Goal: Task Accomplishment & Management: Use online tool/utility

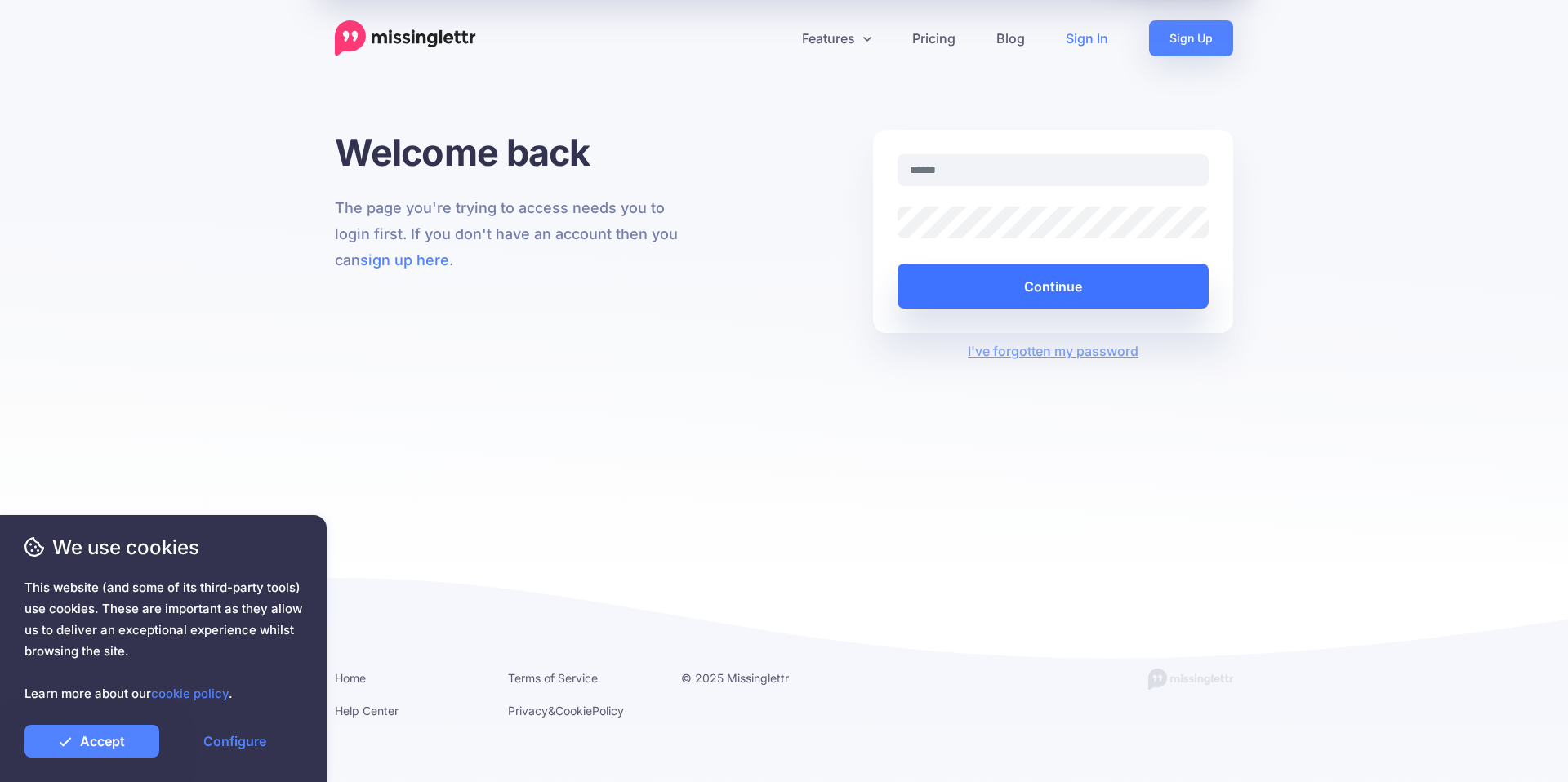
type input "**********"
click at [1053, 280] on button "Continue" at bounding box center [1053, 286] width 311 height 45
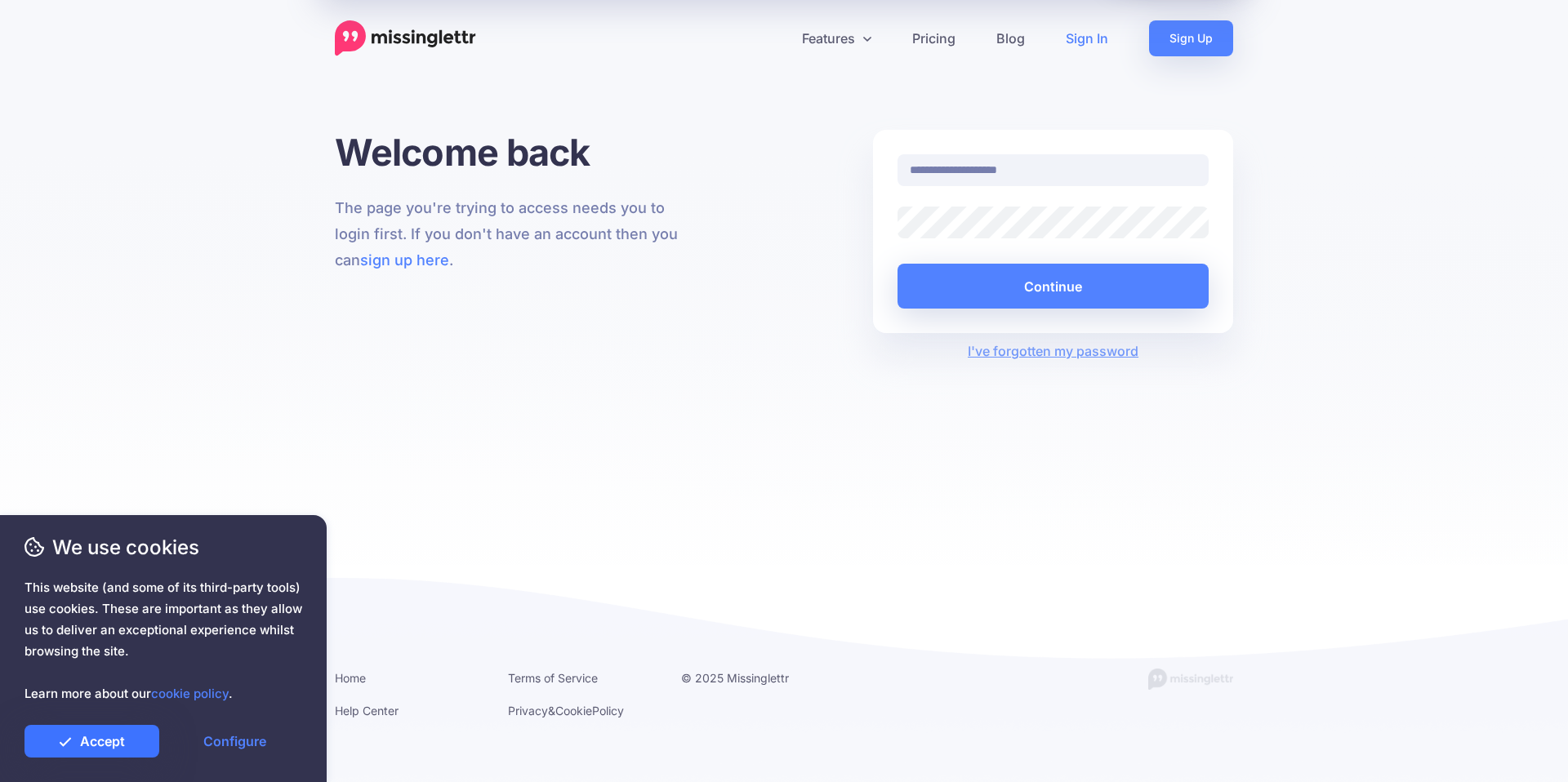
click at [95, 734] on link "Accept" at bounding box center [91, 741] width 134 height 33
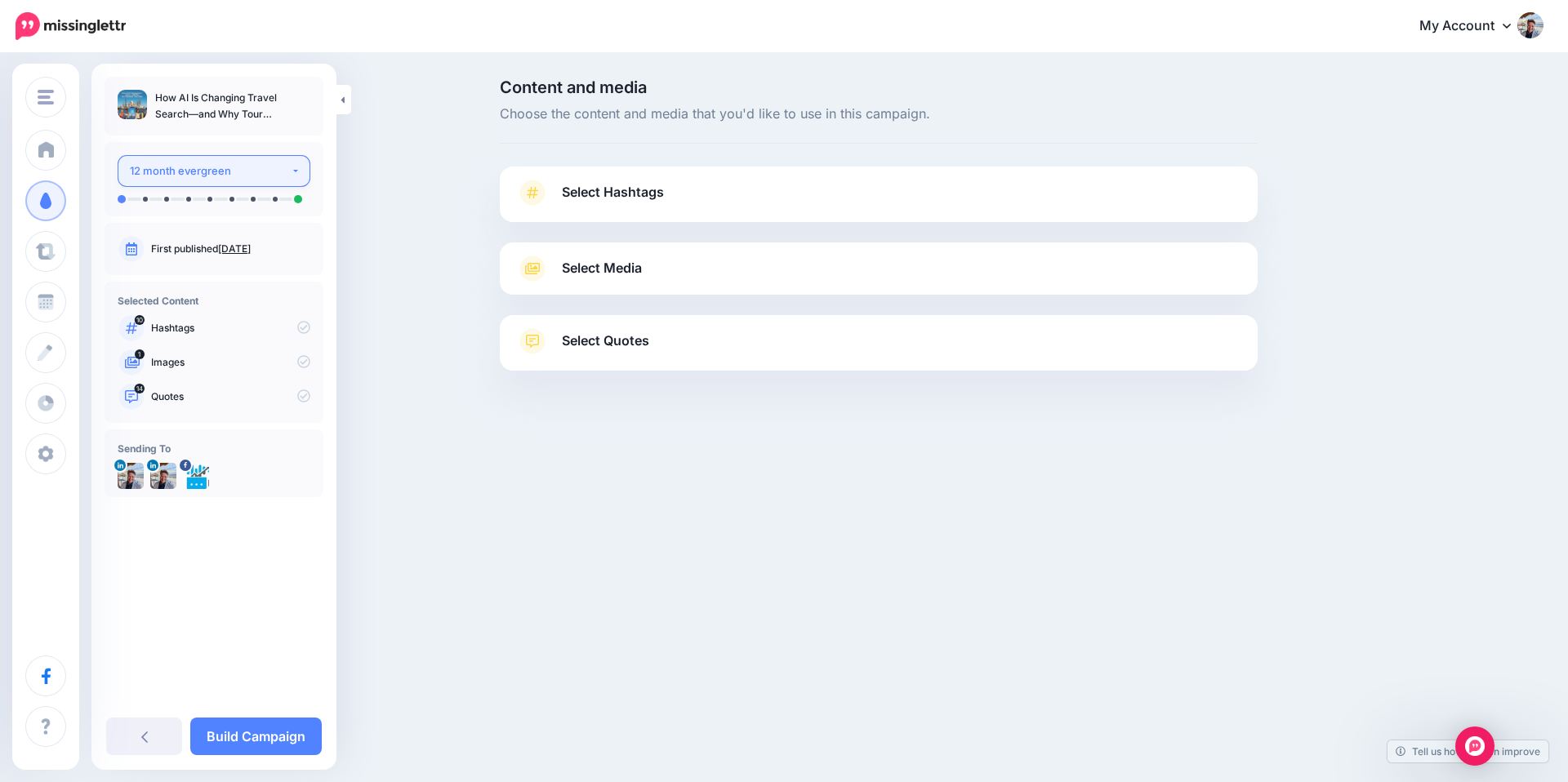
click at [293, 172] on button "12 month evergreen" at bounding box center [213, 171] width 192 height 32
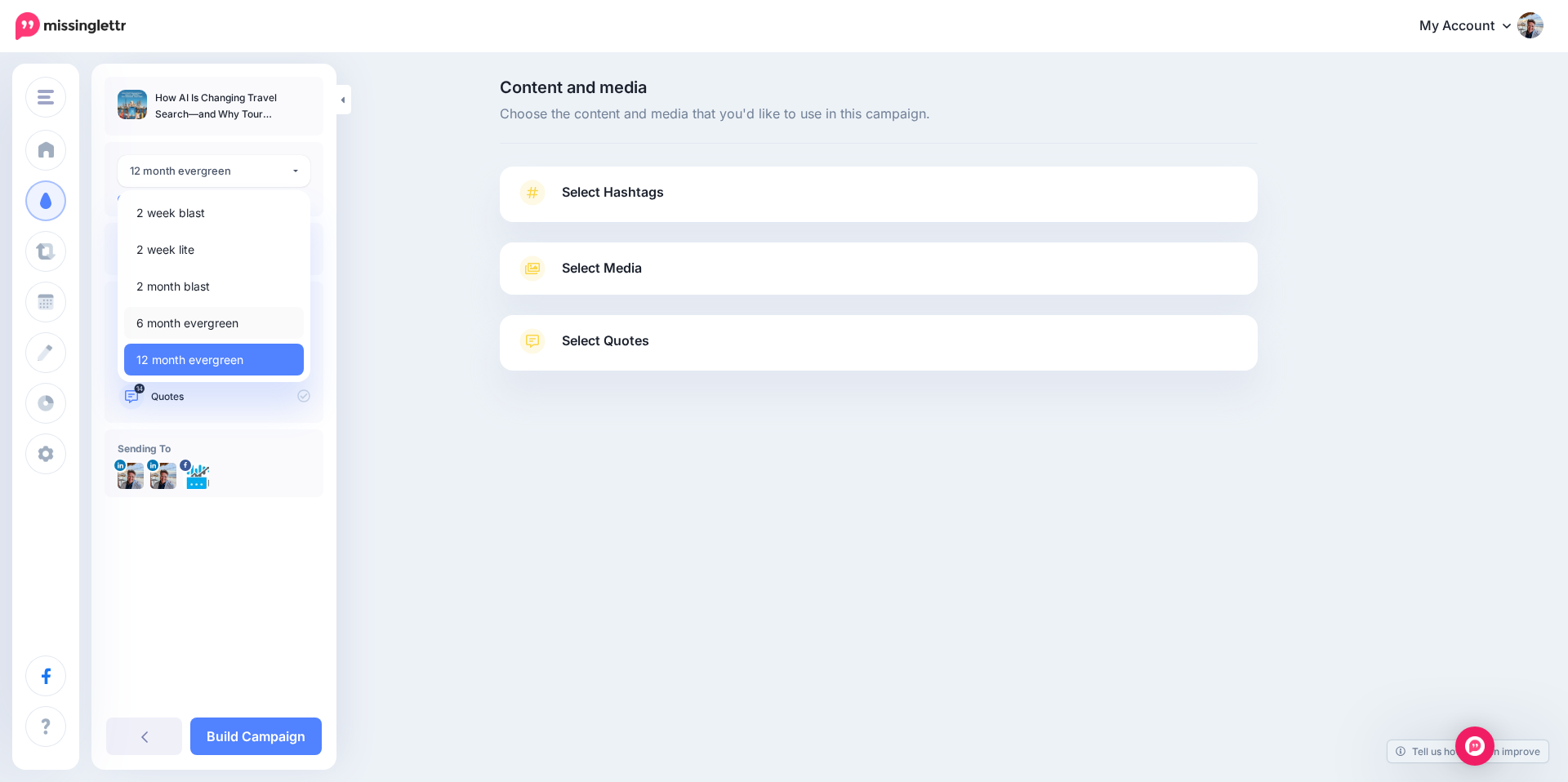
click at [254, 318] on link "6 month evergreen" at bounding box center [213, 323] width 179 height 32
select select "******"
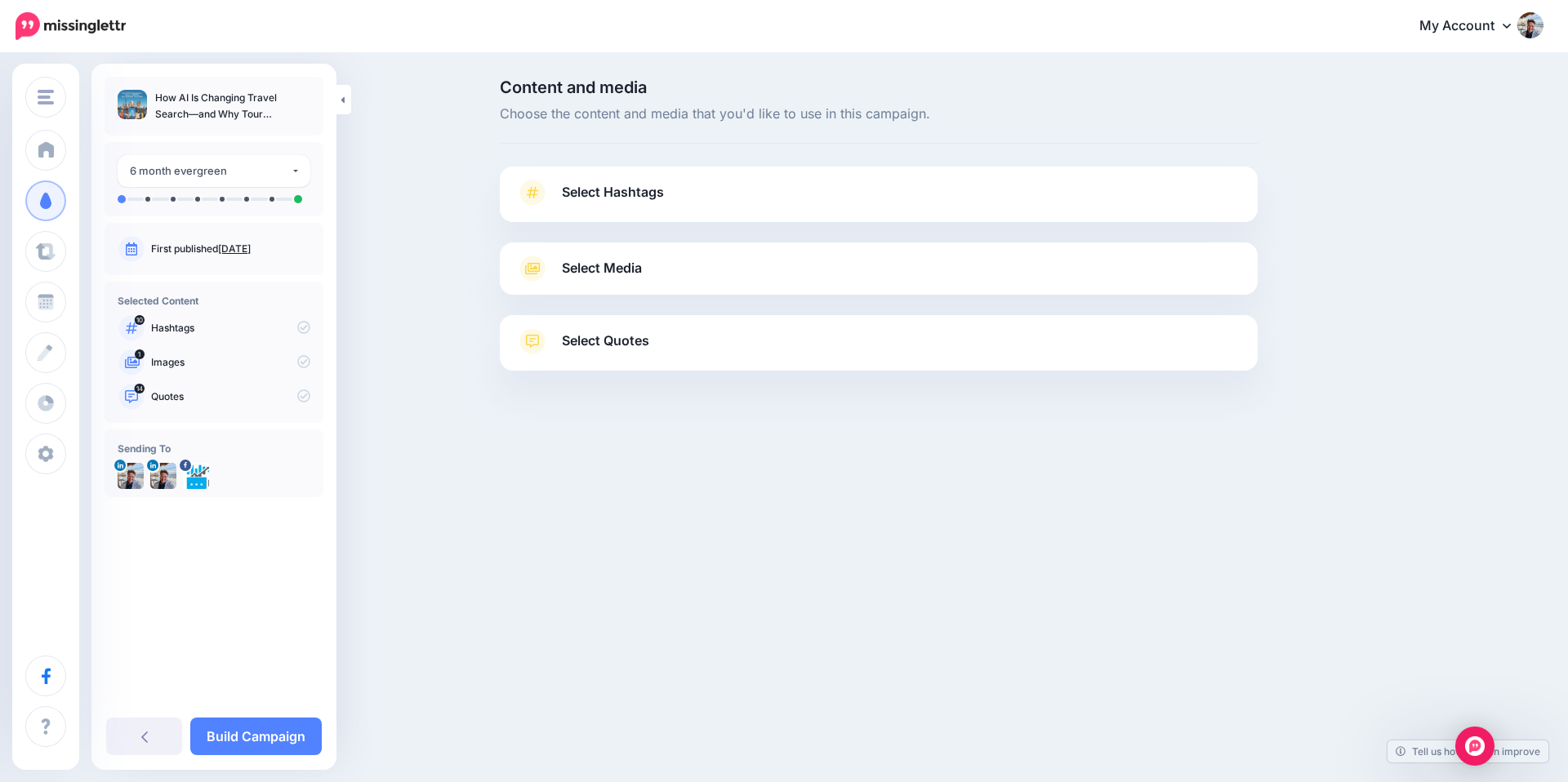
click at [761, 205] on link "Select Hashtags" at bounding box center [879, 200] width 725 height 42
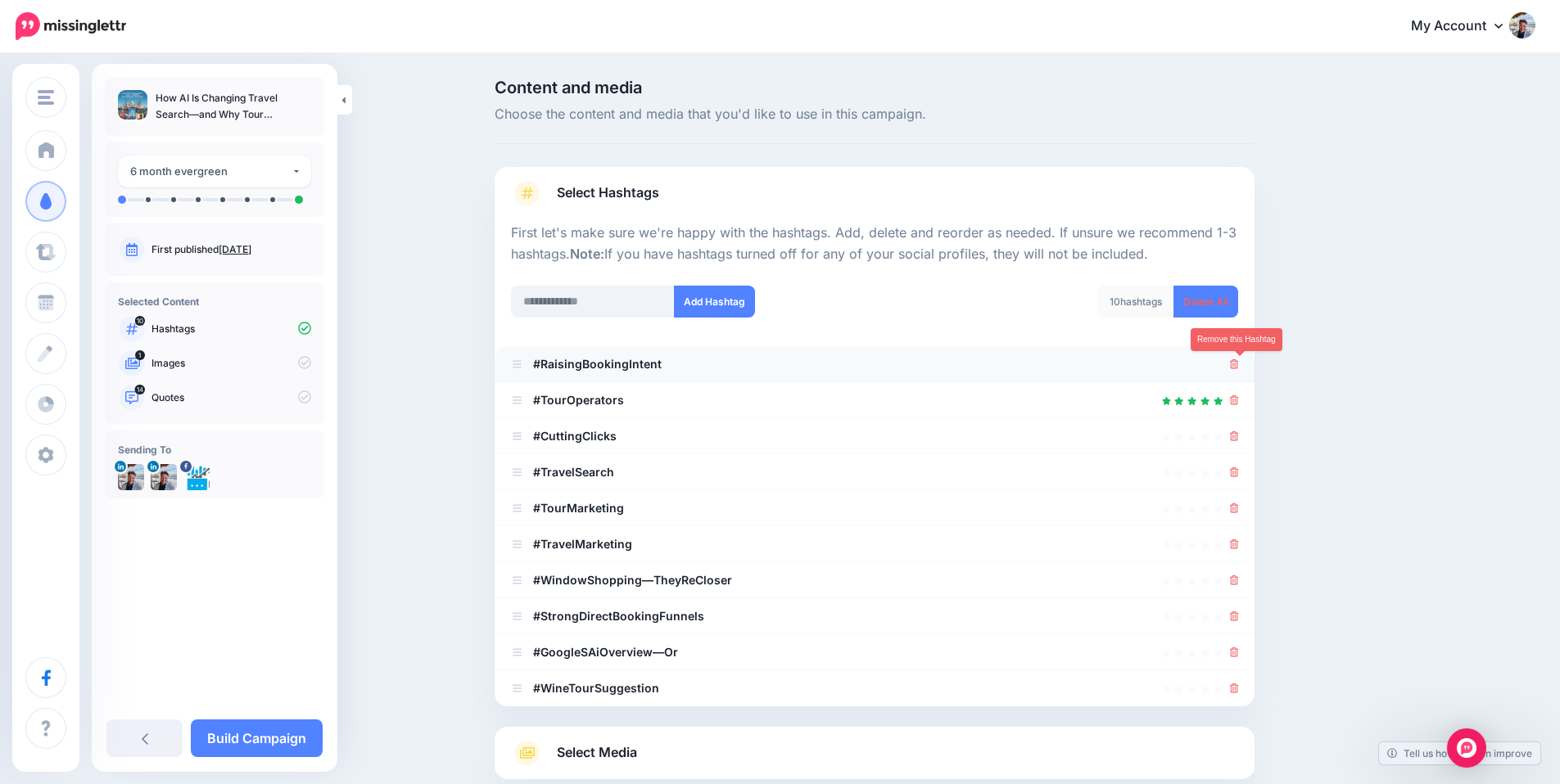
click at [1236, 364] on icon at bounding box center [1234, 364] width 9 height 9
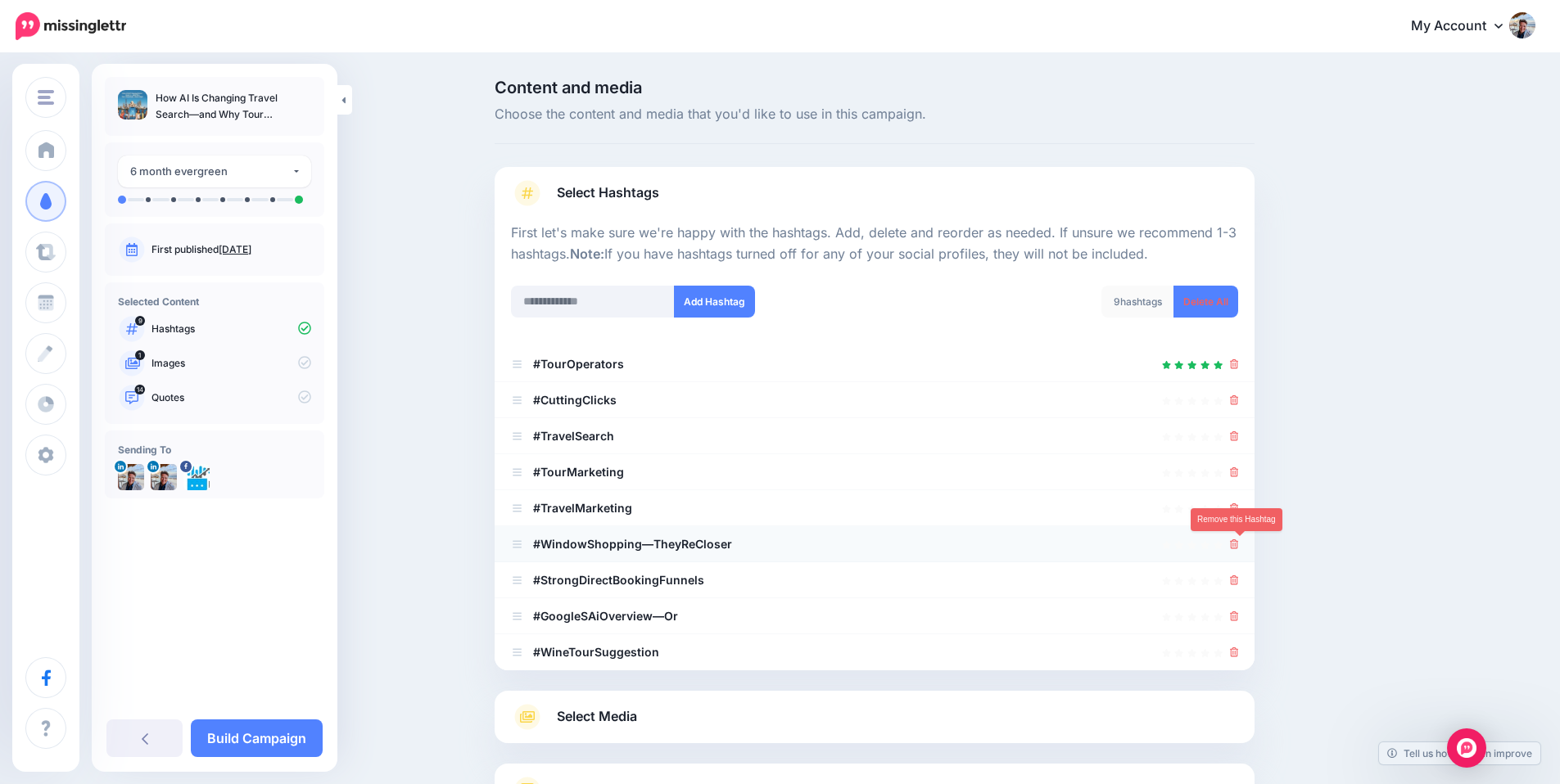
click at [1239, 545] on icon at bounding box center [1234, 544] width 9 height 9
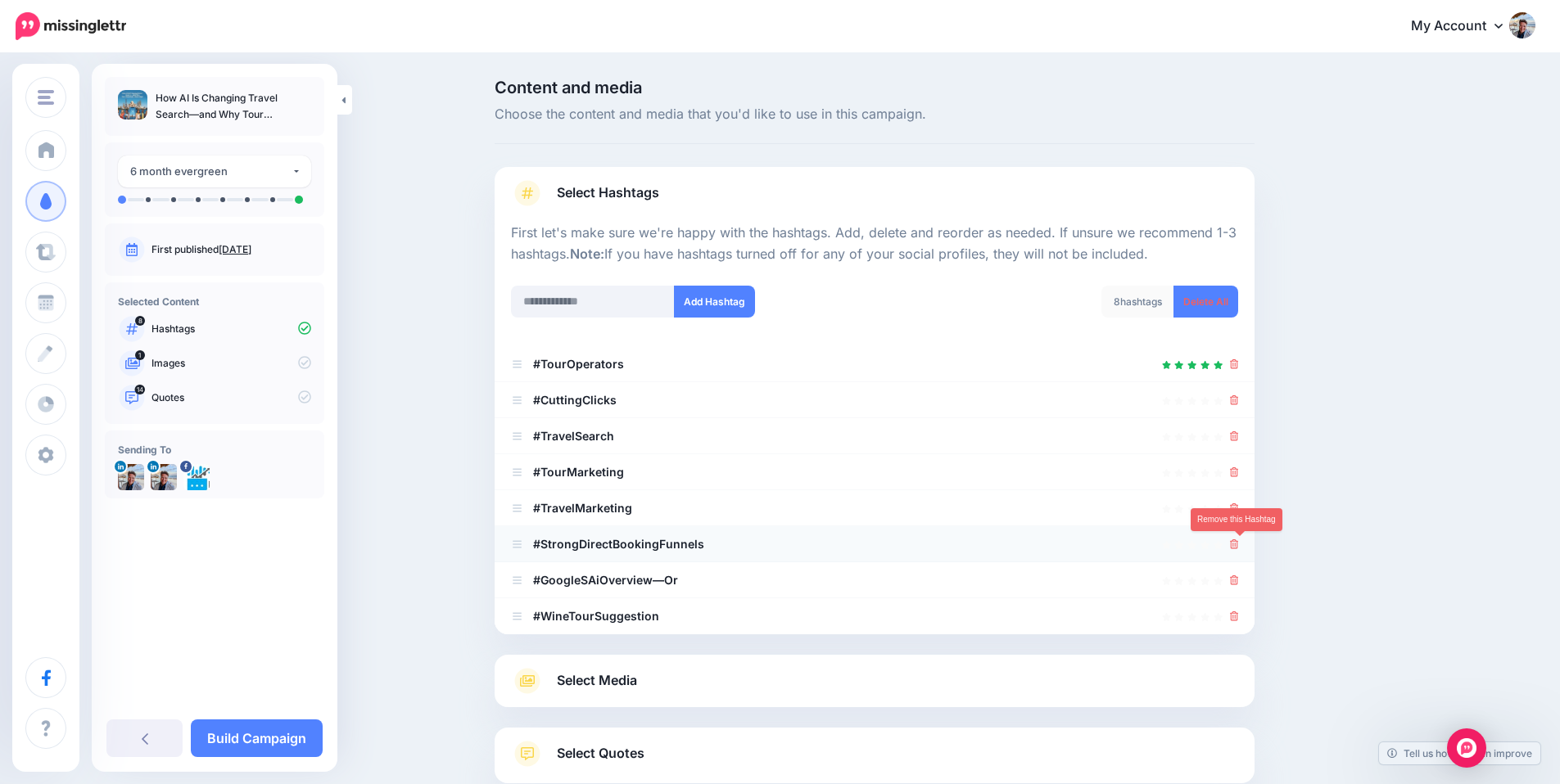
click at [1239, 545] on icon at bounding box center [1234, 544] width 9 height 9
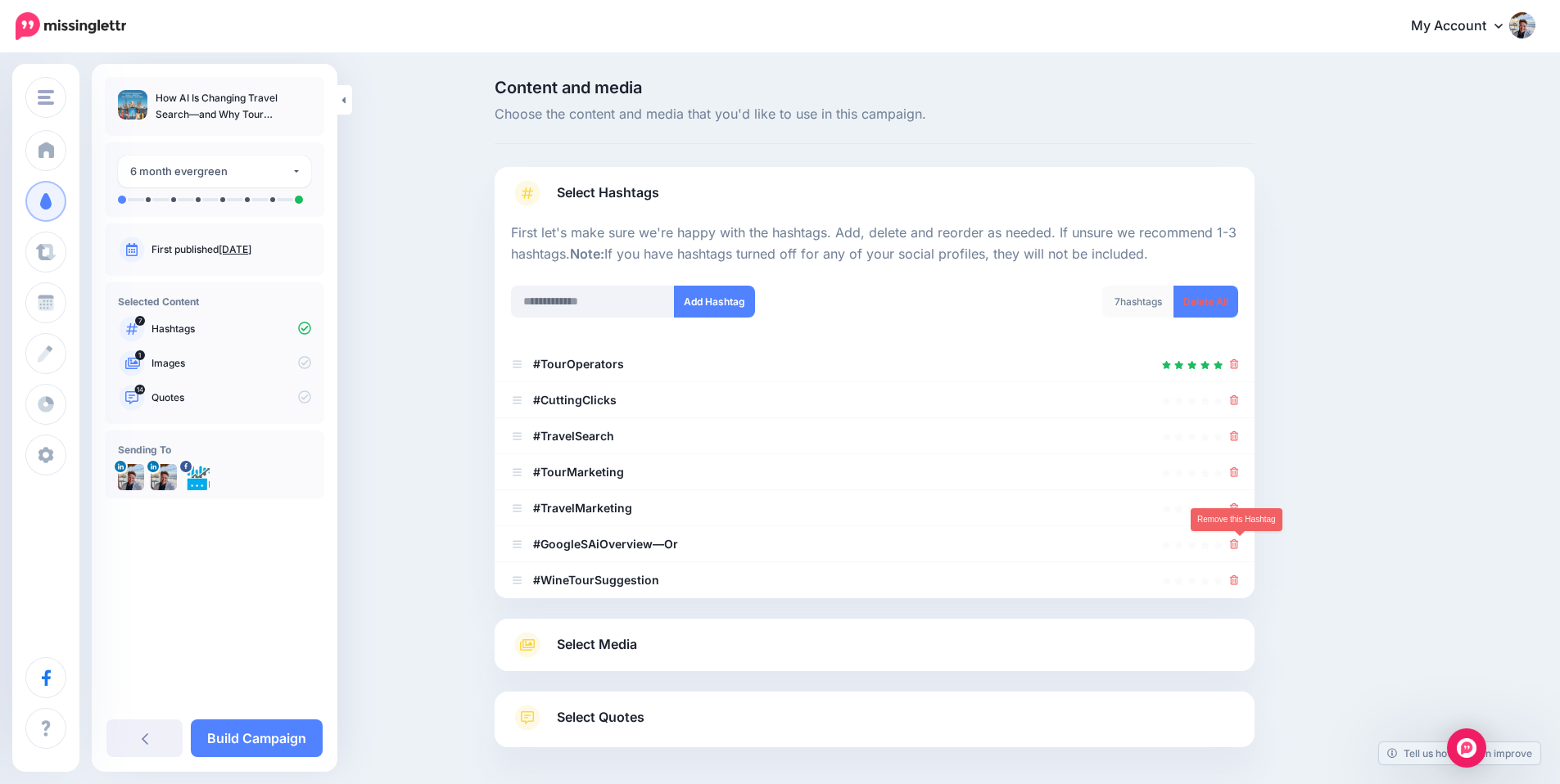
click at [1239, 545] on icon at bounding box center [1234, 544] width 9 height 9
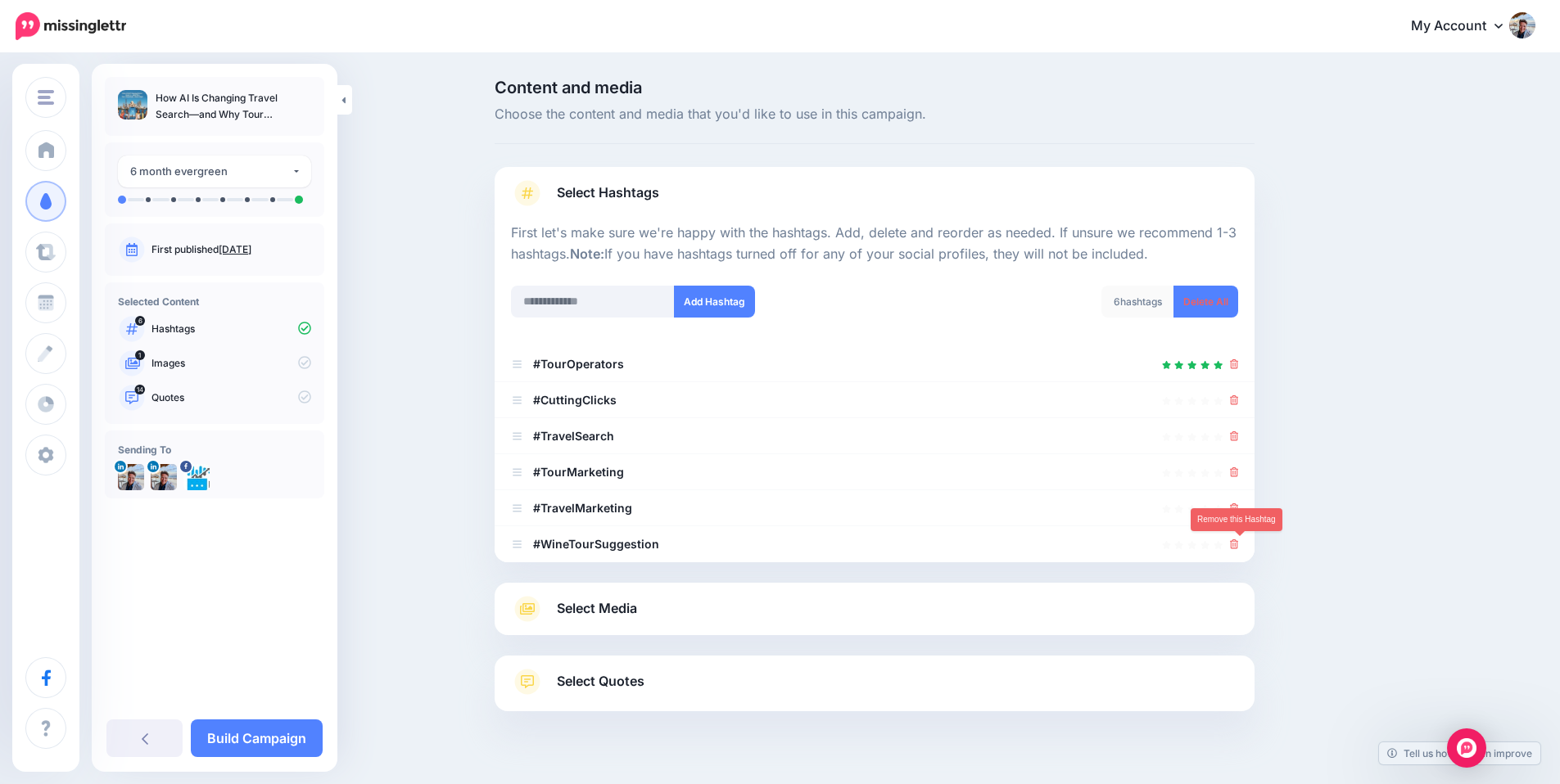
click at [1239, 545] on icon at bounding box center [1234, 544] width 9 height 9
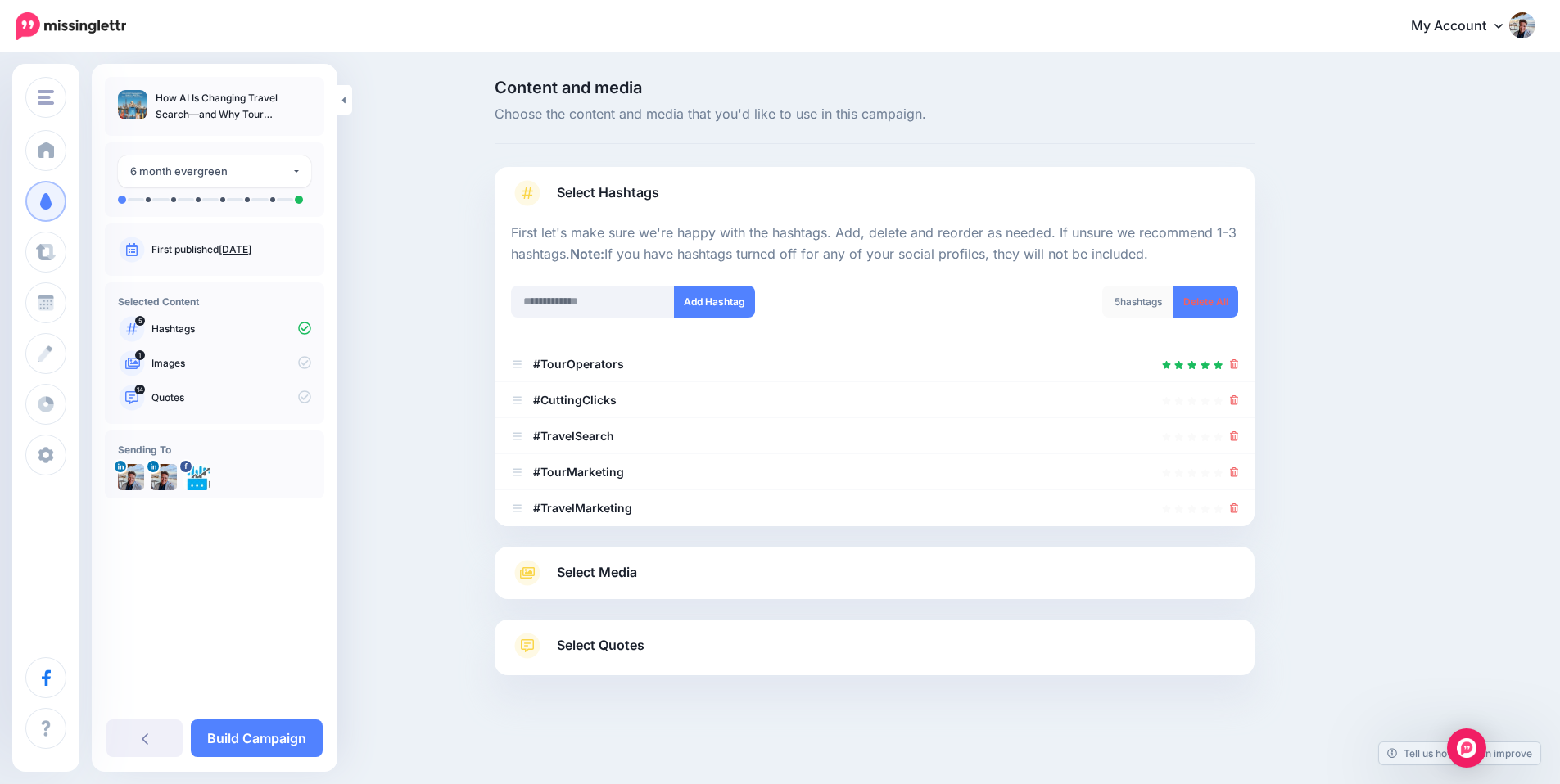
click at [870, 568] on link "Select Media" at bounding box center [875, 573] width 727 height 26
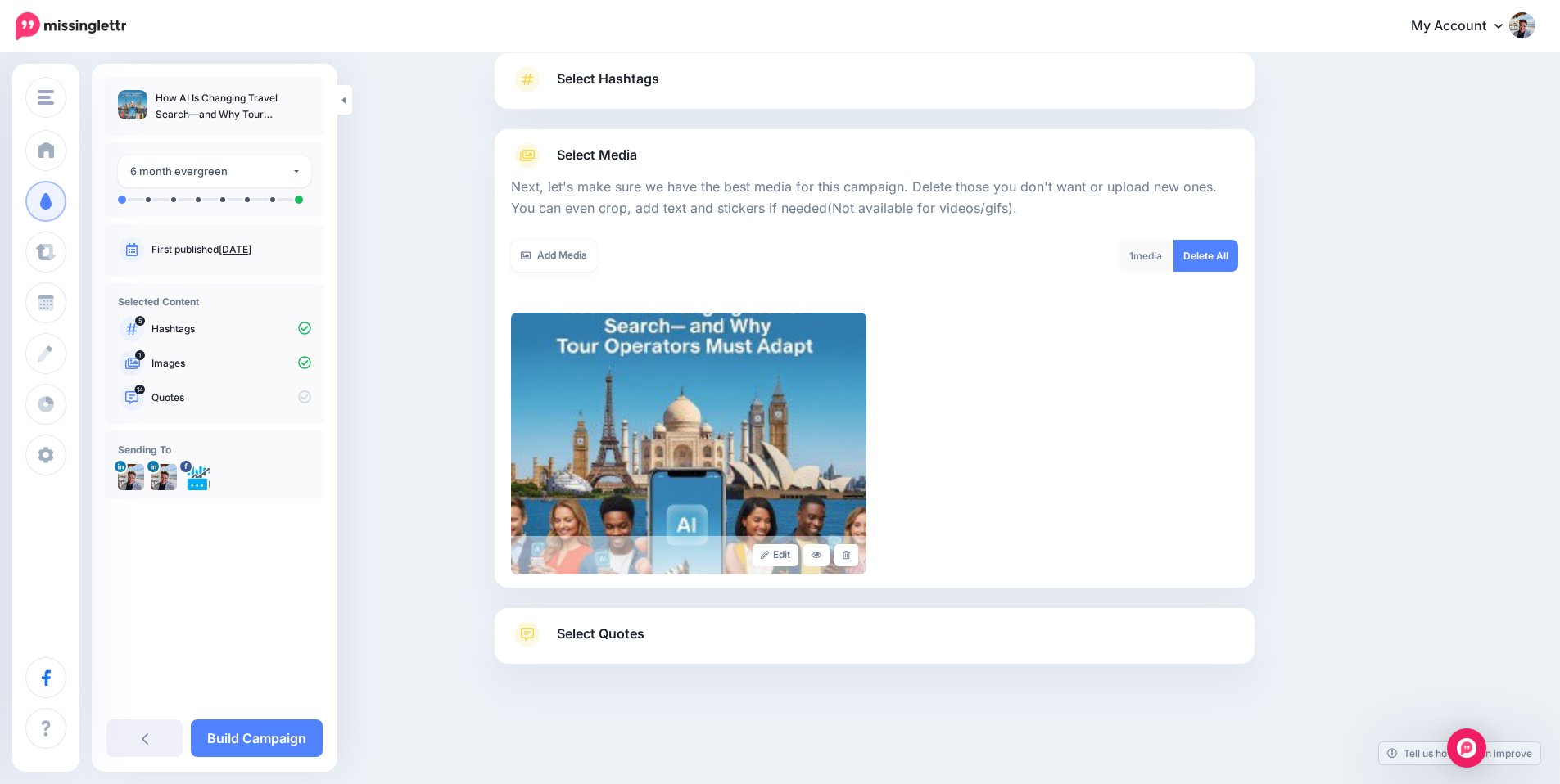
scroll to position [122, 0]
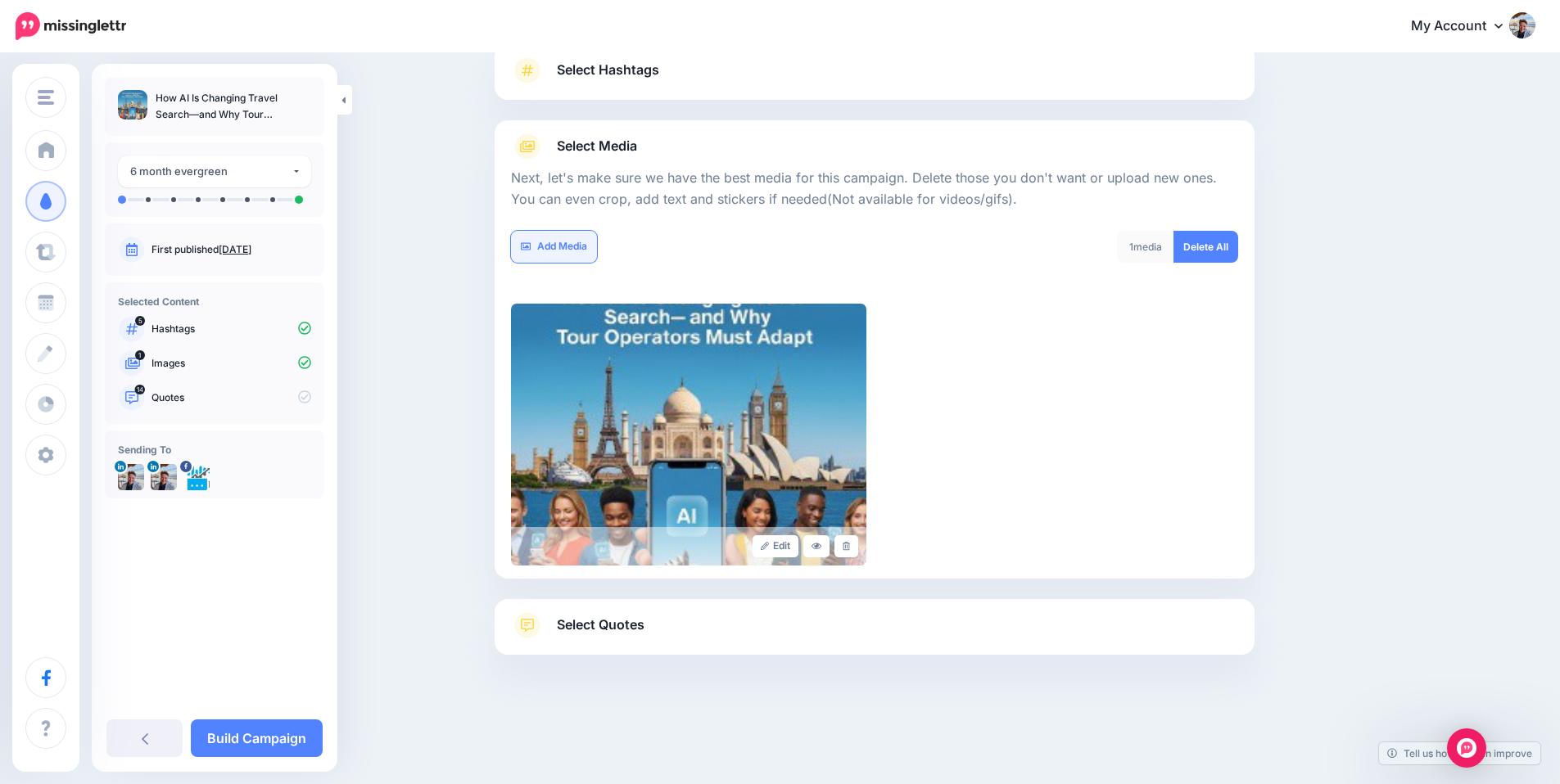
click at [582, 249] on link "Add Media" at bounding box center [554, 247] width 86 height 32
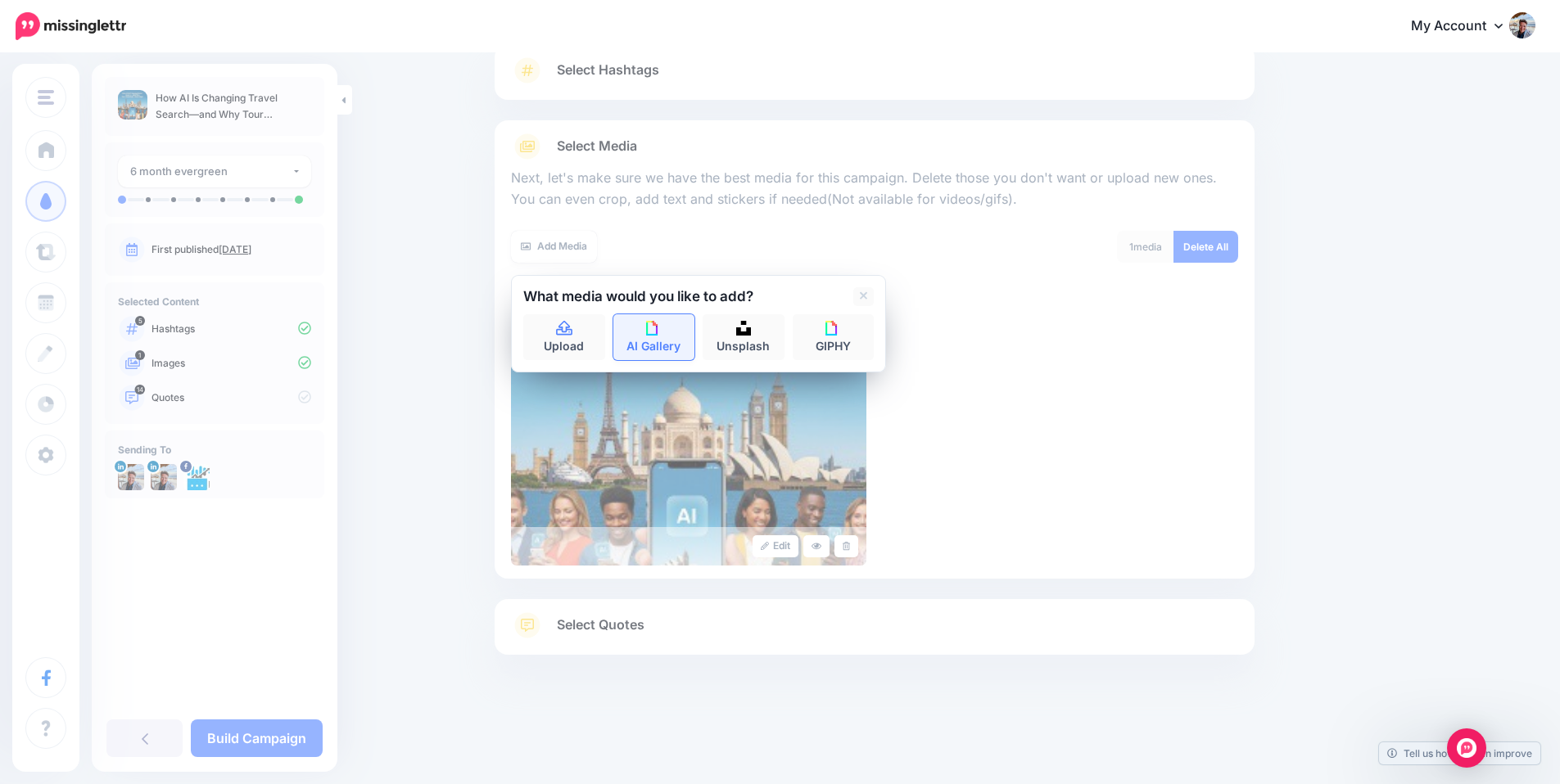
click at [669, 343] on link "AI Gallery" at bounding box center [653, 337] width 82 height 46
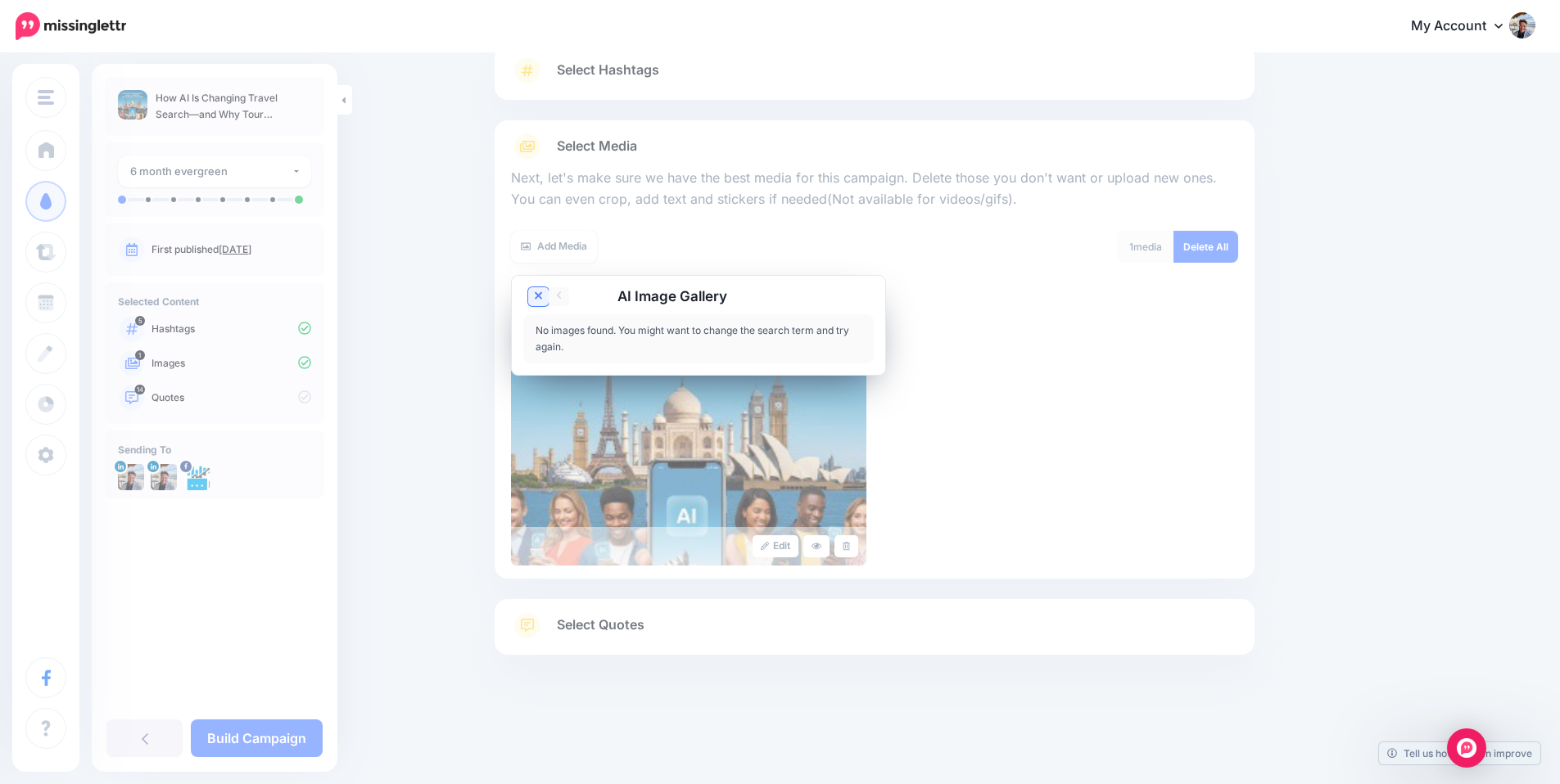
click at [543, 297] on icon at bounding box center [539, 296] width 8 height 13
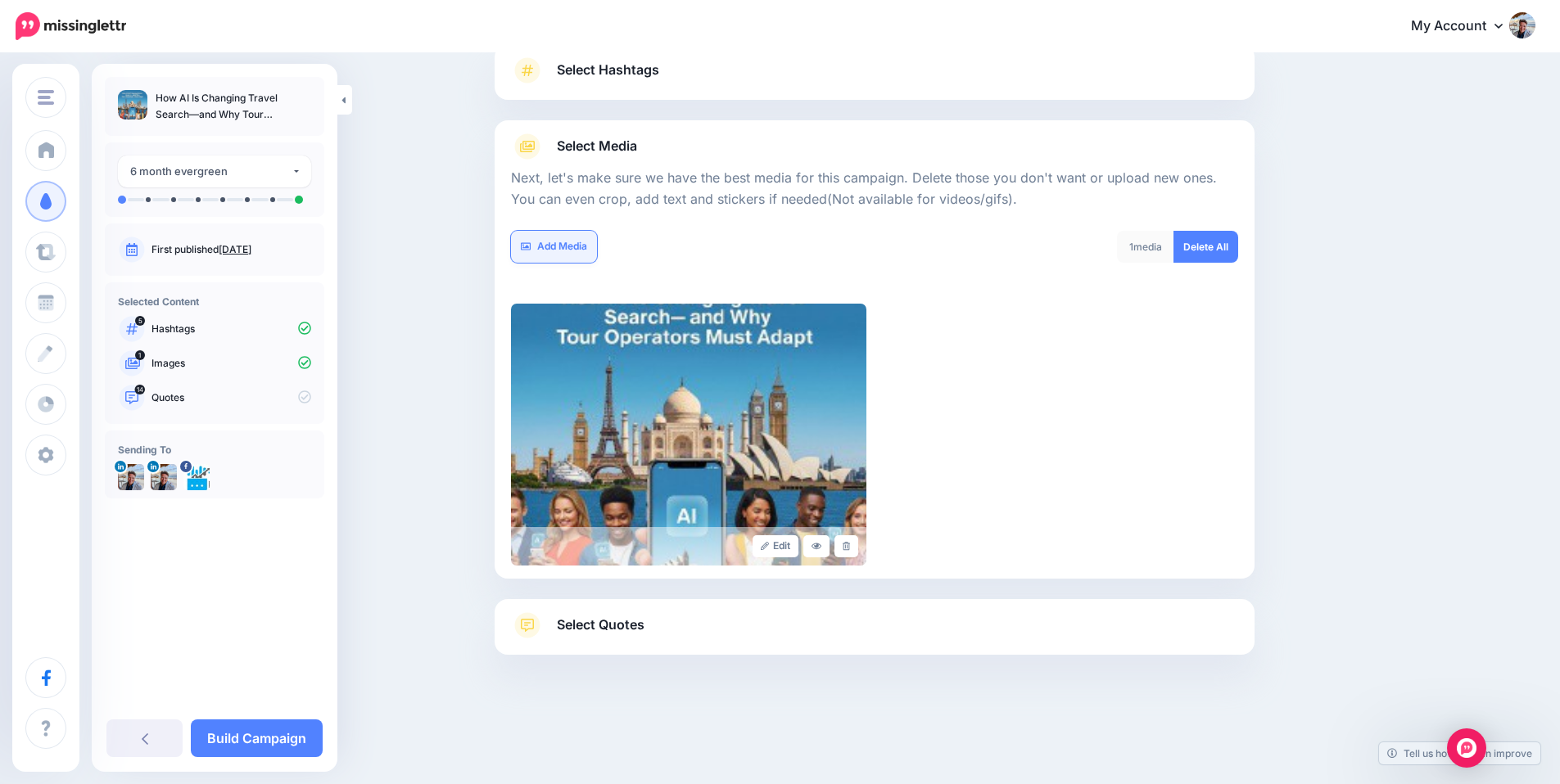
click at [570, 248] on link "Add Media" at bounding box center [554, 247] width 86 height 32
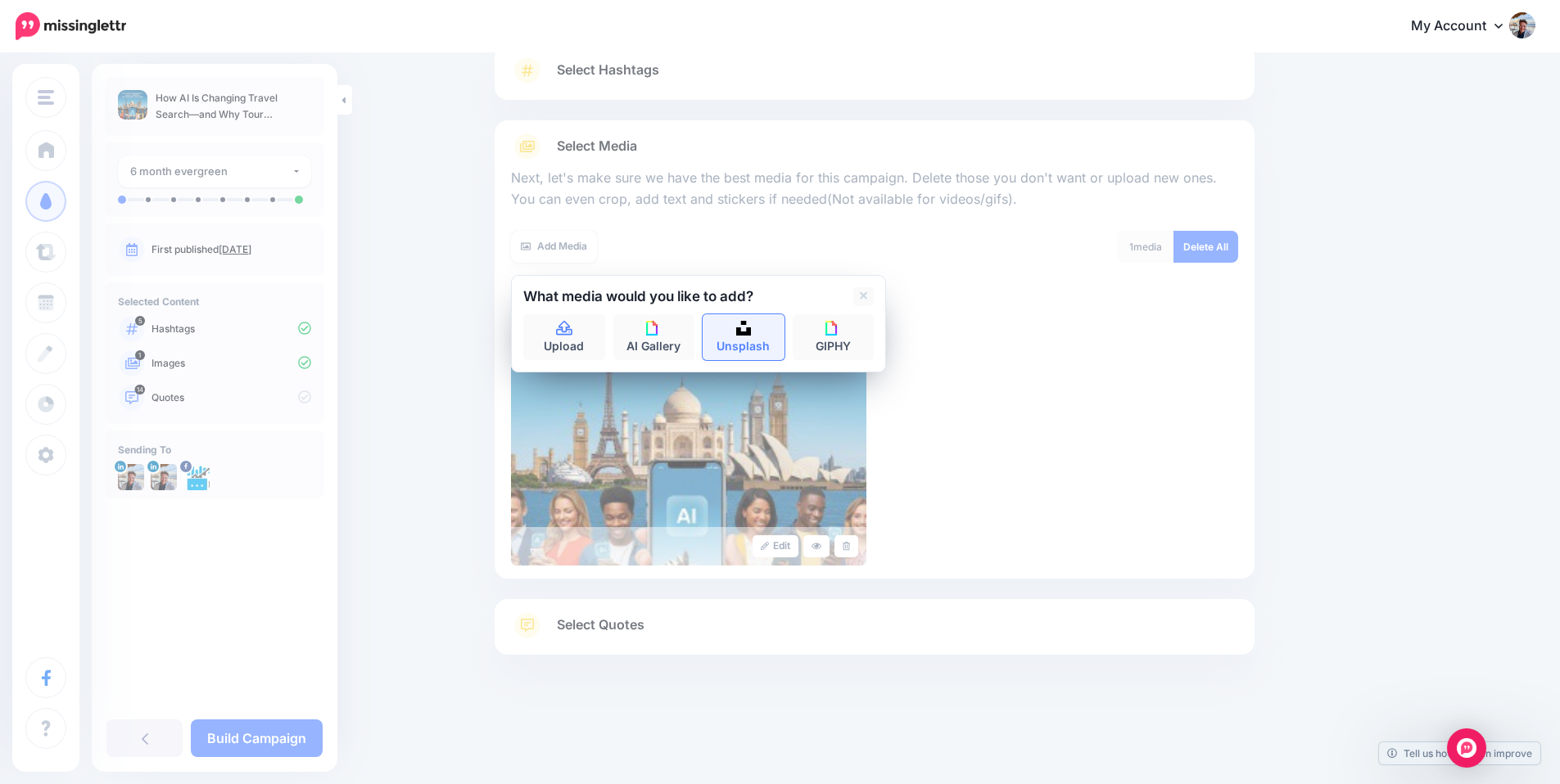
click at [758, 340] on link "Unsplash" at bounding box center [743, 337] width 82 height 46
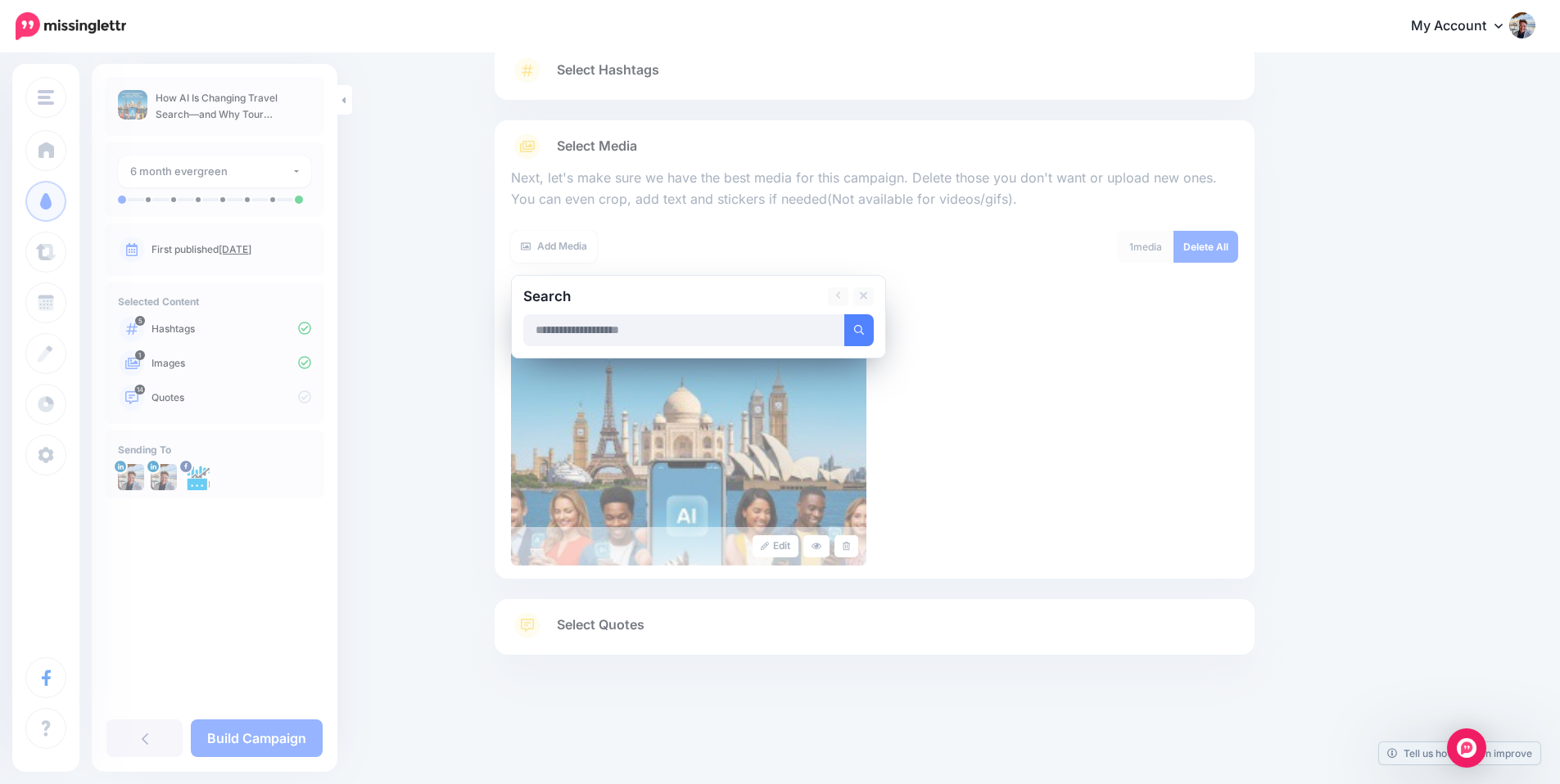
click at [710, 337] on input "text" at bounding box center [684, 330] width 322 height 32
type input "******"
click at [844, 314] on button "submit" at bounding box center [859, 330] width 29 height 32
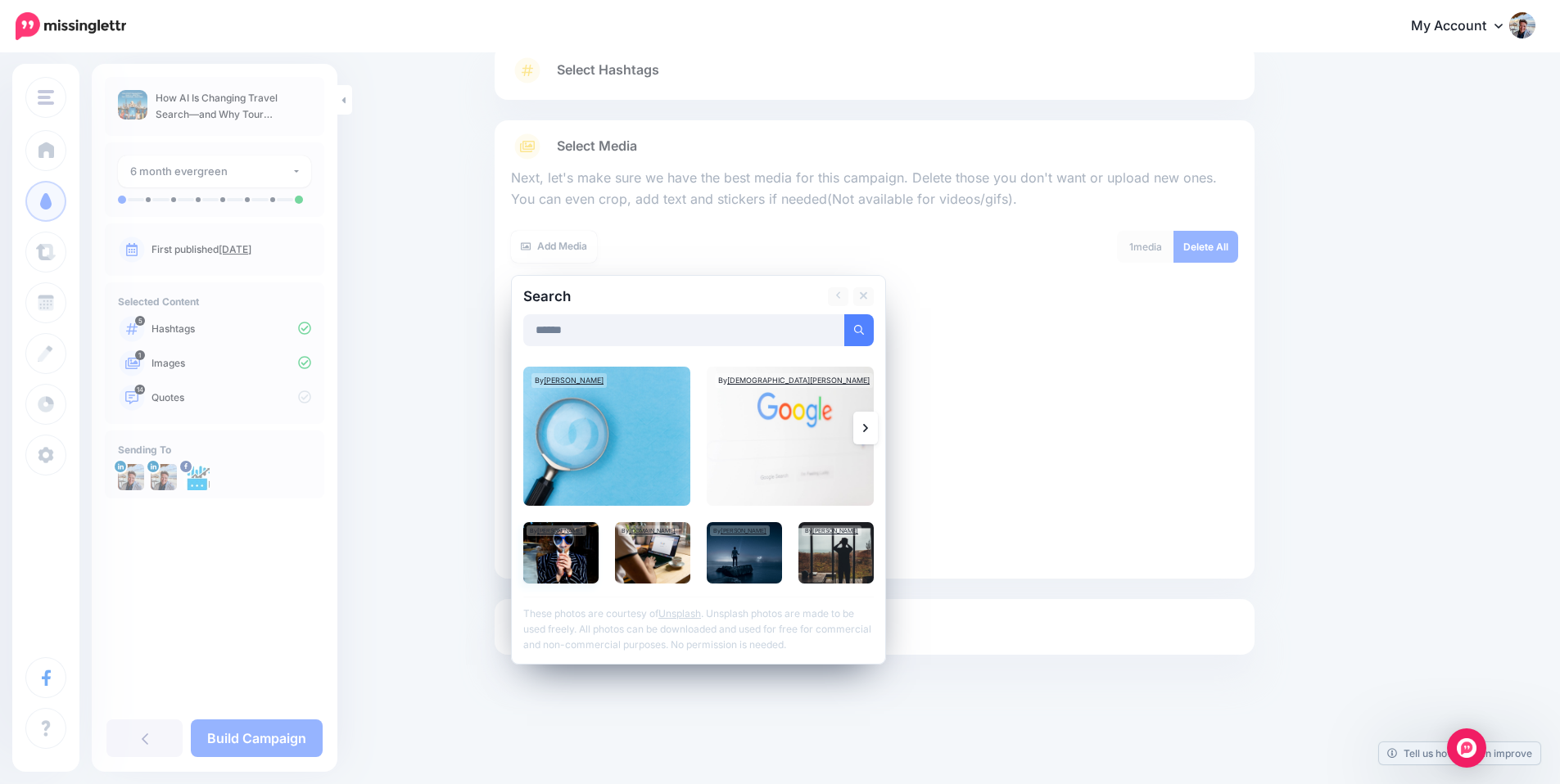
click at [569, 556] on img at bounding box center [561, 552] width 75 height 61
click at [839, 332] on link "Add Media" at bounding box center [839, 330] width 70 height 32
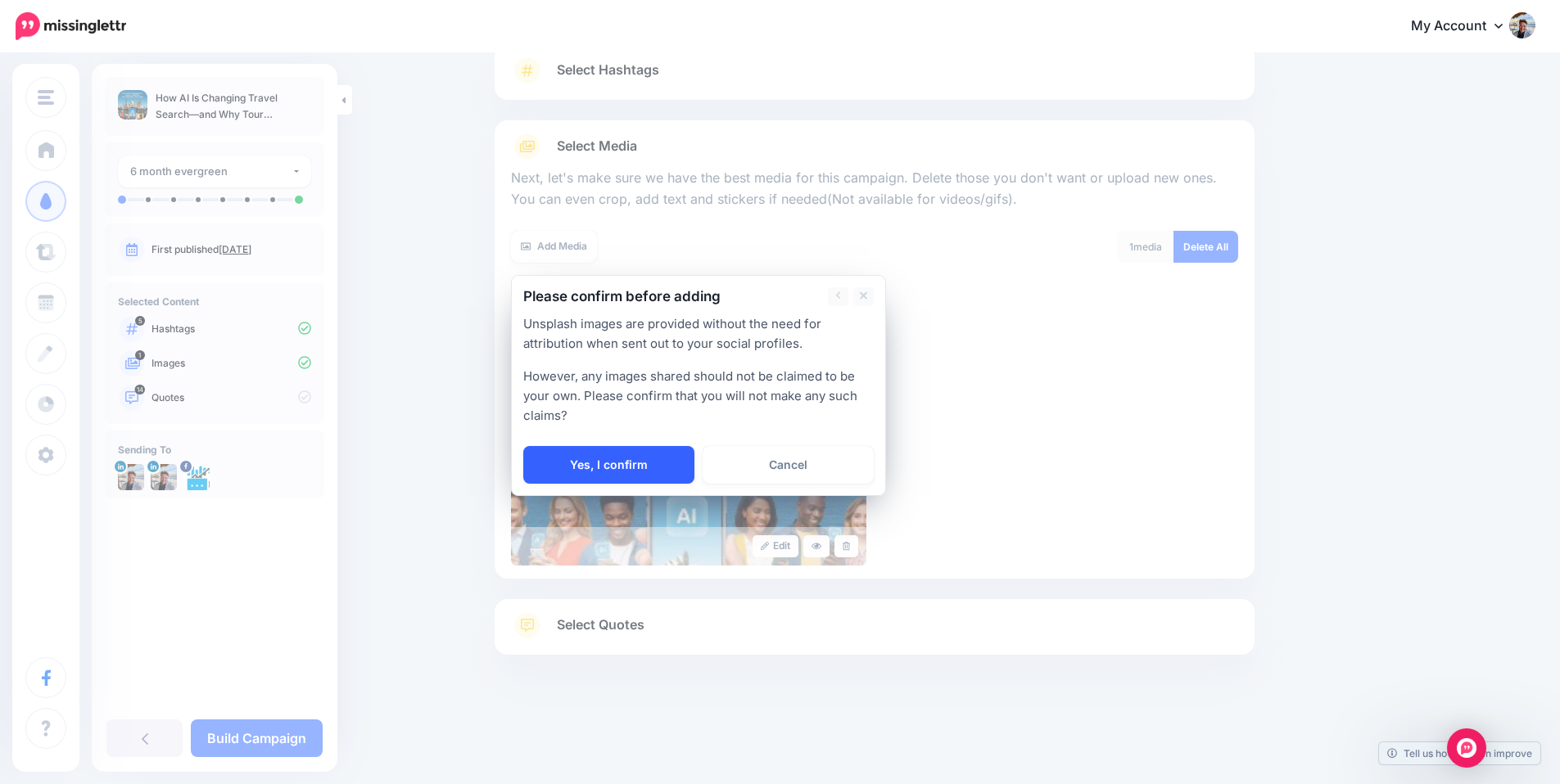
click at [659, 467] on link "Yes, I confirm" at bounding box center [609, 465] width 171 height 38
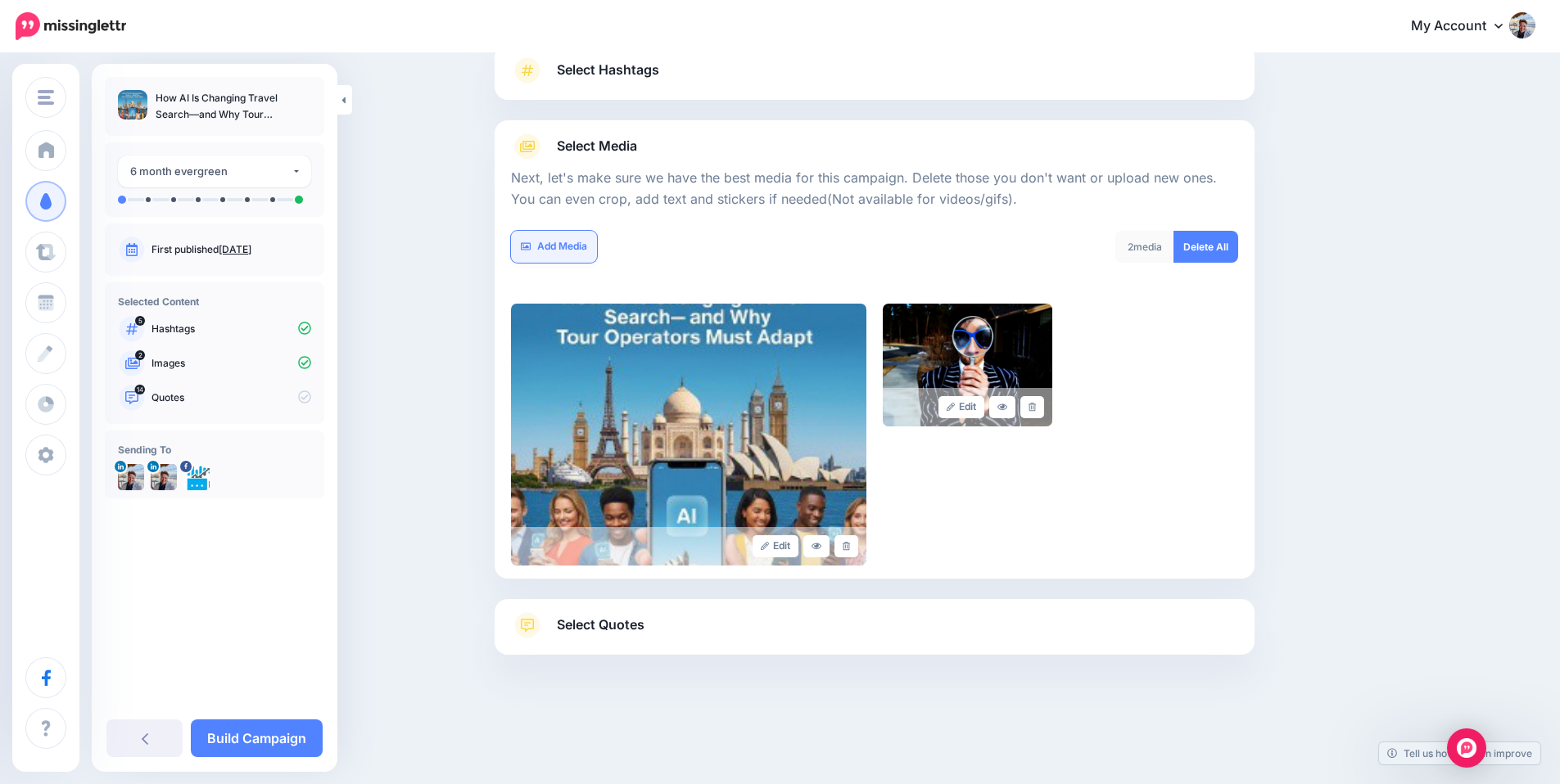
click at [577, 245] on link "Add Media" at bounding box center [554, 247] width 86 height 32
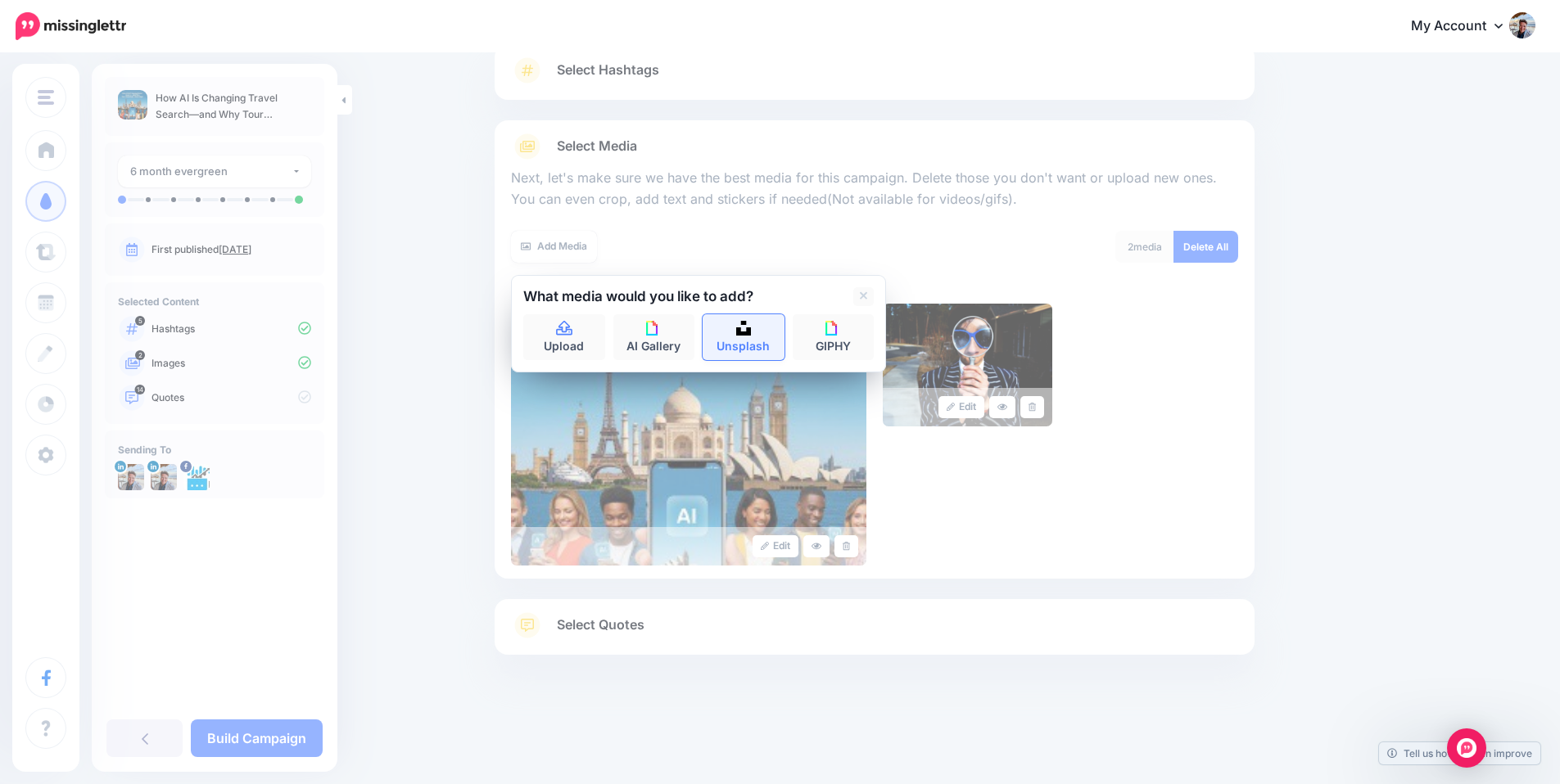
click at [741, 342] on link "Unsplash" at bounding box center [743, 337] width 82 height 46
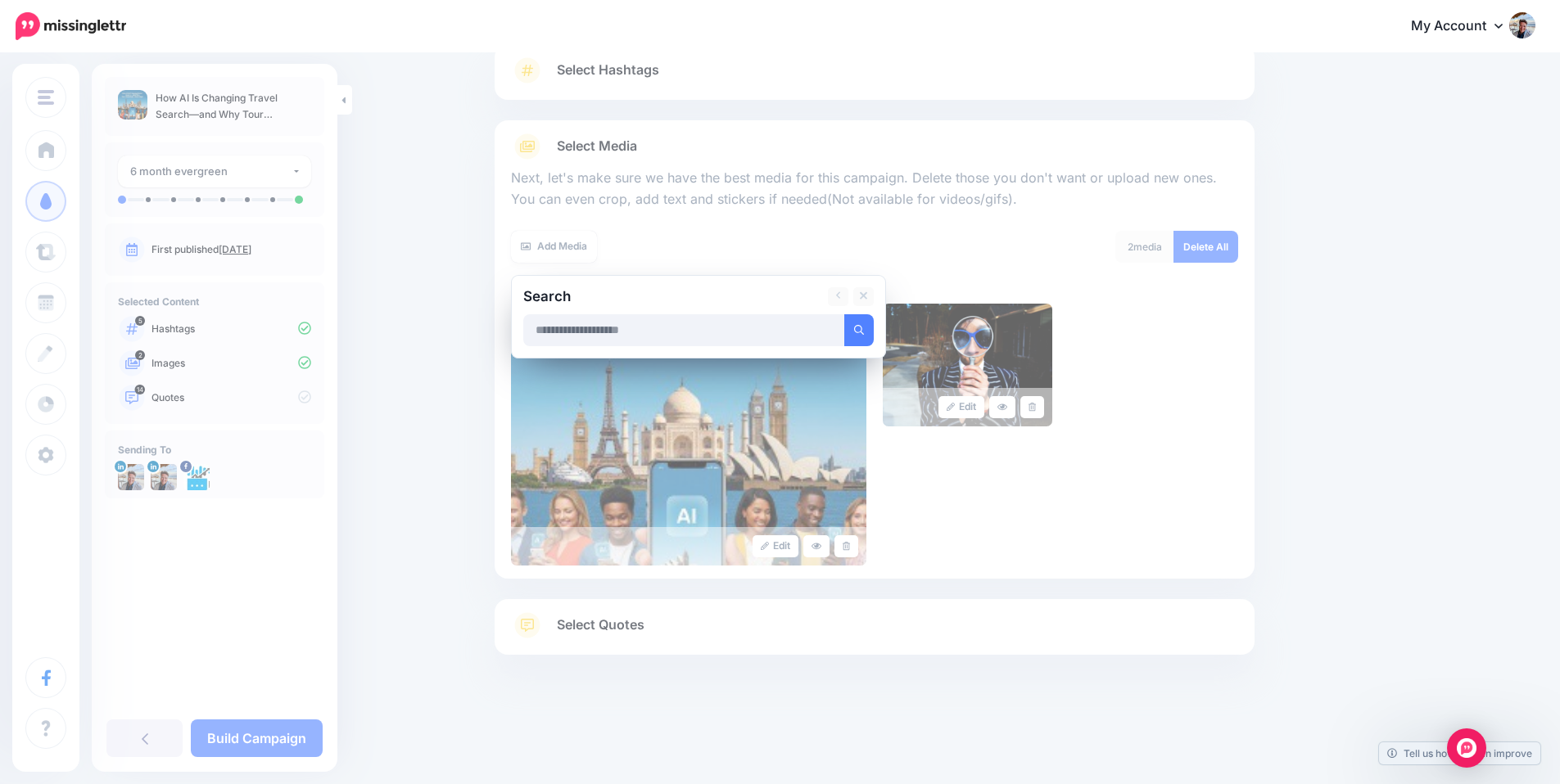
click at [683, 332] on input "text" at bounding box center [684, 330] width 322 height 32
type input "******"
click at [874, 333] on button "submit" at bounding box center [859, 330] width 29 height 32
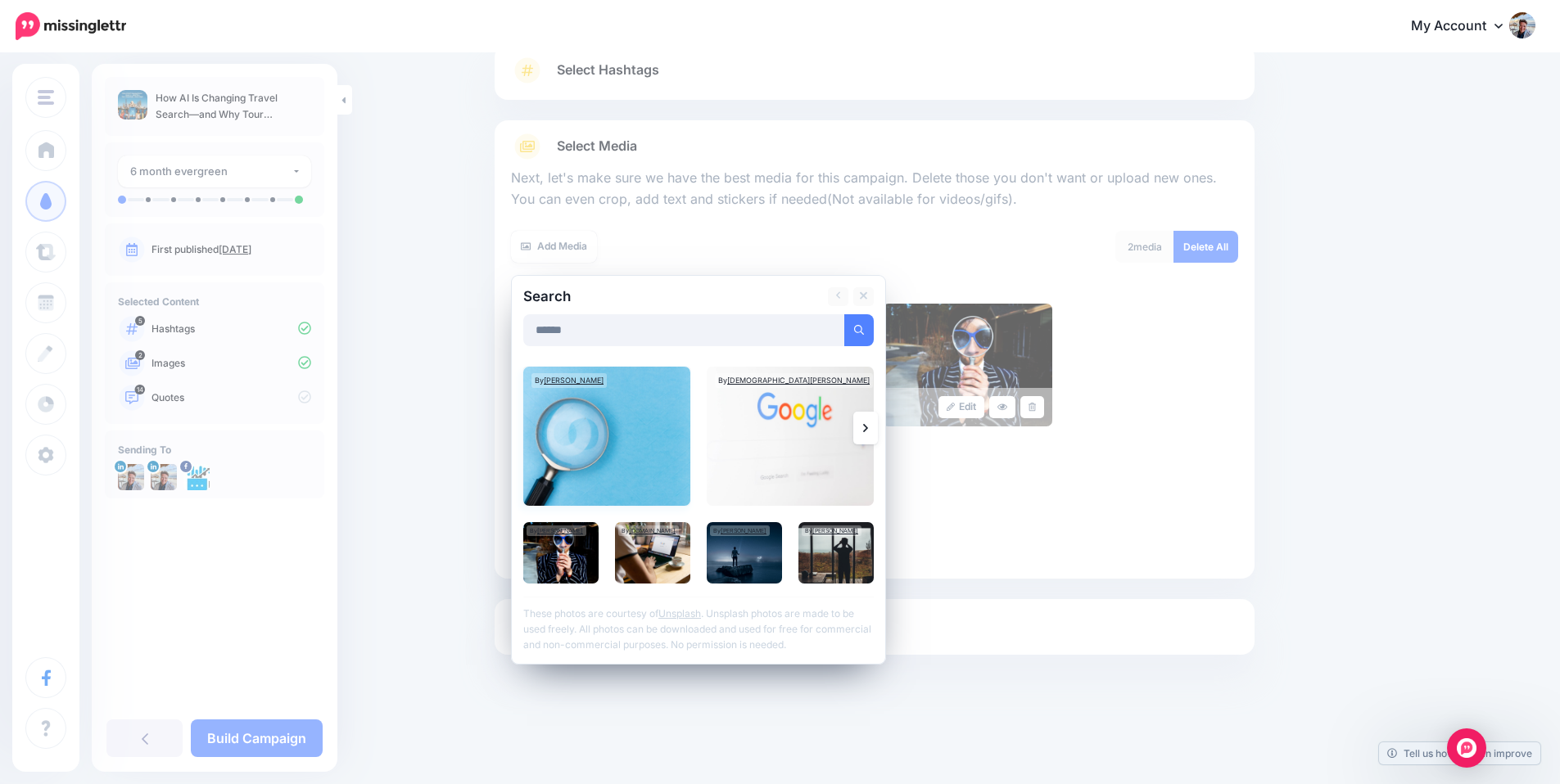
click at [633, 466] on img at bounding box center [606, 437] width 167 height 139
click at [860, 326] on link "Add Media" at bounding box center [839, 330] width 70 height 32
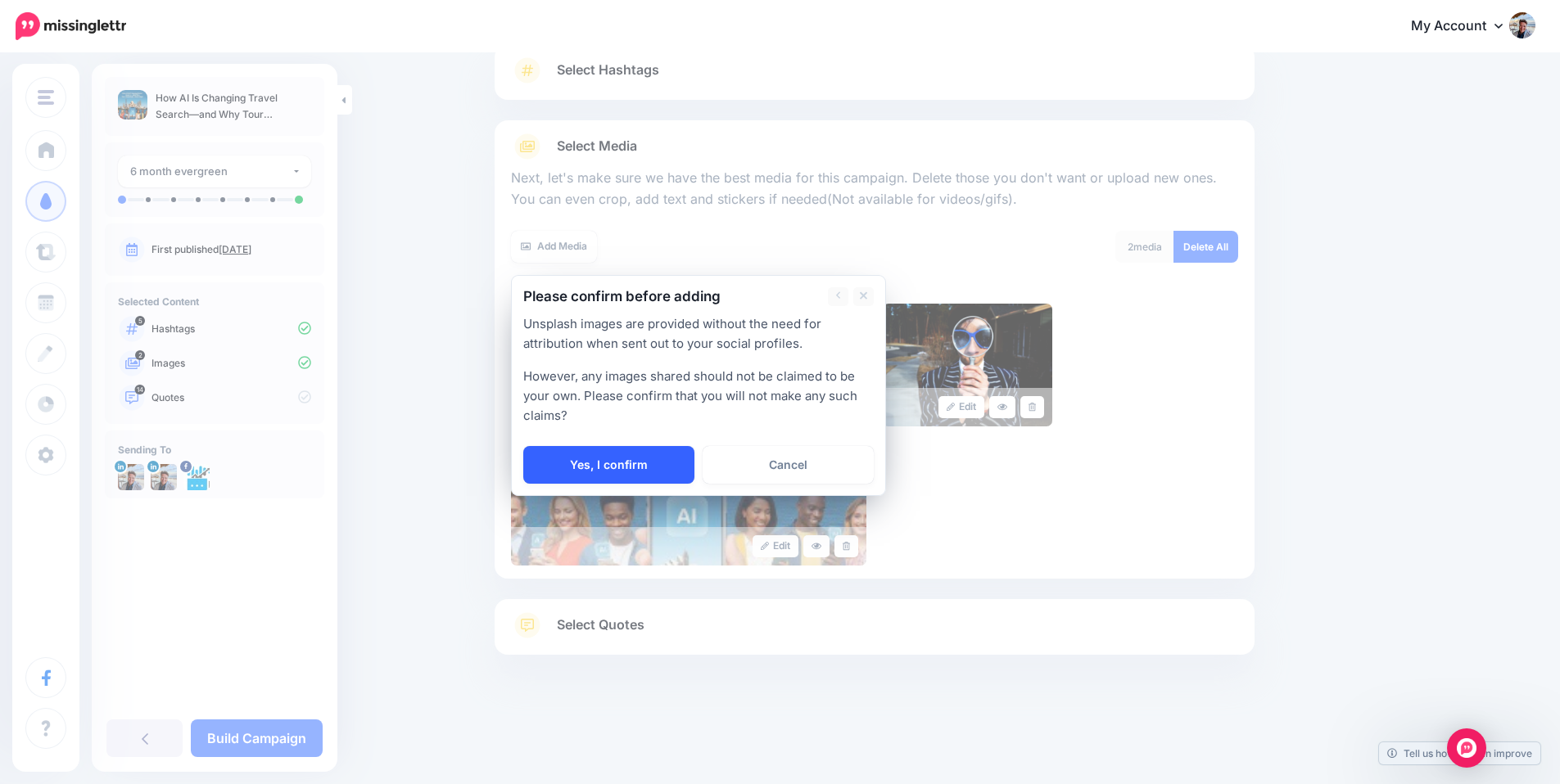
click at [652, 471] on link "Yes, I confirm" at bounding box center [609, 465] width 171 height 38
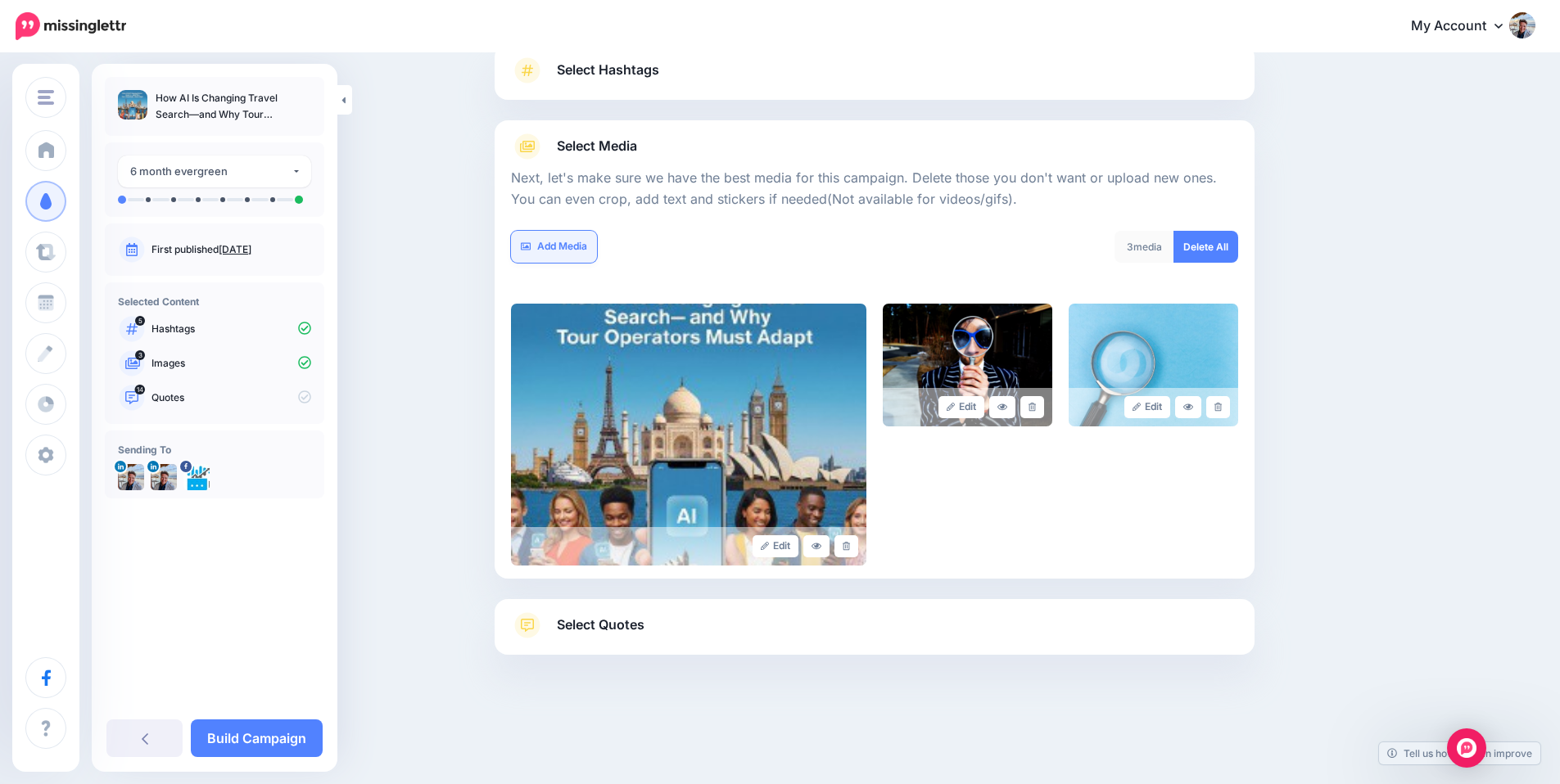
click at [590, 249] on link "Add Media" at bounding box center [554, 247] width 86 height 32
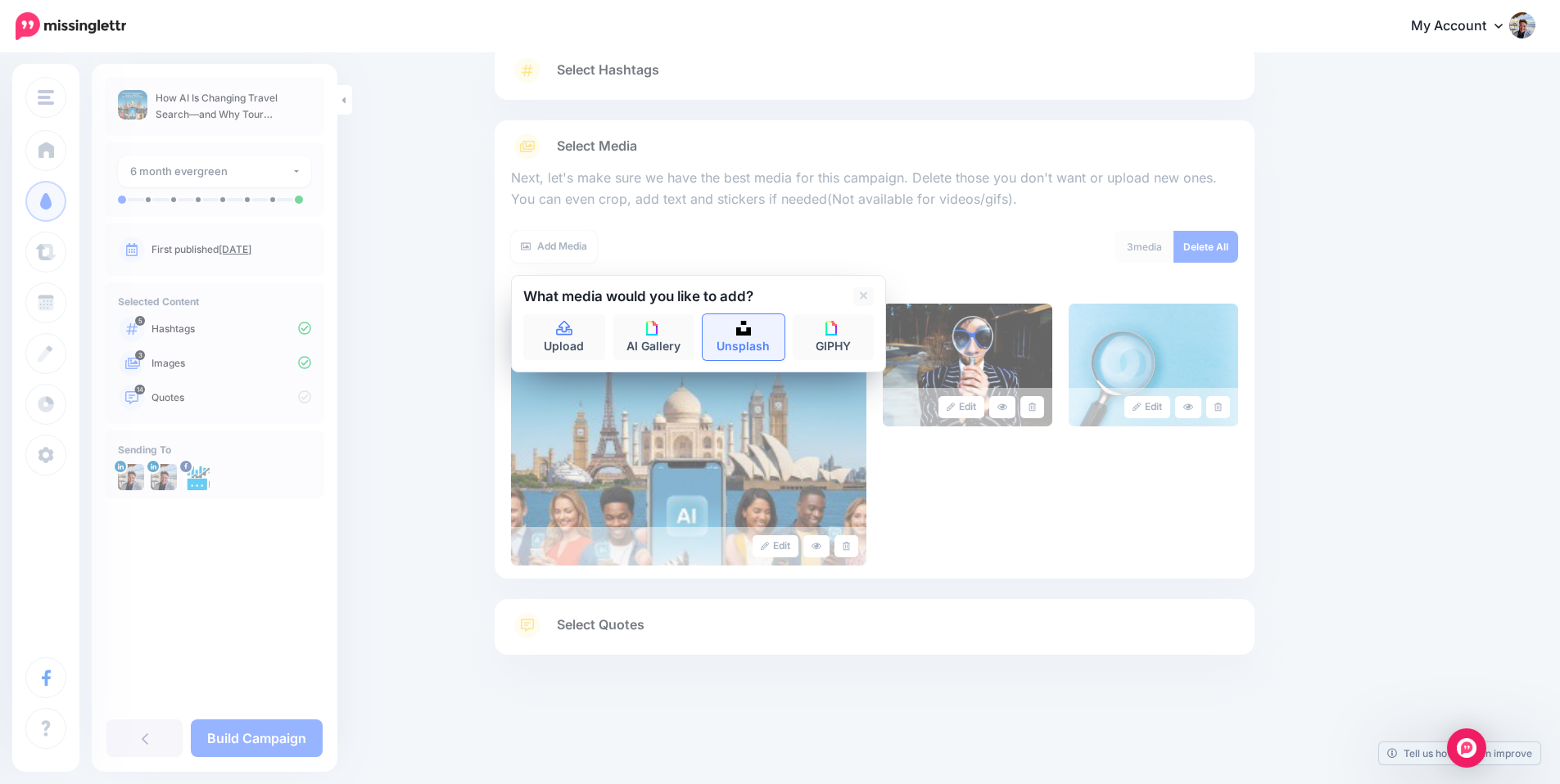
click at [739, 333] on link "Unsplash" at bounding box center [743, 337] width 82 height 46
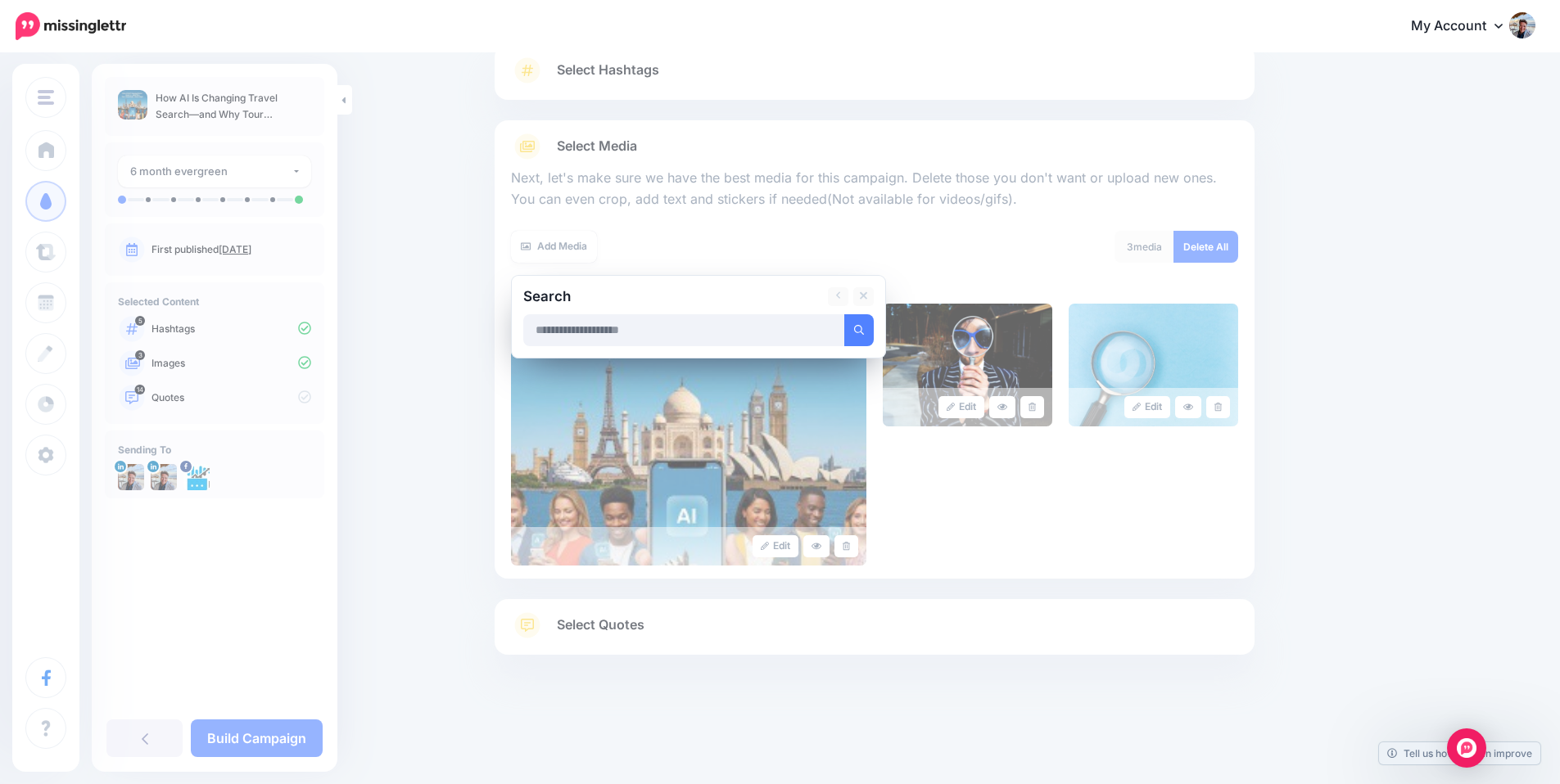
click at [713, 331] on input "text" at bounding box center [684, 330] width 322 height 32
type input "*********"
click at [844, 314] on button "submit" at bounding box center [859, 330] width 29 height 32
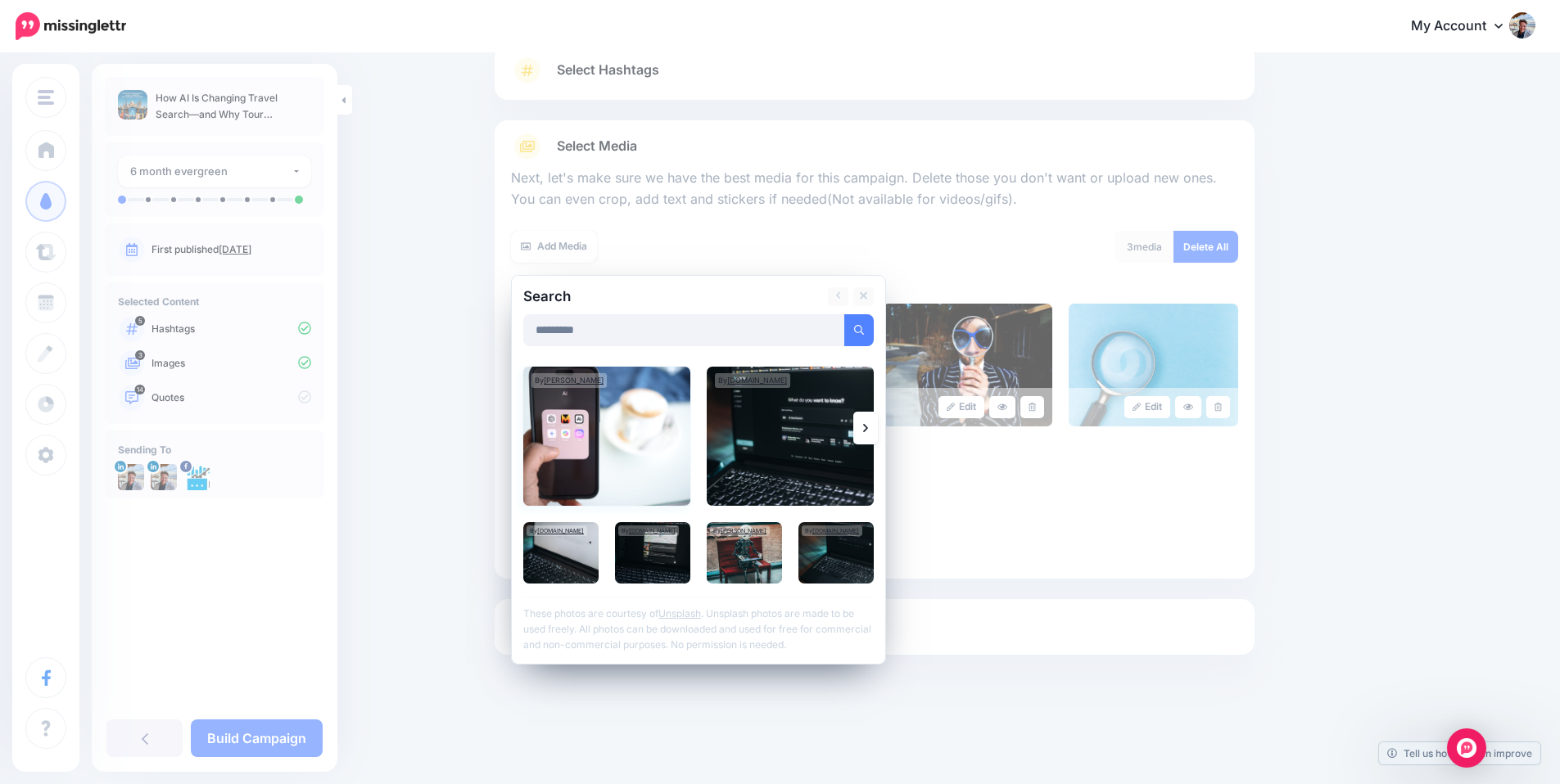
click at [631, 432] on img at bounding box center [606, 437] width 167 height 139
click at [837, 332] on link "Add Media" at bounding box center [839, 330] width 70 height 32
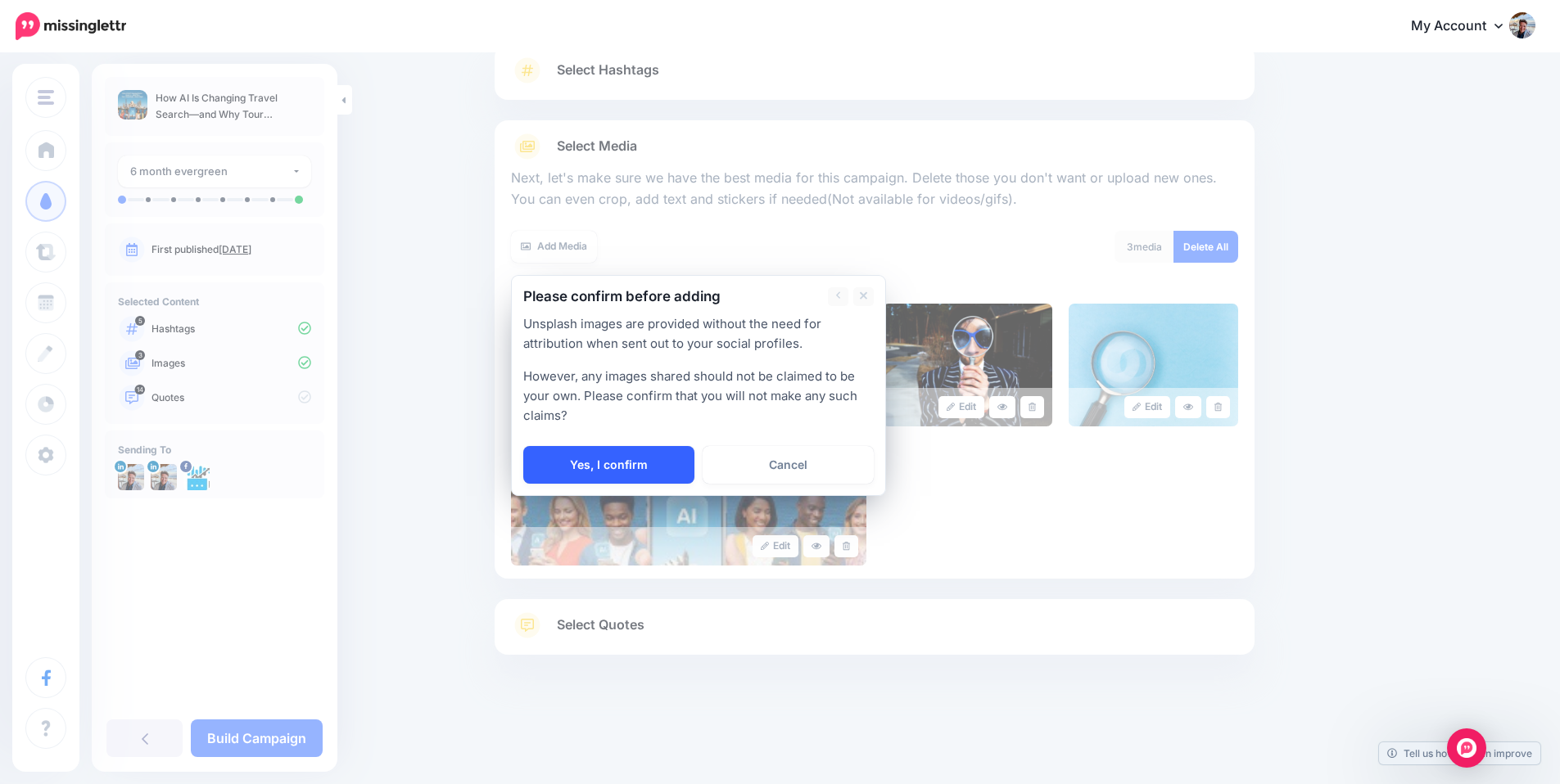
click at [667, 455] on link "Yes, I confirm" at bounding box center [609, 465] width 171 height 38
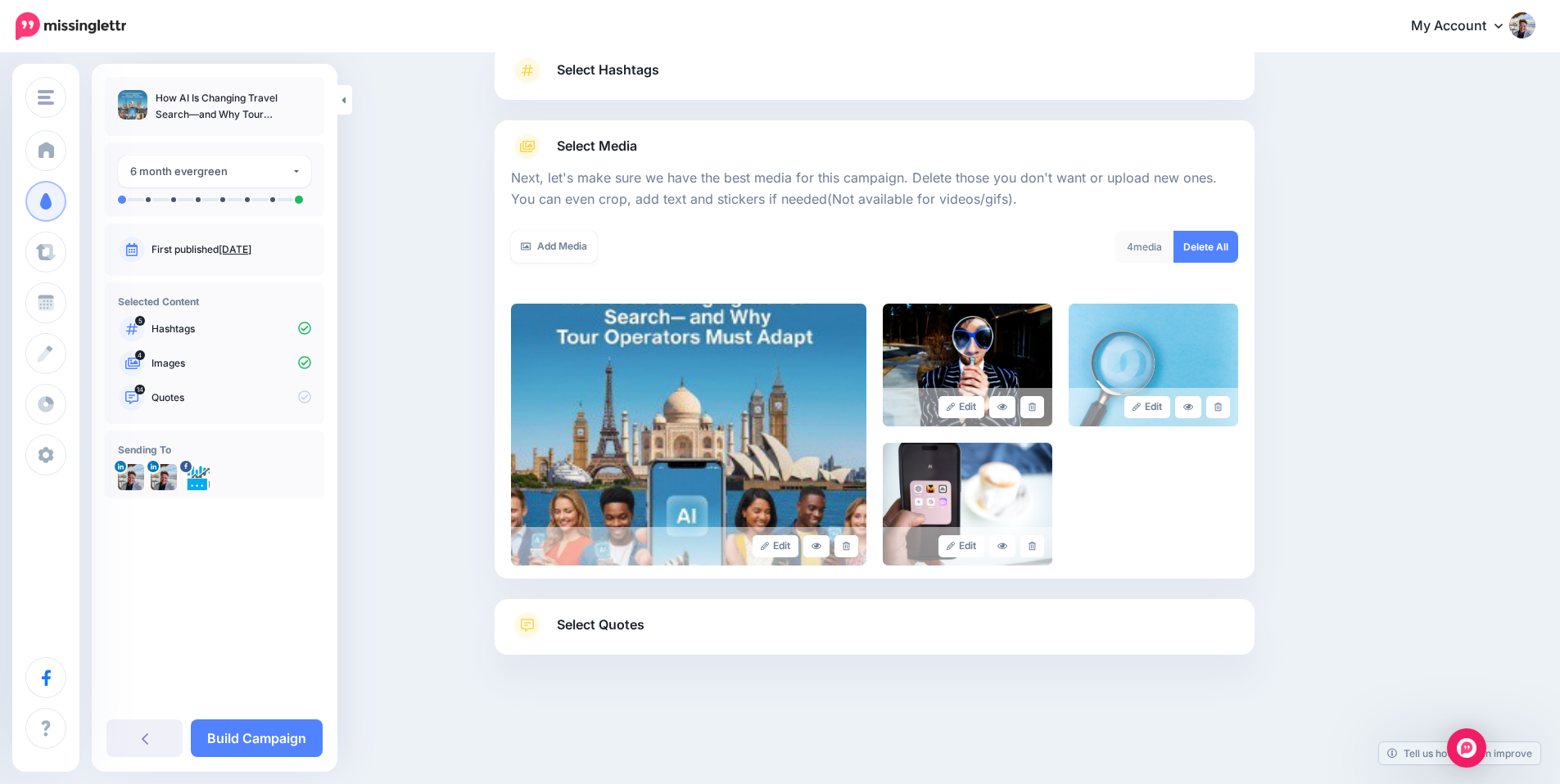
click at [791, 627] on link "Select Quotes" at bounding box center [875, 632] width 727 height 42
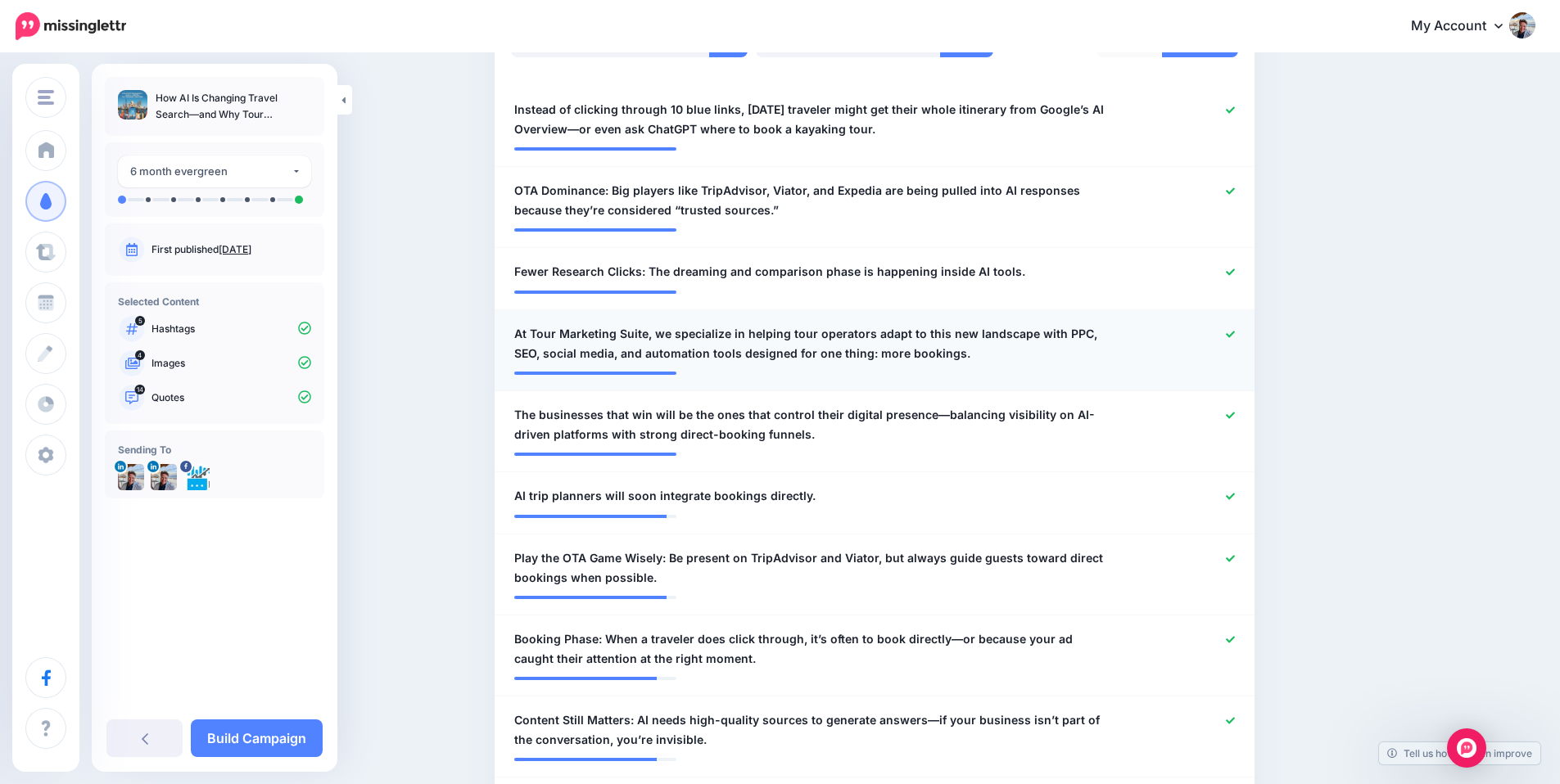
scroll to position [487, 0]
click at [762, 344] on span "At Tour Marketing Suite, we specialize in helping tour operators adapt to this …" at bounding box center [812, 344] width 597 height 40
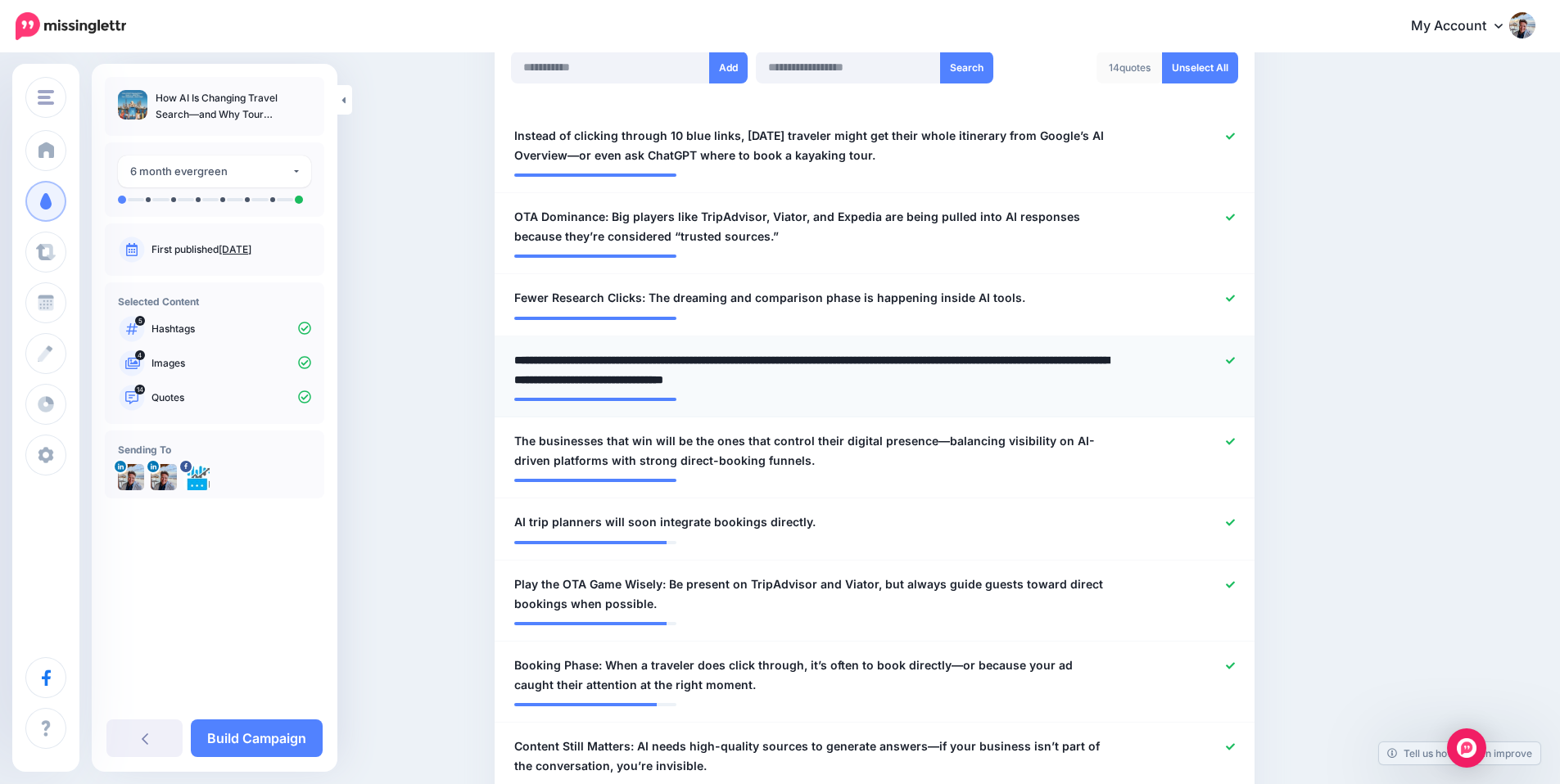
scroll to position [457, 0]
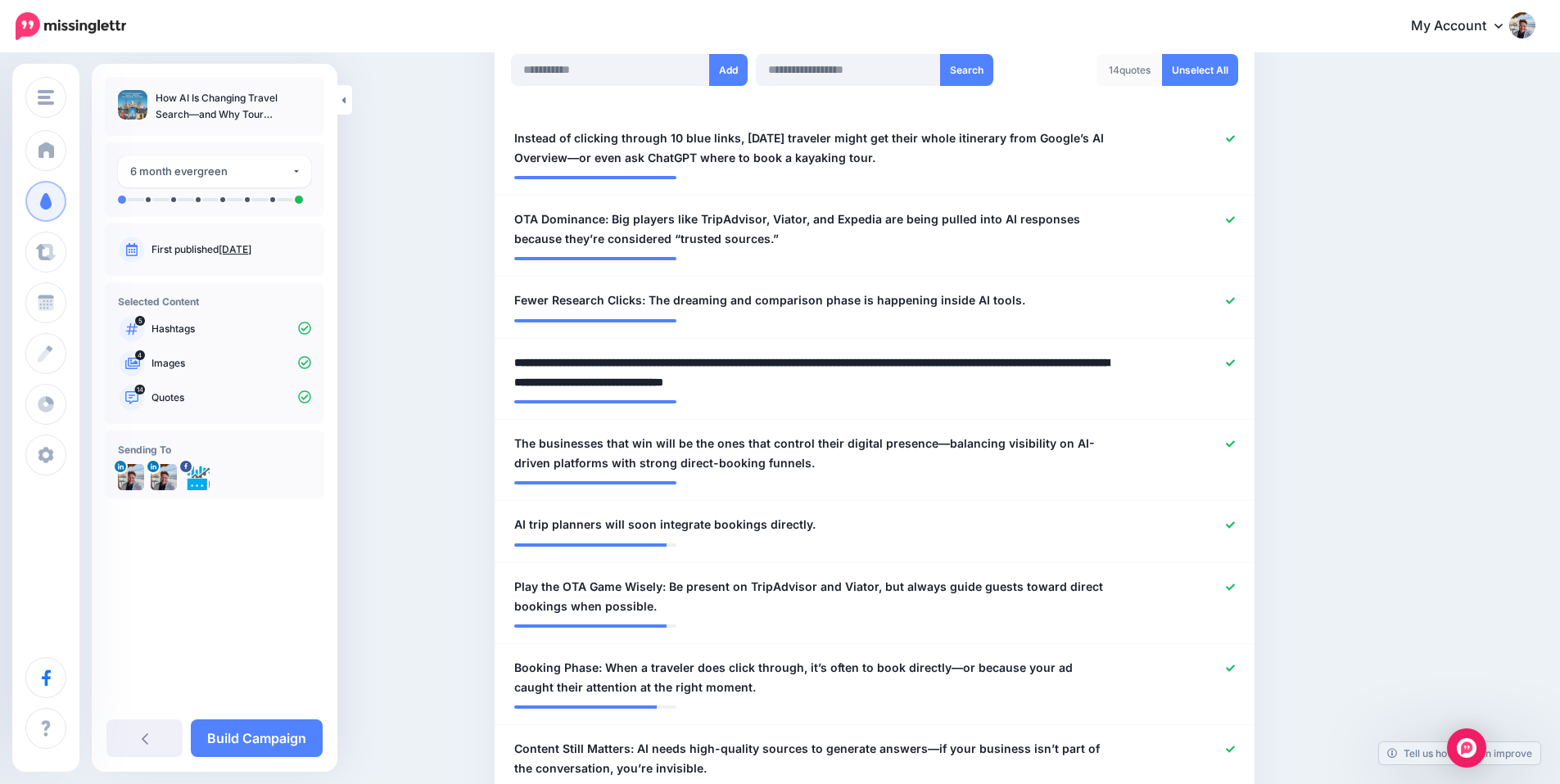
click at [0, 0] on lt-div at bounding box center [0, 0] width 0 height 0
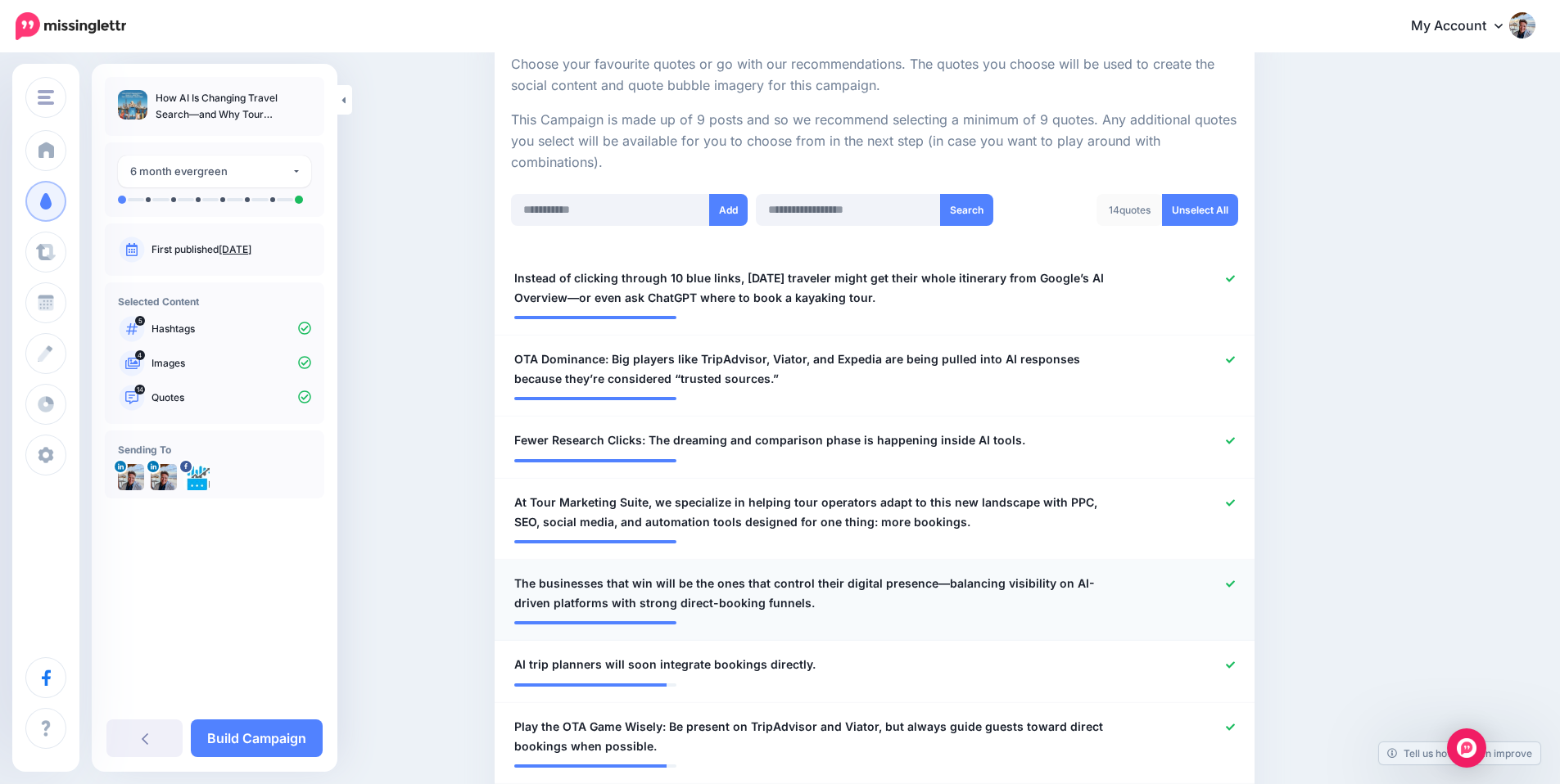
scroll to position [355, 0]
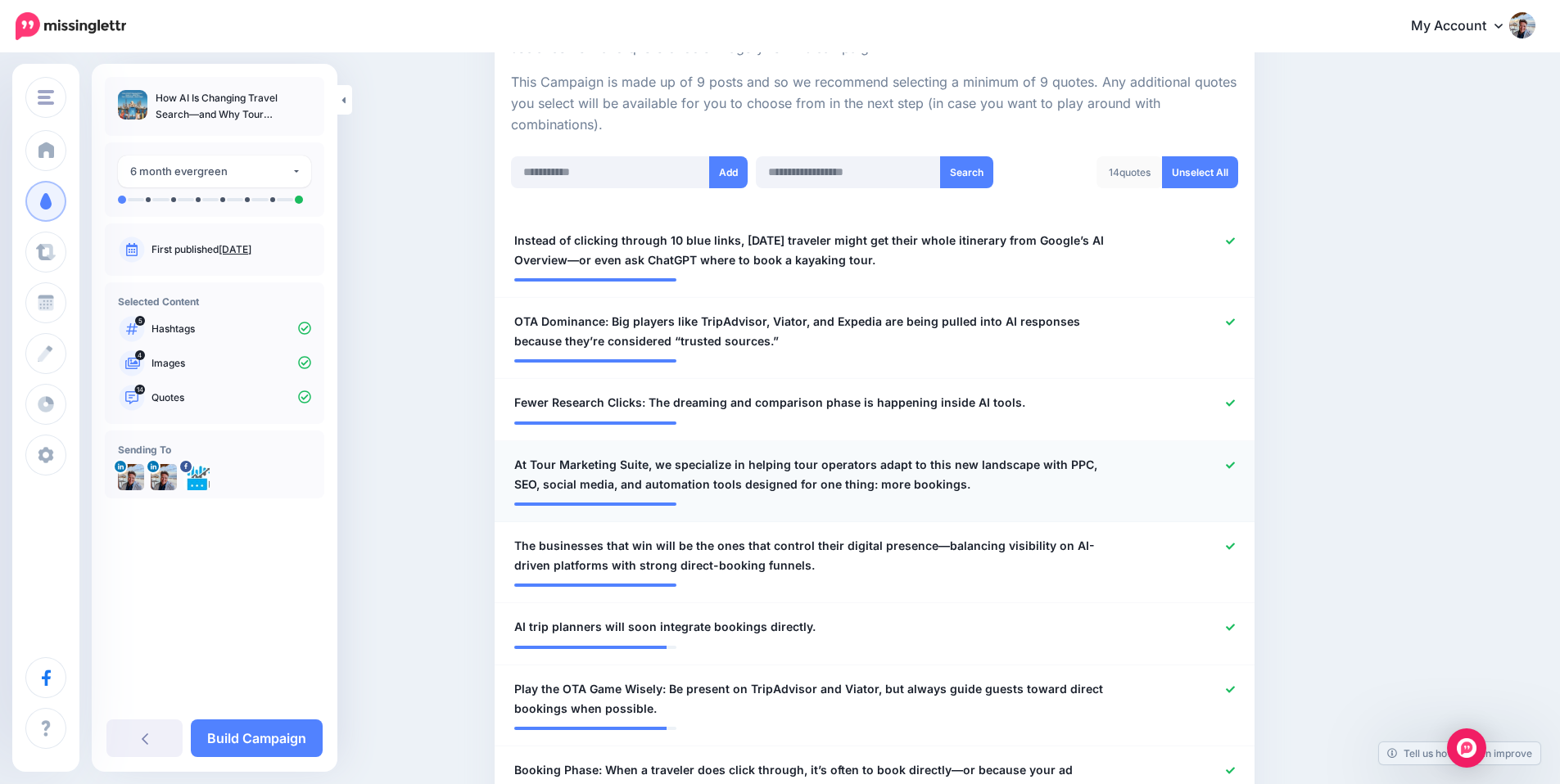
click at [1227, 464] on div at bounding box center [1185, 475] width 124 height 40
click at [1234, 468] on icon at bounding box center [1230, 466] width 9 height 9
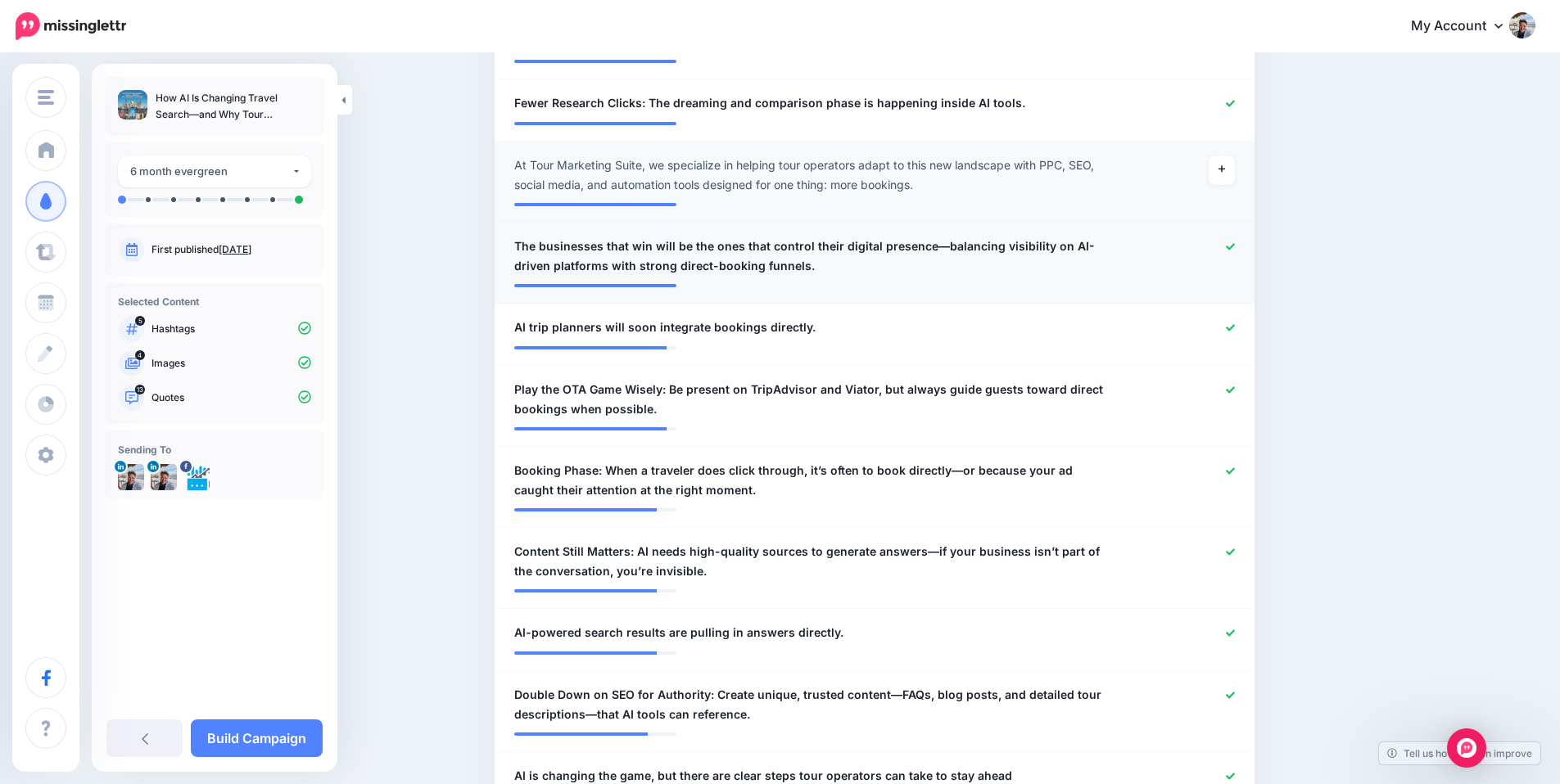
scroll to position [668, 0]
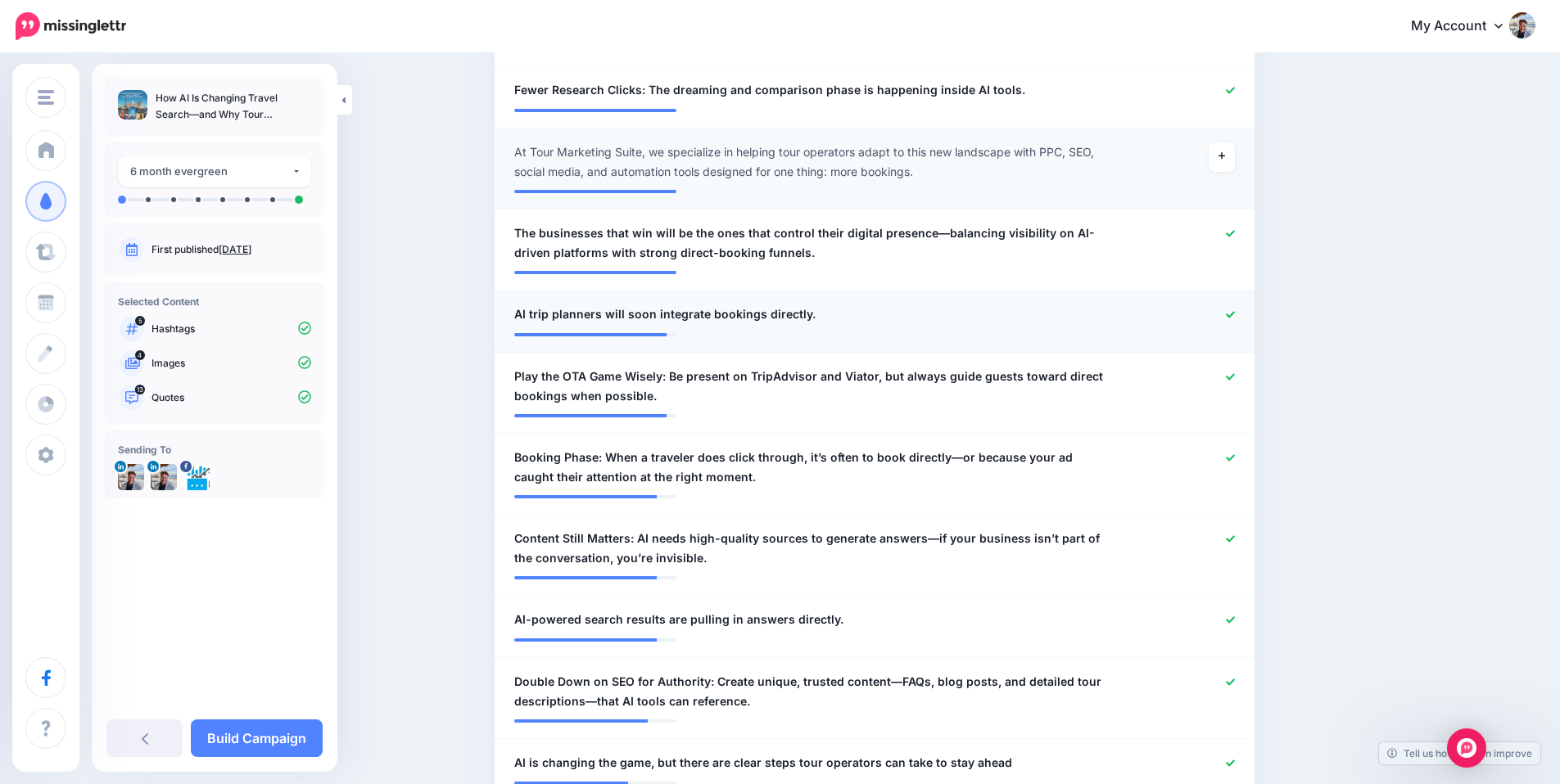
click at [1234, 312] on icon at bounding box center [1230, 315] width 9 height 9
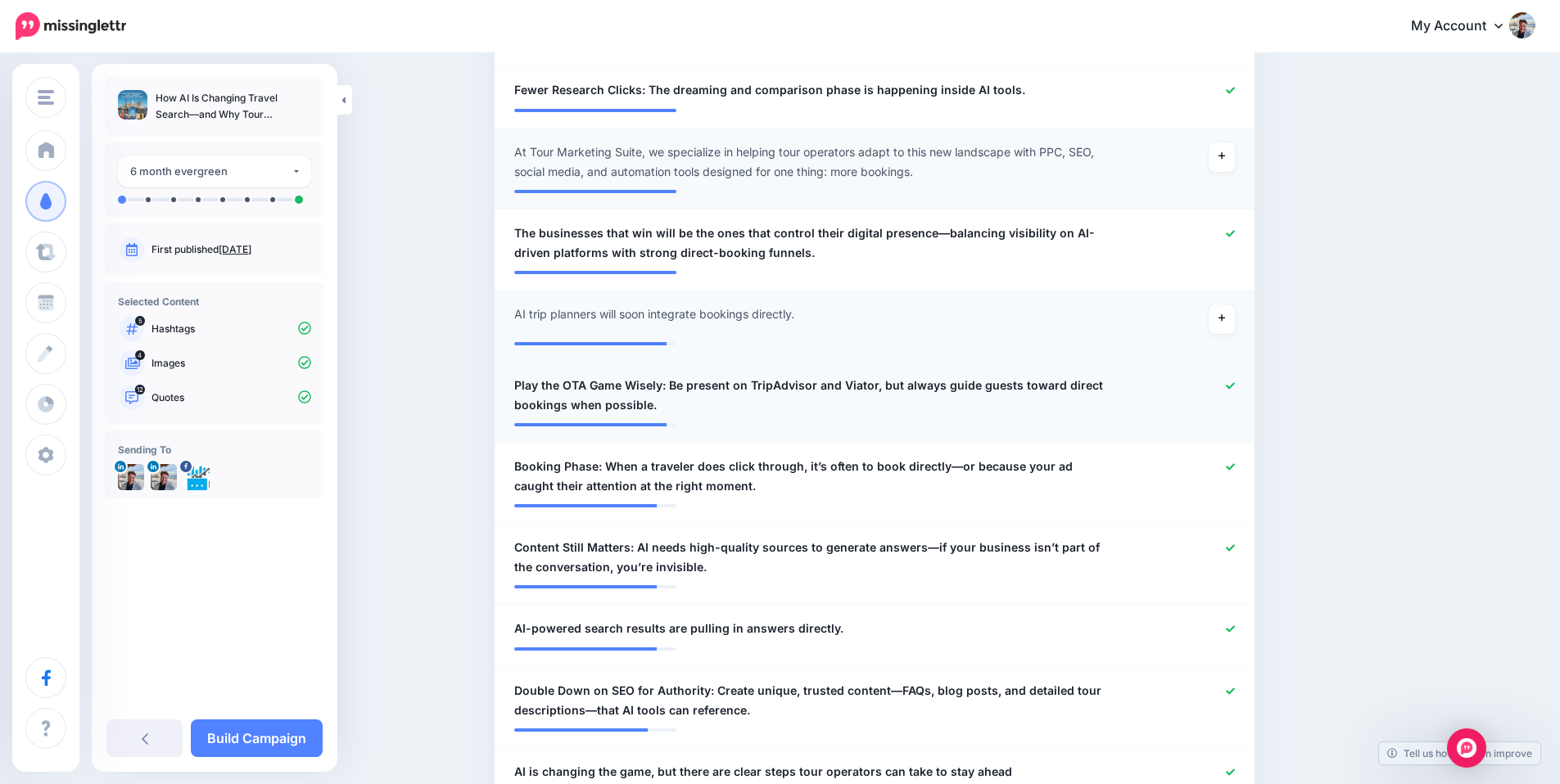
click at [1234, 386] on icon at bounding box center [1230, 385] width 9 height 7
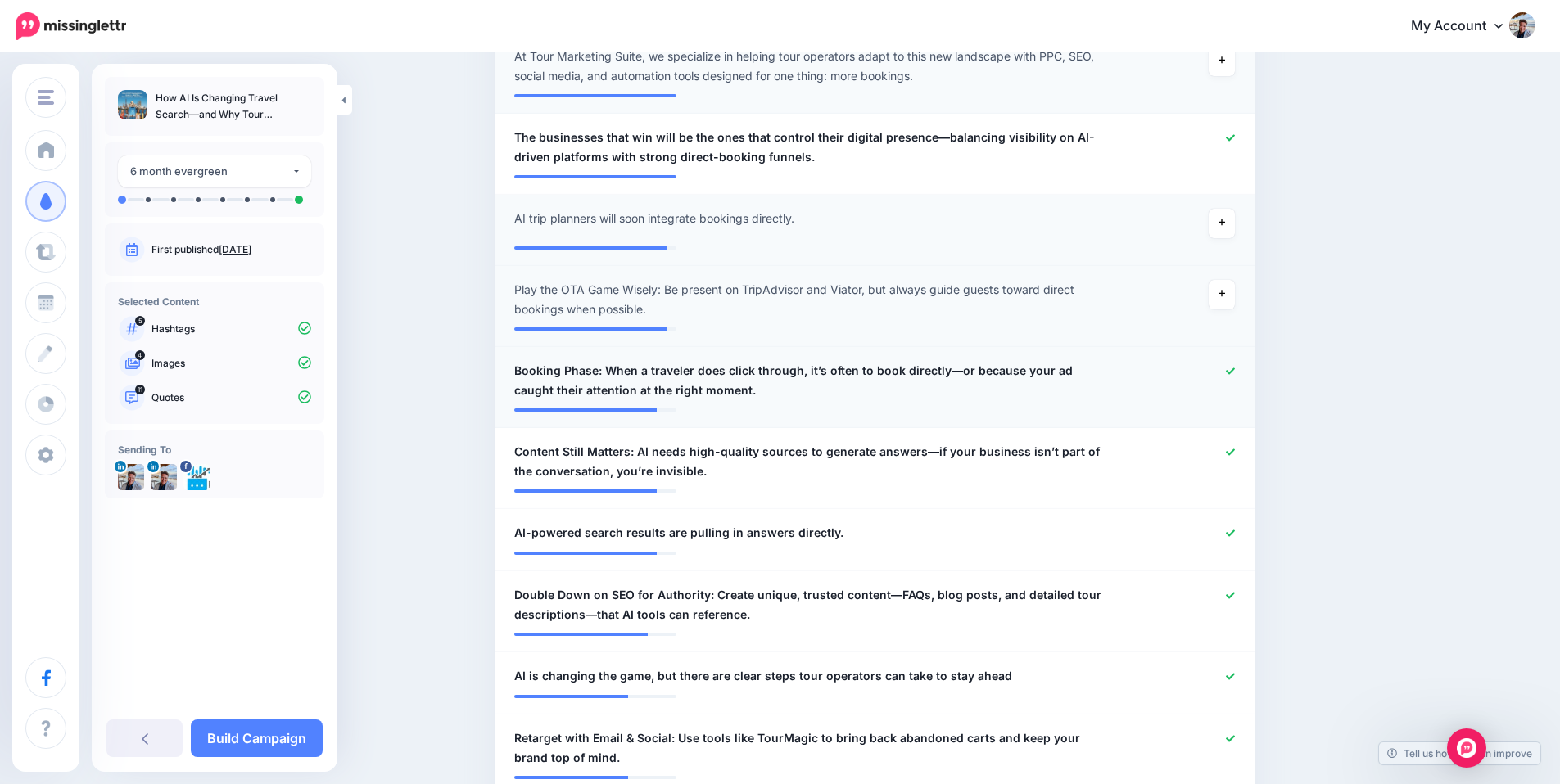
scroll to position [801, 0]
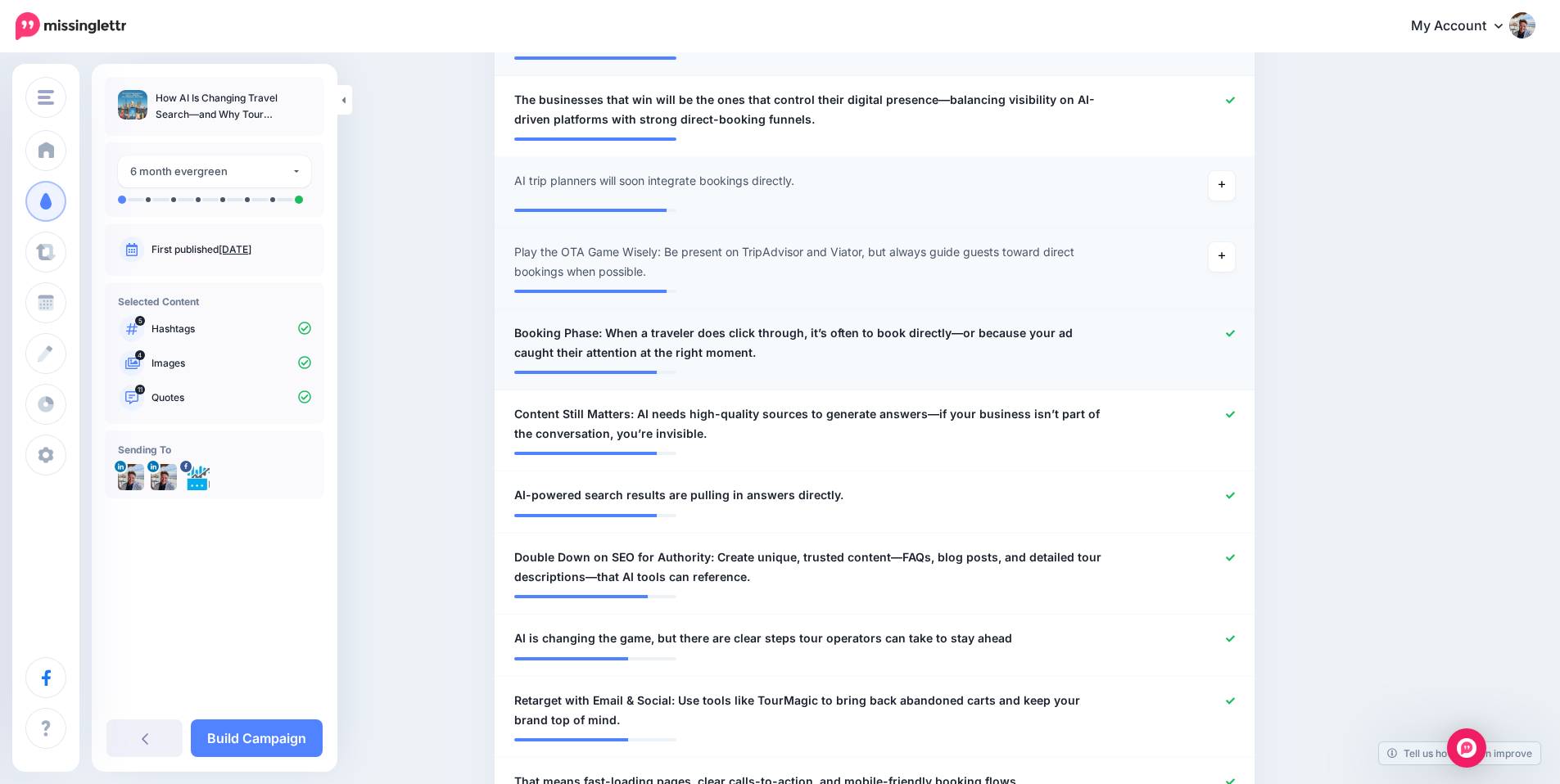
click at [1233, 334] on icon at bounding box center [1230, 332] width 9 height 7
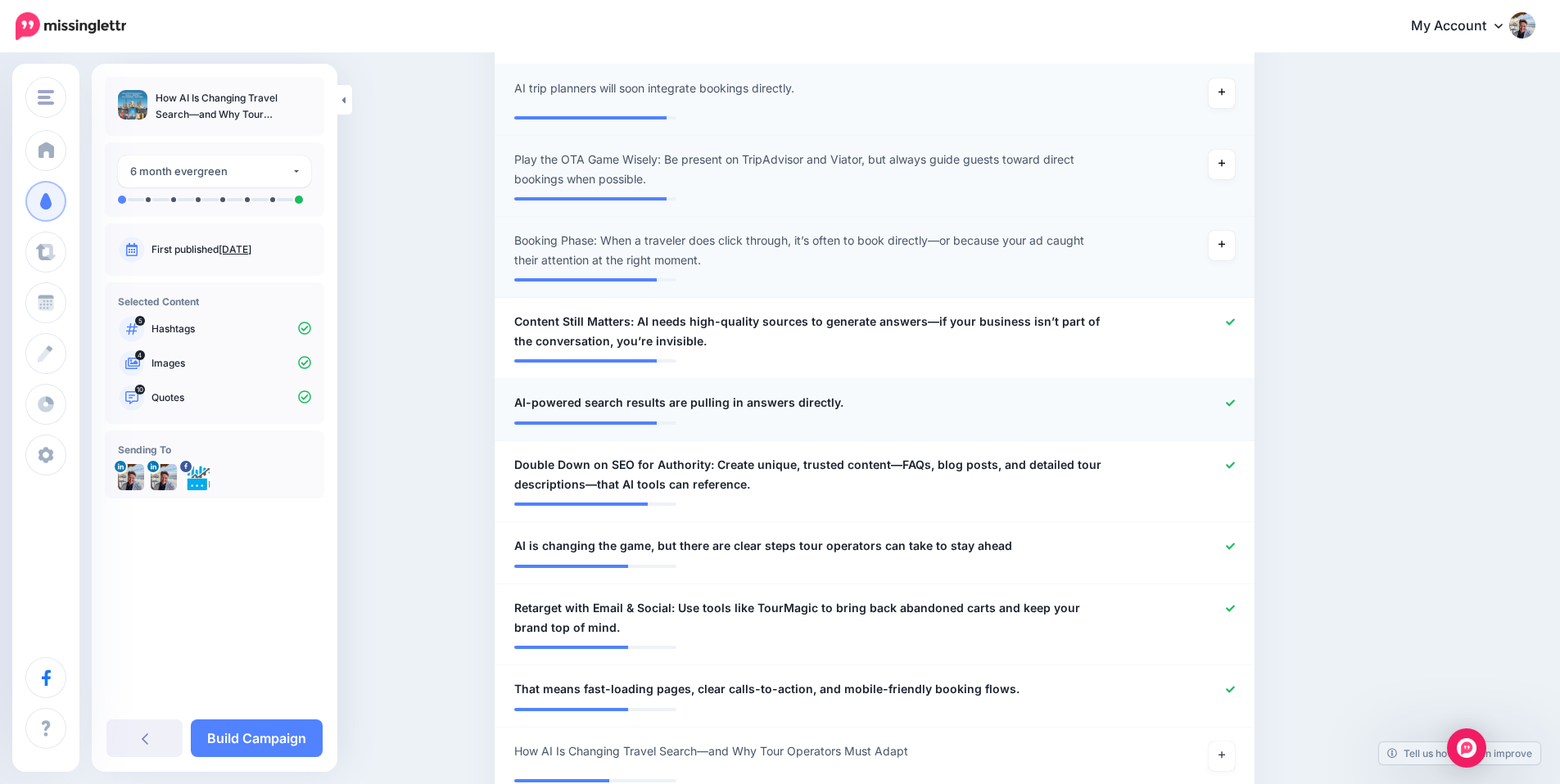
scroll to position [910, 0]
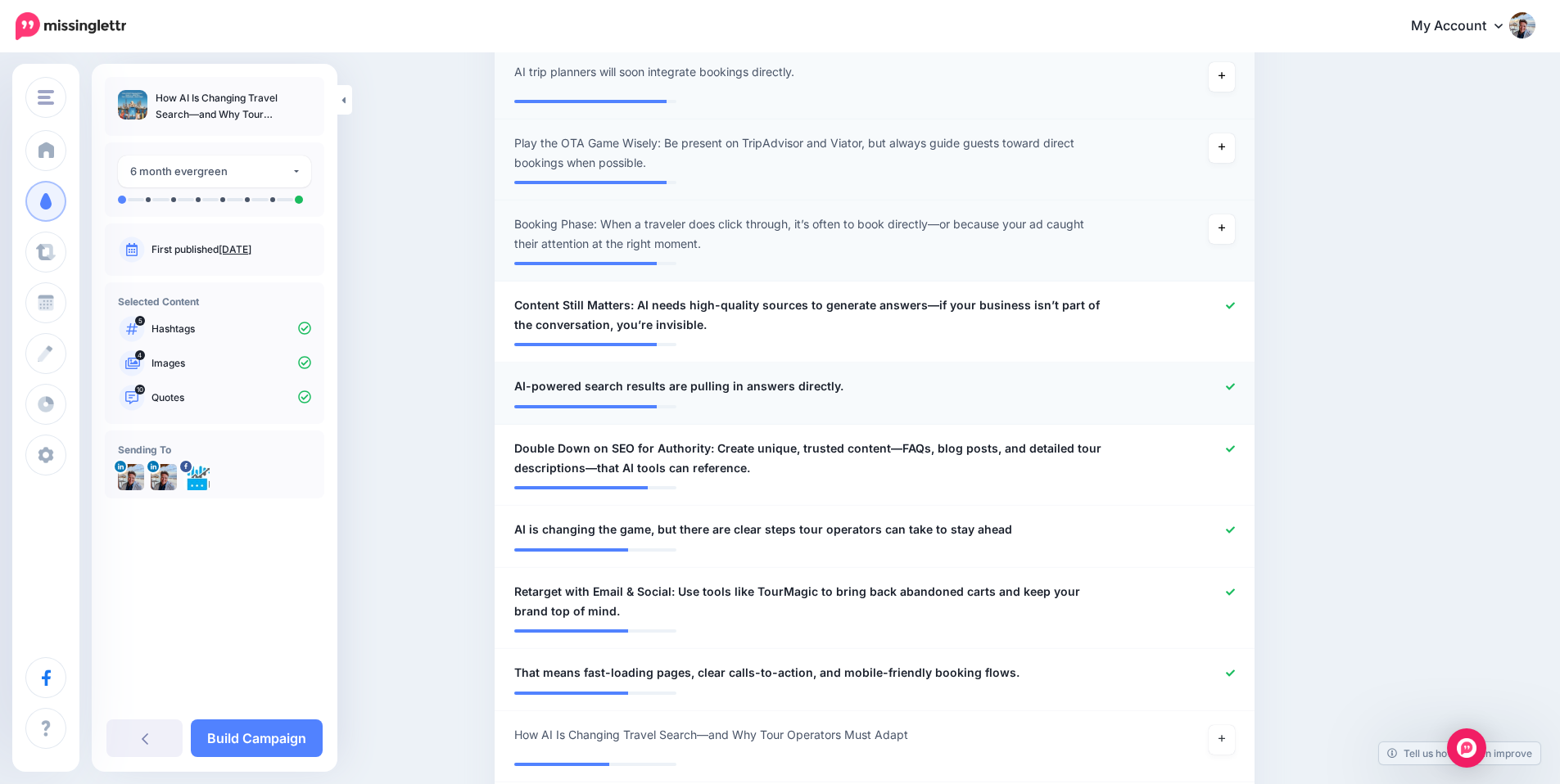
click at [1234, 385] on icon at bounding box center [1230, 387] width 9 height 9
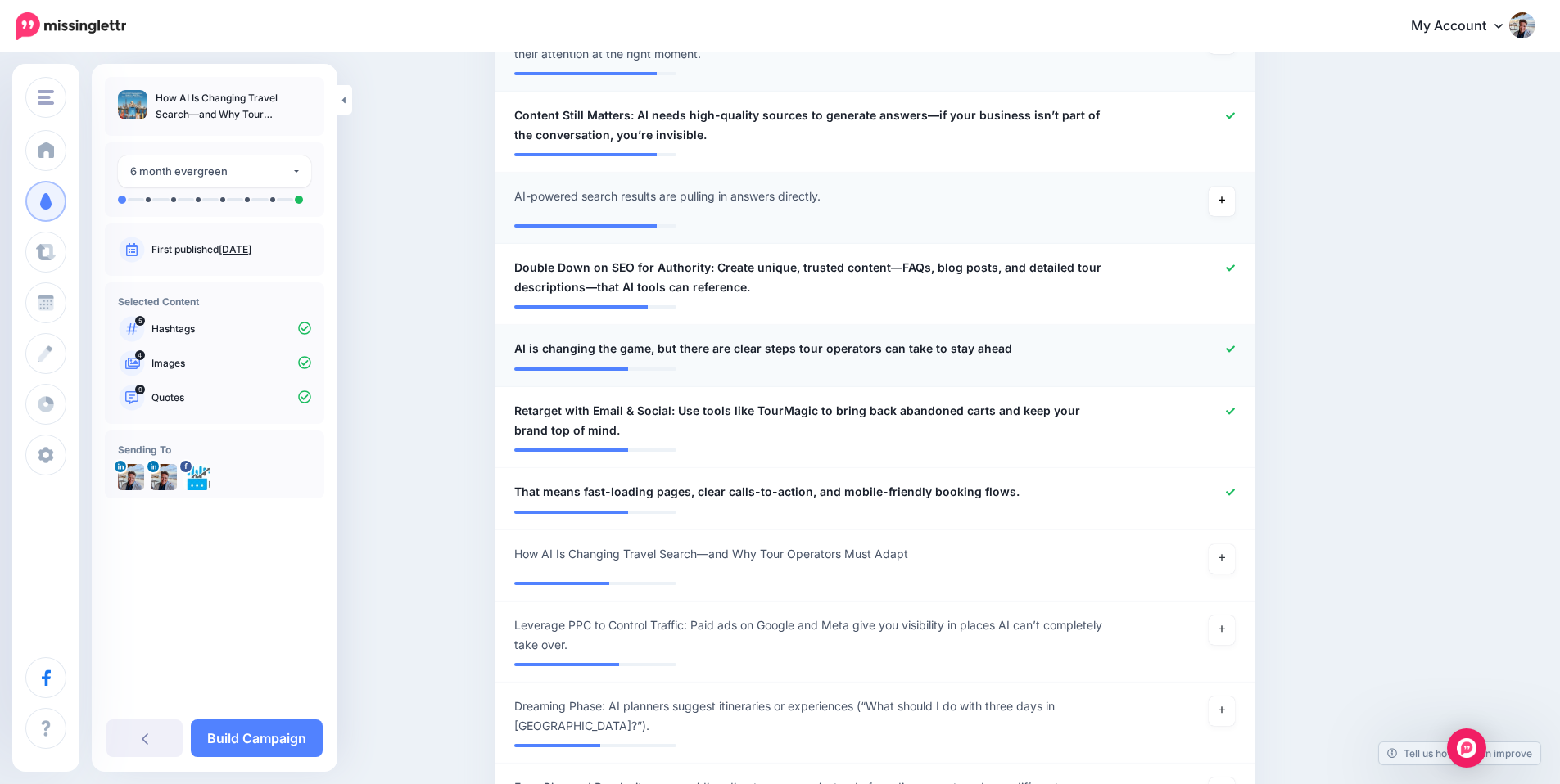
scroll to position [1105, 0]
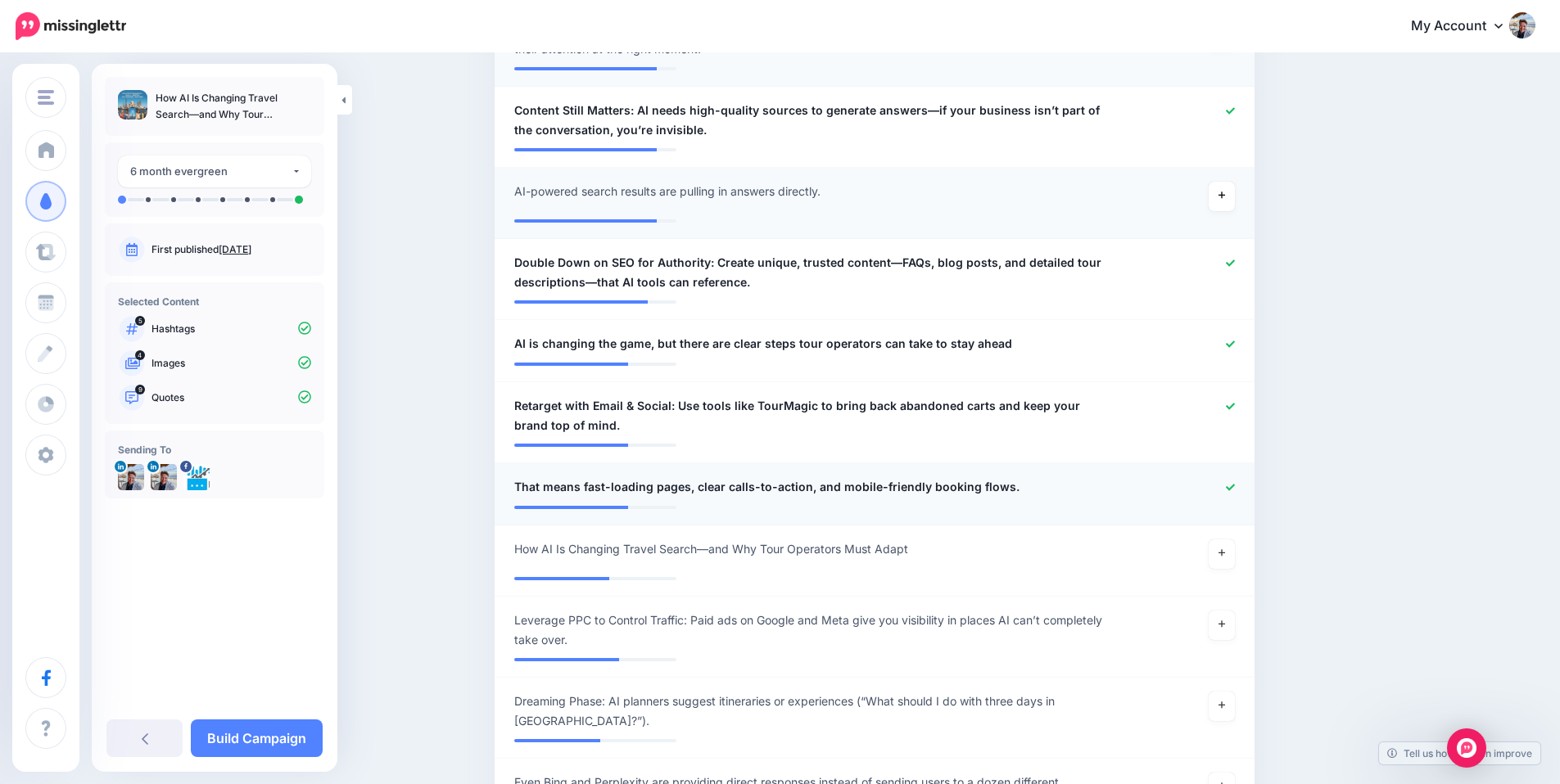
click at [1234, 484] on icon at bounding box center [1230, 488] width 9 height 9
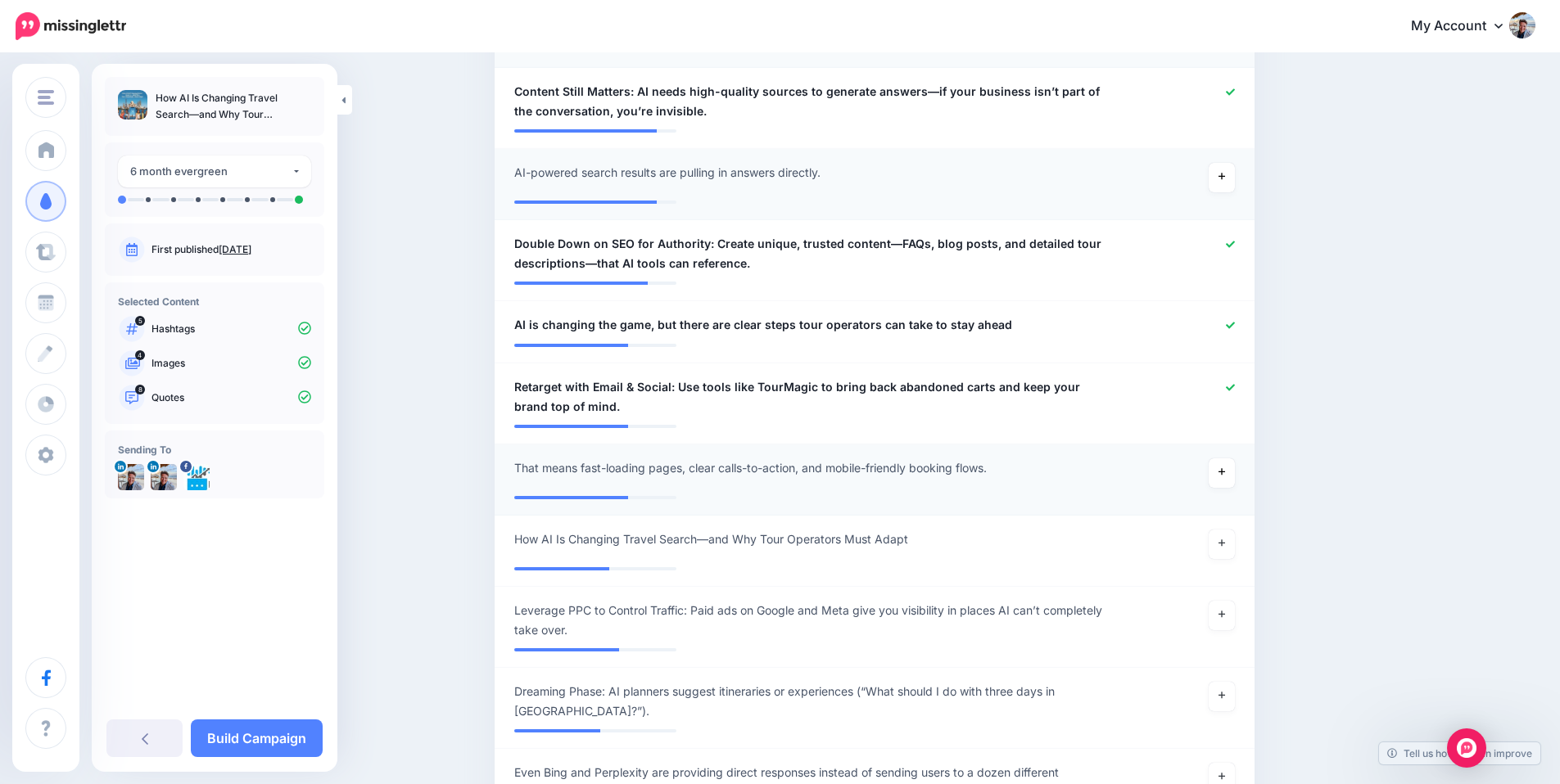
scroll to position [1130, 0]
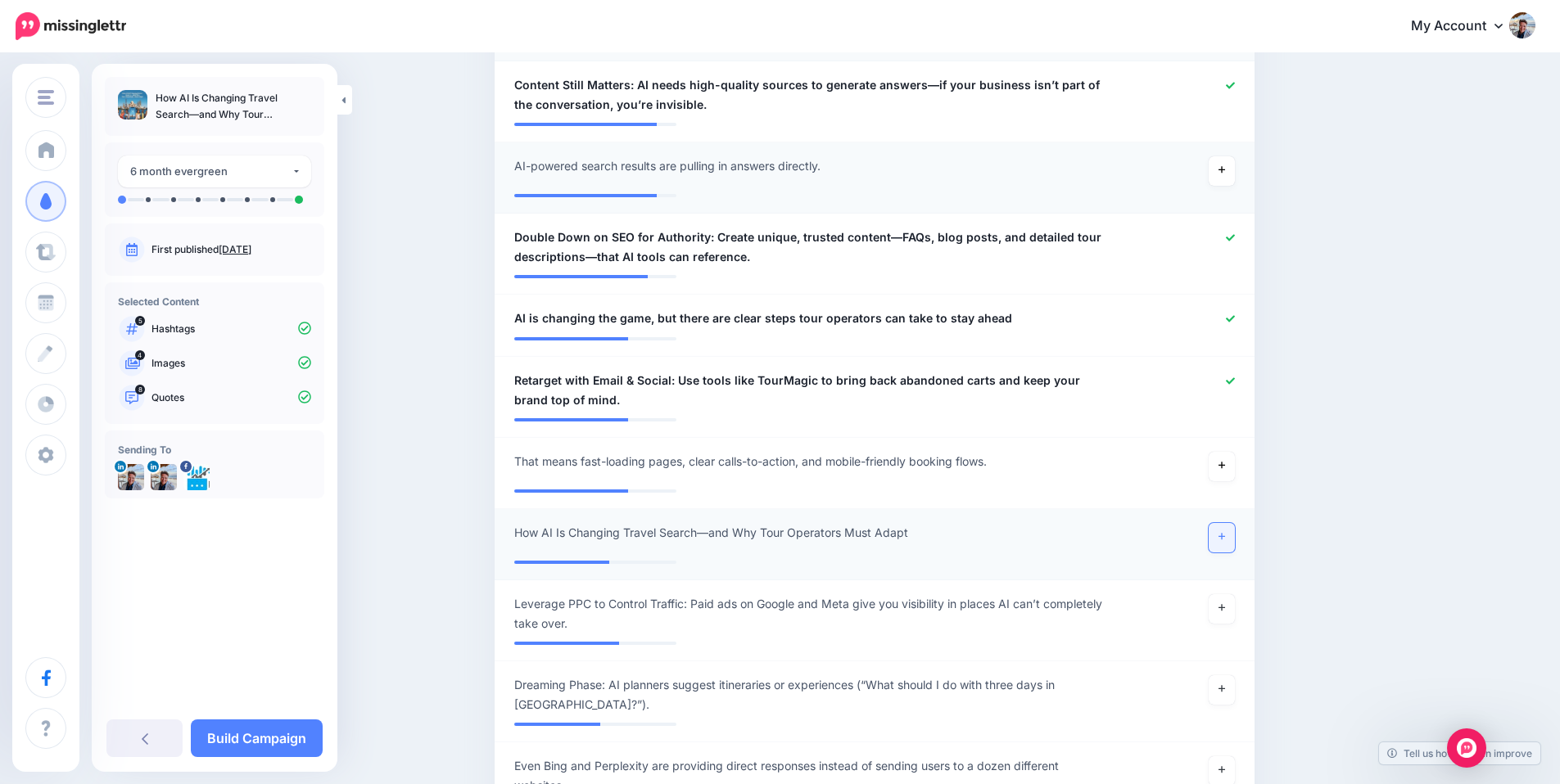
click at [1225, 533] on icon at bounding box center [1221, 536] width 7 height 9
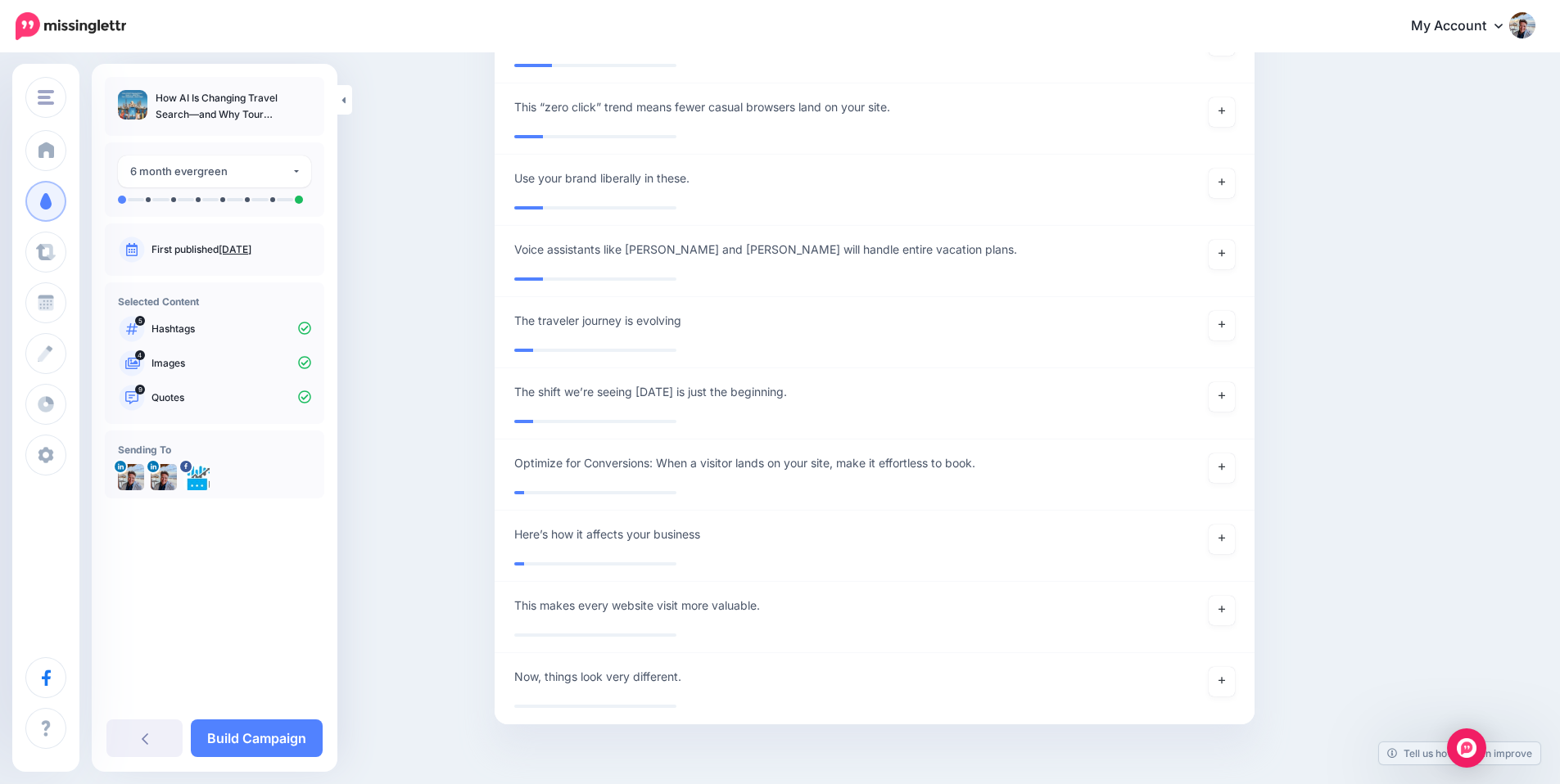
scroll to position [3375, 0]
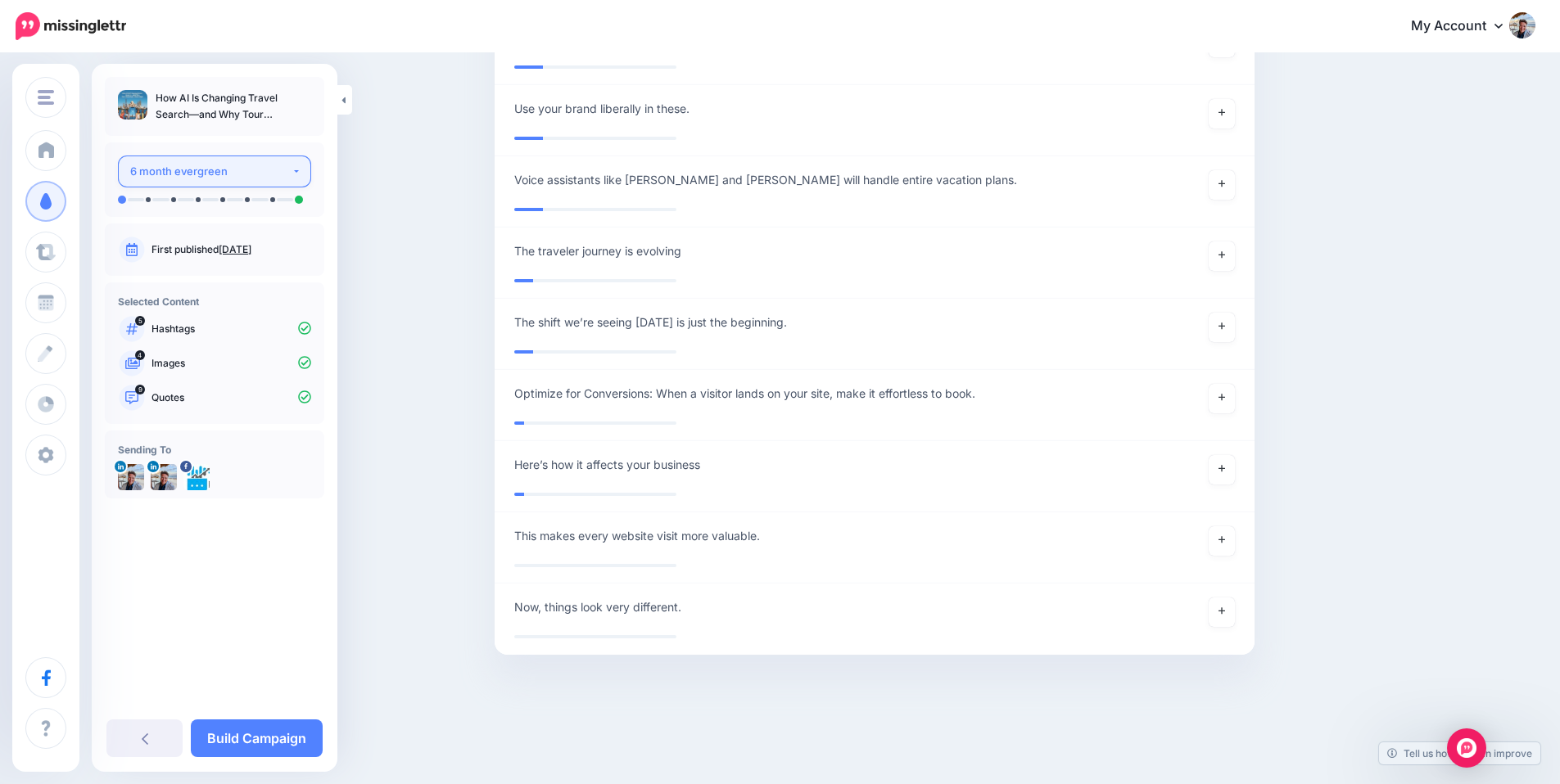
click at [298, 167] on button "6 month evergreen" at bounding box center [214, 171] width 193 height 32
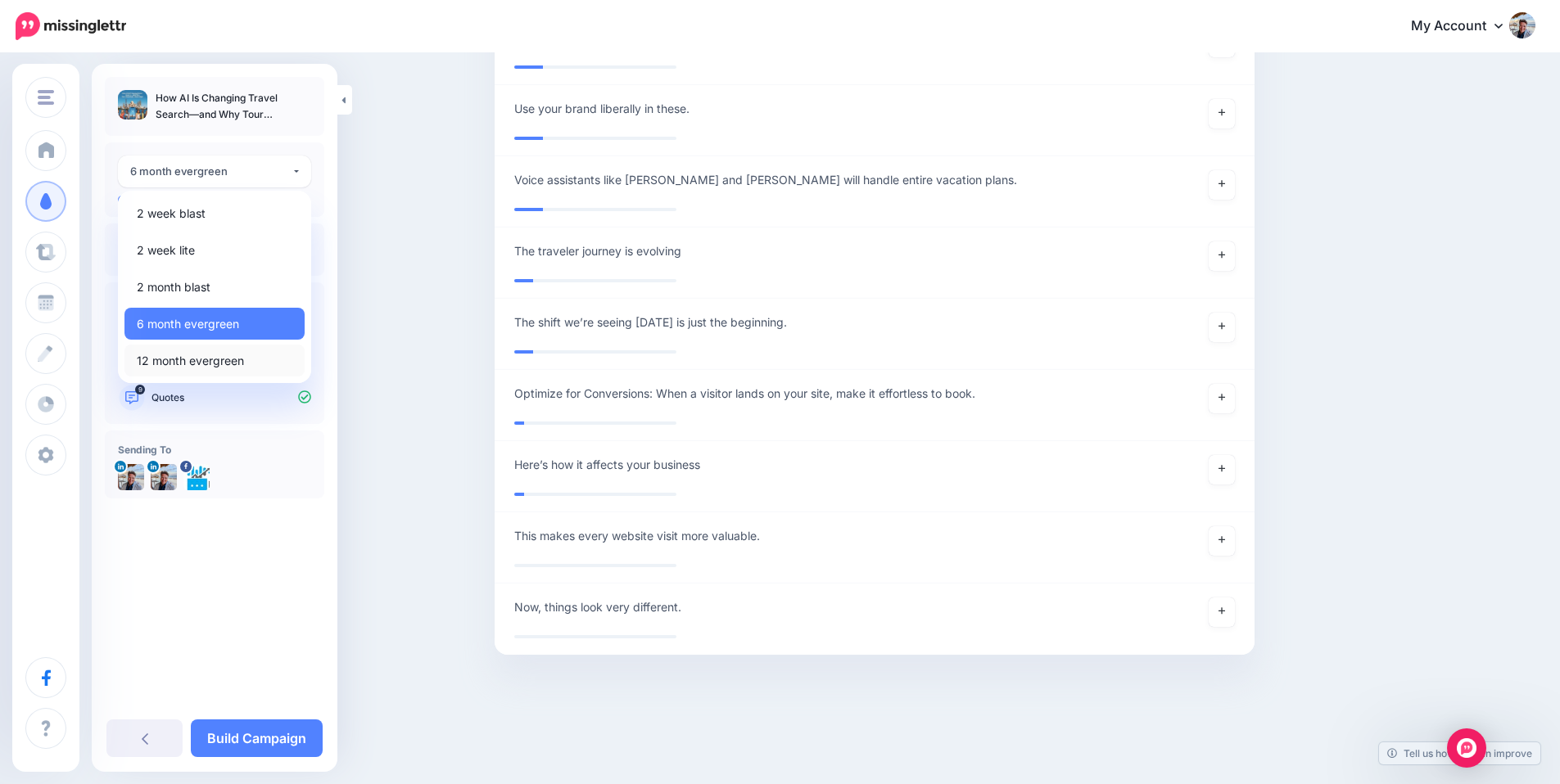
click at [254, 361] on link "12 month evergreen" at bounding box center [214, 360] width 180 height 32
select select "******"
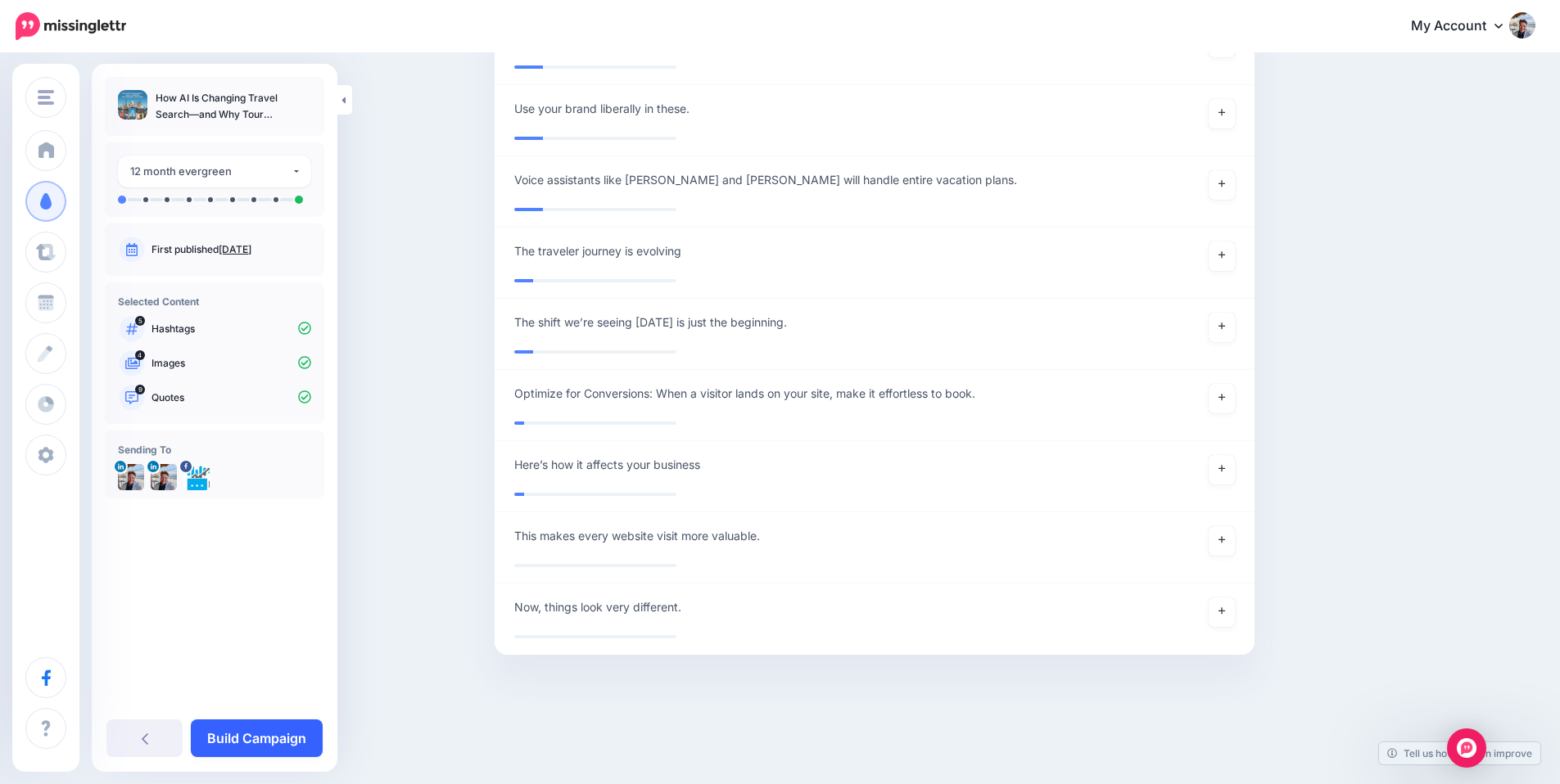
click at [265, 740] on link "Build Campaign" at bounding box center [257, 738] width 132 height 38
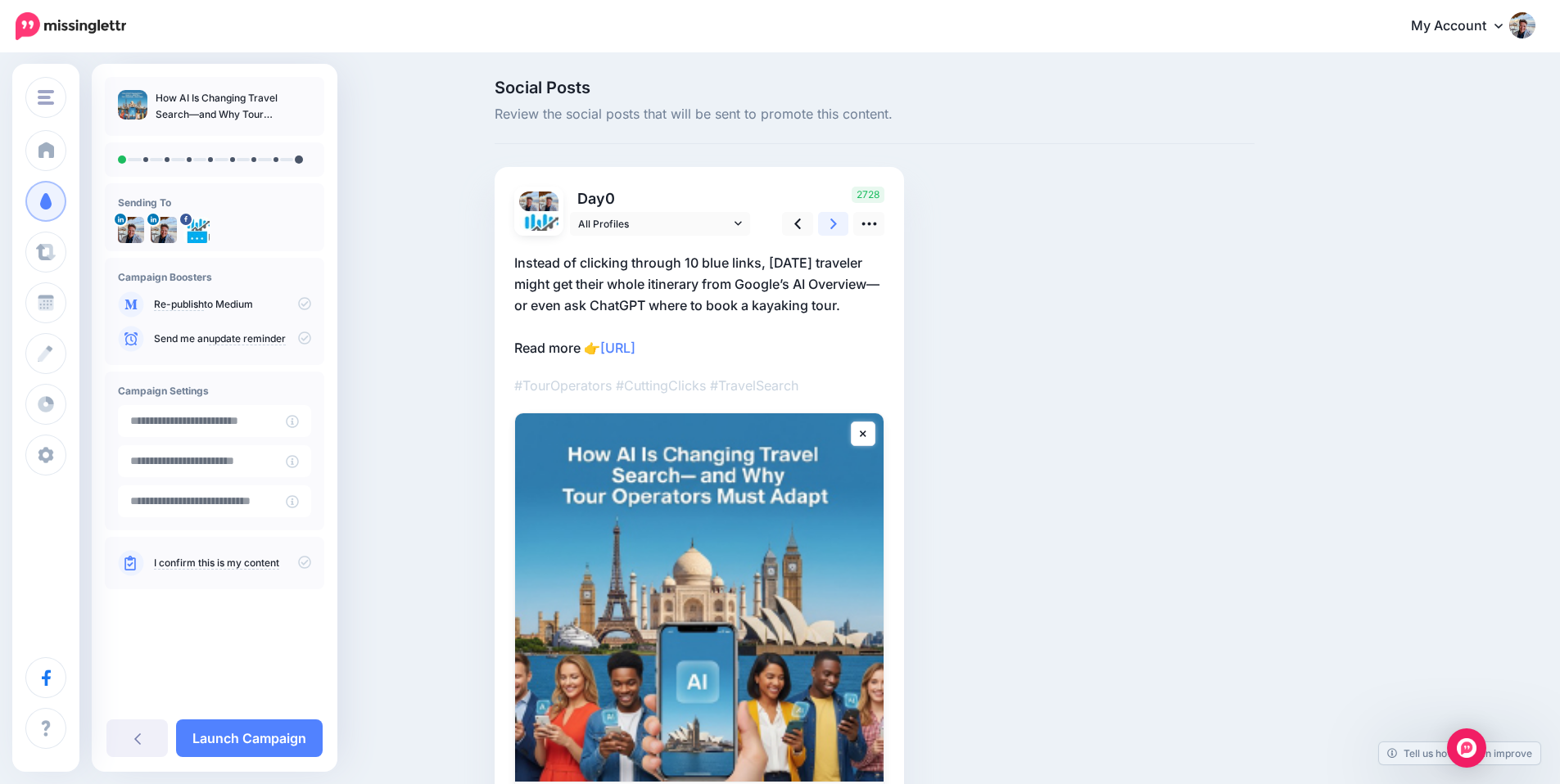
click at [837, 220] on icon at bounding box center [833, 224] width 7 height 17
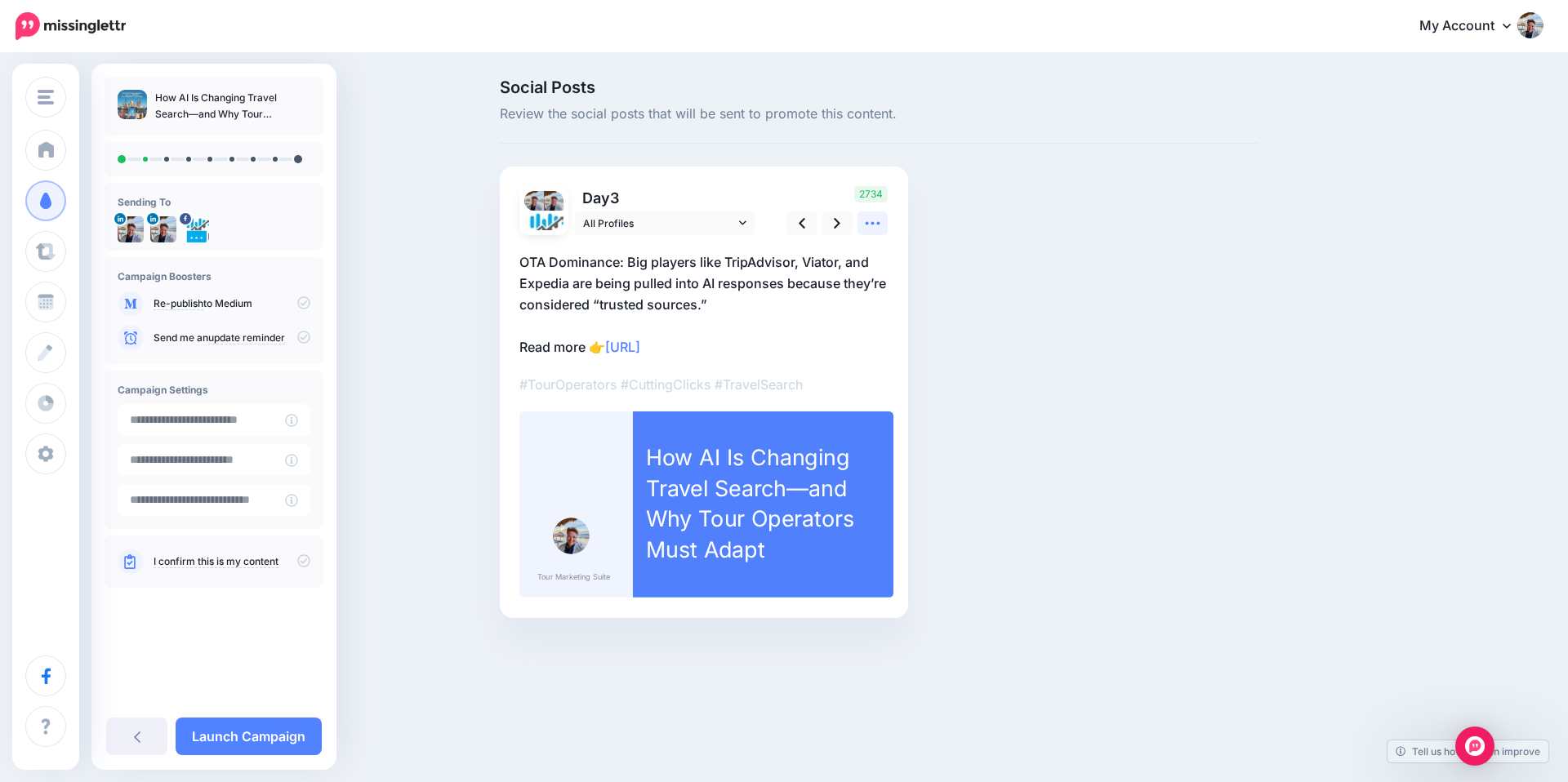
click at [873, 217] on icon at bounding box center [872, 223] width 17 height 17
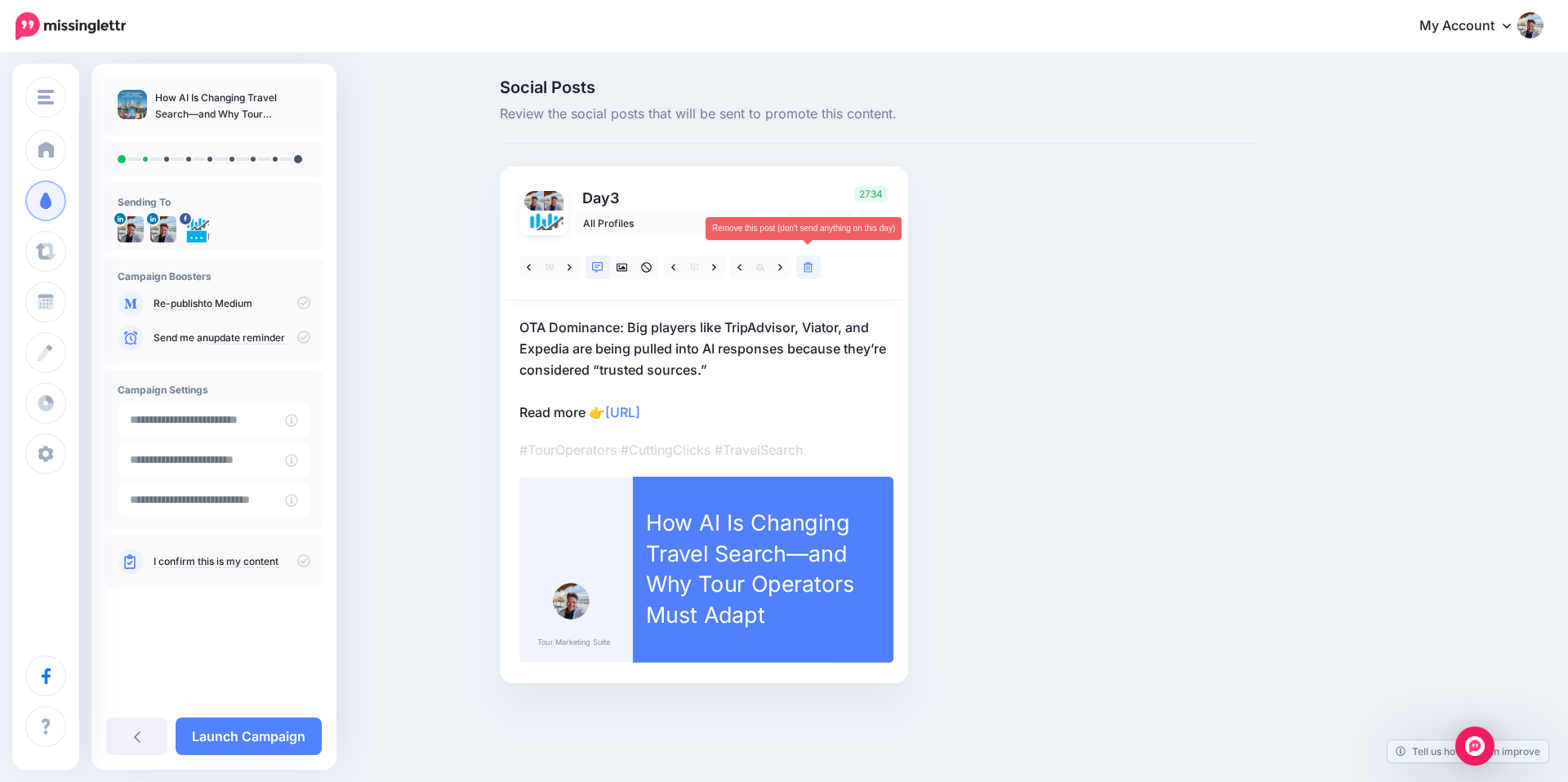
click at [811, 269] on icon at bounding box center [808, 268] width 9 height 11
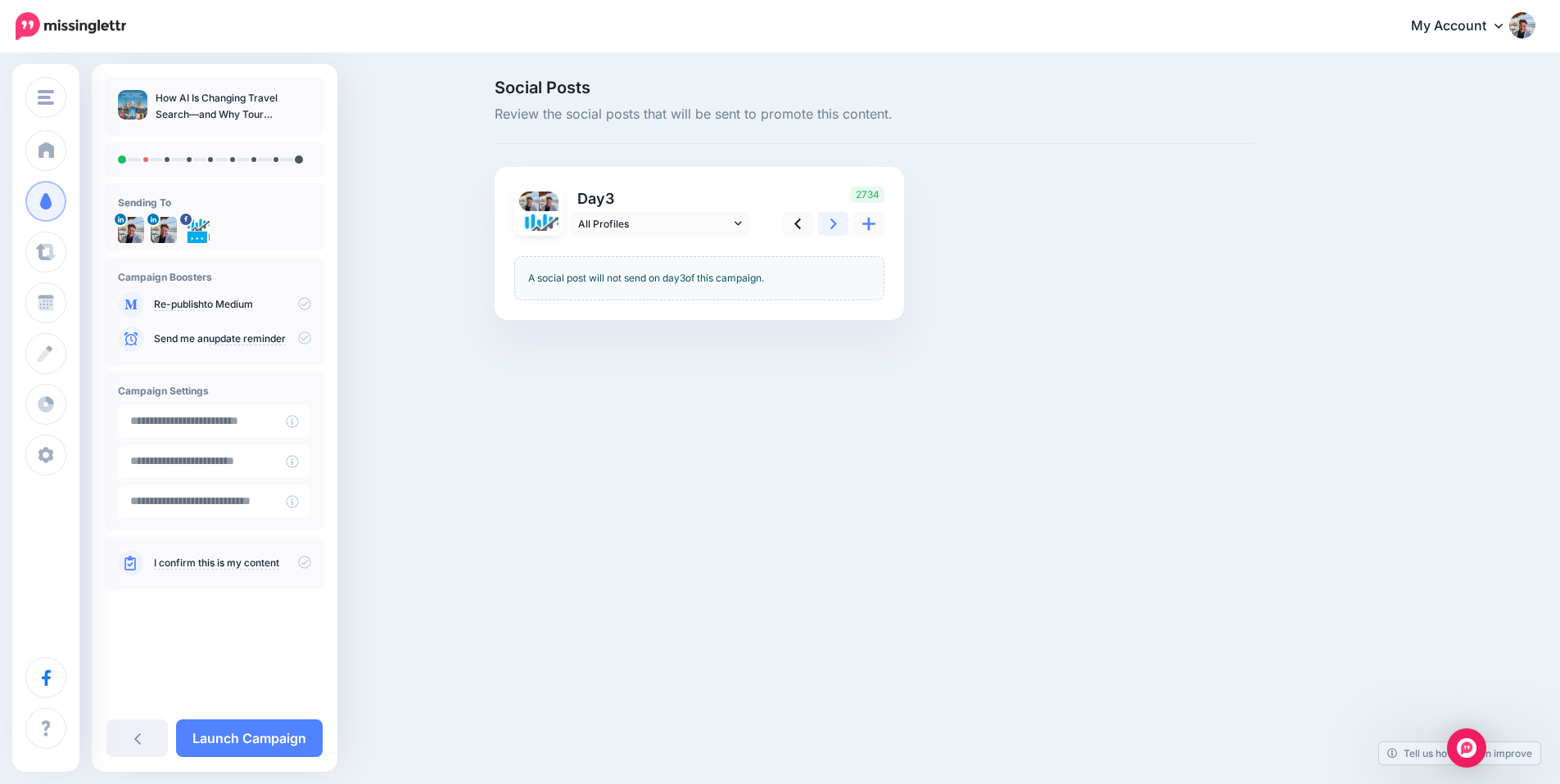
click at [837, 231] on icon at bounding box center [833, 224] width 7 height 17
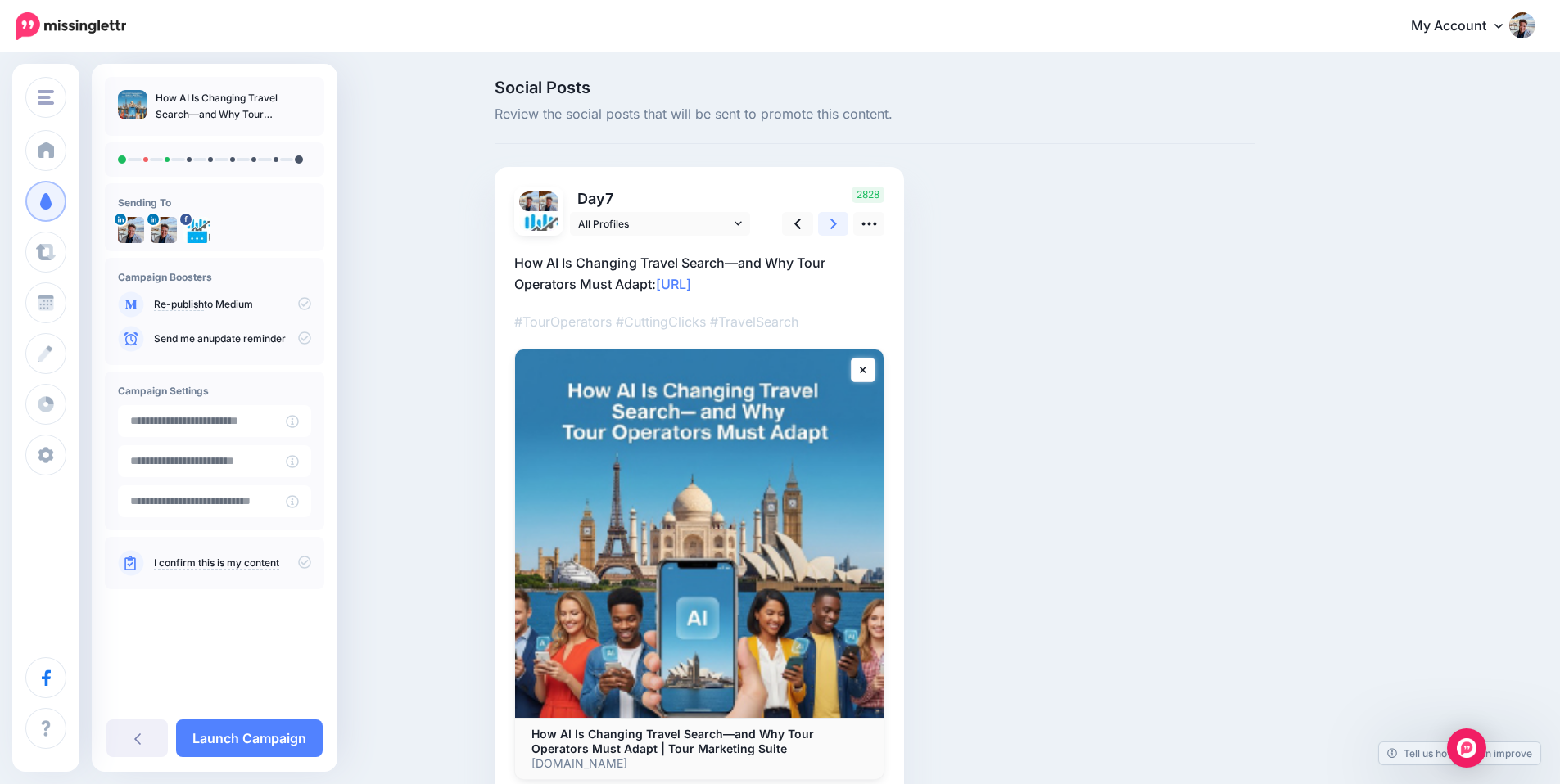
click at [837, 229] on icon at bounding box center [833, 224] width 7 height 17
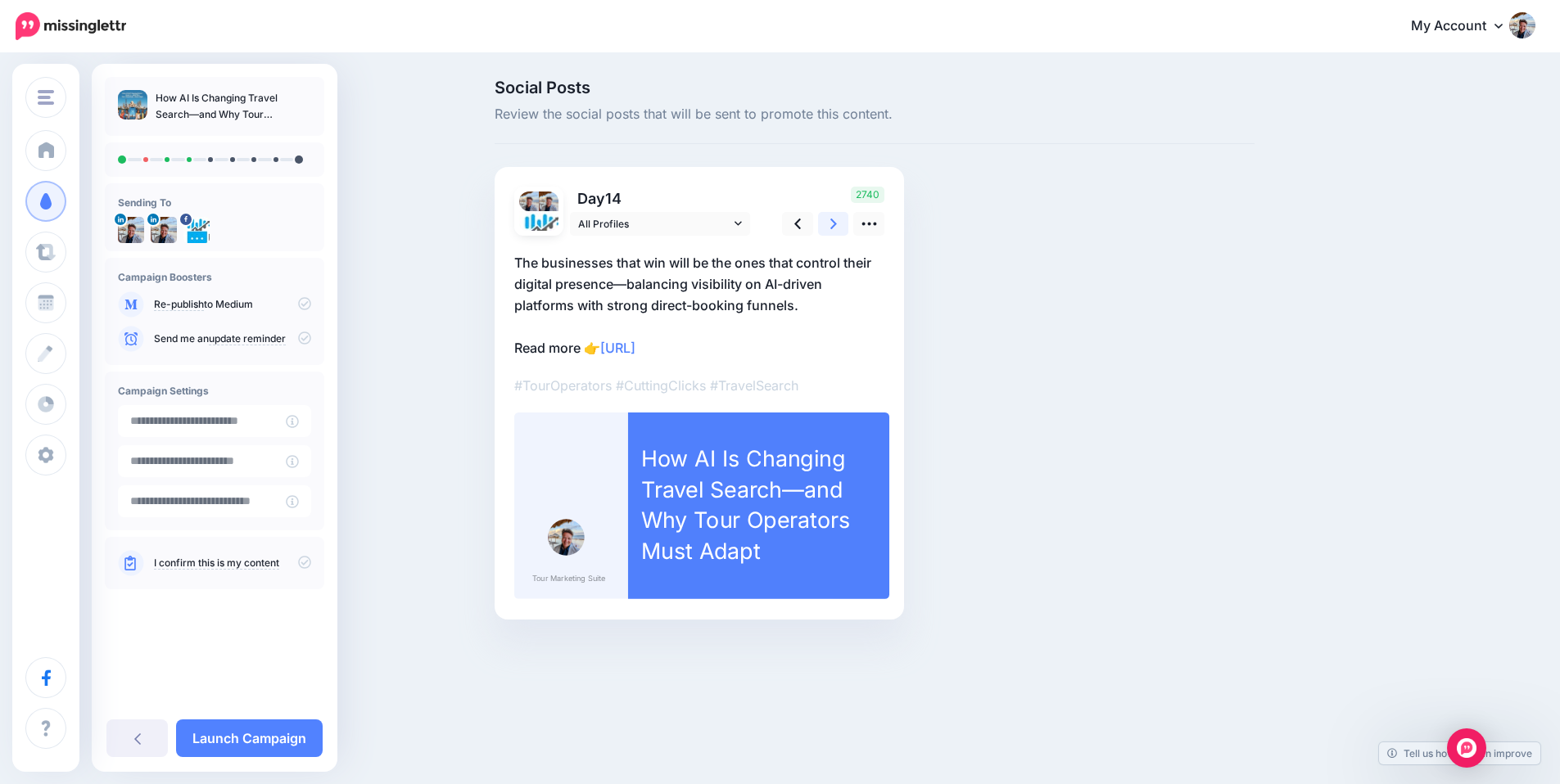
click at [837, 229] on icon at bounding box center [833, 224] width 7 height 17
click at [837, 228] on icon at bounding box center [833, 224] width 7 height 17
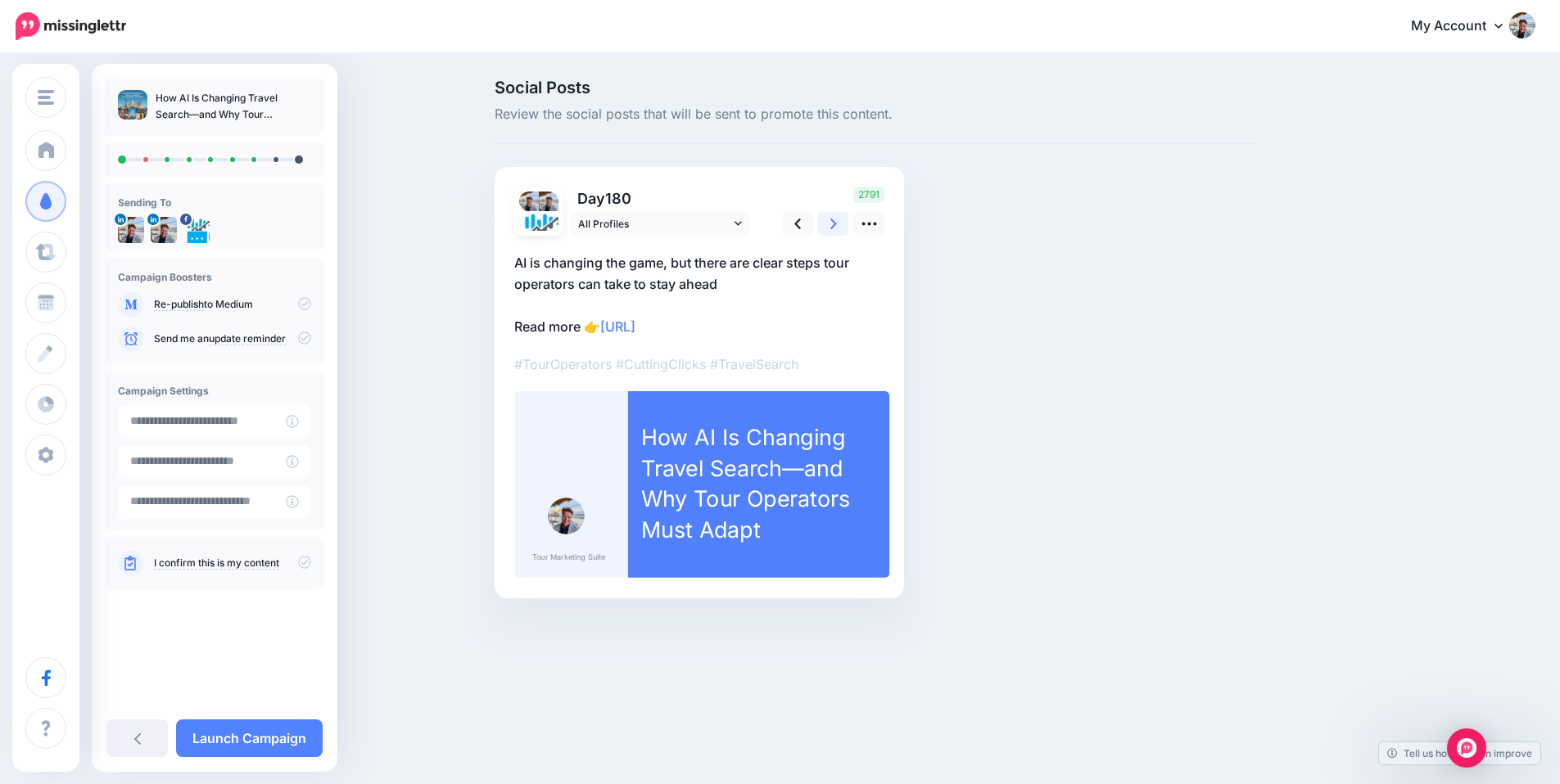
click at [837, 228] on icon at bounding box center [833, 224] width 7 height 17
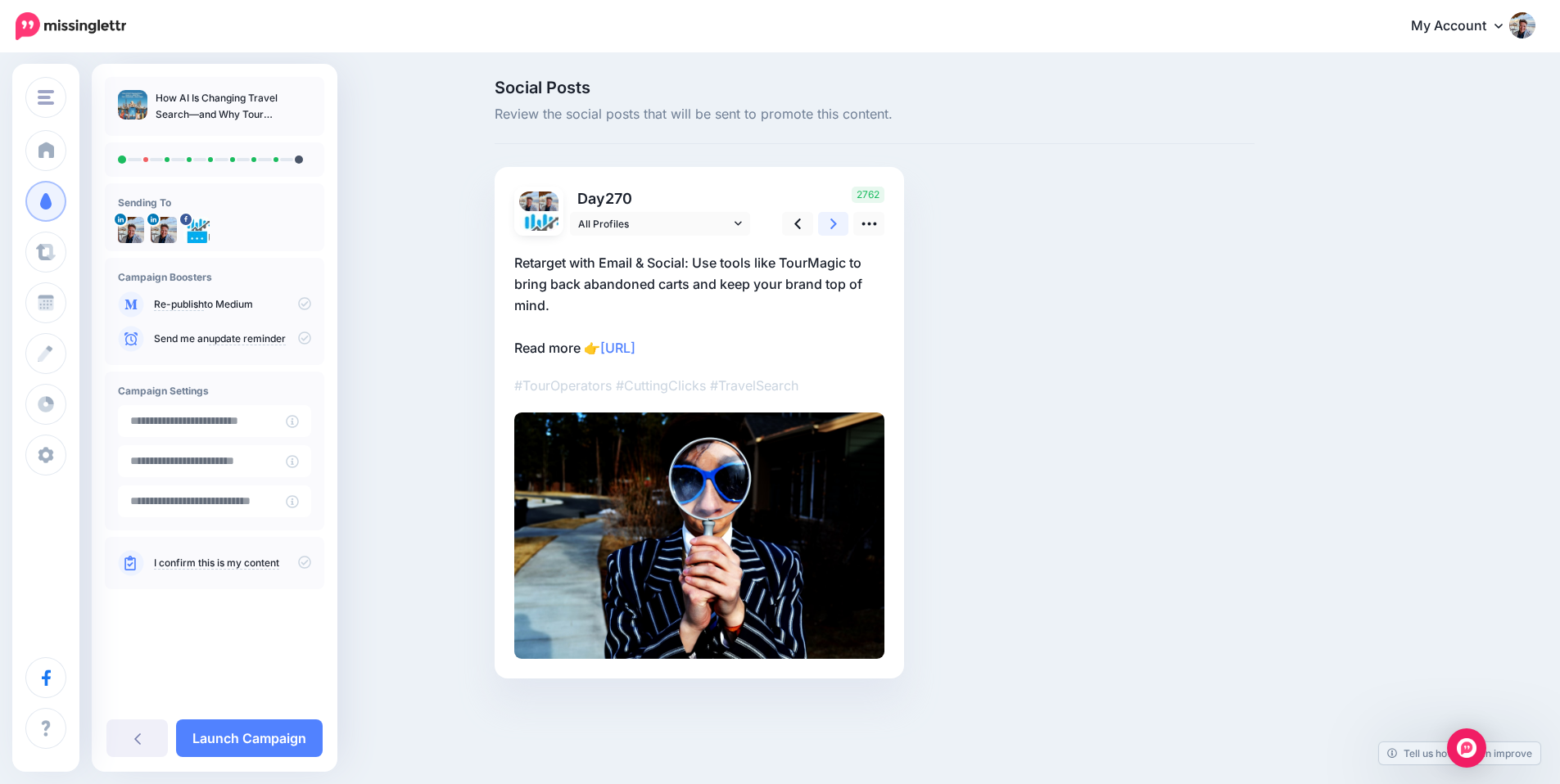
click at [837, 228] on icon at bounding box center [833, 224] width 7 height 17
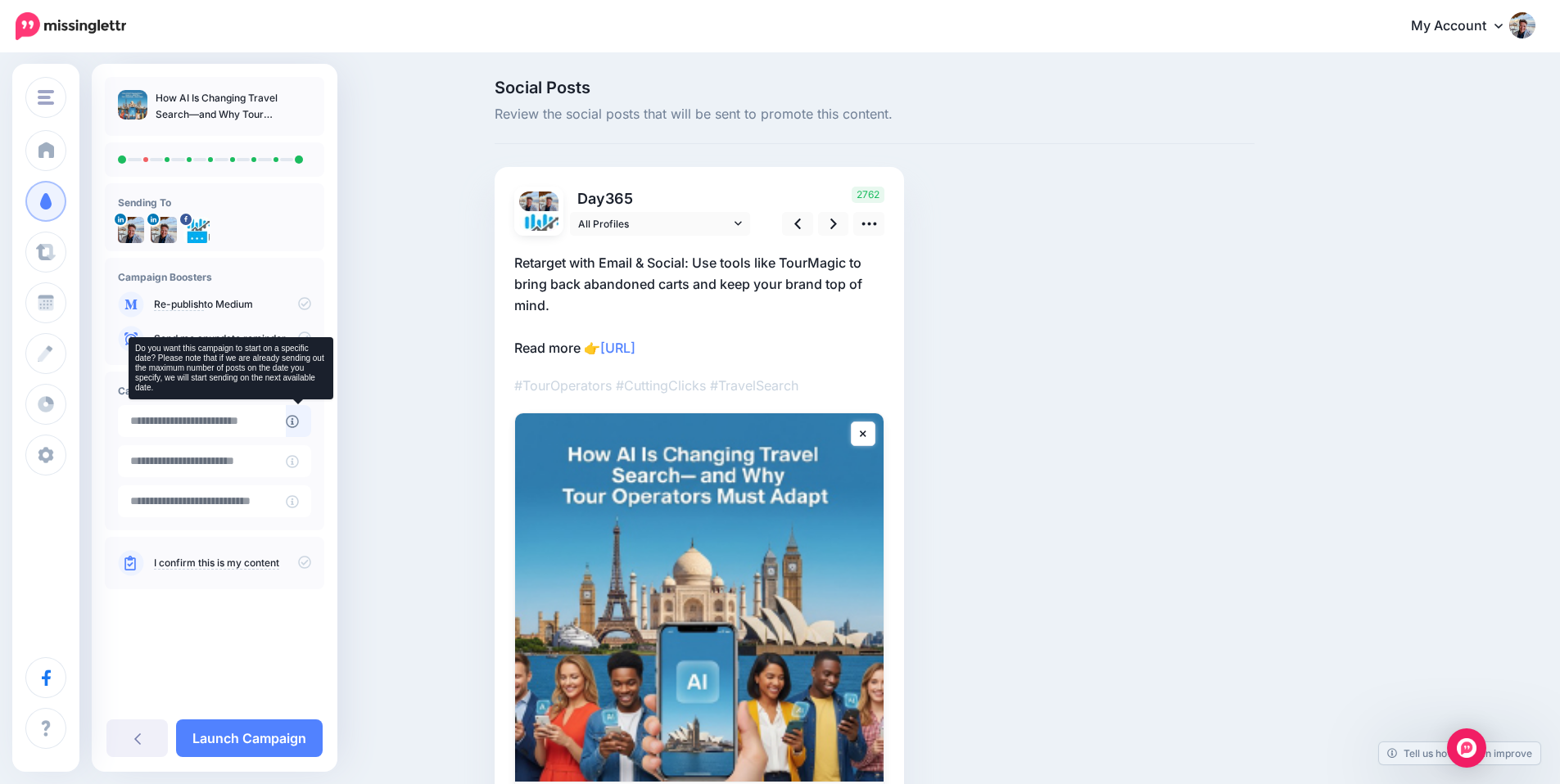
click at [293, 421] on icon at bounding box center [293, 422] width 13 height 13
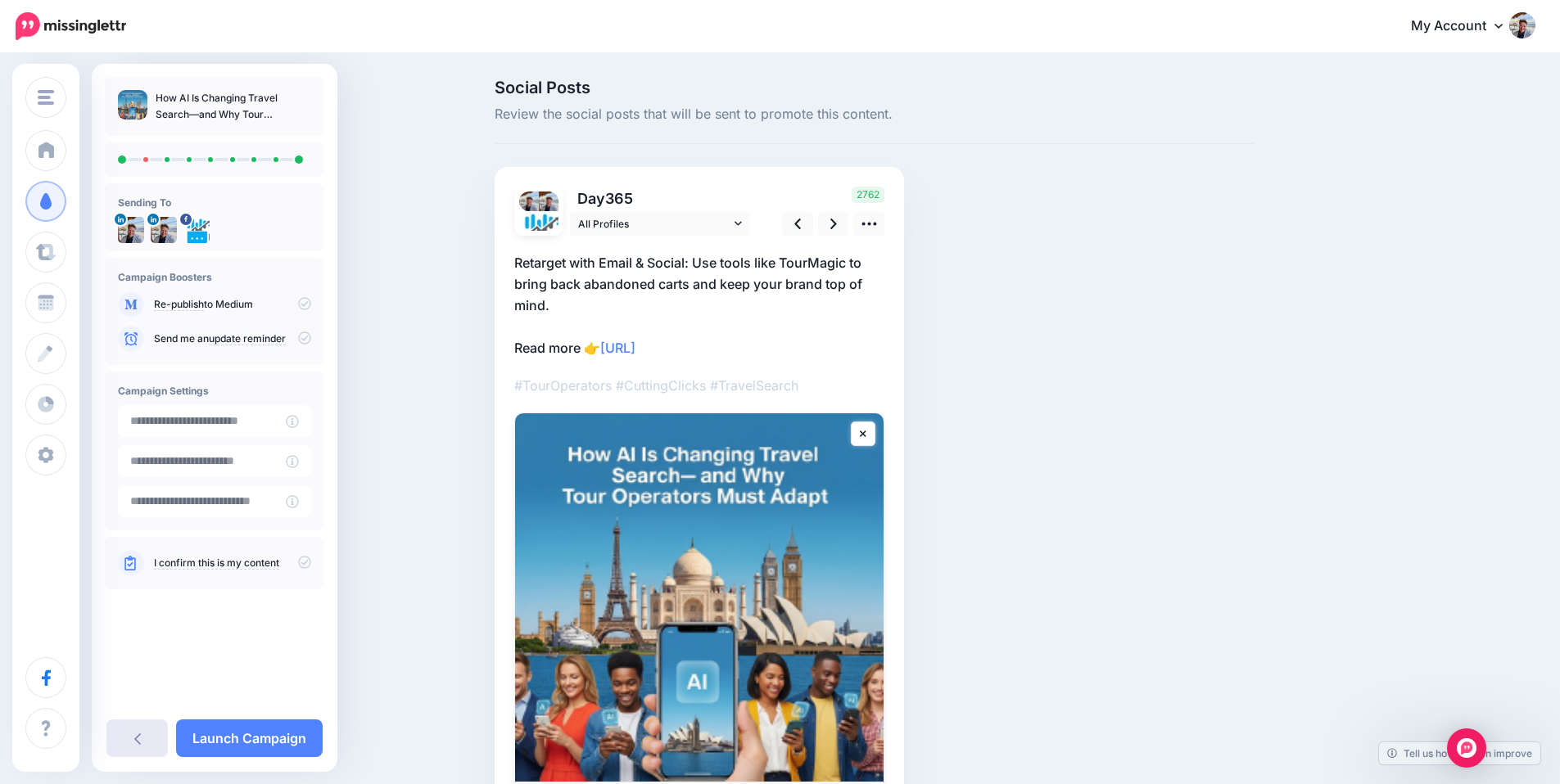
click at [141, 743] on link at bounding box center [137, 738] width 61 height 38
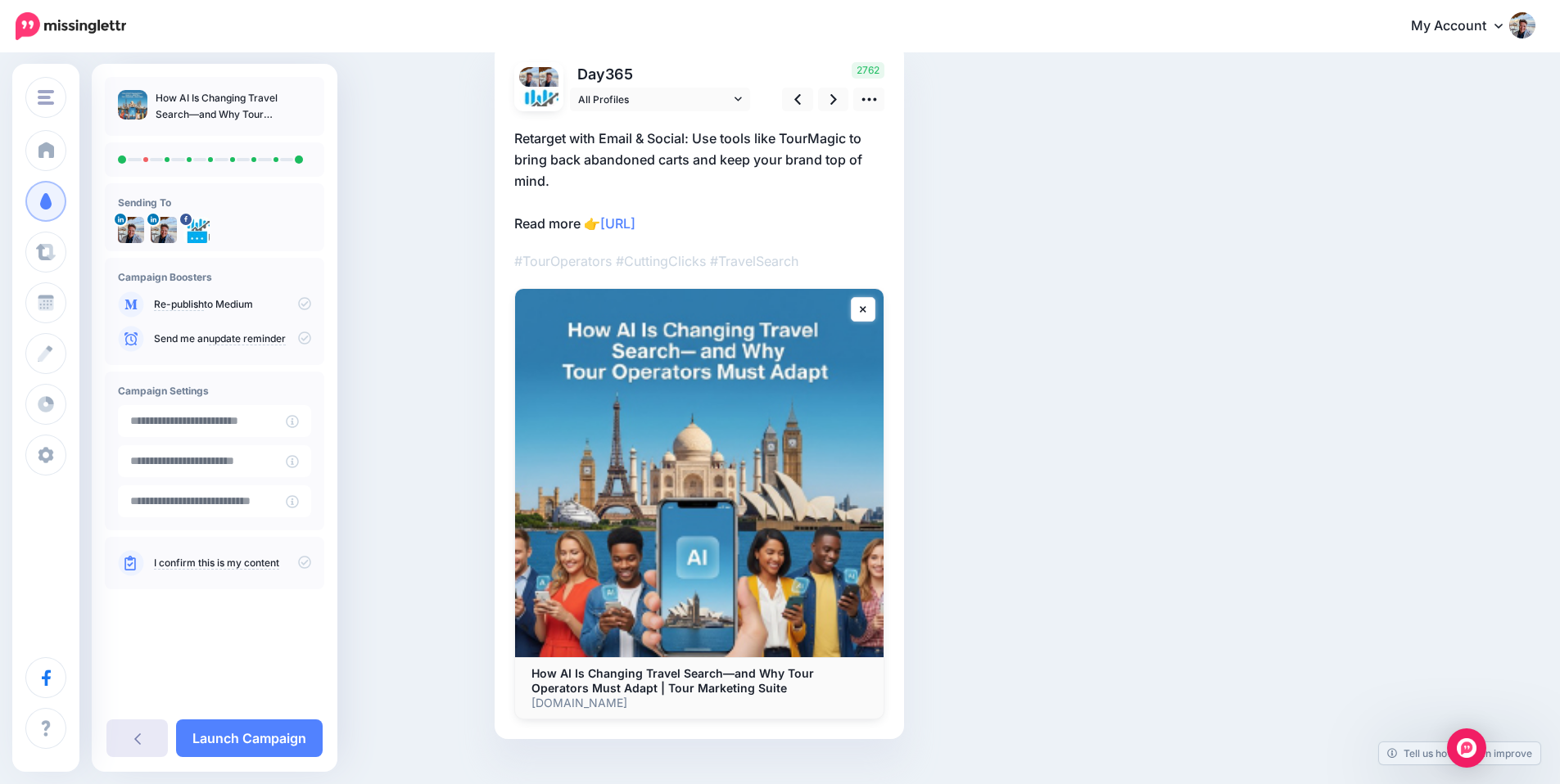
scroll to position [185, 0]
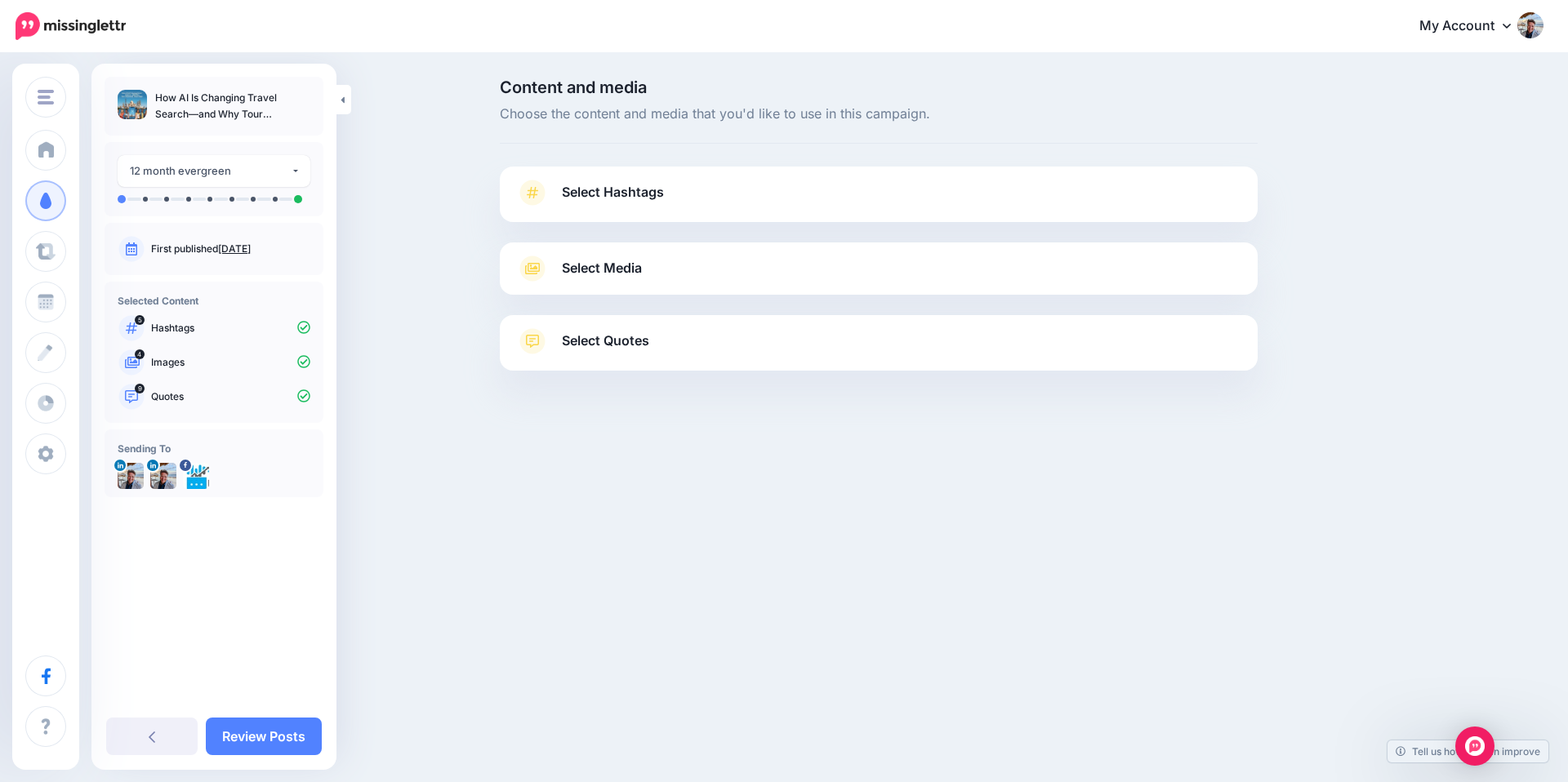
click at [688, 267] on link "Select Media" at bounding box center [879, 268] width 725 height 26
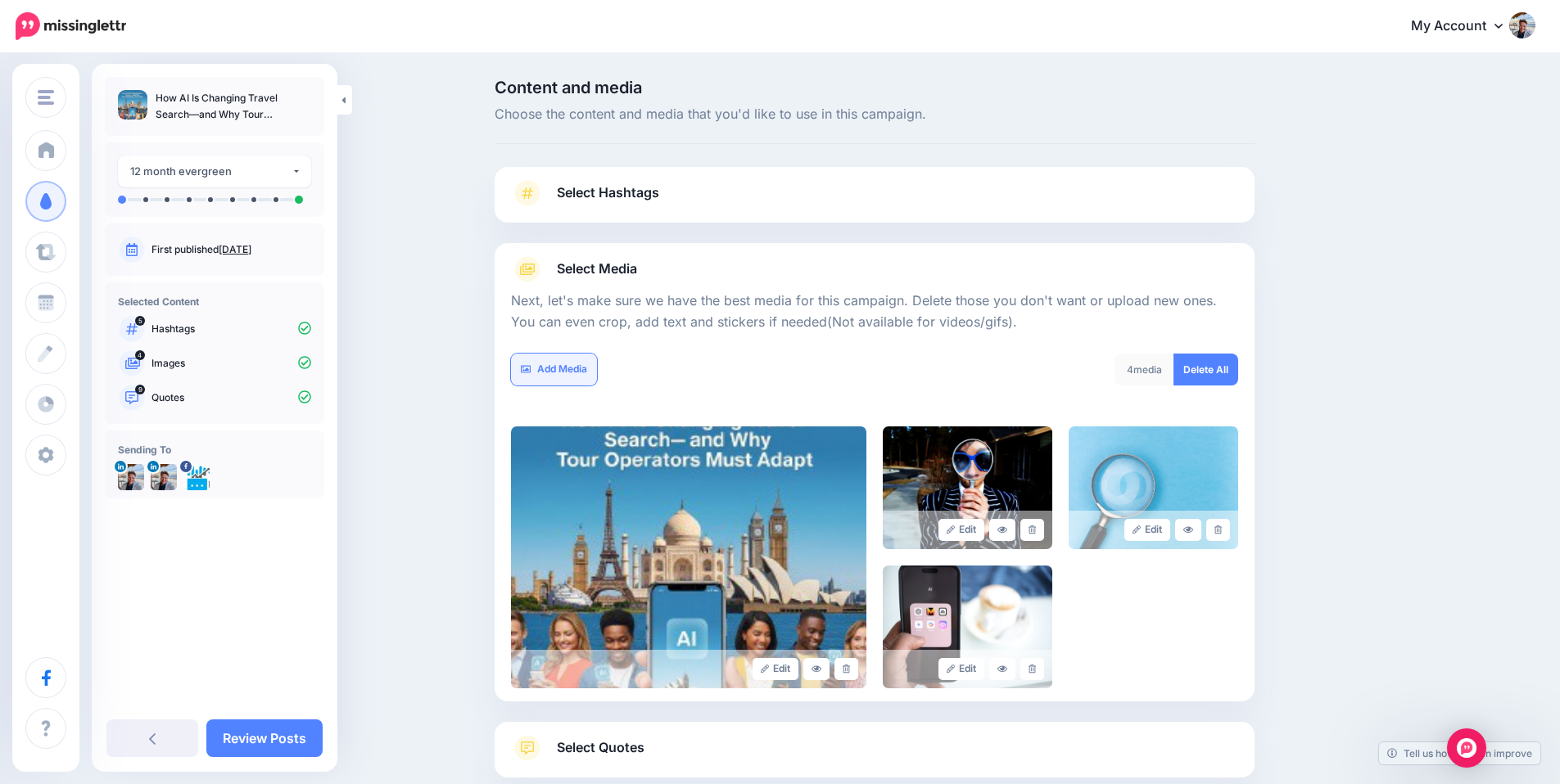
click at [555, 373] on link "Add Media" at bounding box center [554, 370] width 86 height 32
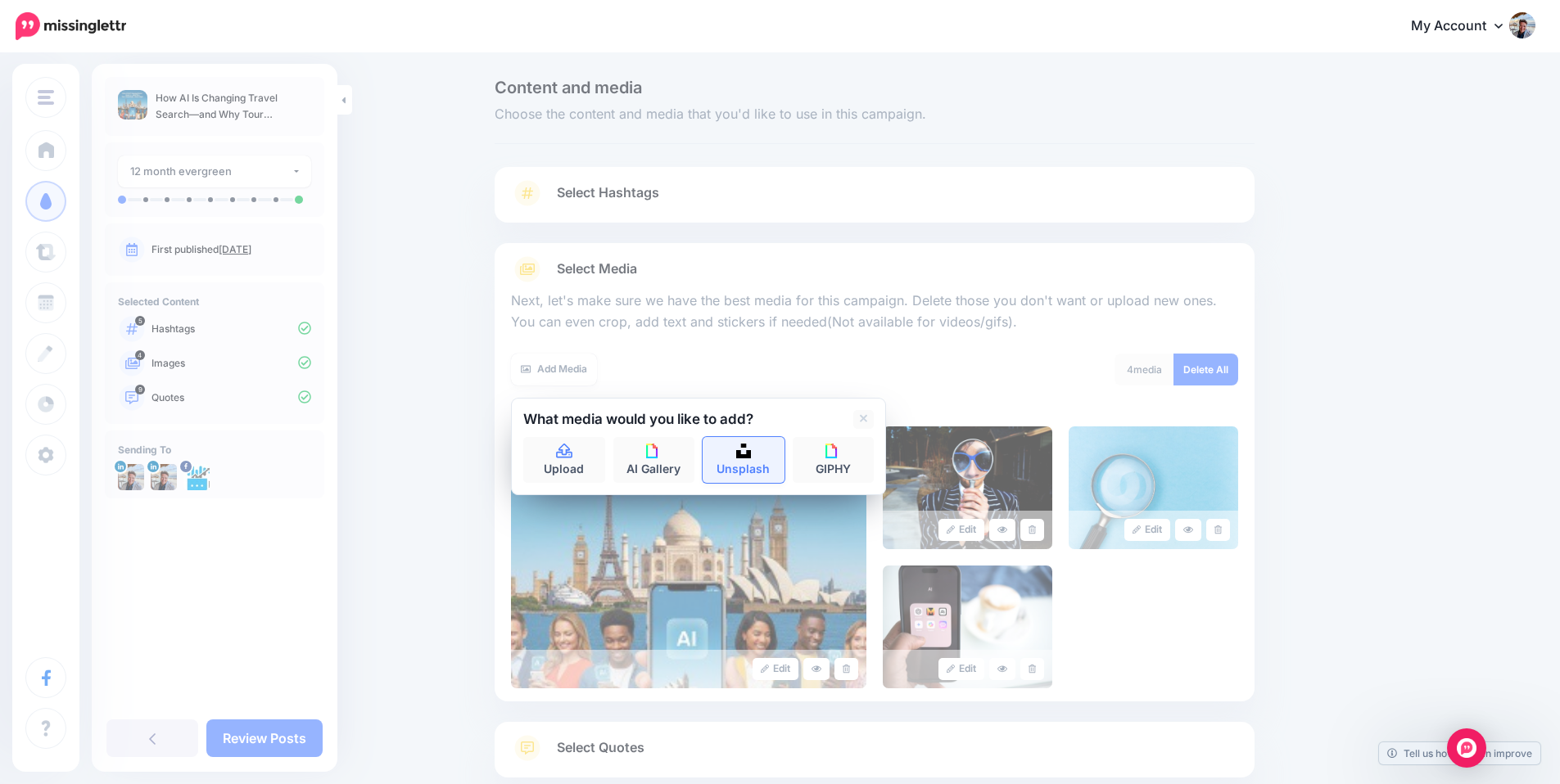
click at [754, 467] on link "Unsplash" at bounding box center [743, 459] width 82 height 46
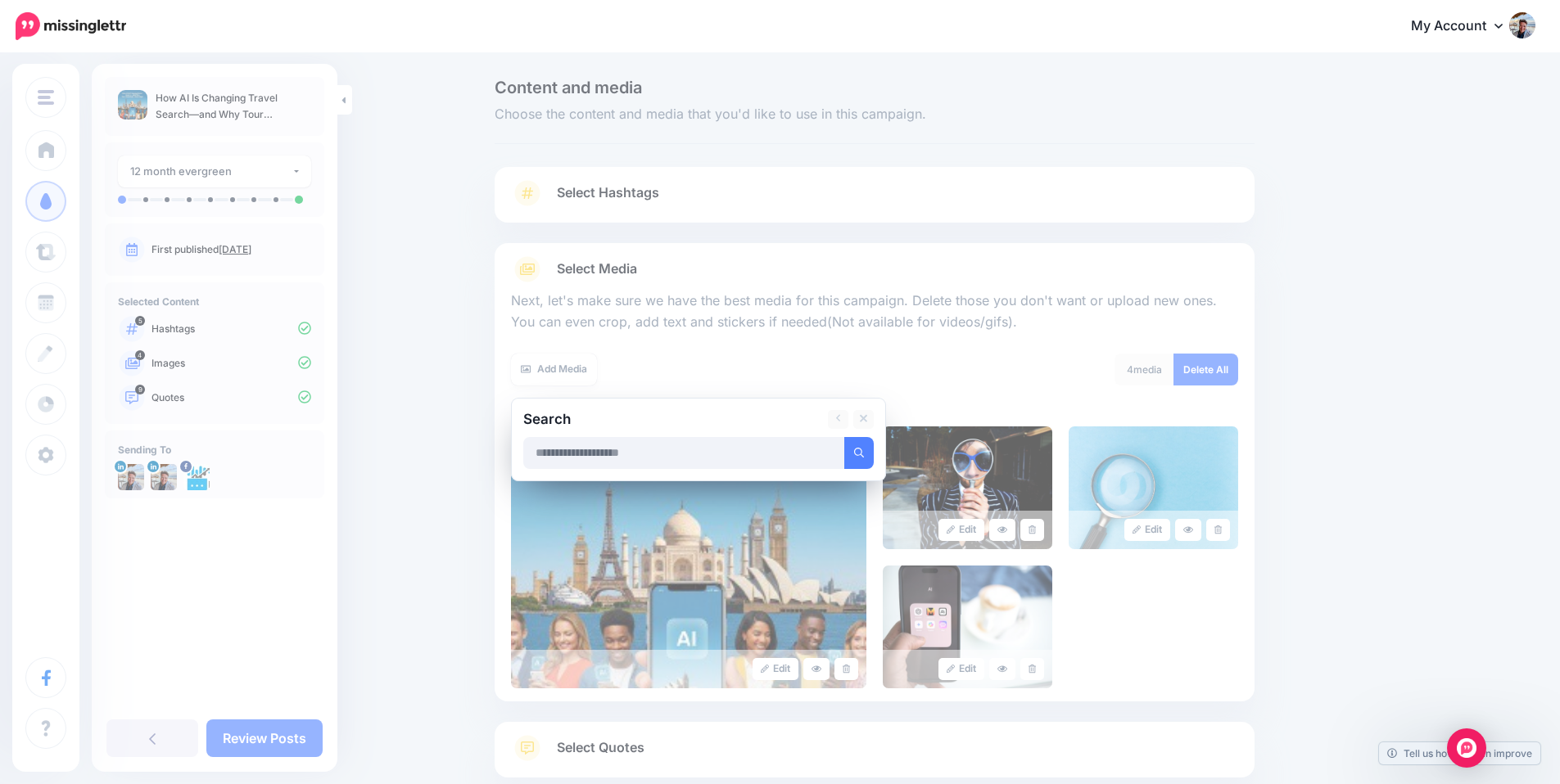
click at [684, 455] on input "text" at bounding box center [684, 453] width 322 height 32
type input "**********"
click at [844, 437] on button "submit" at bounding box center [859, 453] width 29 height 32
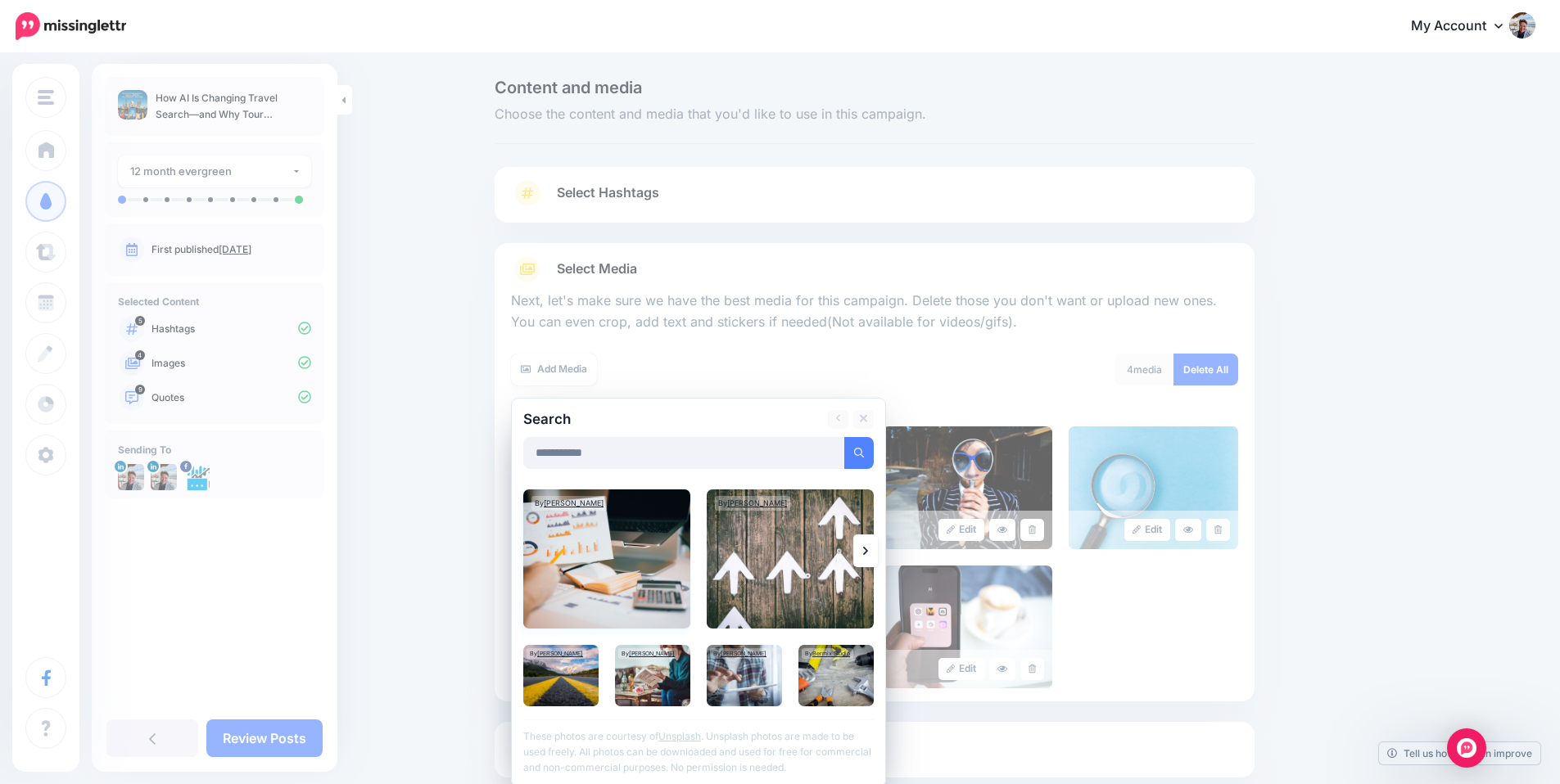
click at [625, 589] on img at bounding box center [606, 559] width 167 height 139
click at [844, 449] on link "Add Media" at bounding box center [839, 453] width 70 height 32
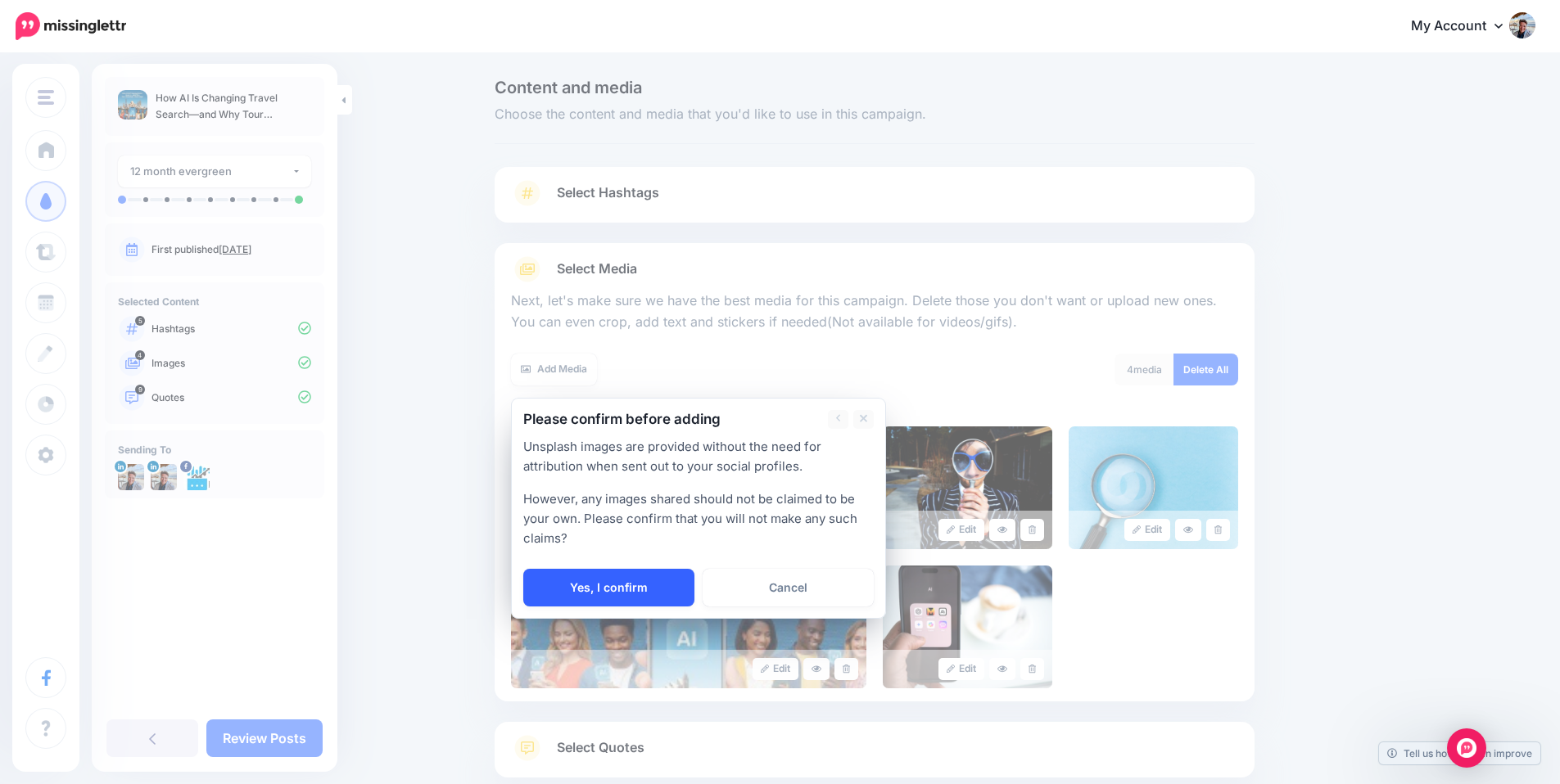
click at [657, 585] on link "Yes, I confirm" at bounding box center [609, 587] width 171 height 38
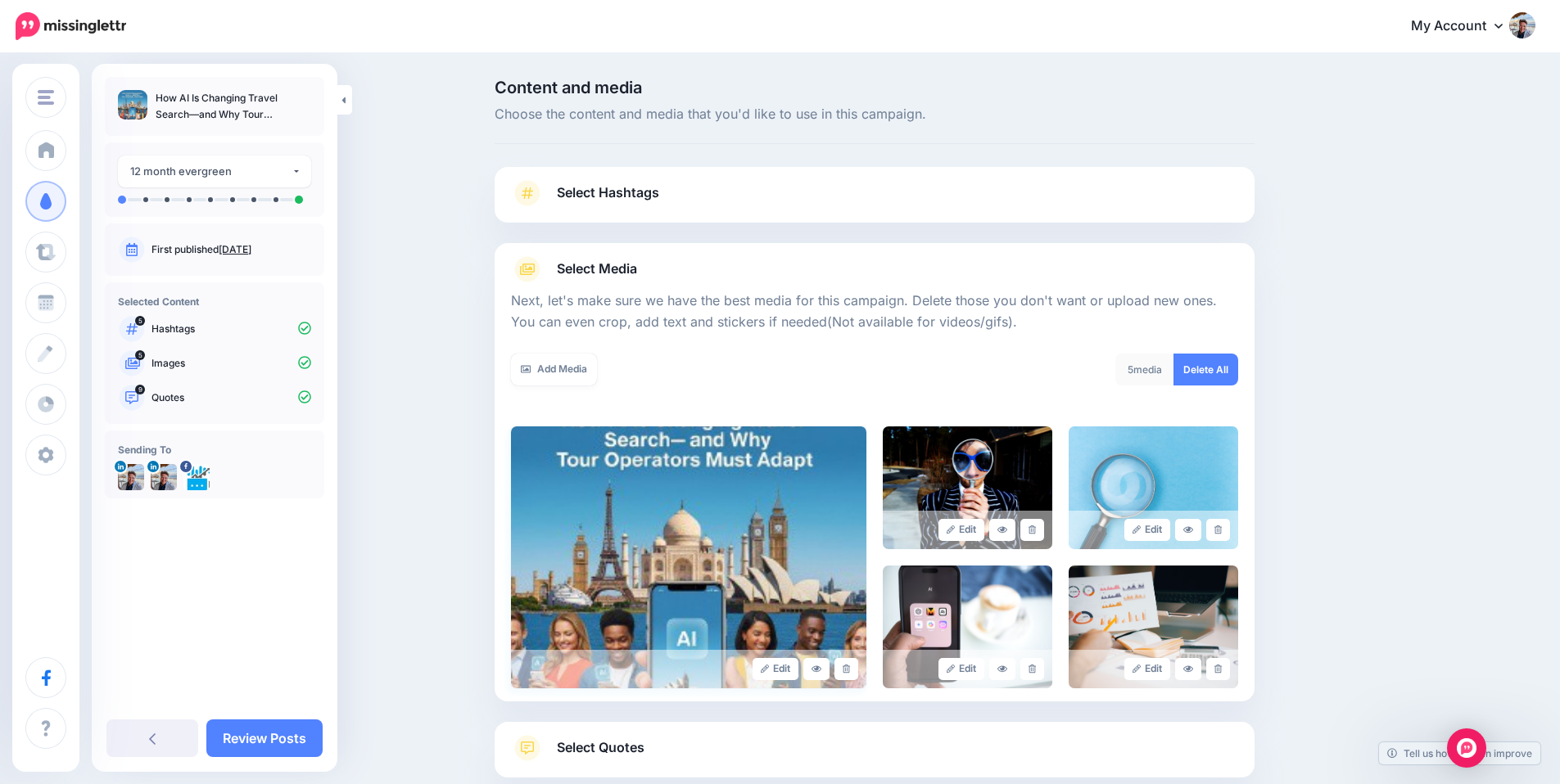
scroll to position [100, 0]
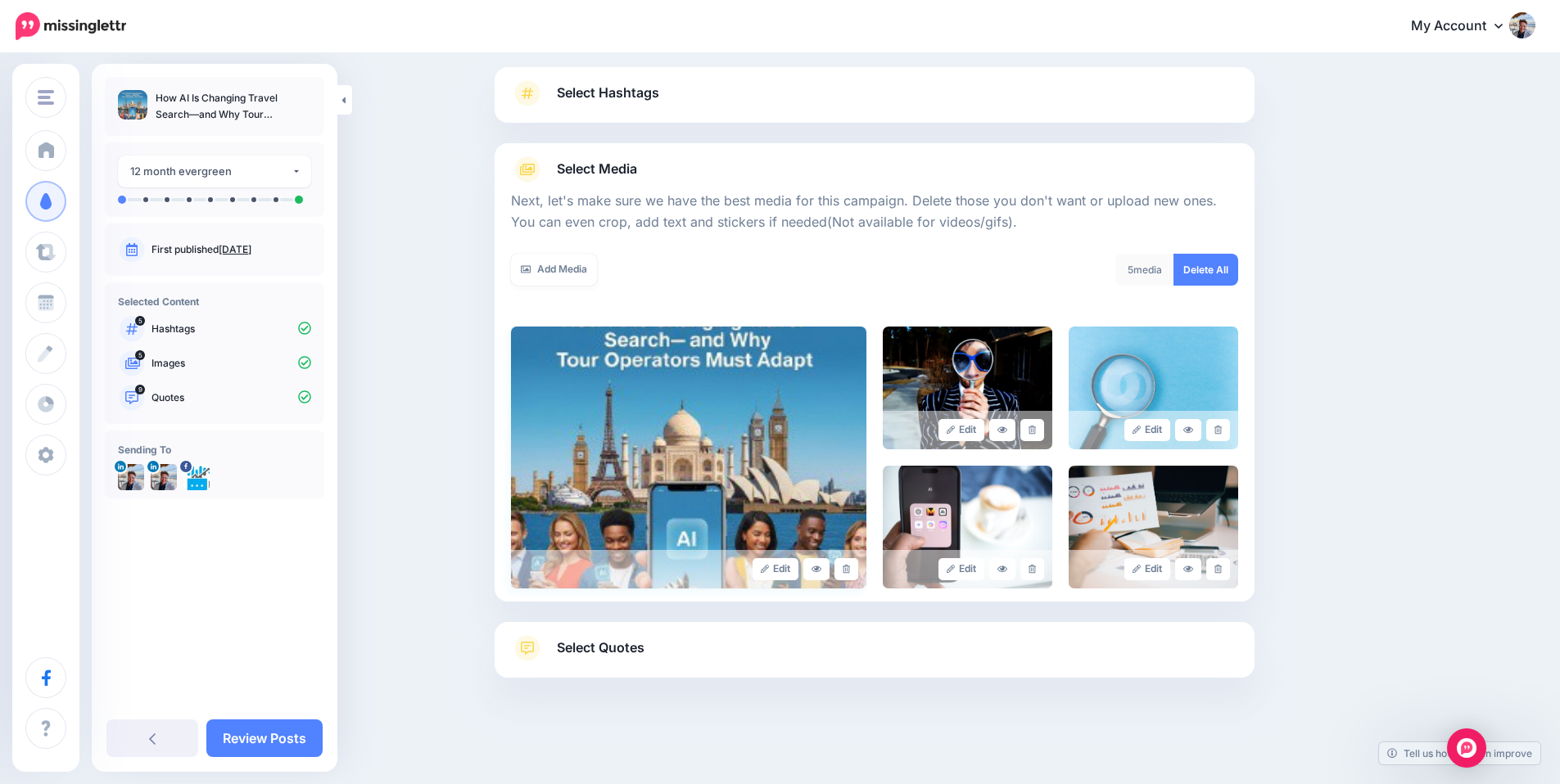
click at [555, 370] on img at bounding box center [688, 457] width 355 height 262
click at [555, 269] on link "Add Media" at bounding box center [554, 270] width 86 height 32
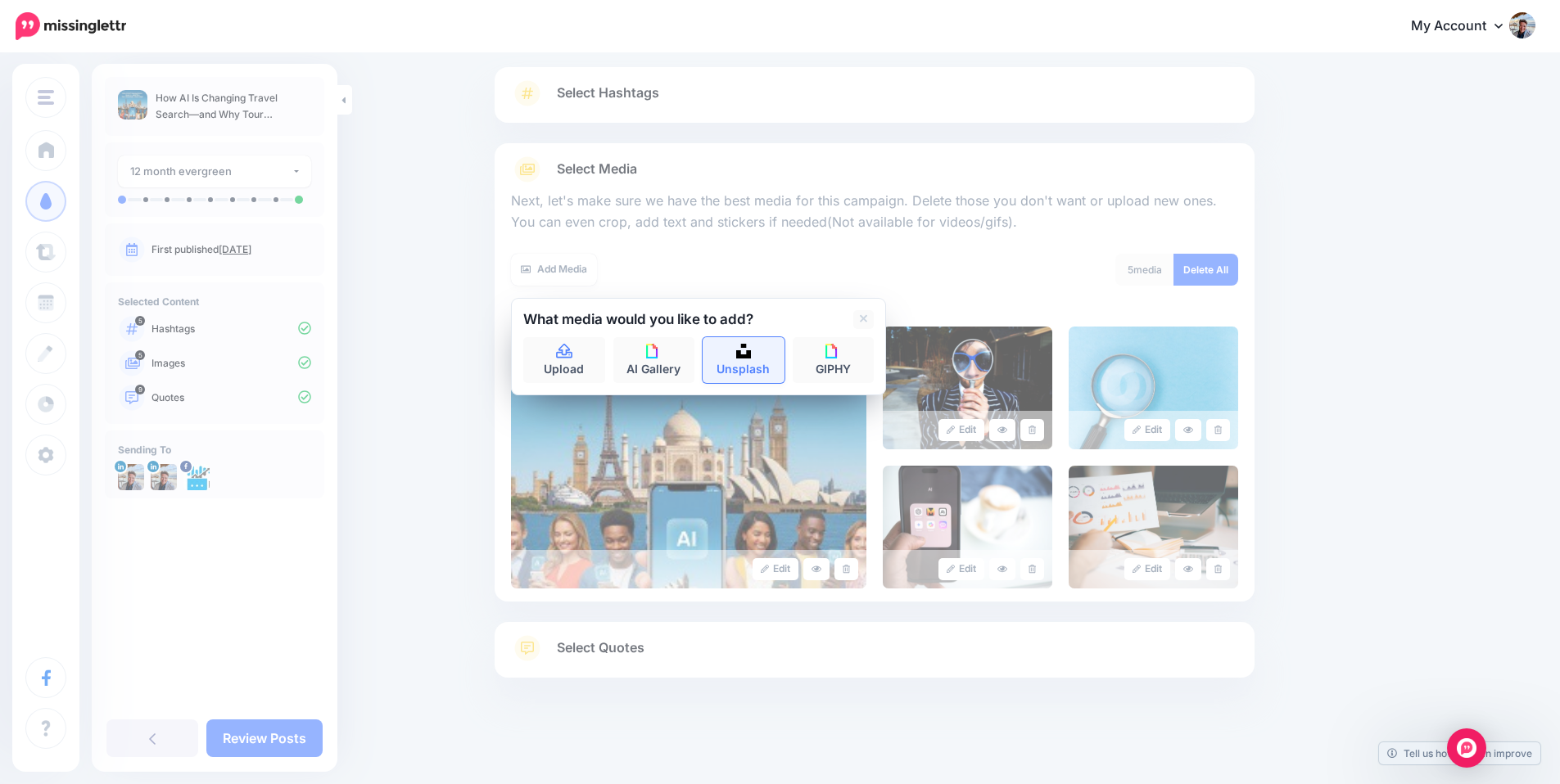
click at [732, 348] on link "Unsplash" at bounding box center [743, 360] width 82 height 46
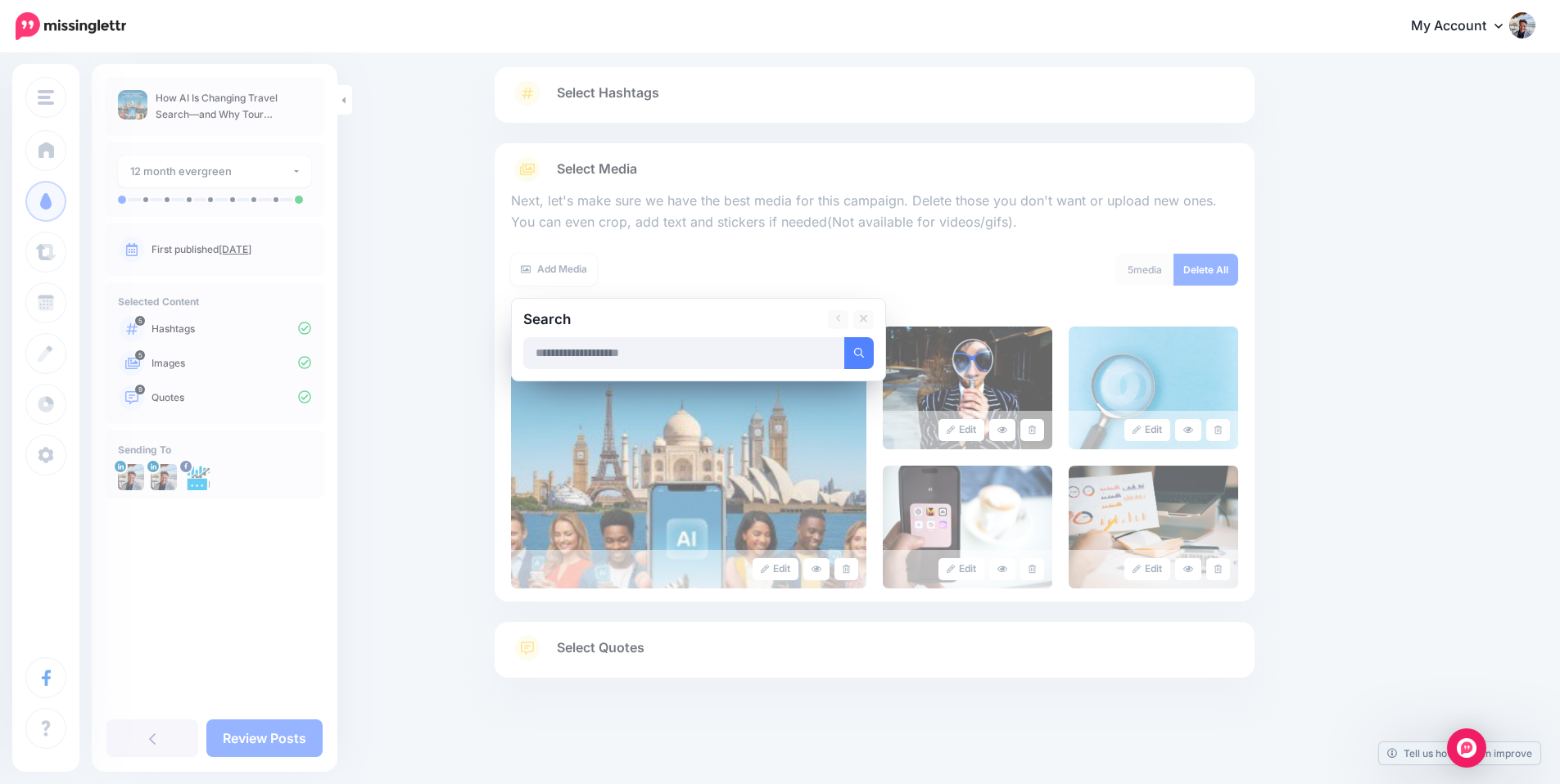
click at [682, 348] on input "text" at bounding box center [684, 353] width 322 height 32
type input "**********"
click at [844, 337] on button "submit" at bounding box center [859, 353] width 29 height 32
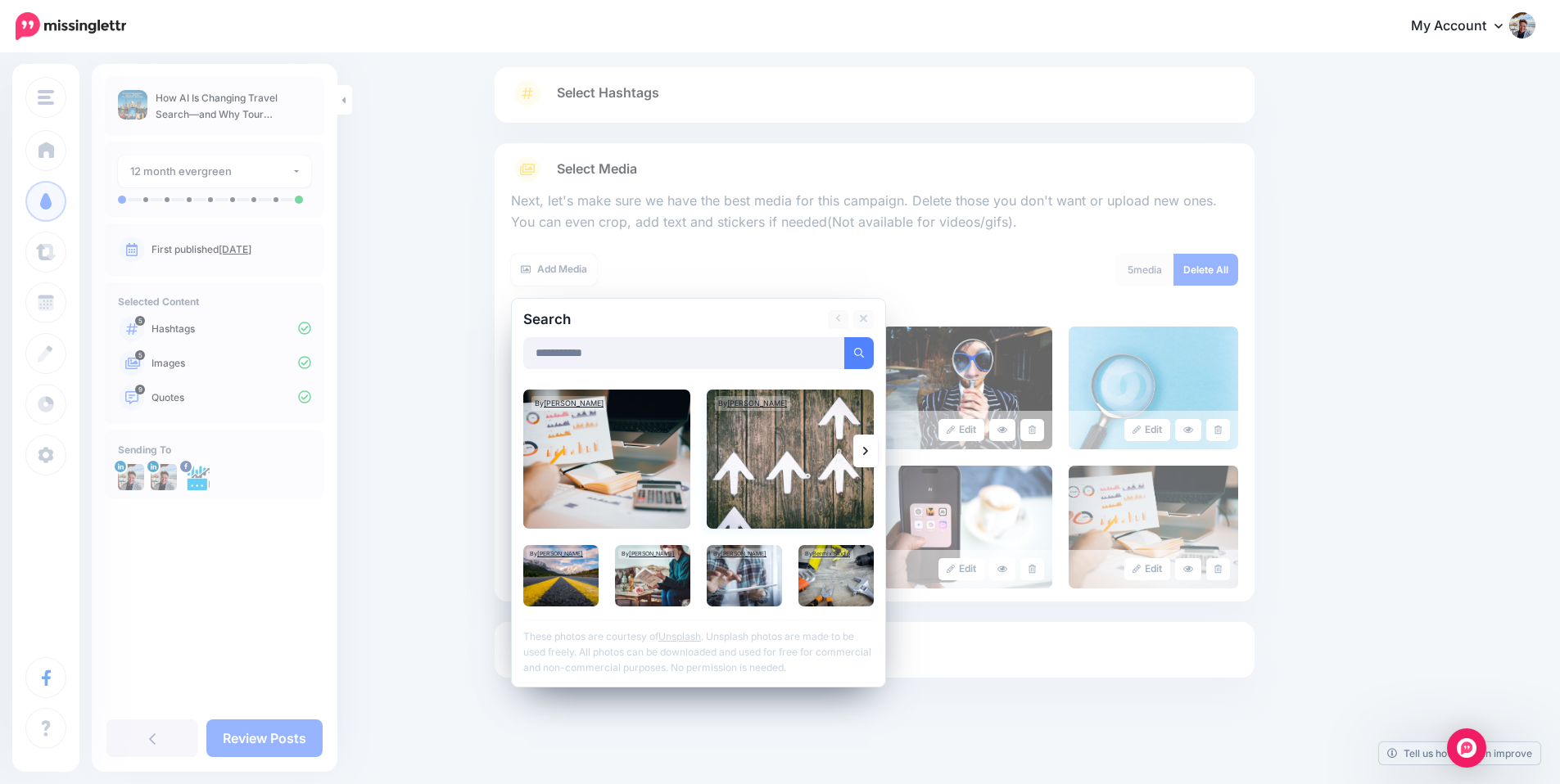
click at [813, 464] on img at bounding box center [790, 459] width 167 height 139
click at [845, 354] on link "Add Media" at bounding box center [839, 353] width 70 height 32
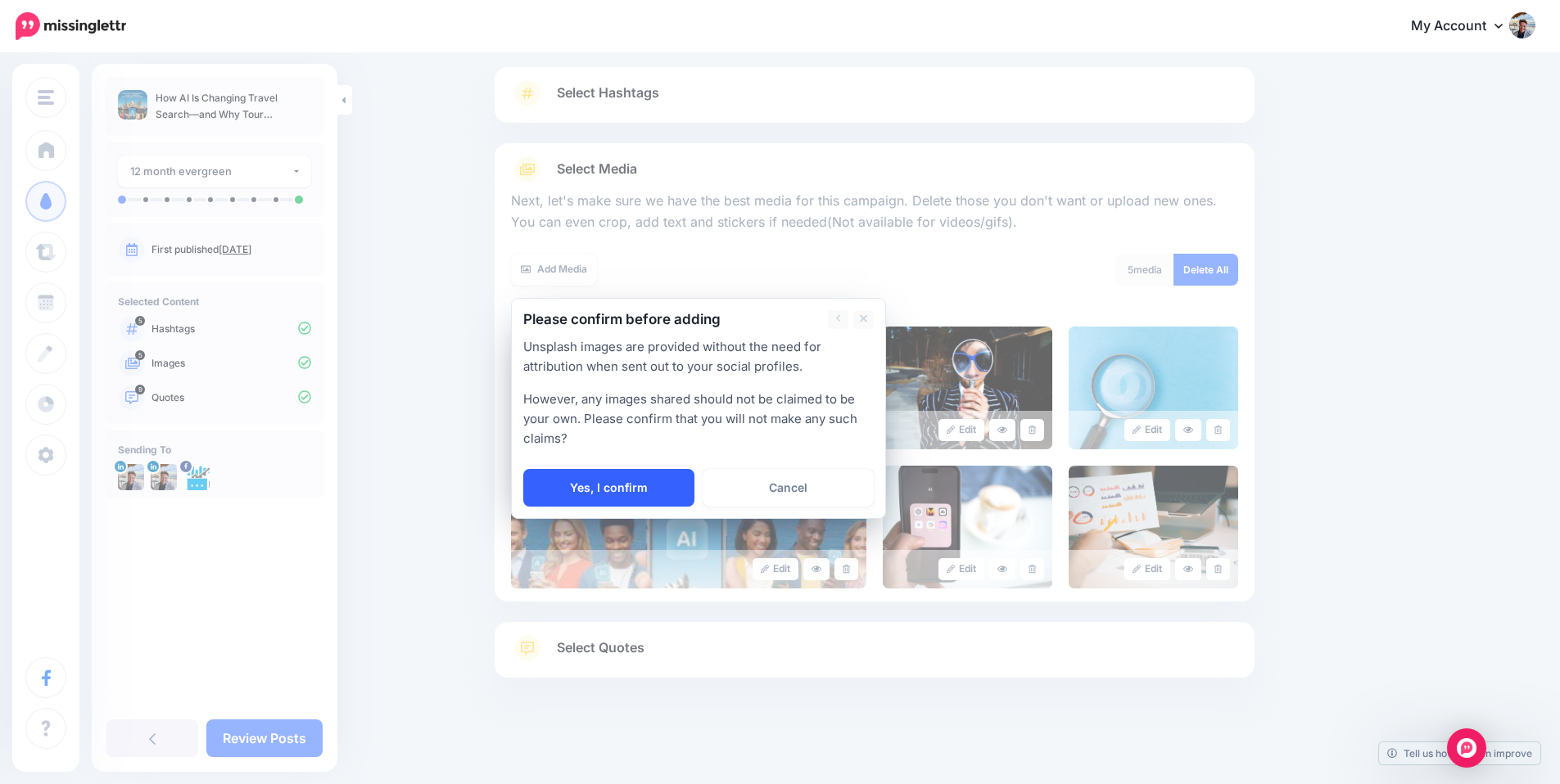
click at [641, 494] on link "Yes, I confirm" at bounding box center [609, 488] width 171 height 38
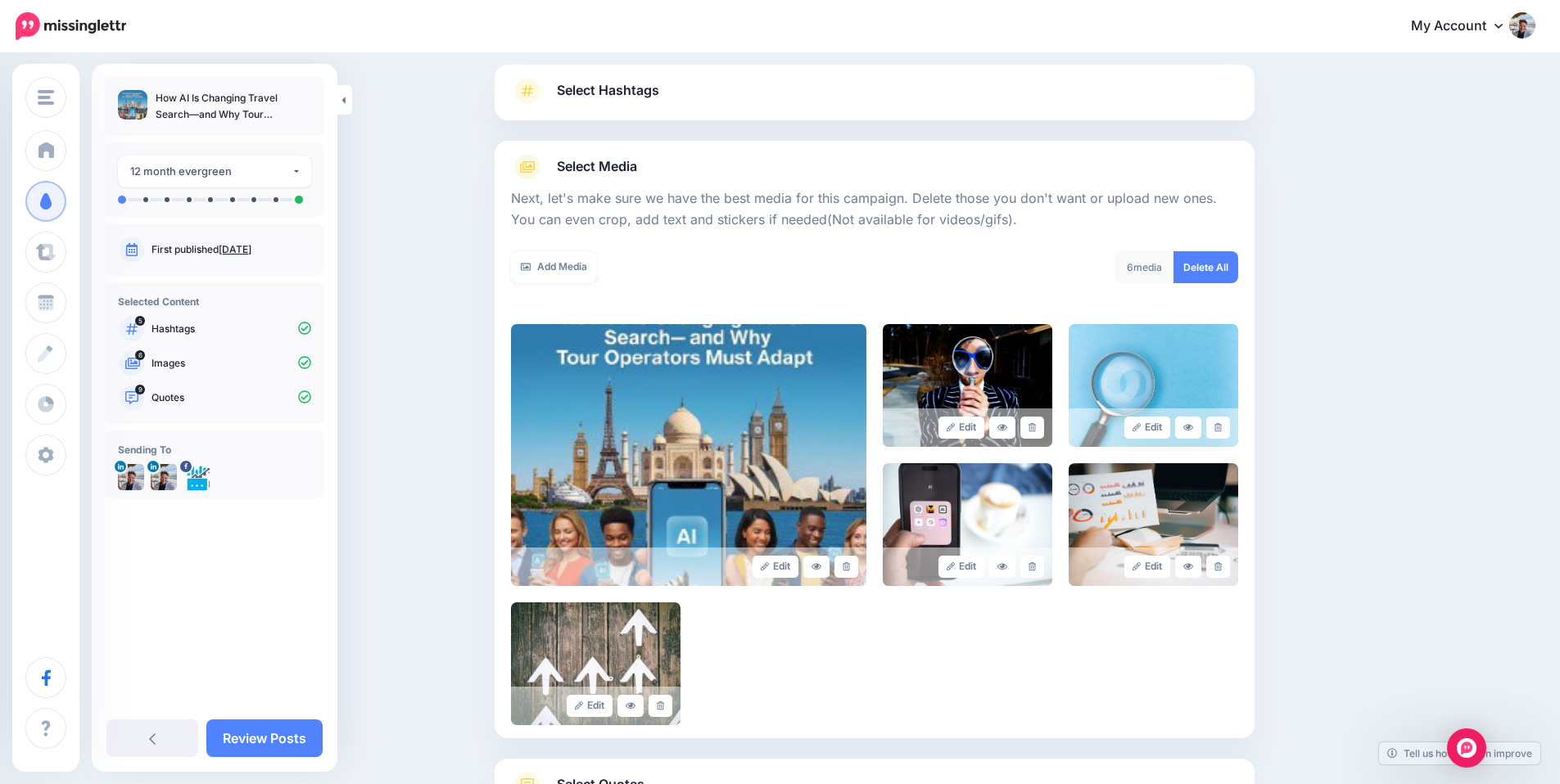
scroll to position [7, 0]
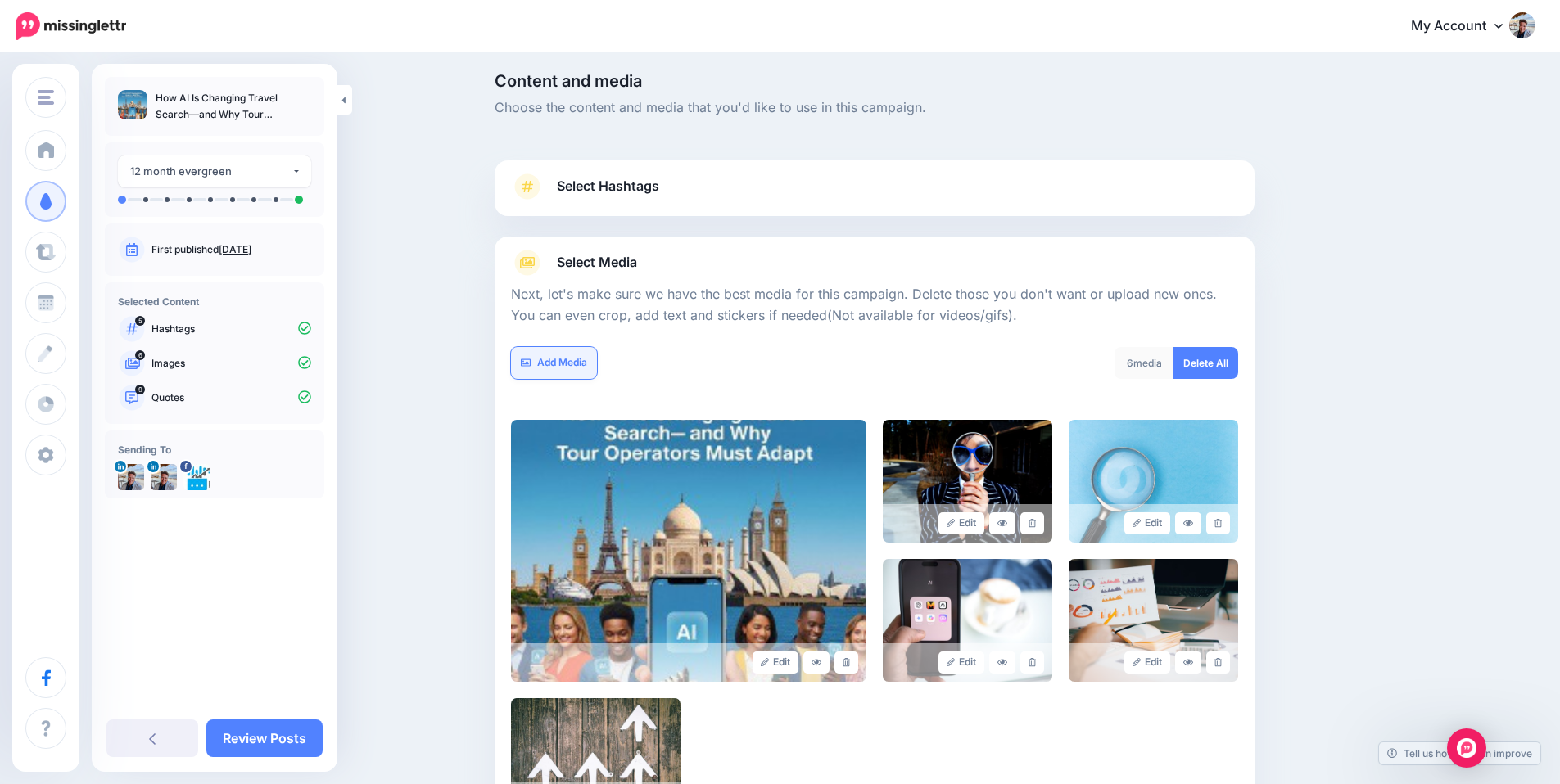
click at [573, 364] on link "Add Media" at bounding box center [554, 363] width 86 height 32
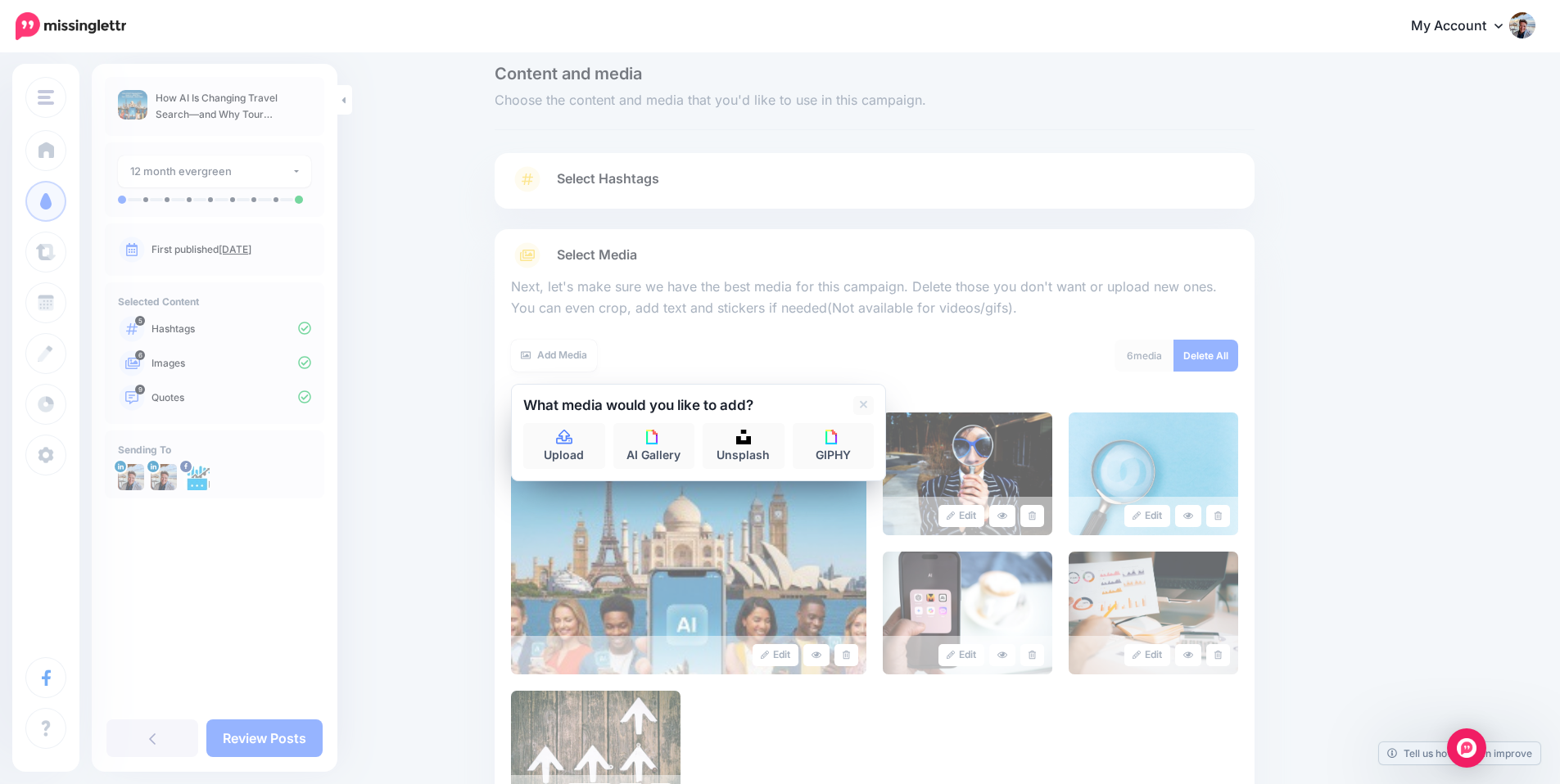
scroll to position [35, 0]
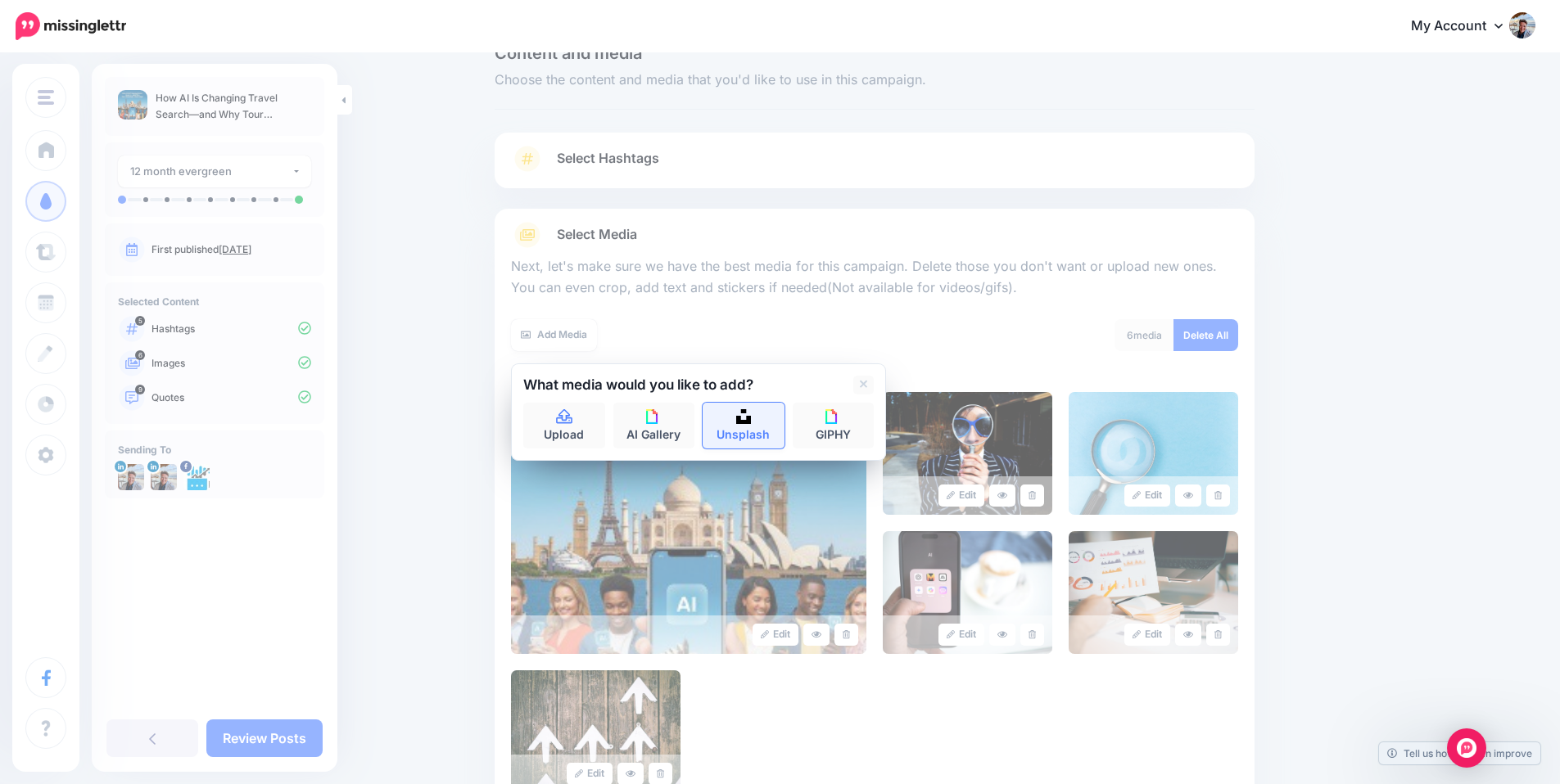
click at [745, 431] on link "Unsplash" at bounding box center [743, 425] width 82 height 46
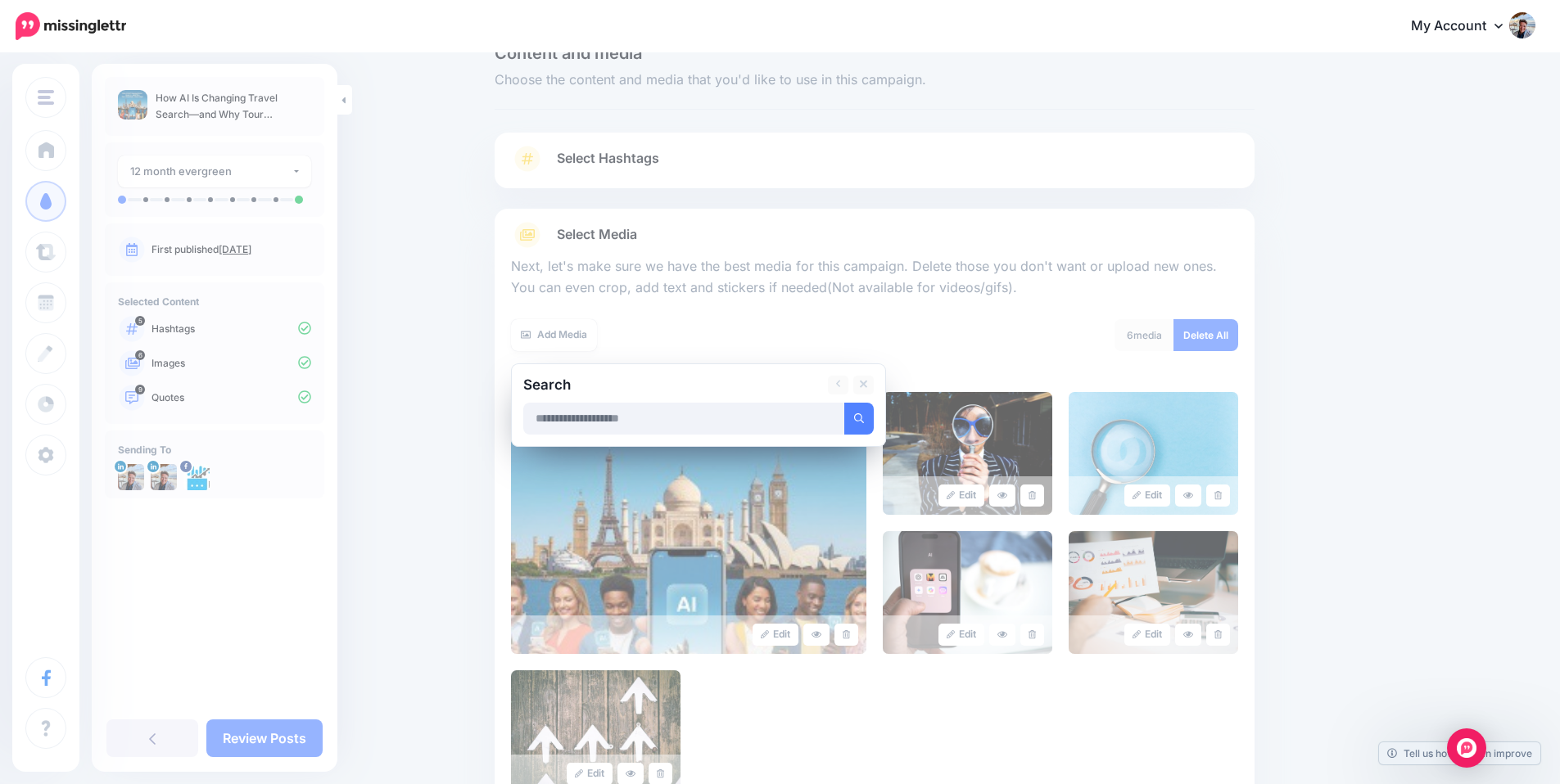
click at [697, 418] on input "text" at bounding box center [684, 419] width 322 height 32
type input "**********"
click at [844, 403] on button "submit" at bounding box center [859, 419] width 29 height 32
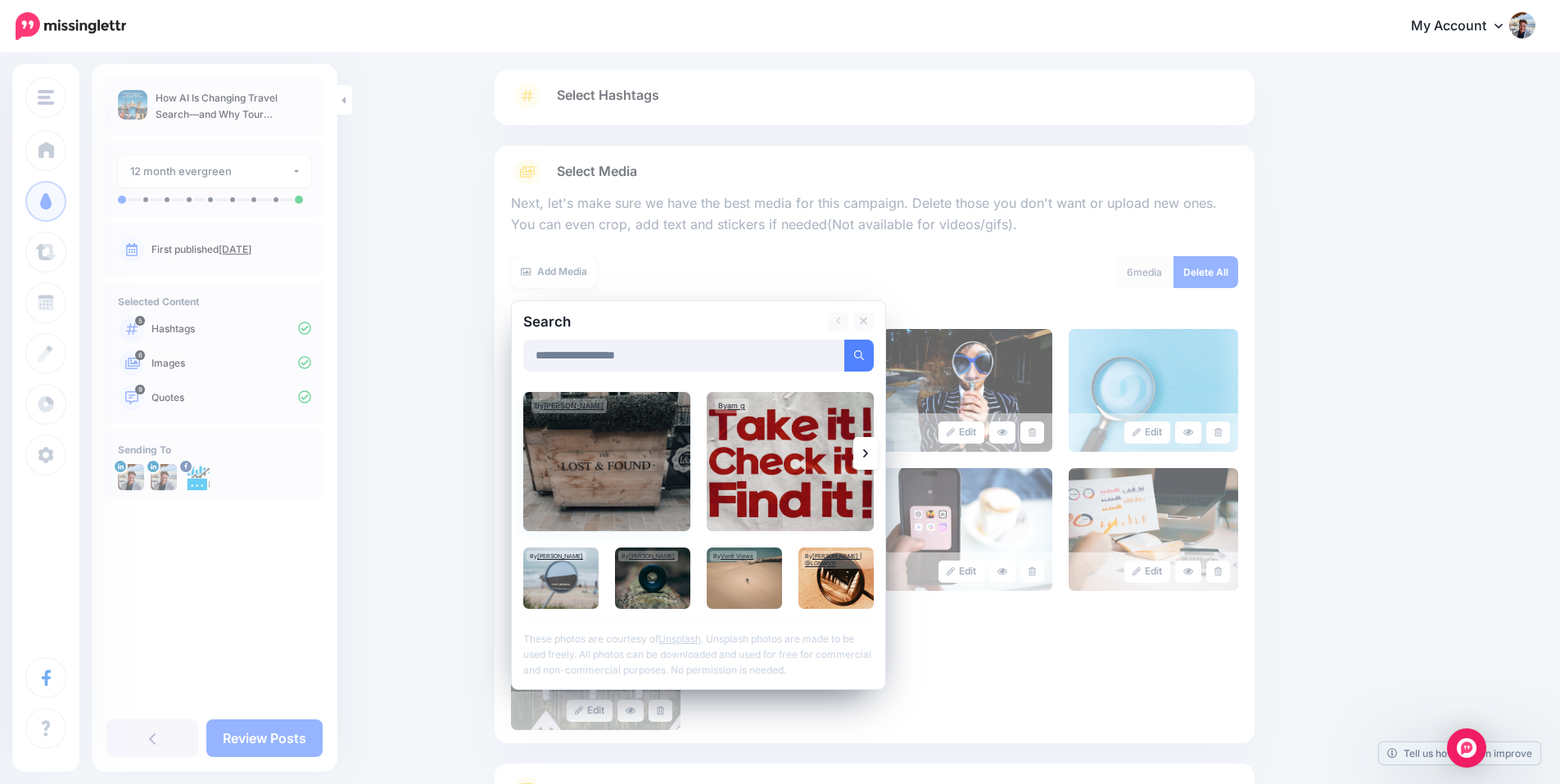
scroll to position [103, 0]
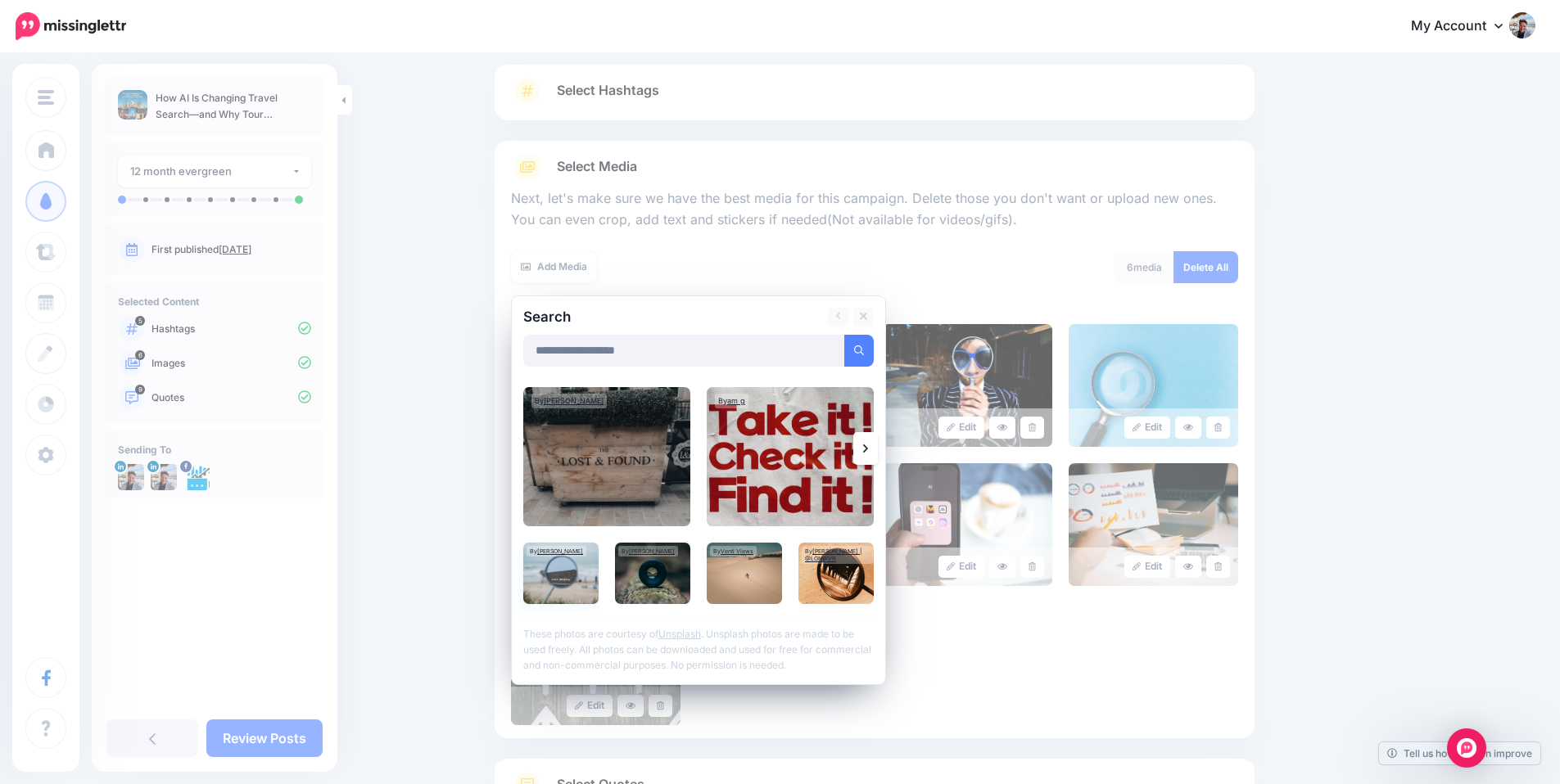
click at [577, 577] on img at bounding box center [561, 573] width 75 height 61
click at [837, 354] on link "Add Media" at bounding box center [839, 351] width 70 height 32
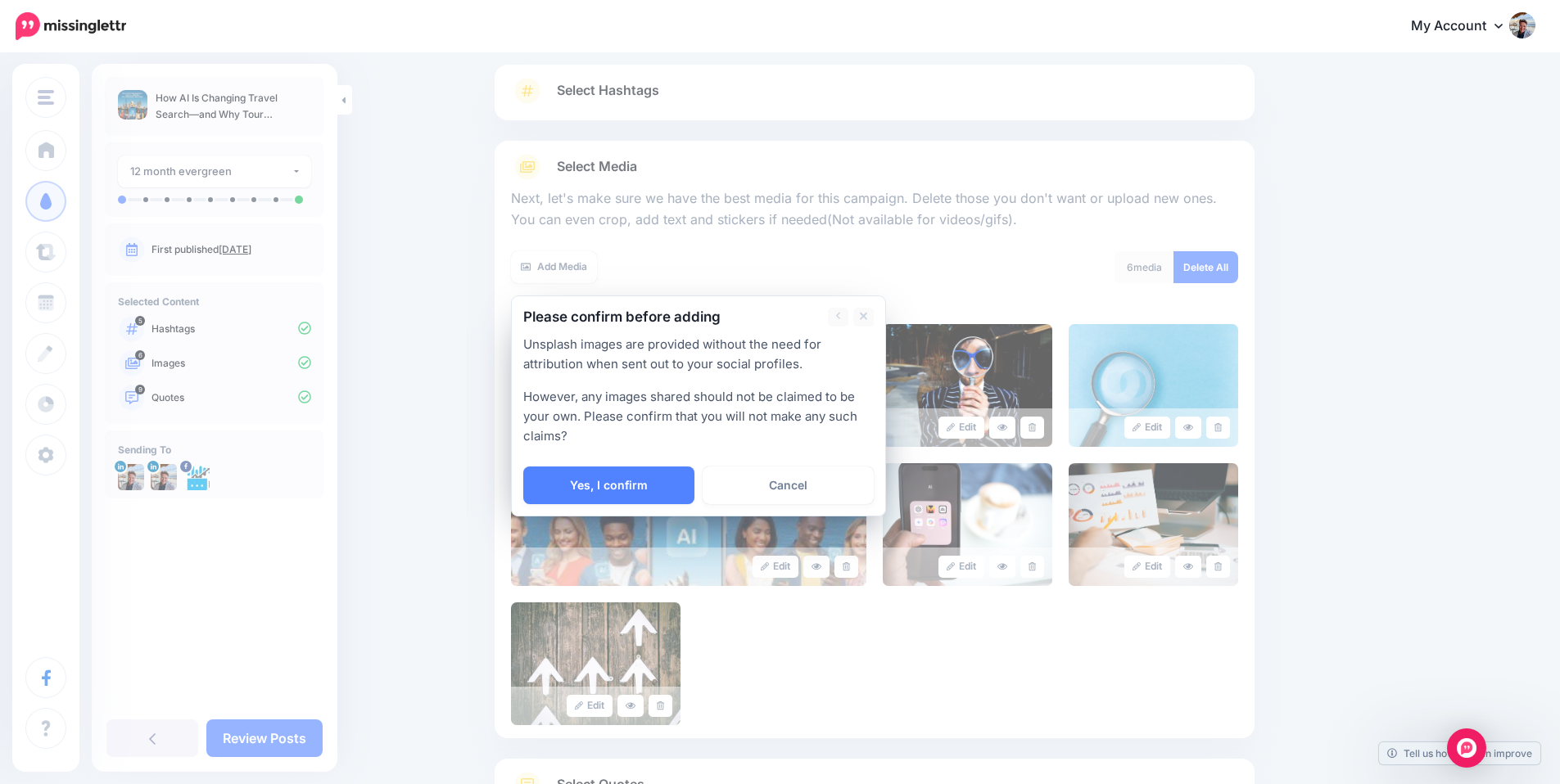
click at [633, 490] on link "Yes, I confirm" at bounding box center [609, 486] width 171 height 38
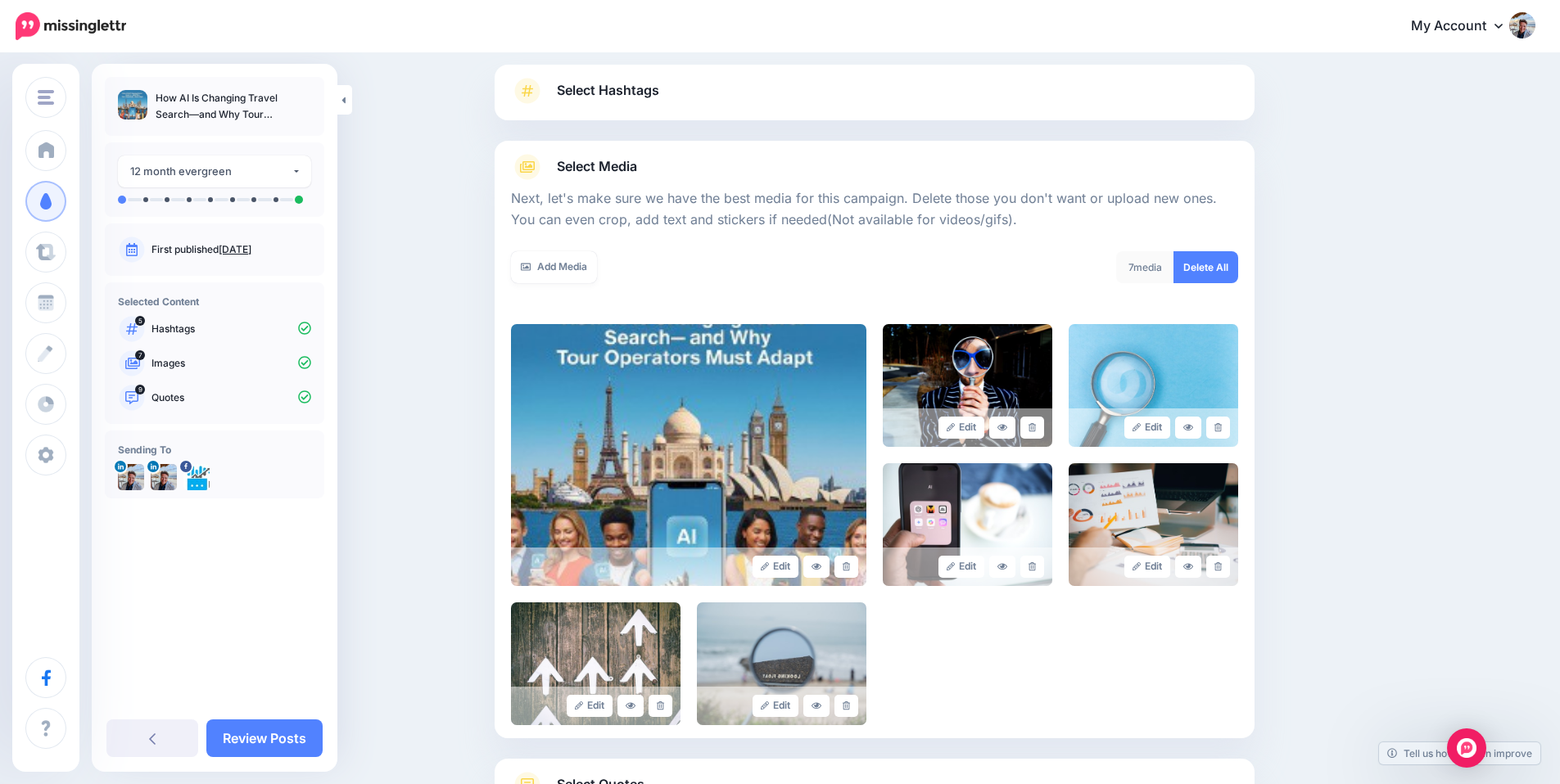
scroll to position [239, 0]
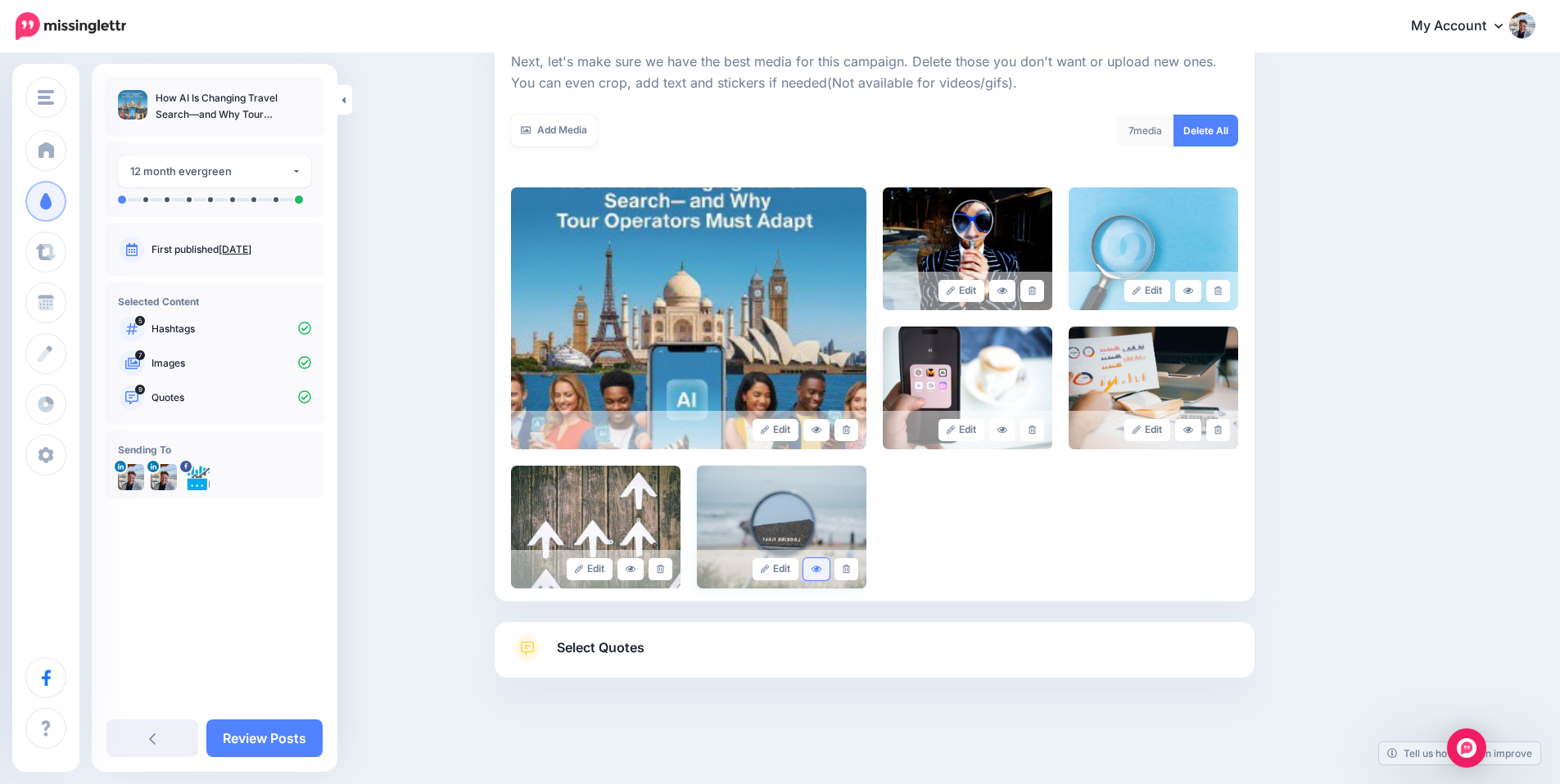
click at [821, 570] on icon at bounding box center [816, 569] width 9 height 9
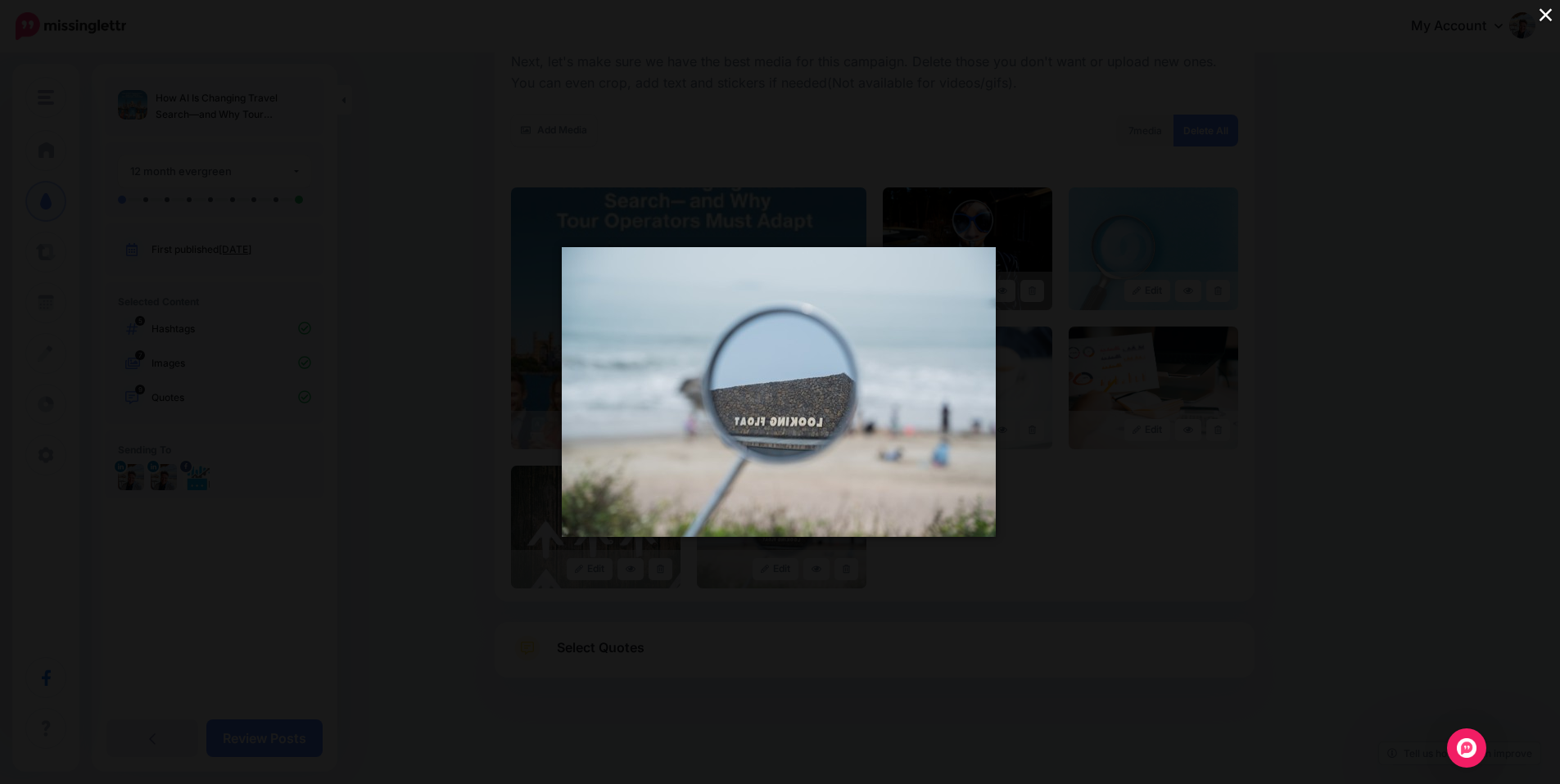
click at [56, 57] on div "×" at bounding box center [780, 392] width 1560 height 784
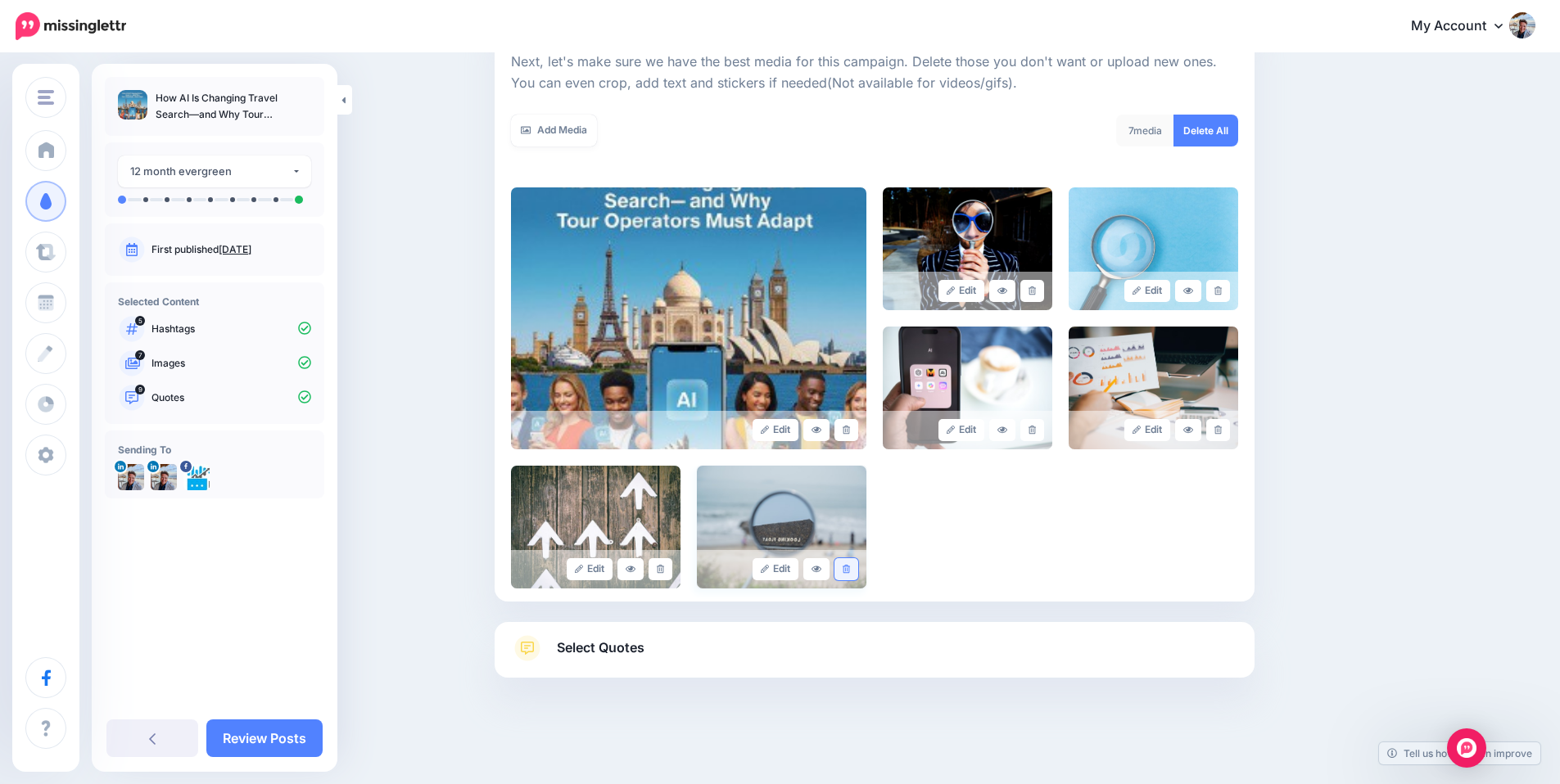
click at [850, 569] on icon at bounding box center [846, 569] width 8 height 9
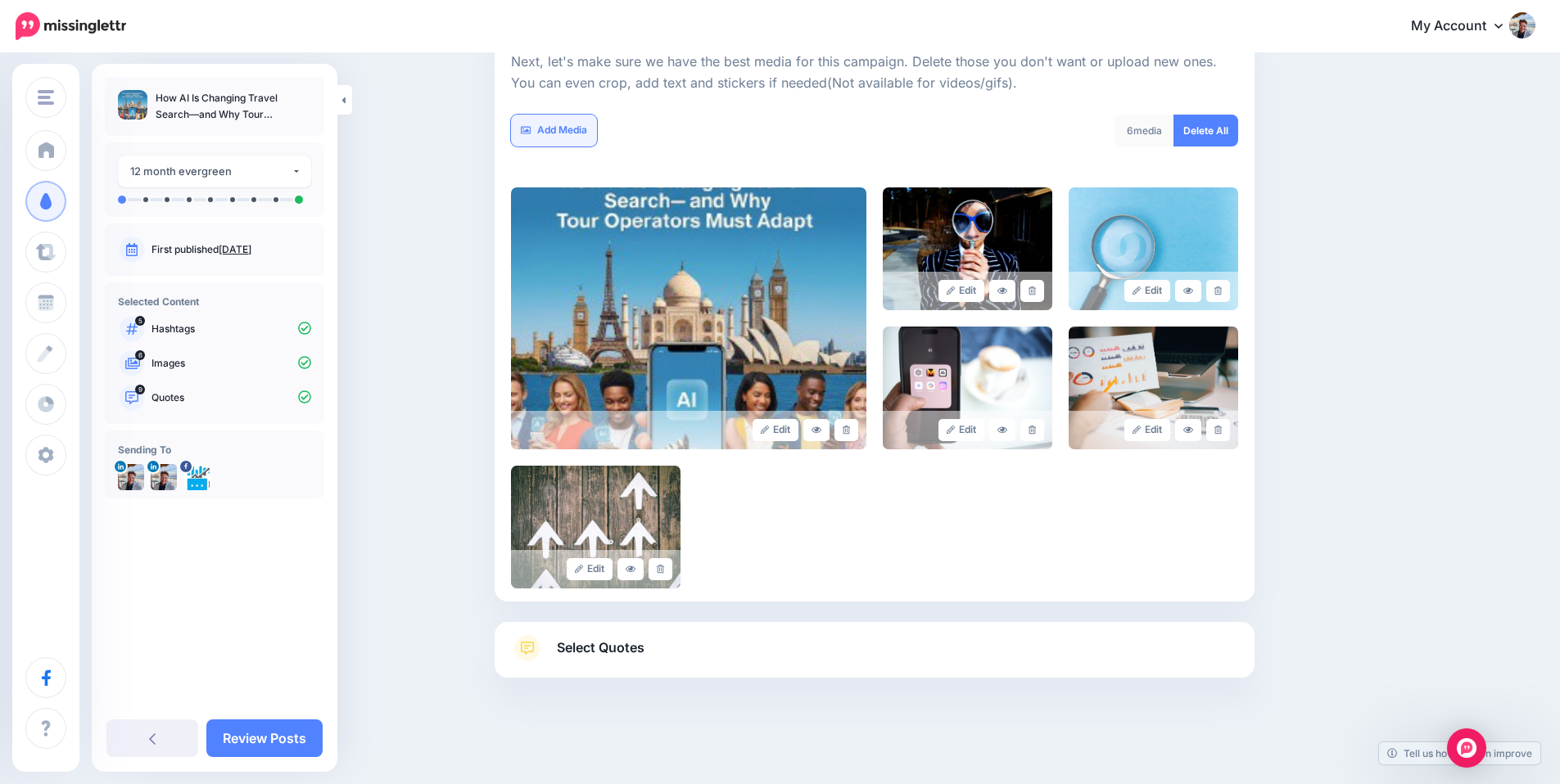
click at [569, 130] on link "Add Media" at bounding box center [554, 131] width 86 height 32
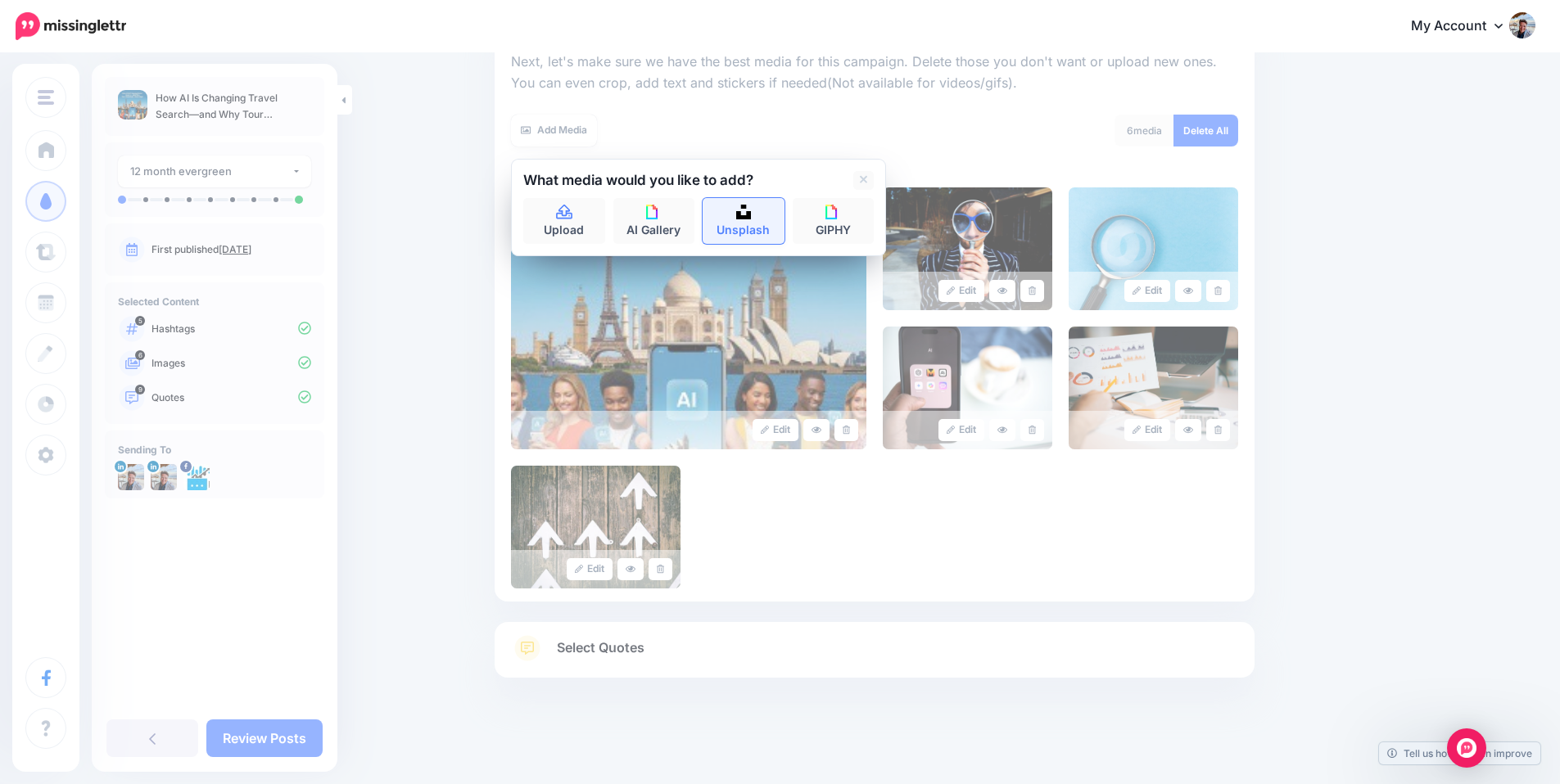
click at [751, 227] on link "Unsplash" at bounding box center [743, 220] width 82 height 46
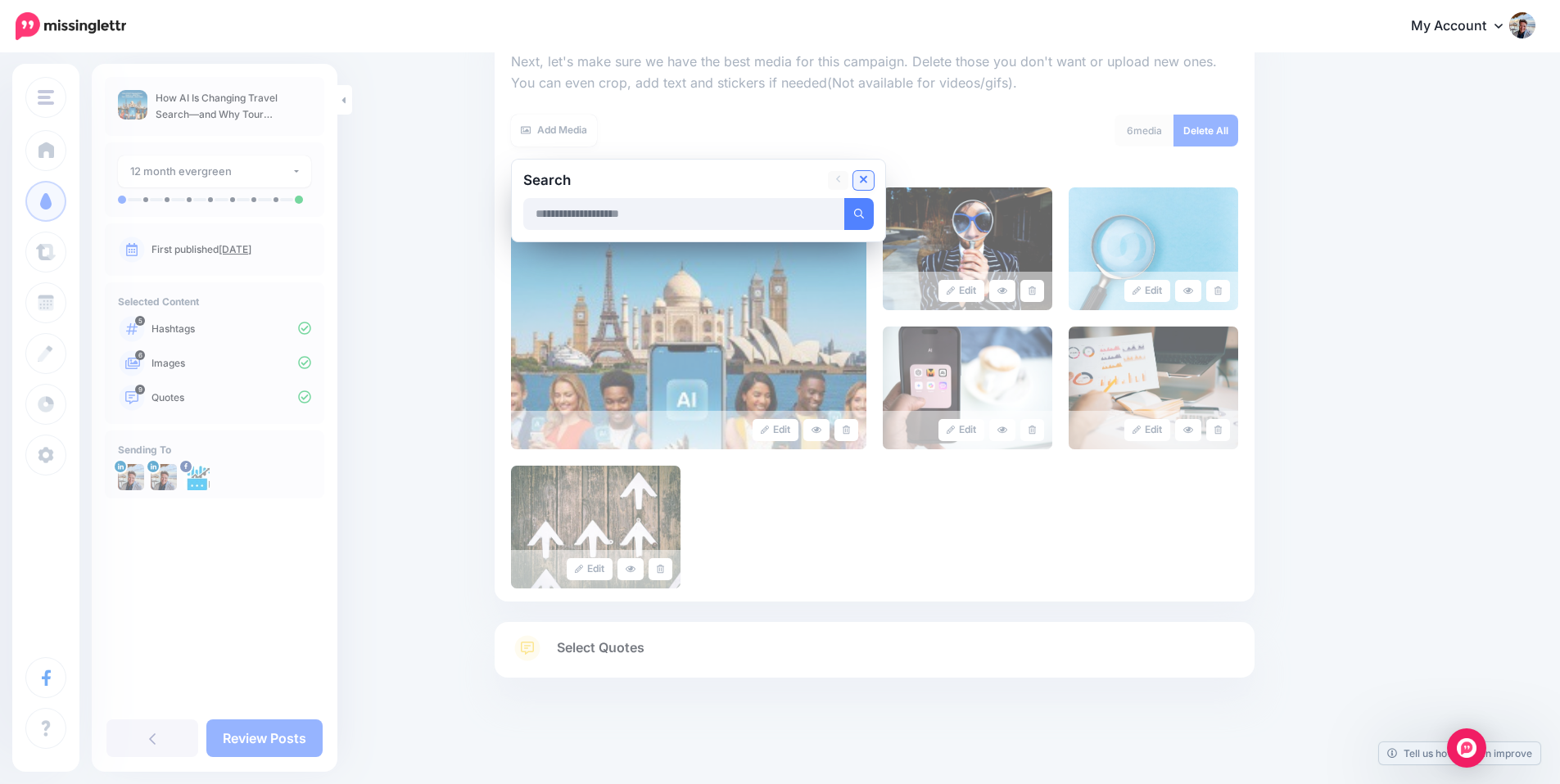
click at [868, 183] on icon at bounding box center [863, 180] width 8 height 13
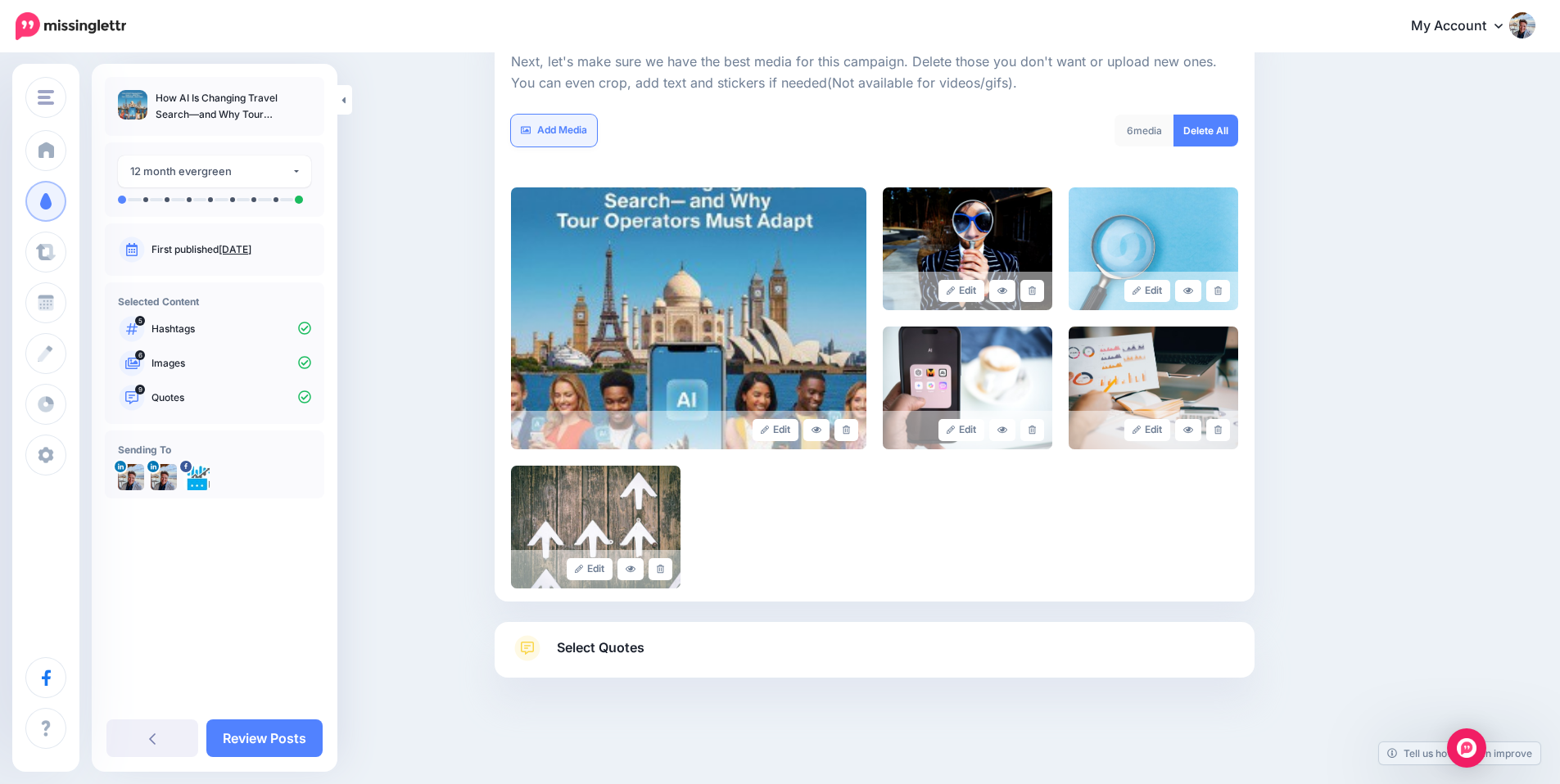
click at [554, 131] on link "Add Media" at bounding box center [554, 131] width 86 height 32
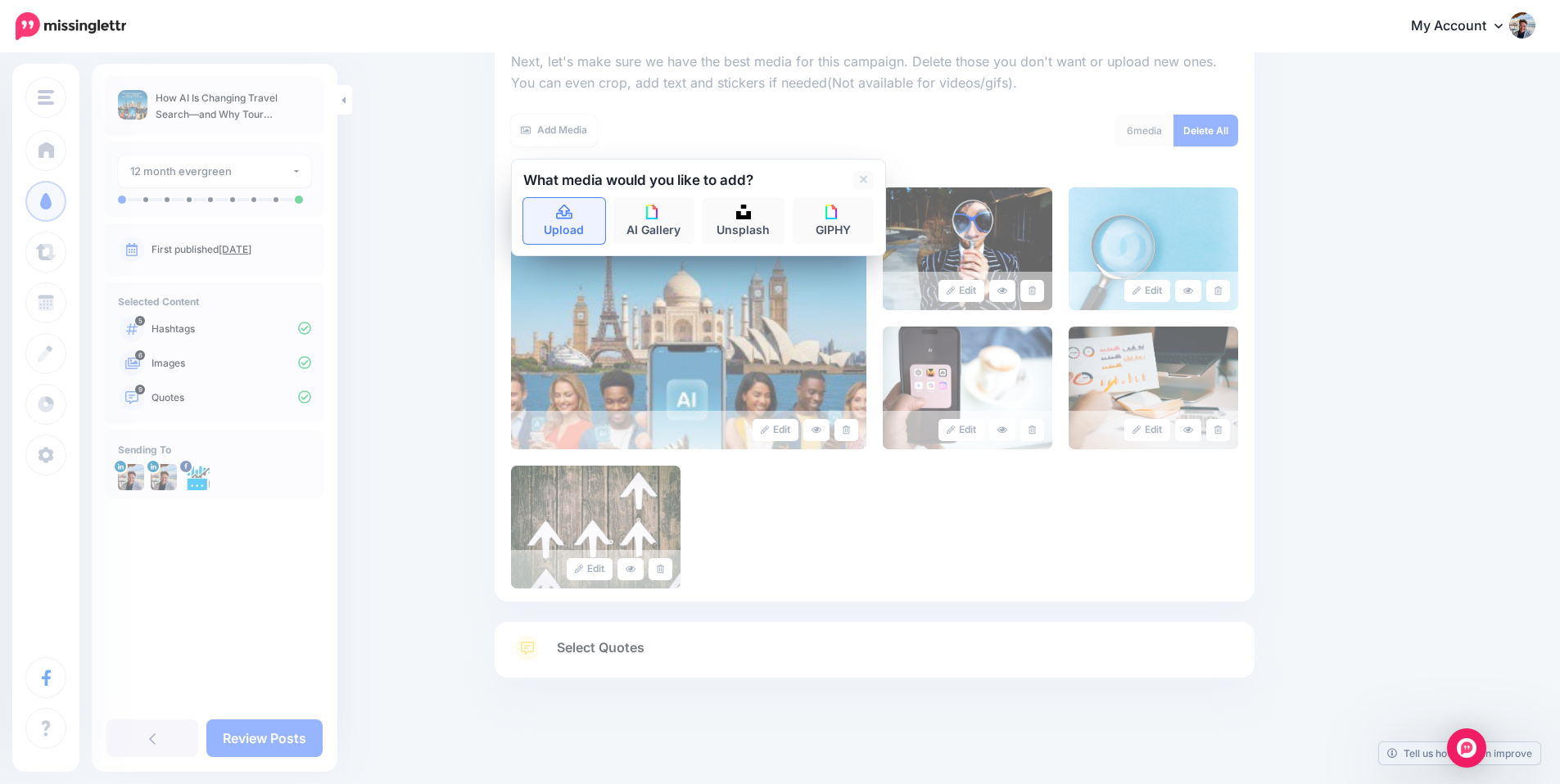
click at [557, 211] on link "Upload" at bounding box center [564, 220] width 82 height 46
click at [746, 223] on link "Unsplash" at bounding box center [743, 220] width 82 height 46
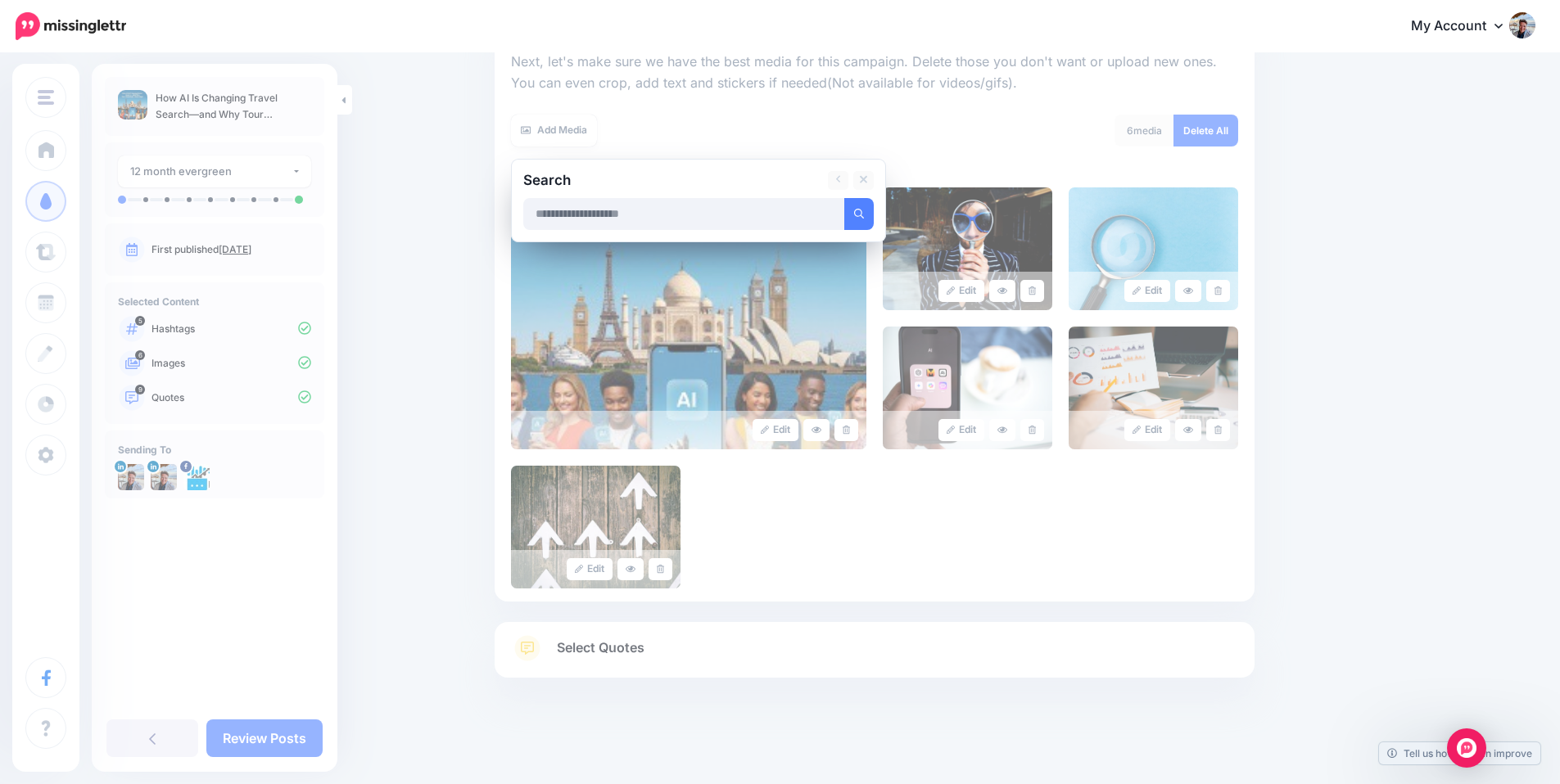
click at [714, 215] on input "text" at bounding box center [684, 214] width 322 height 32
click at [844, 198] on button "submit" at bounding box center [859, 214] width 29 height 32
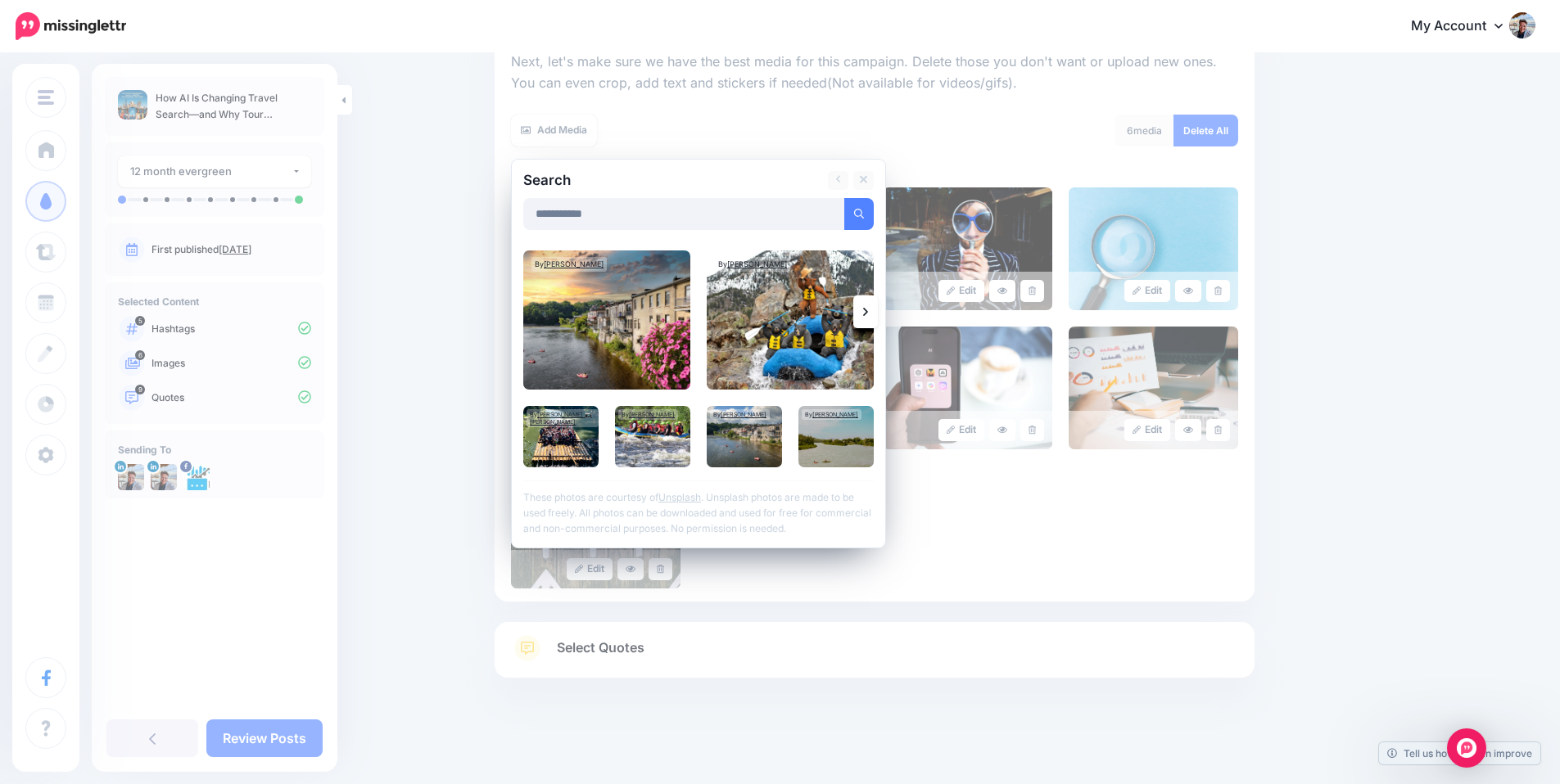
click at [866, 313] on link at bounding box center [865, 312] width 24 height 33
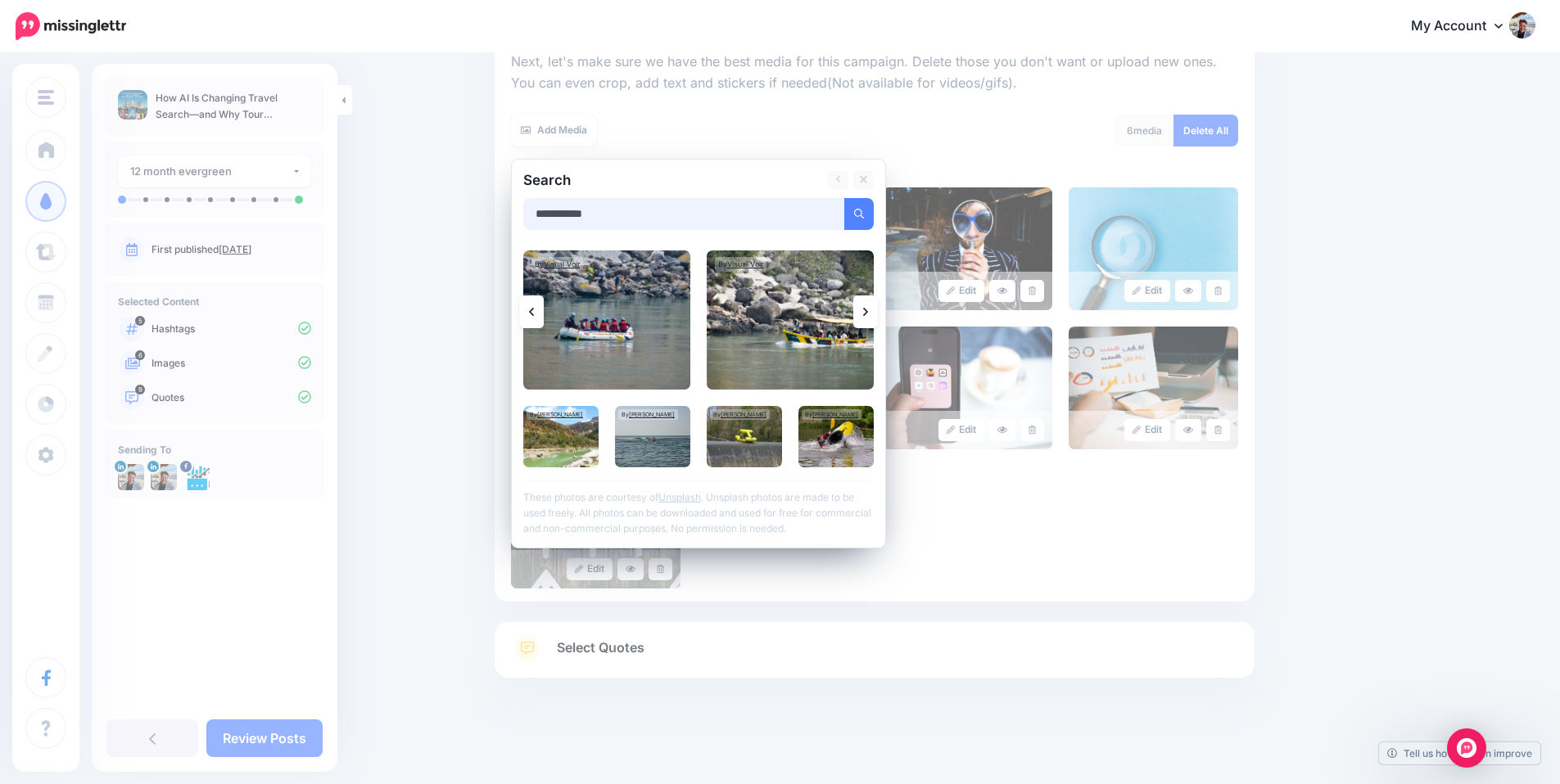
click at [714, 208] on input "**********" at bounding box center [684, 214] width 322 height 32
drag, startPoint x: 714, startPoint y: 210, endPoint x: 518, endPoint y: 219, distance: 196.2
click at [518, 219] on div "**********" at bounding box center [699, 354] width 375 height 390
type input "**********"
click at [844, 198] on button "submit" at bounding box center [859, 214] width 29 height 32
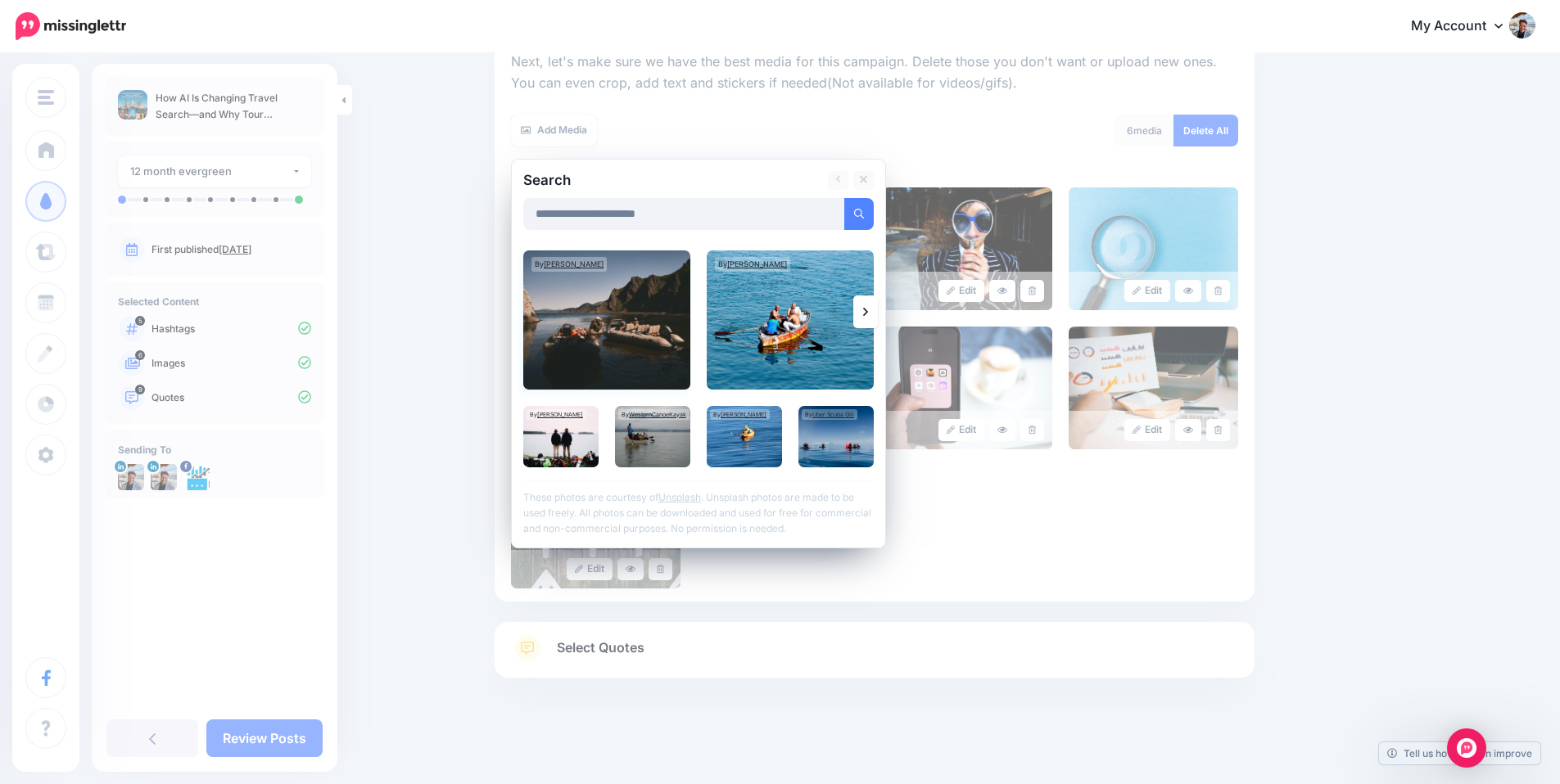
click at [626, 322] on img at bounding box center [606, 320] width 167 height 139
click at [839, 213] on link "Add Media" at bounding box center [839, 214] width 70 height 32
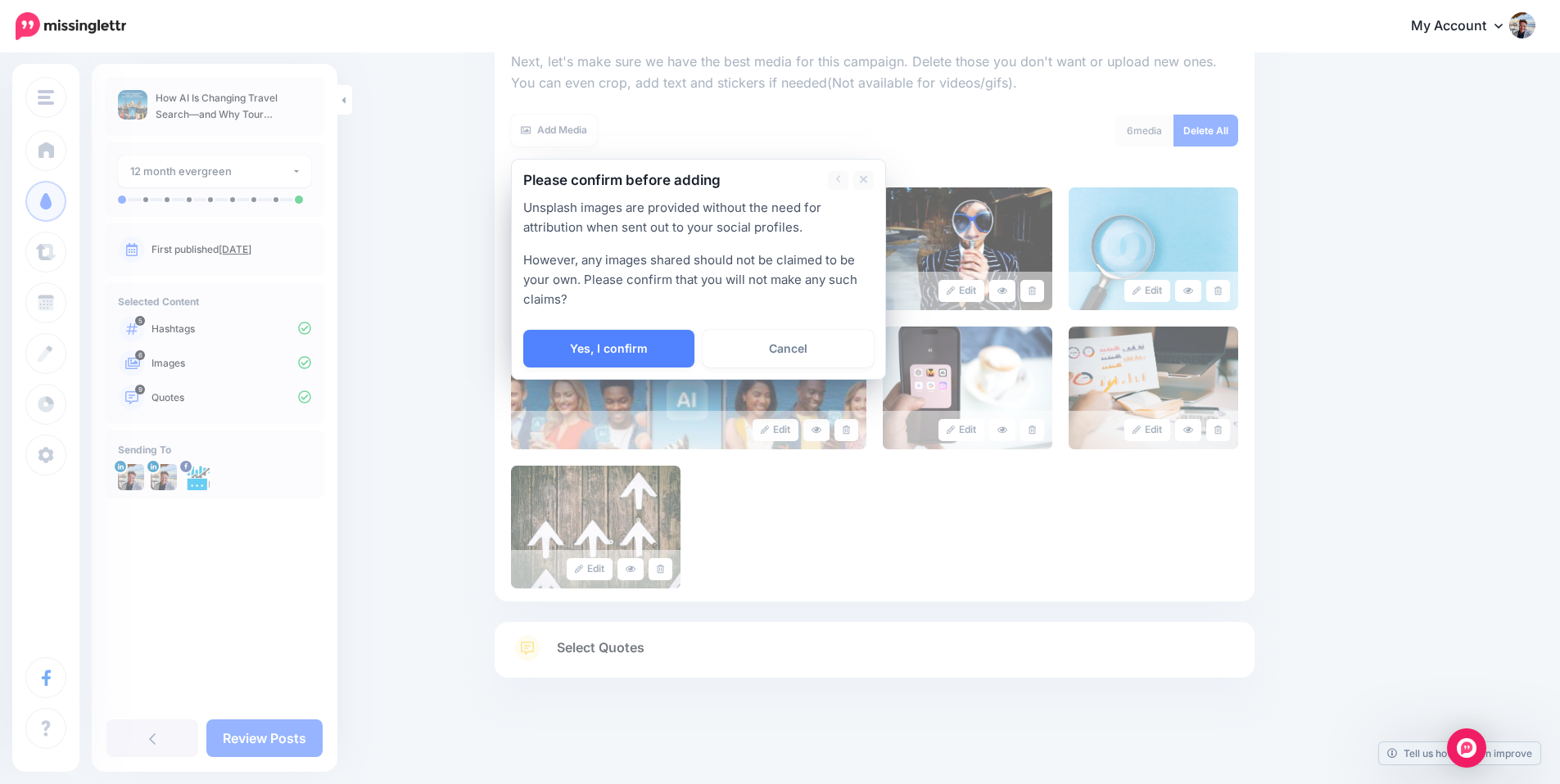
click at [630, 348] on link "Yes, I confirm" at bounding box center [609, 348] width 171 height 38
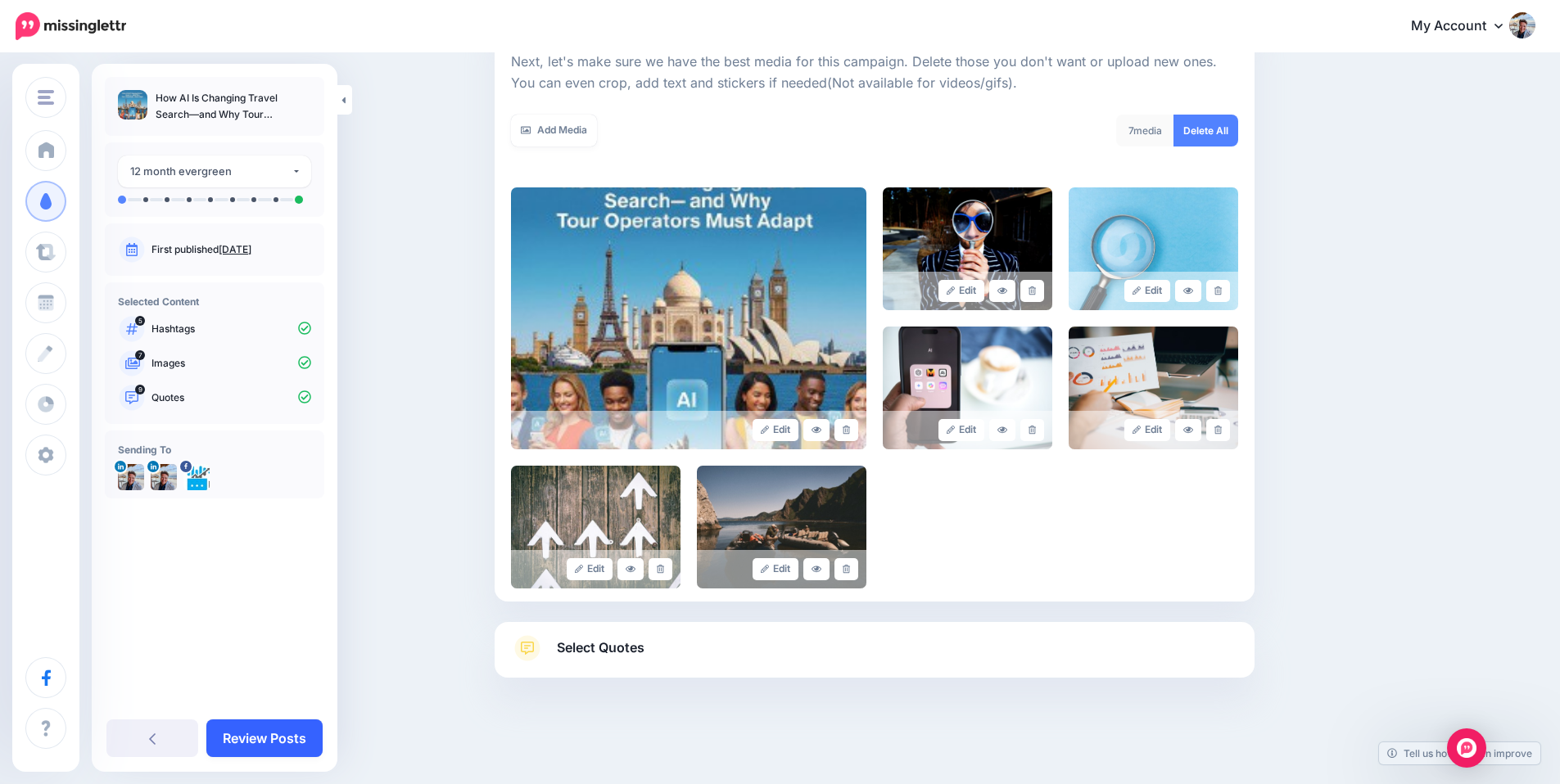
click at [279, 732] on link "Review Posts" at bounding box center [264, 738] width 116 height 38
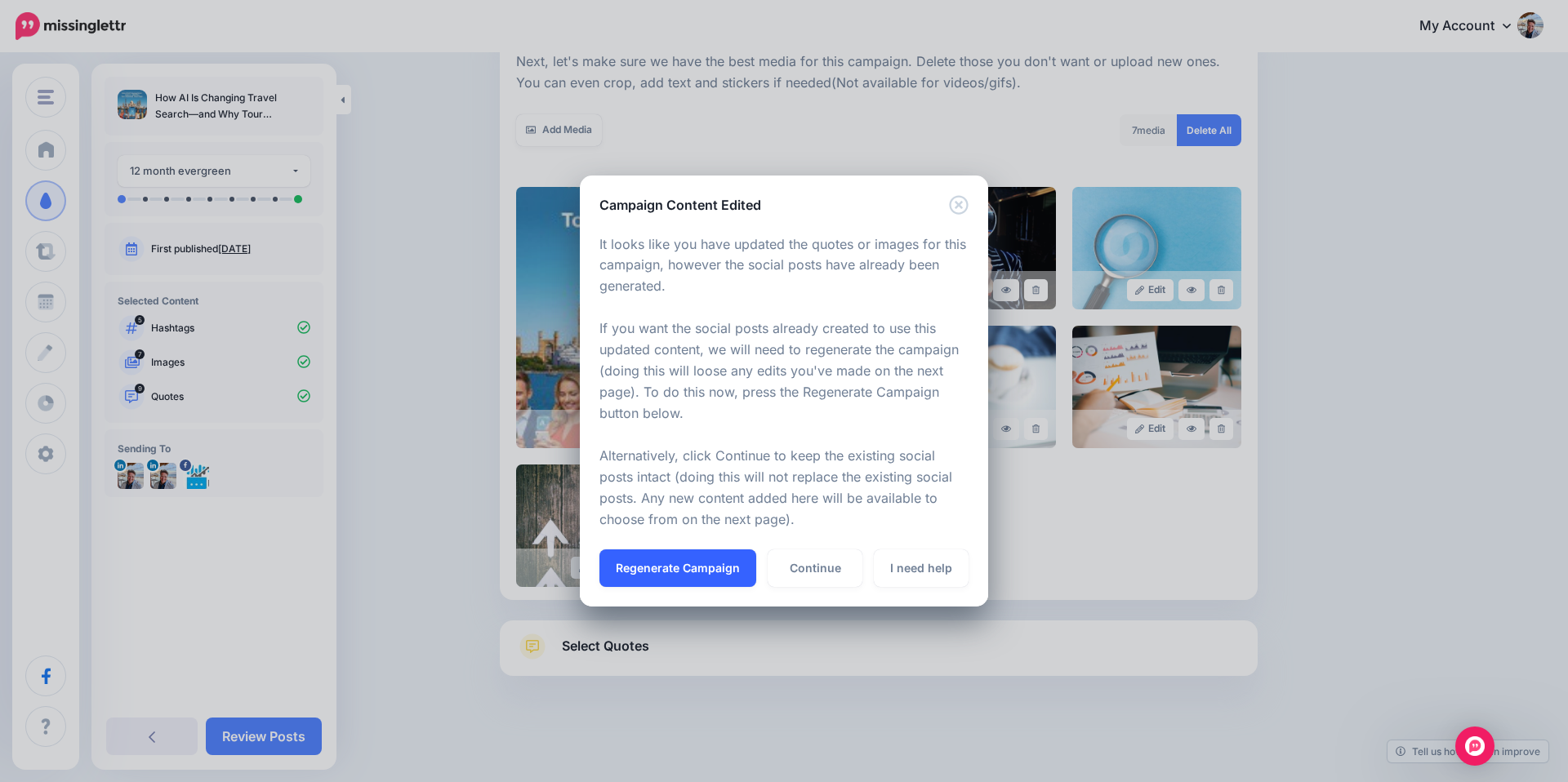
click at [723, 568] on button "Regenerate Campaign" at bounding box center [677, 568] width 157 height 38
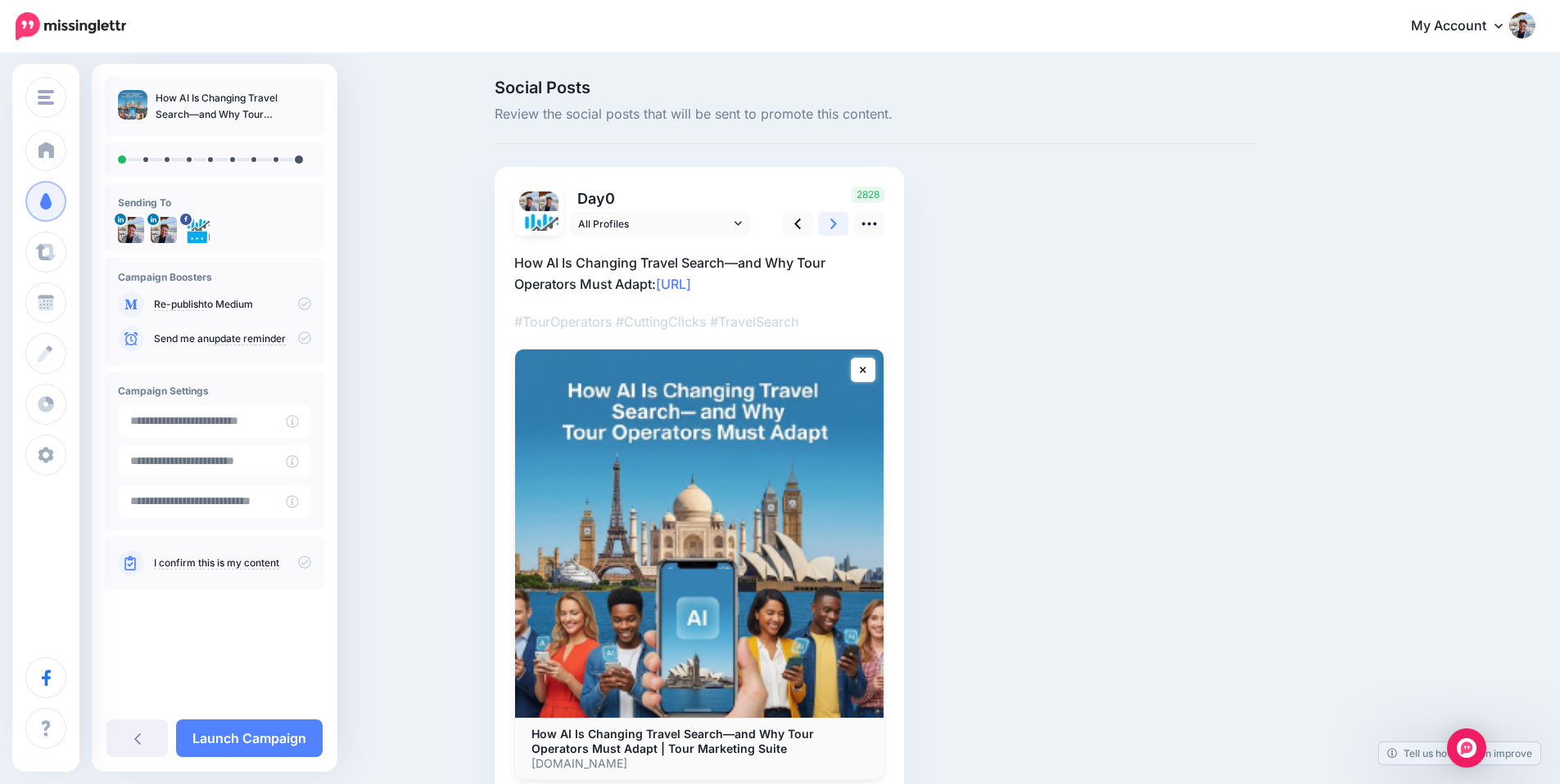
click at [835, 219] on icon at bounding box center [833, 224] width 7 height 17
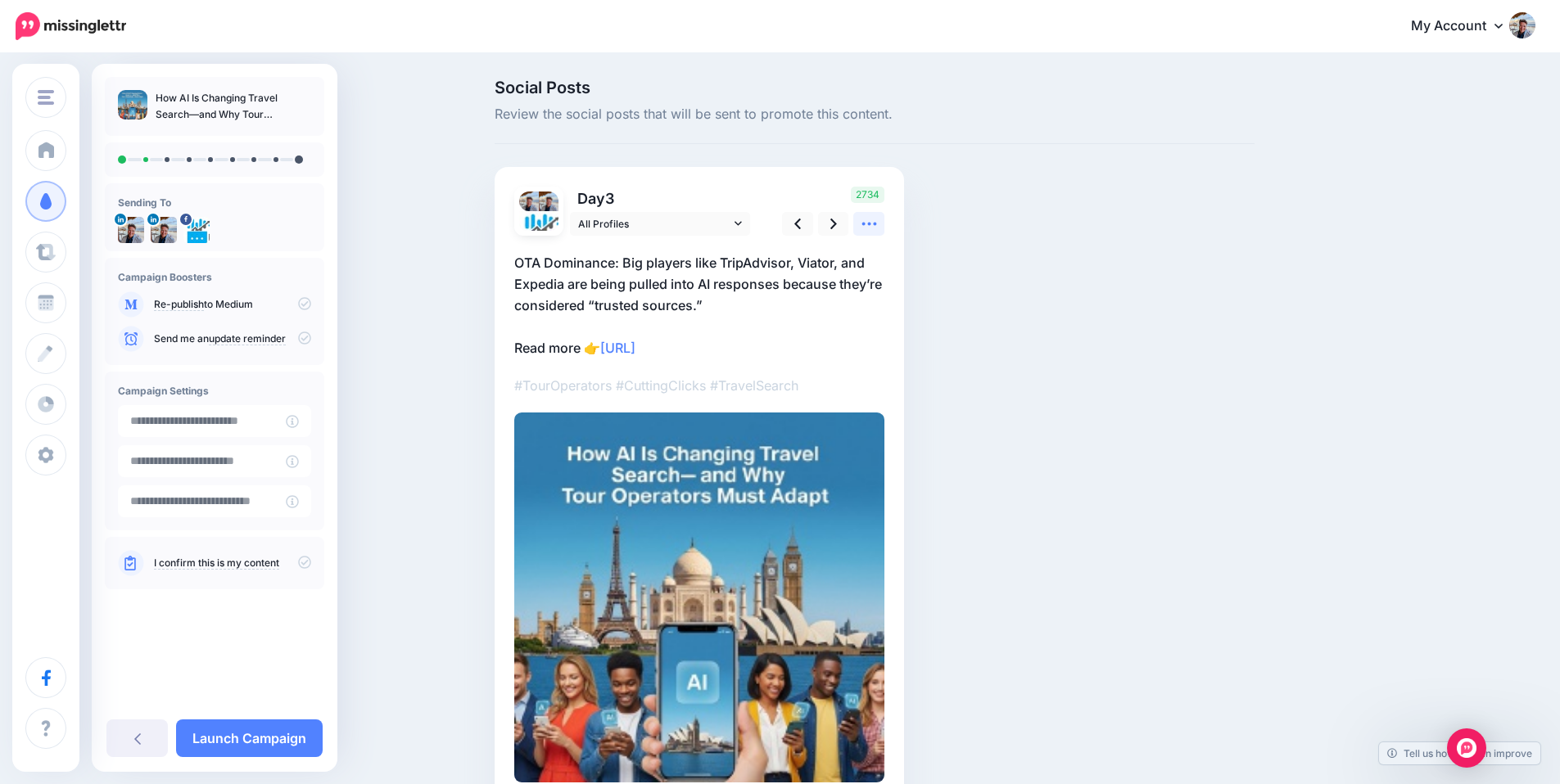
click at [877, 221] on icon at bounding box center [869, 224] width 17 height 17
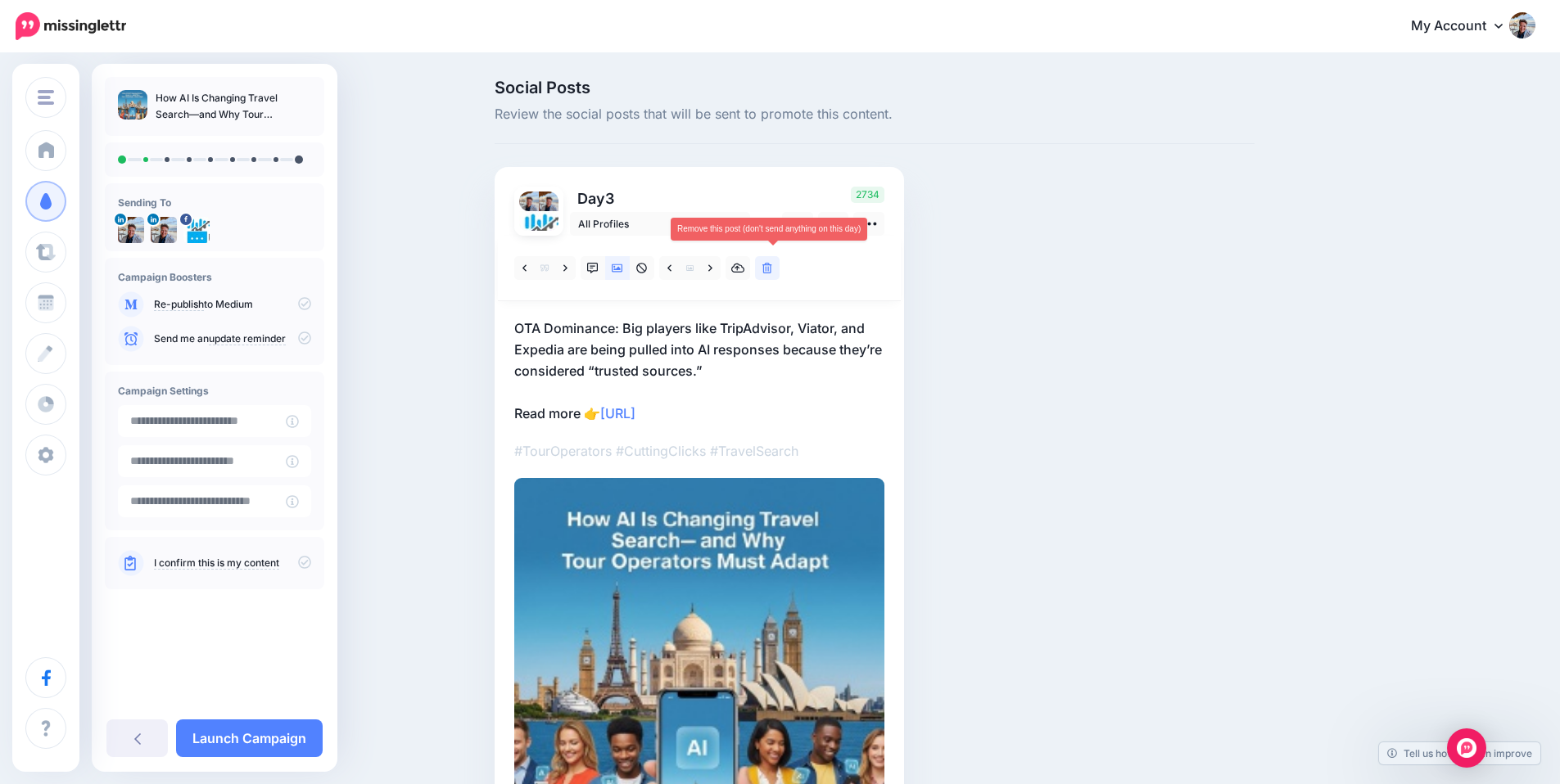
click at [772, 268] on icon at bounding box center [767, 268] width 9 height 11
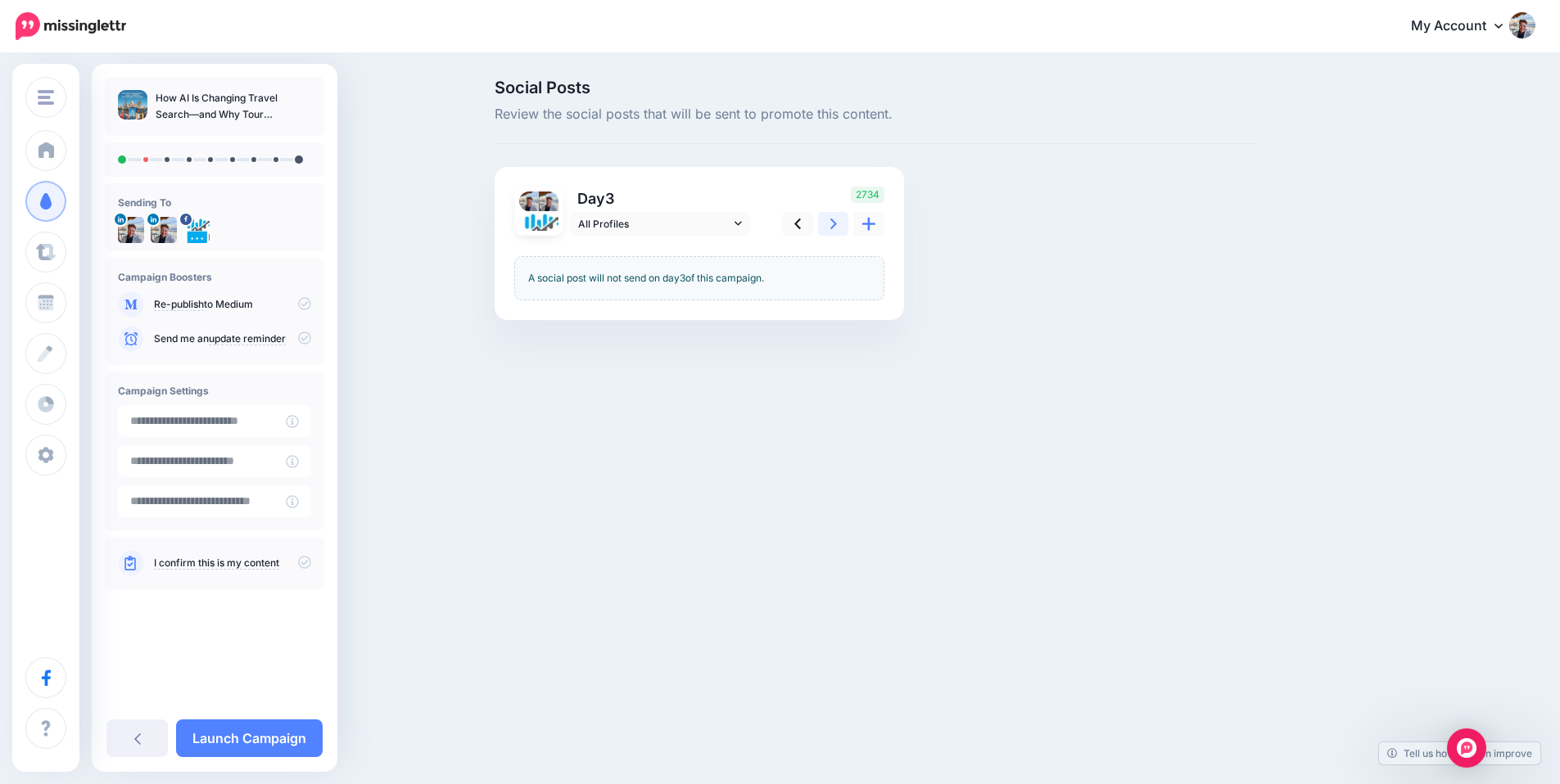
click at [837, 225] on icon at bounding box center [833, 224] width 7 height 17
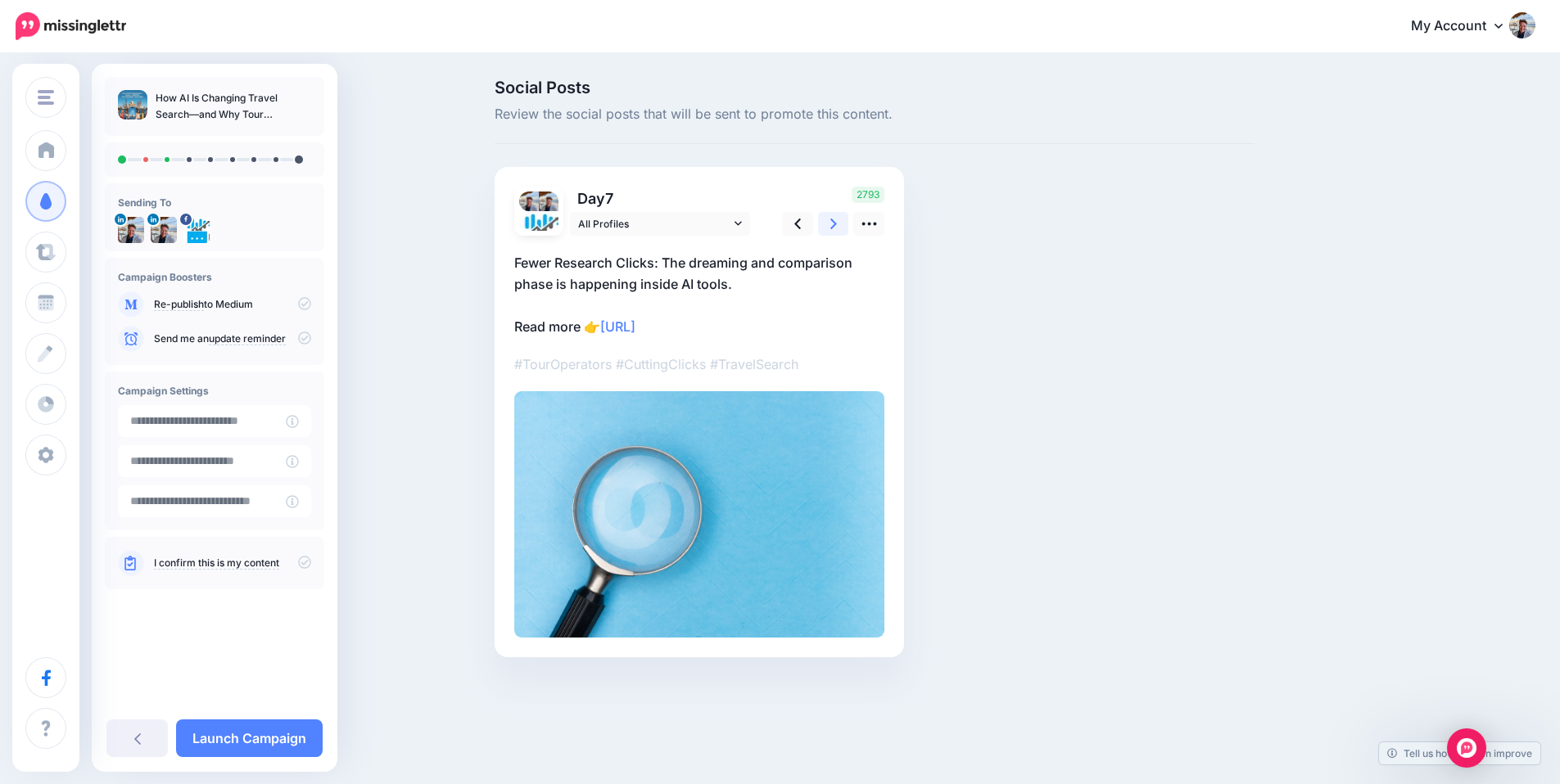
click at [837, 226] on icon at bounding box center [833, 223] width 7 height 10
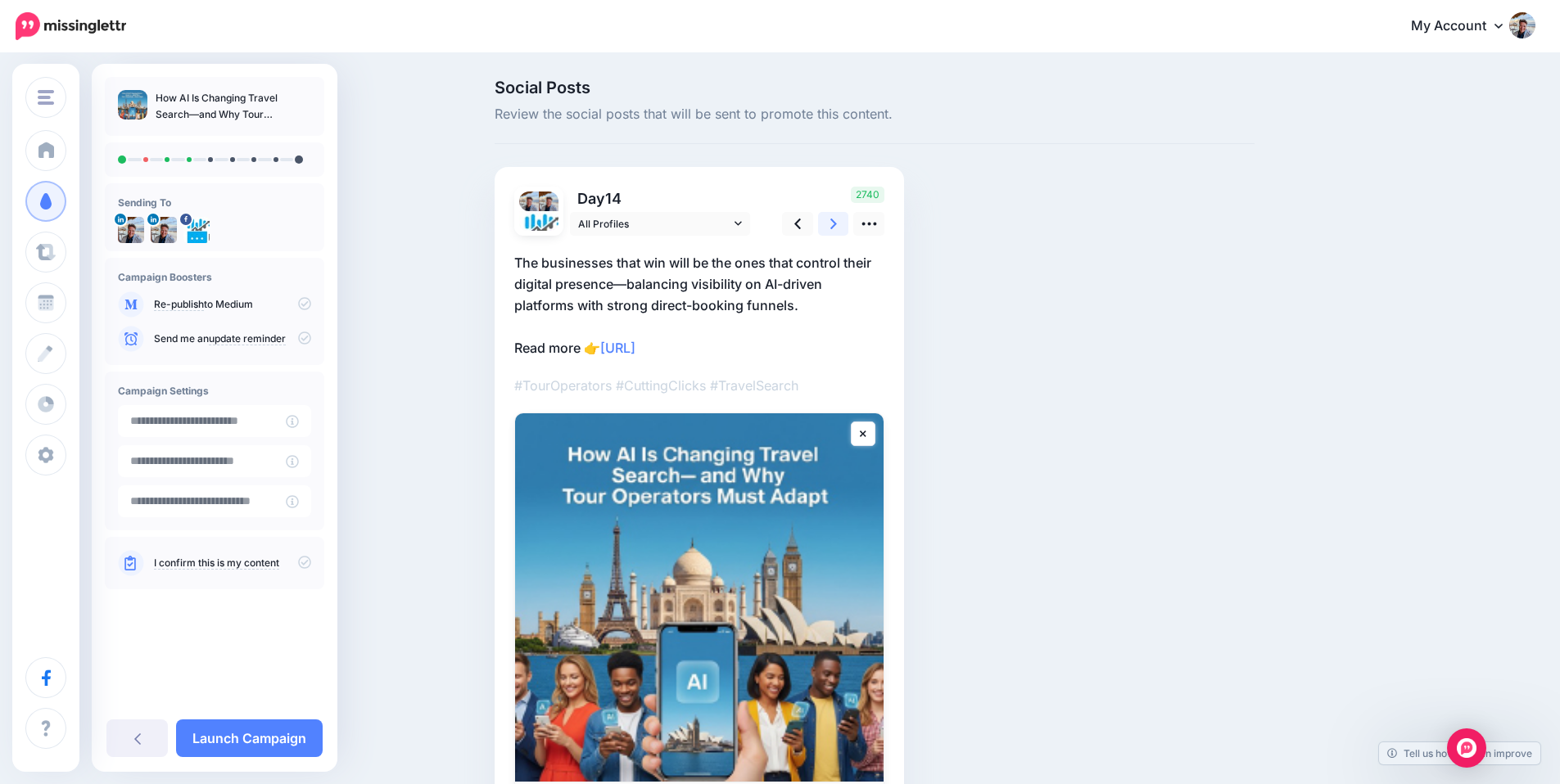
click at [837, 226] on icon at bounding box center [833, 223] width 7 height 10
click at [832, 222] on link at bounding box center [833, 223] width 31 height 24
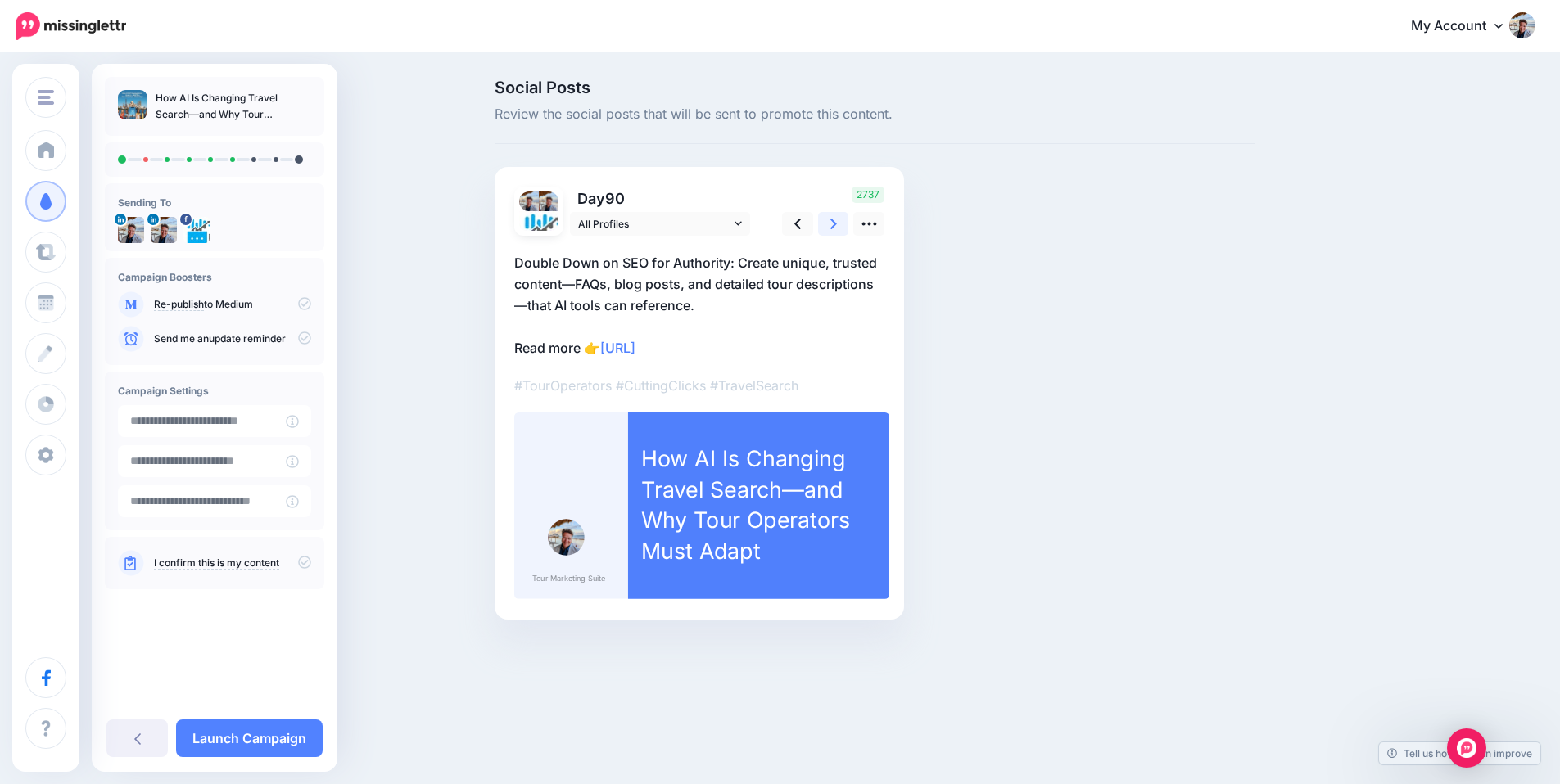
click at [832, 222] on link at bounding box center [833, 223] width 31 height 24
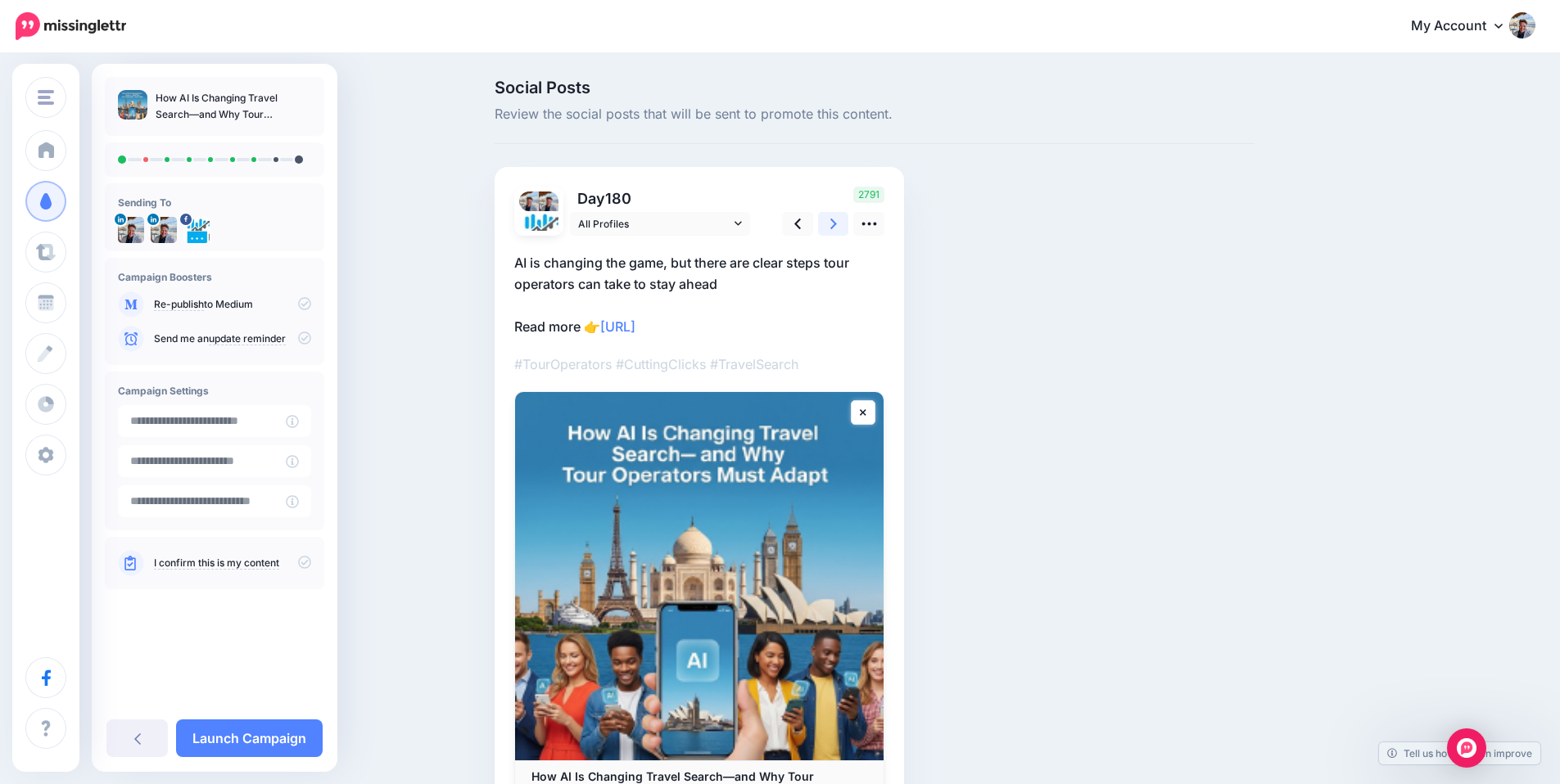
click at [831, 222] on link at bounding box center [833, 223] width 31 height 24
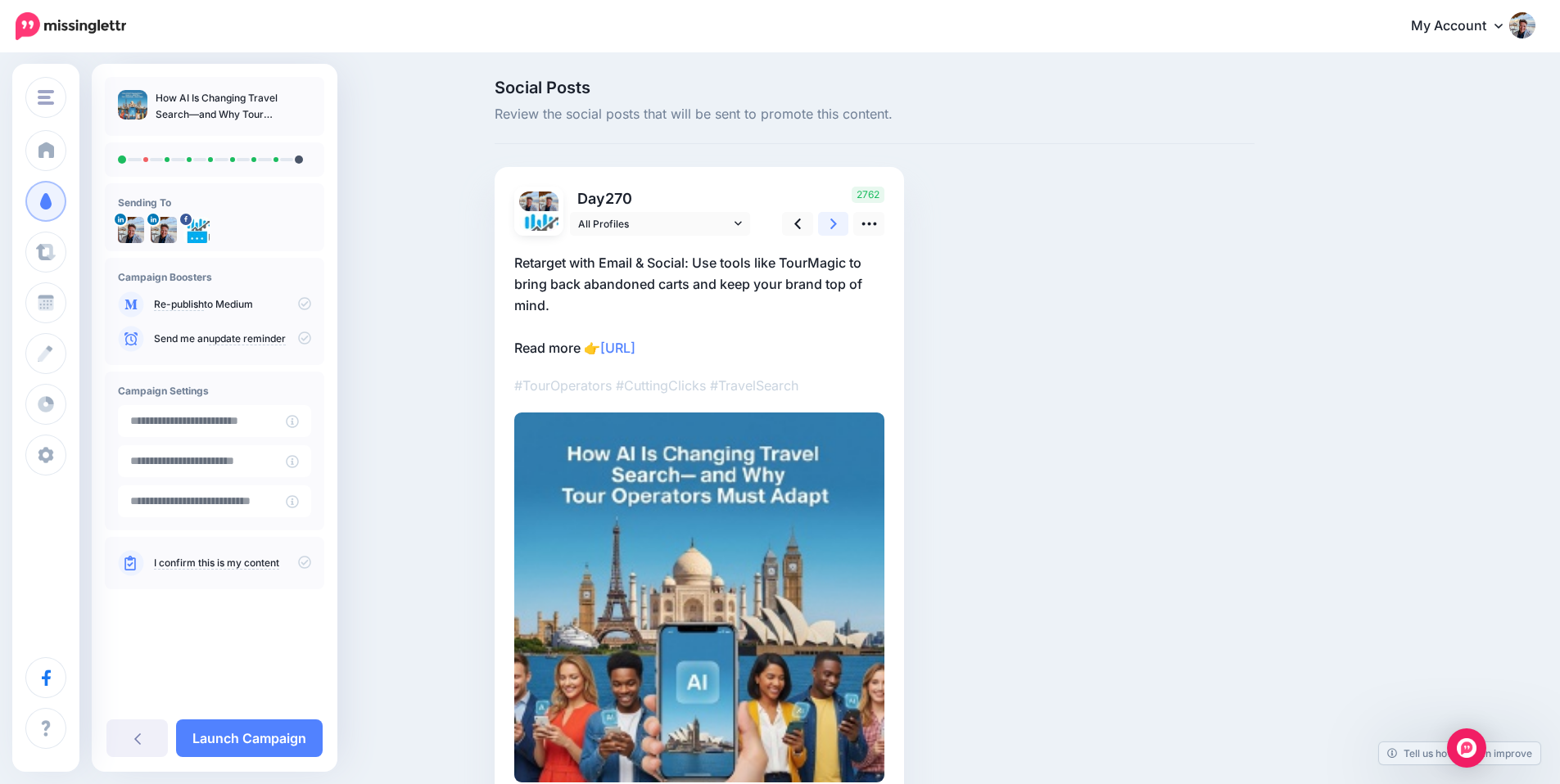
click at [833, 222] on link at bounding box center [833, 223] width 31 height 24
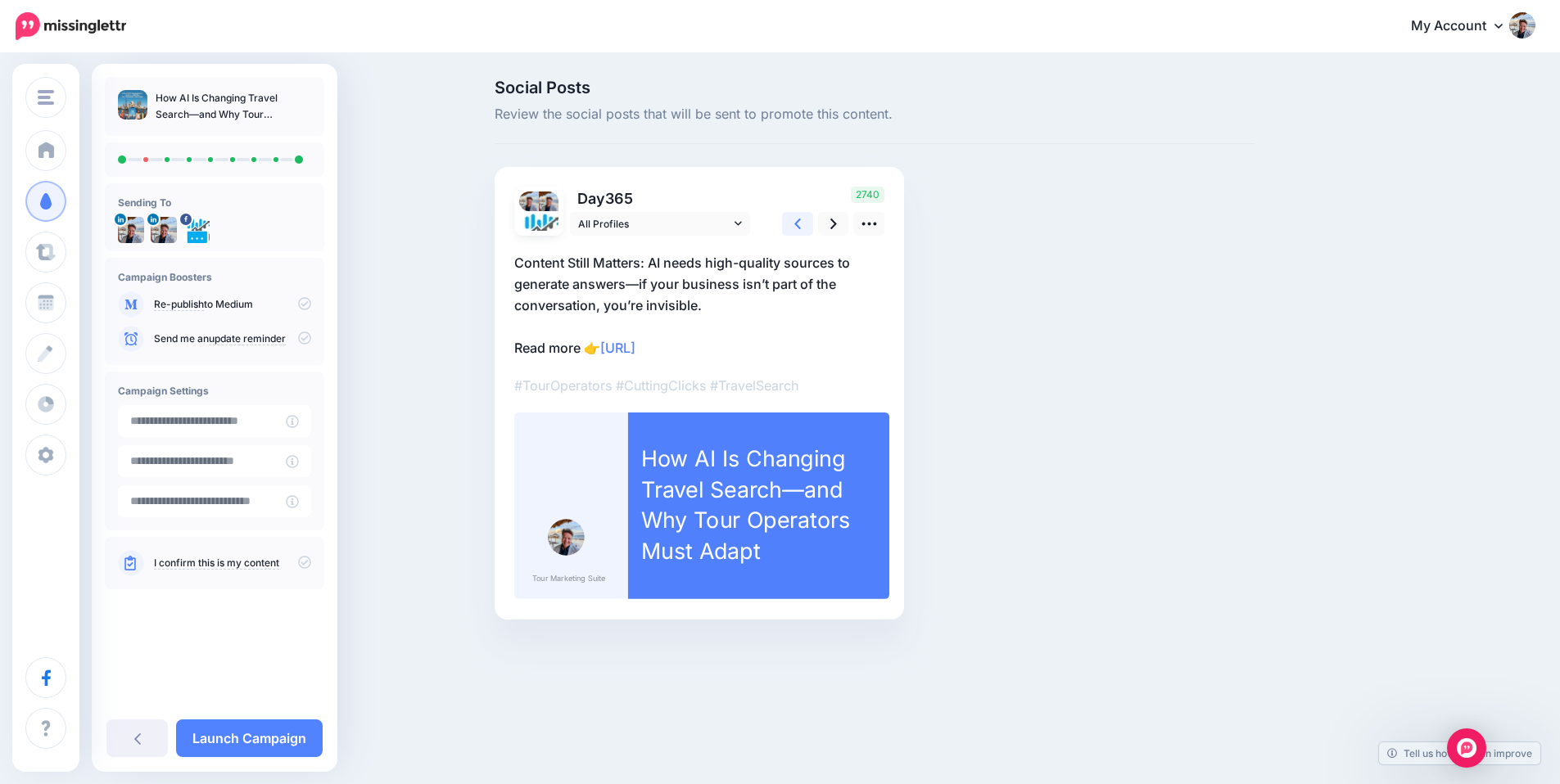
click at [809, 225] on link at bounding box center [797, 223] width 31 height 24
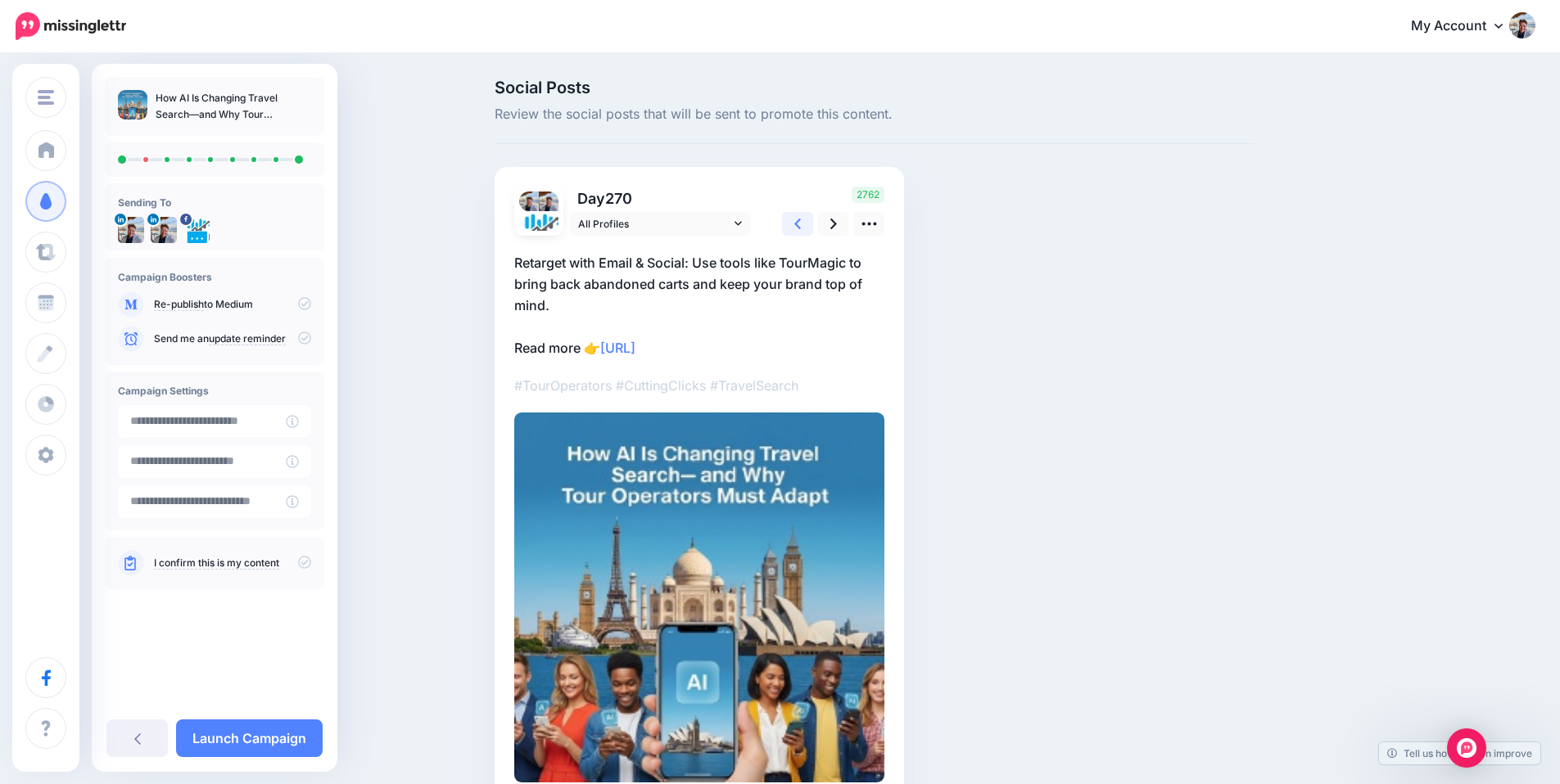
click at [801, 227] on icon at bounding box center [797, 223] width 7 height 10
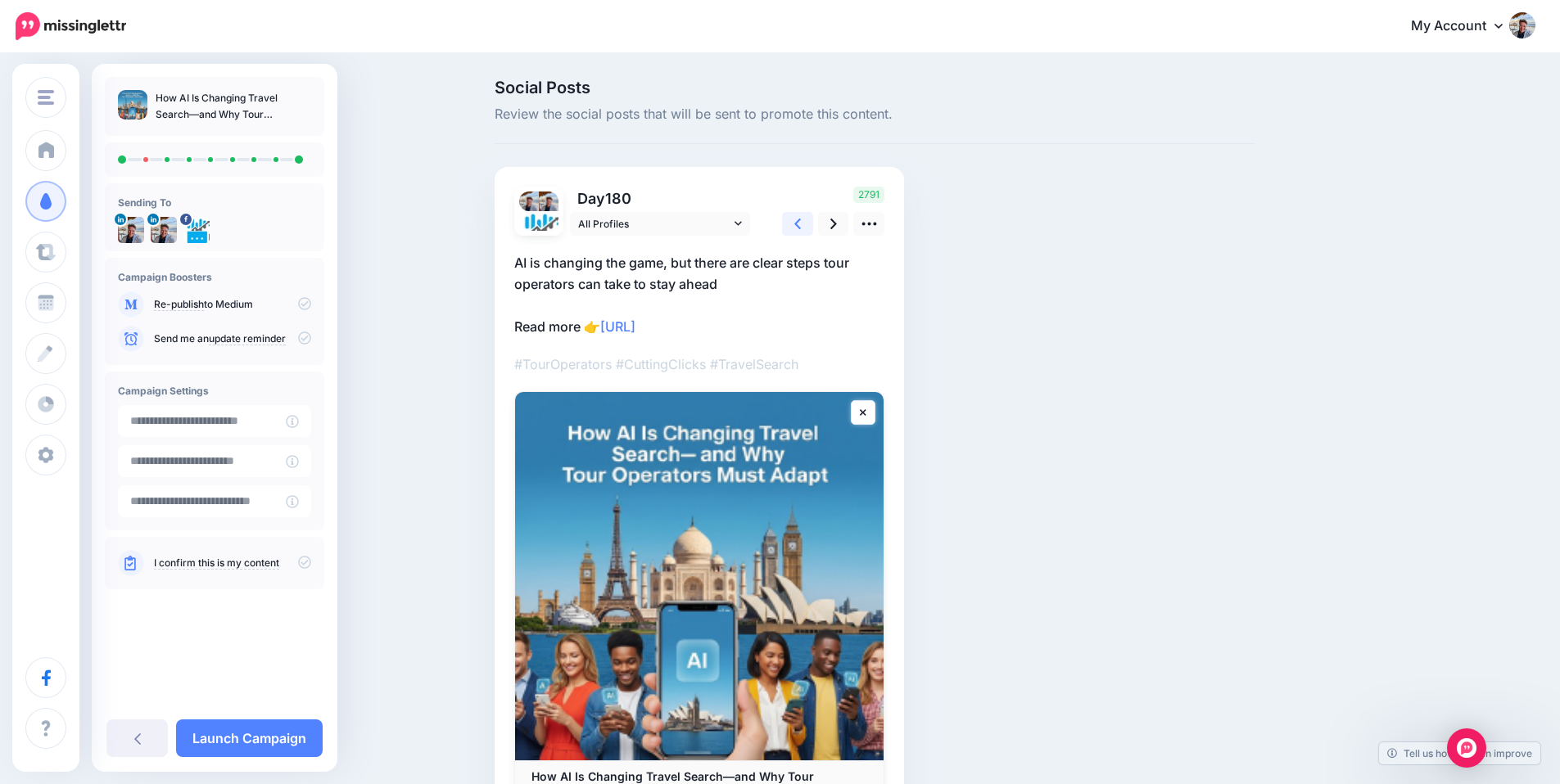
click at [801, 227] on icon at bounding box center [797, 223] width 7 height 10
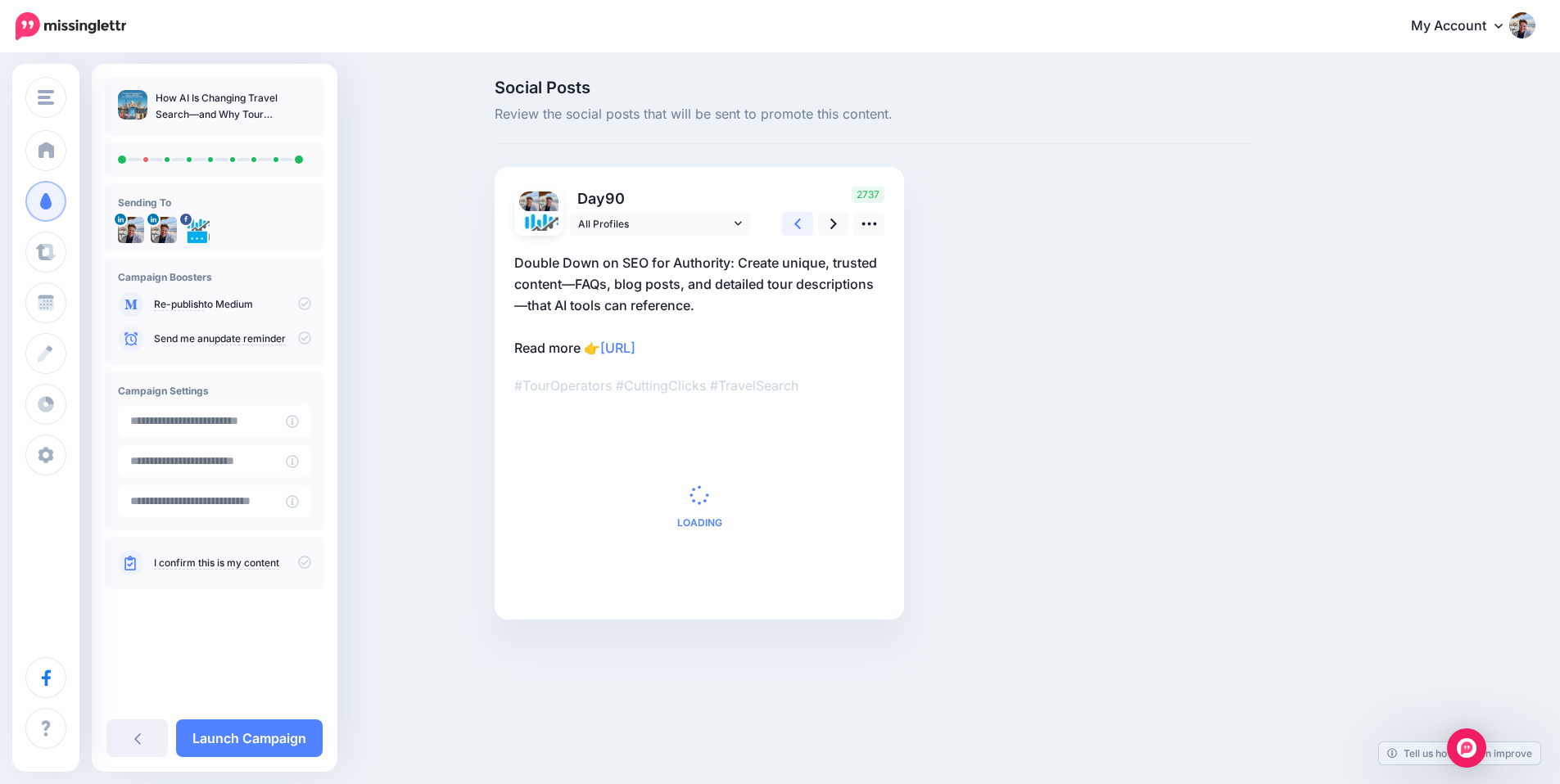
click at [801, 227] on icon at bounding box center [797, 223] width 7 height 10
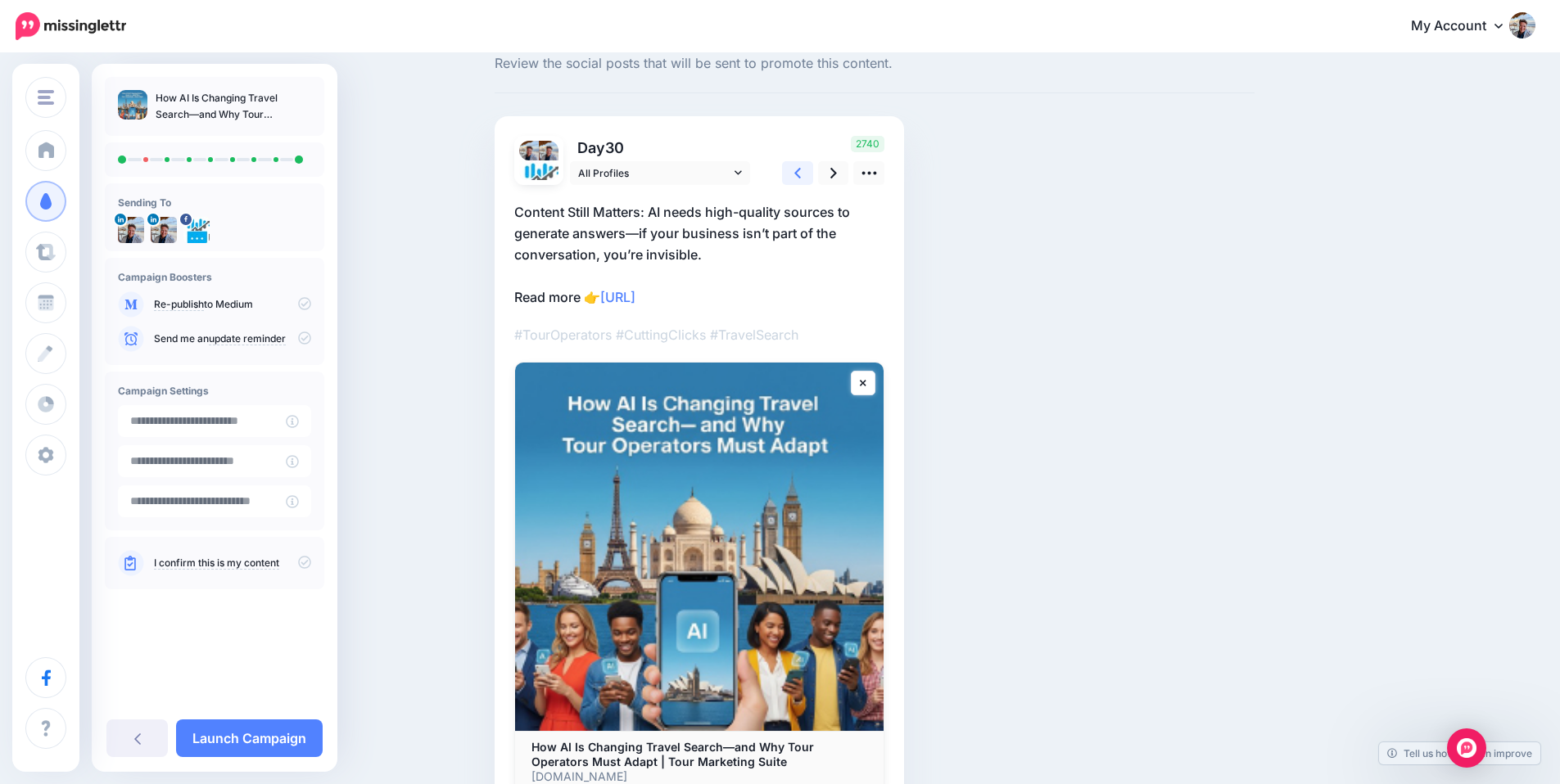
scroll to position [54, 0]
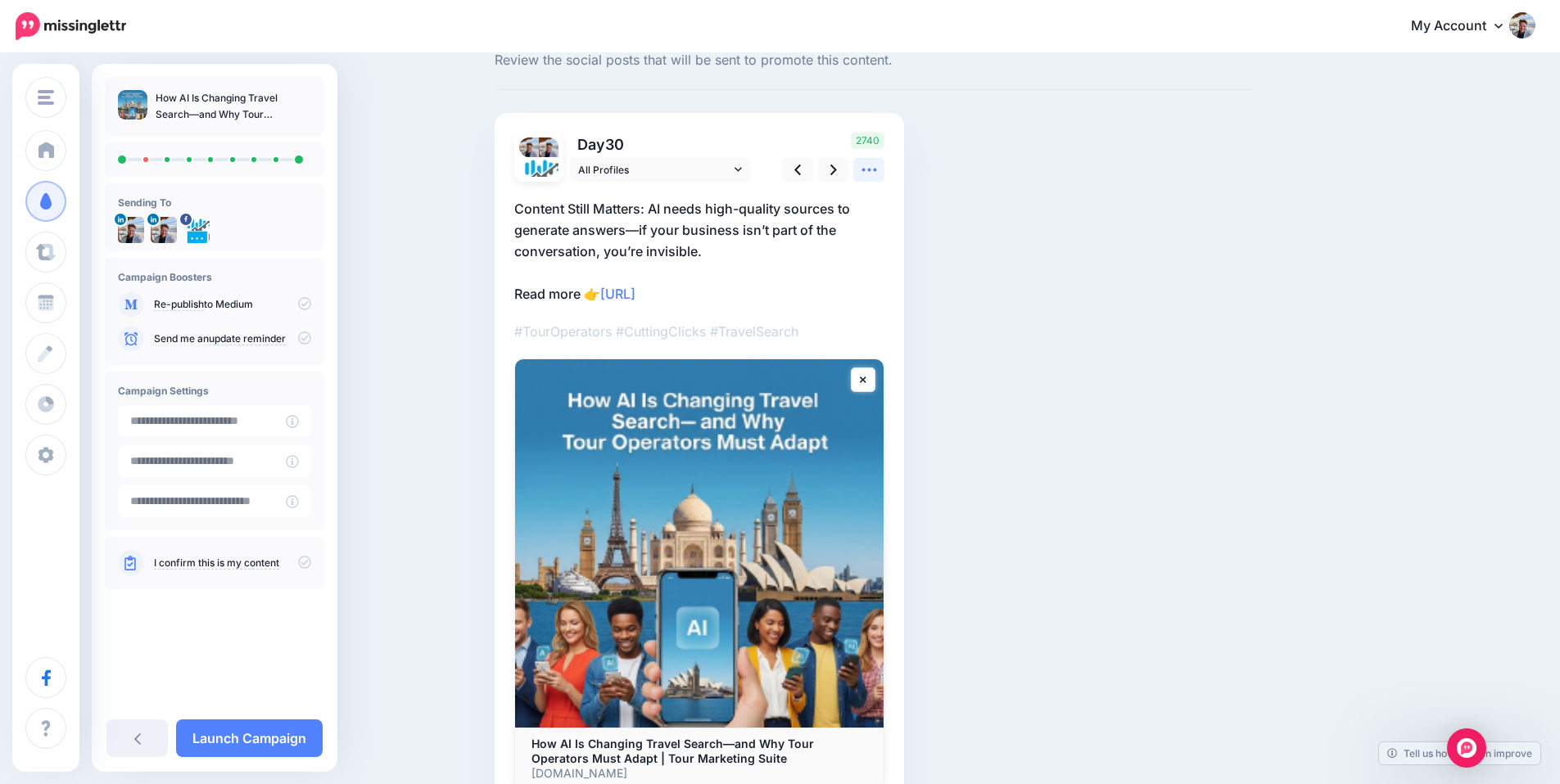
click at [875, 176] on icon at bounding box center [869, 169] width 17 height 17
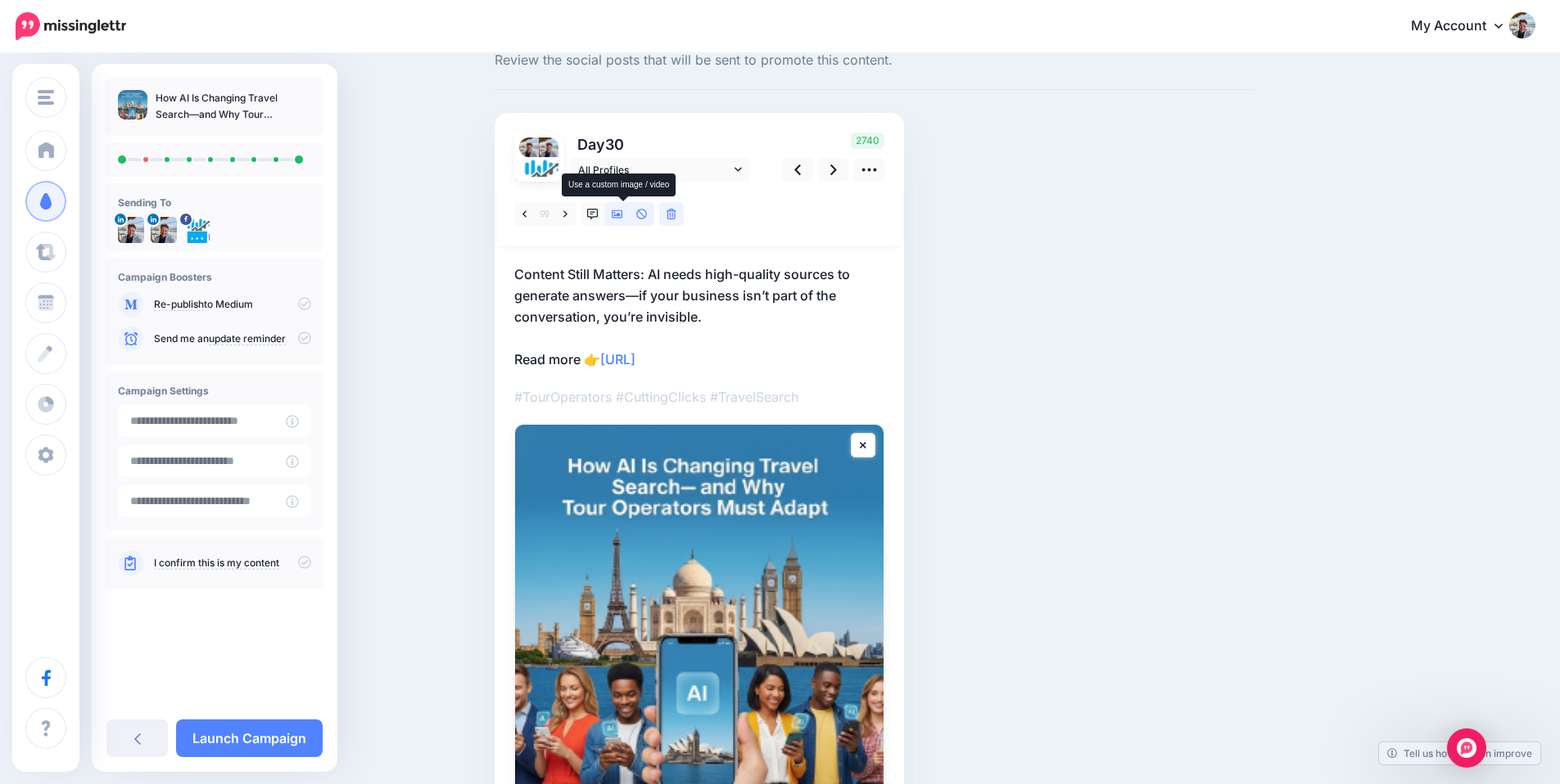
click at [622, 216] on icon at bounding box center [618, 214] width 11 height 8
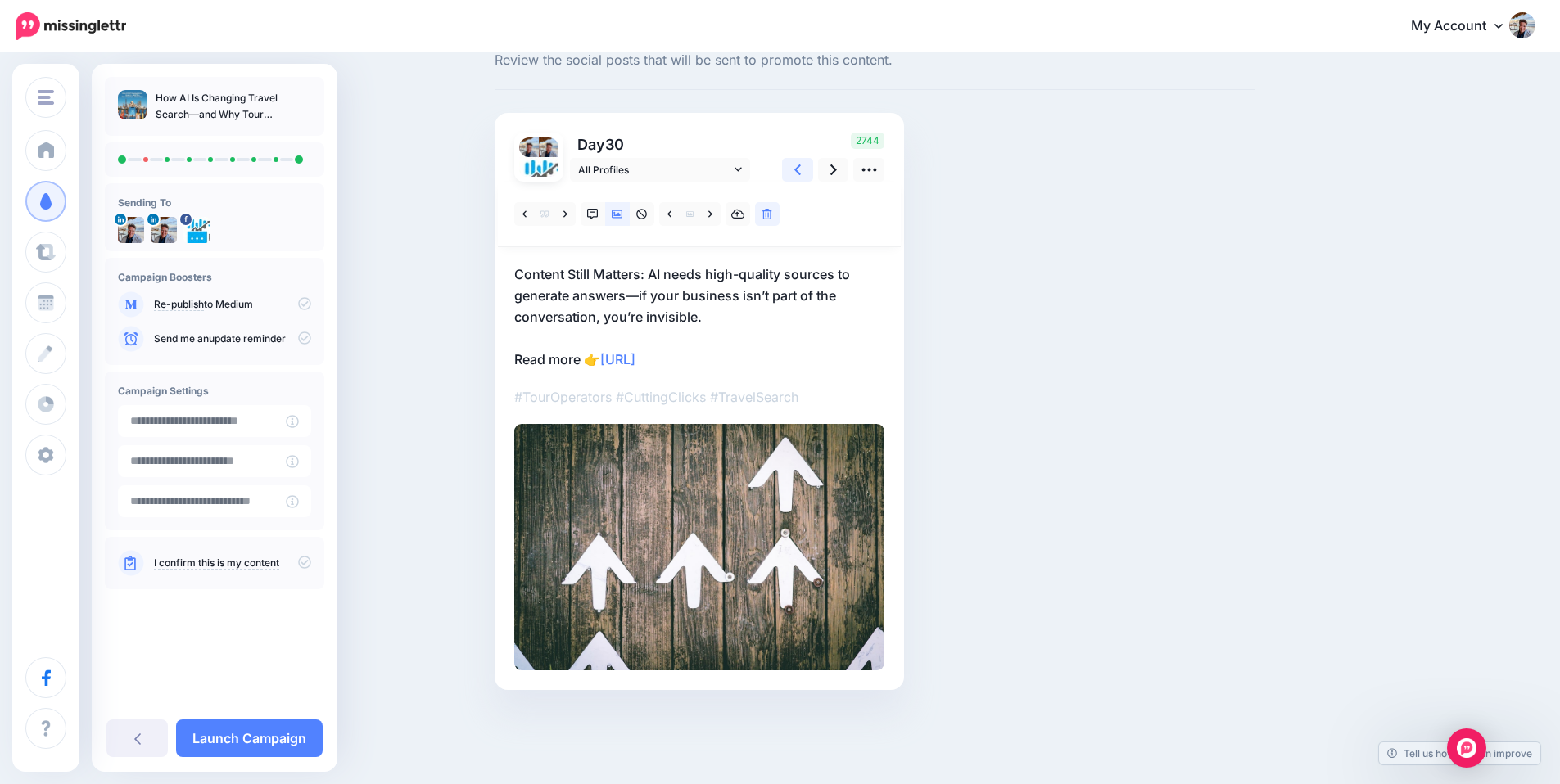
scroll to position [34, 0]
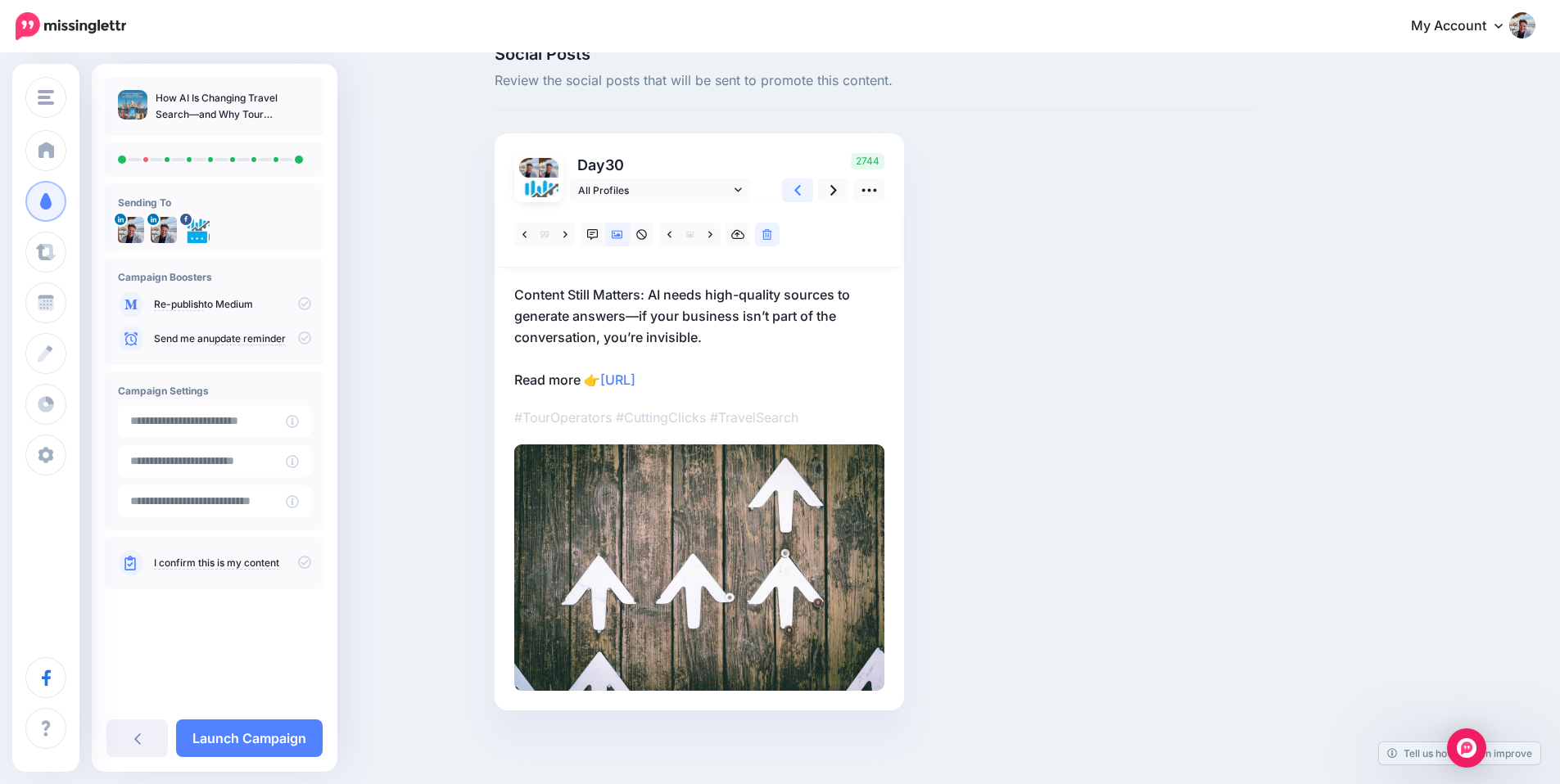
click at [801, 189] on icon at bounding box center [797, 190] width 7 height 10
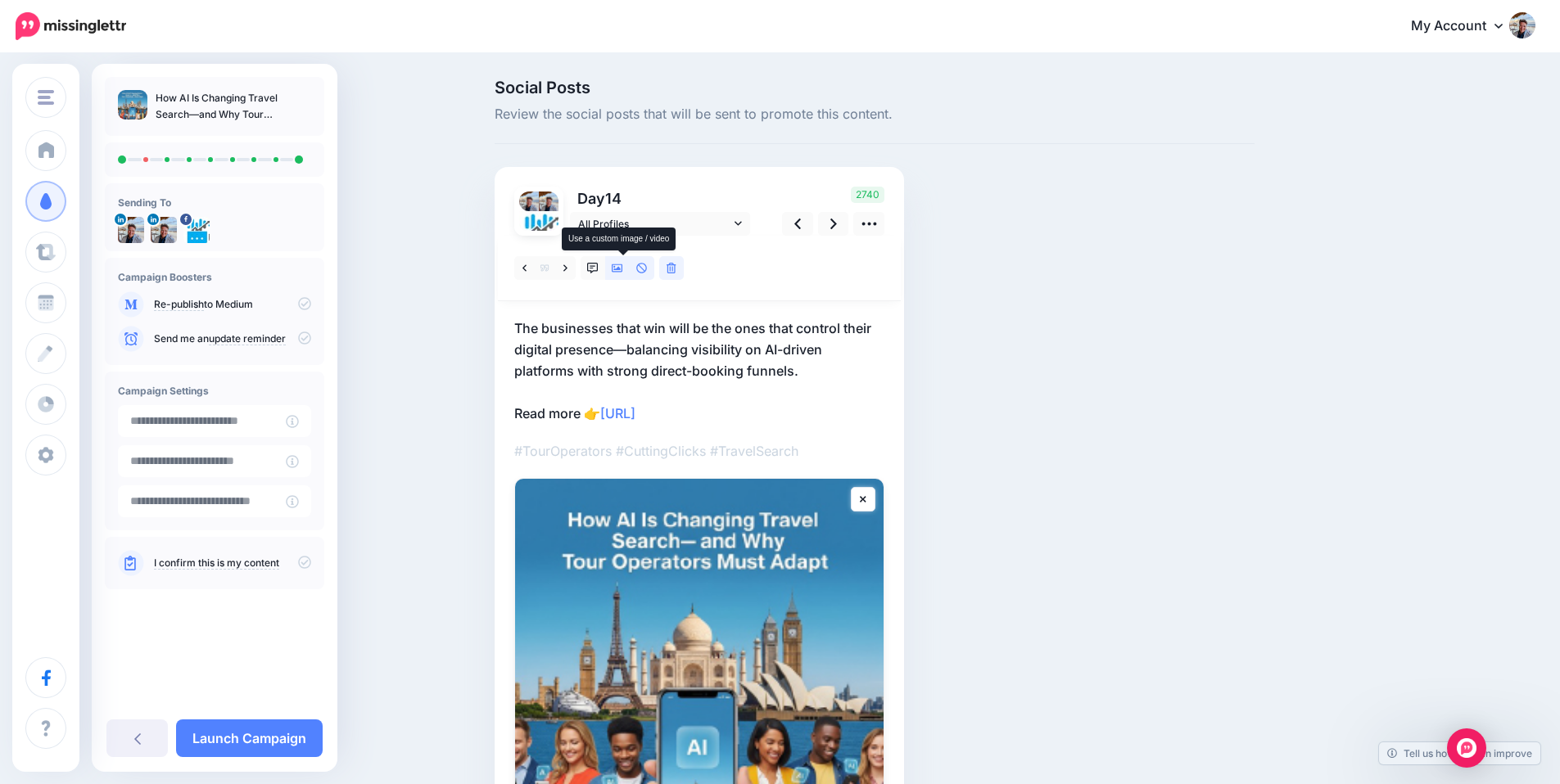
click at [622, 265] on icon at bounding box center [618, 268] width 11 height 11
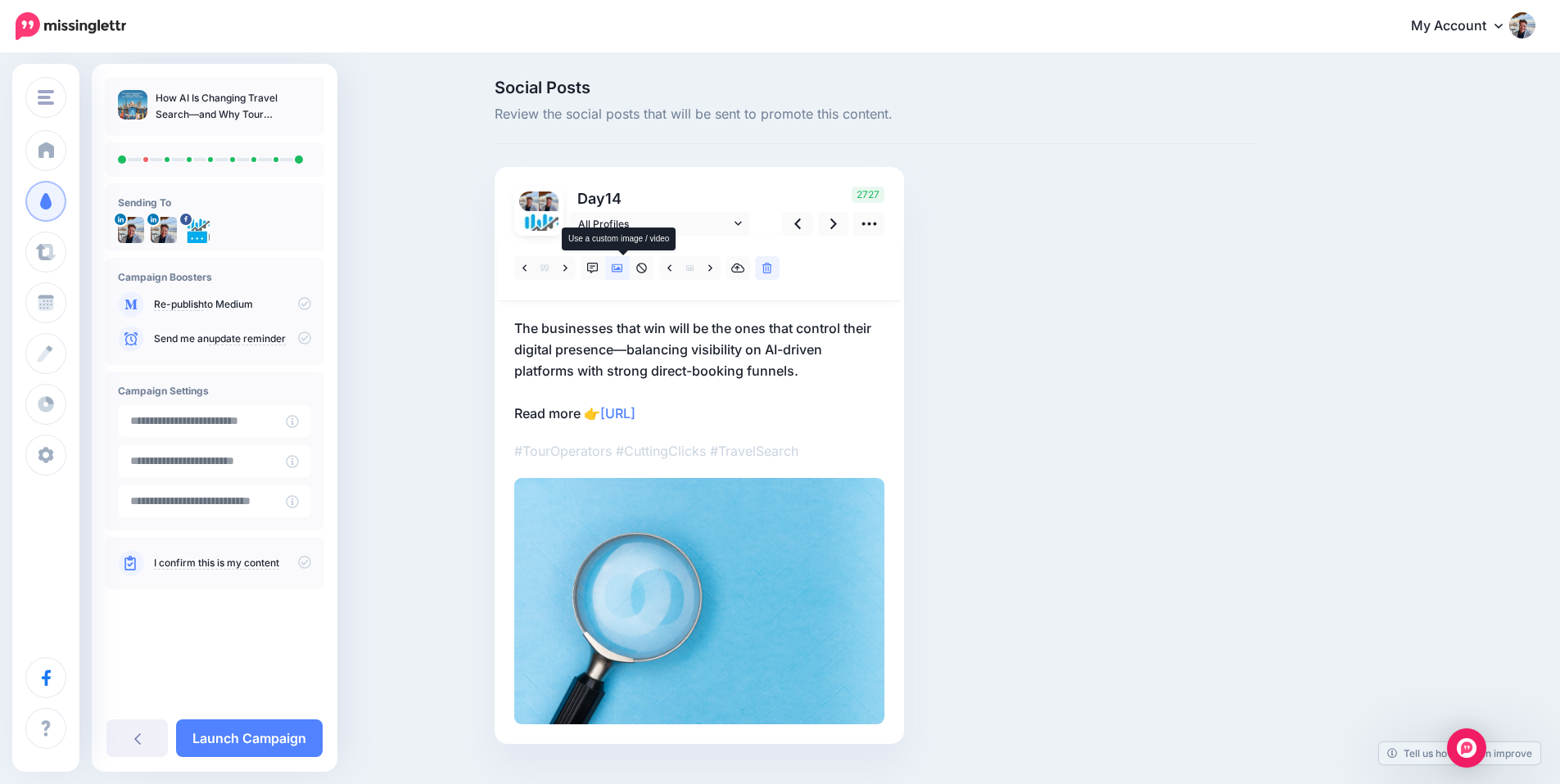
click at [622, 267] on icon at bounding box center [618, 268] width 11 height 8
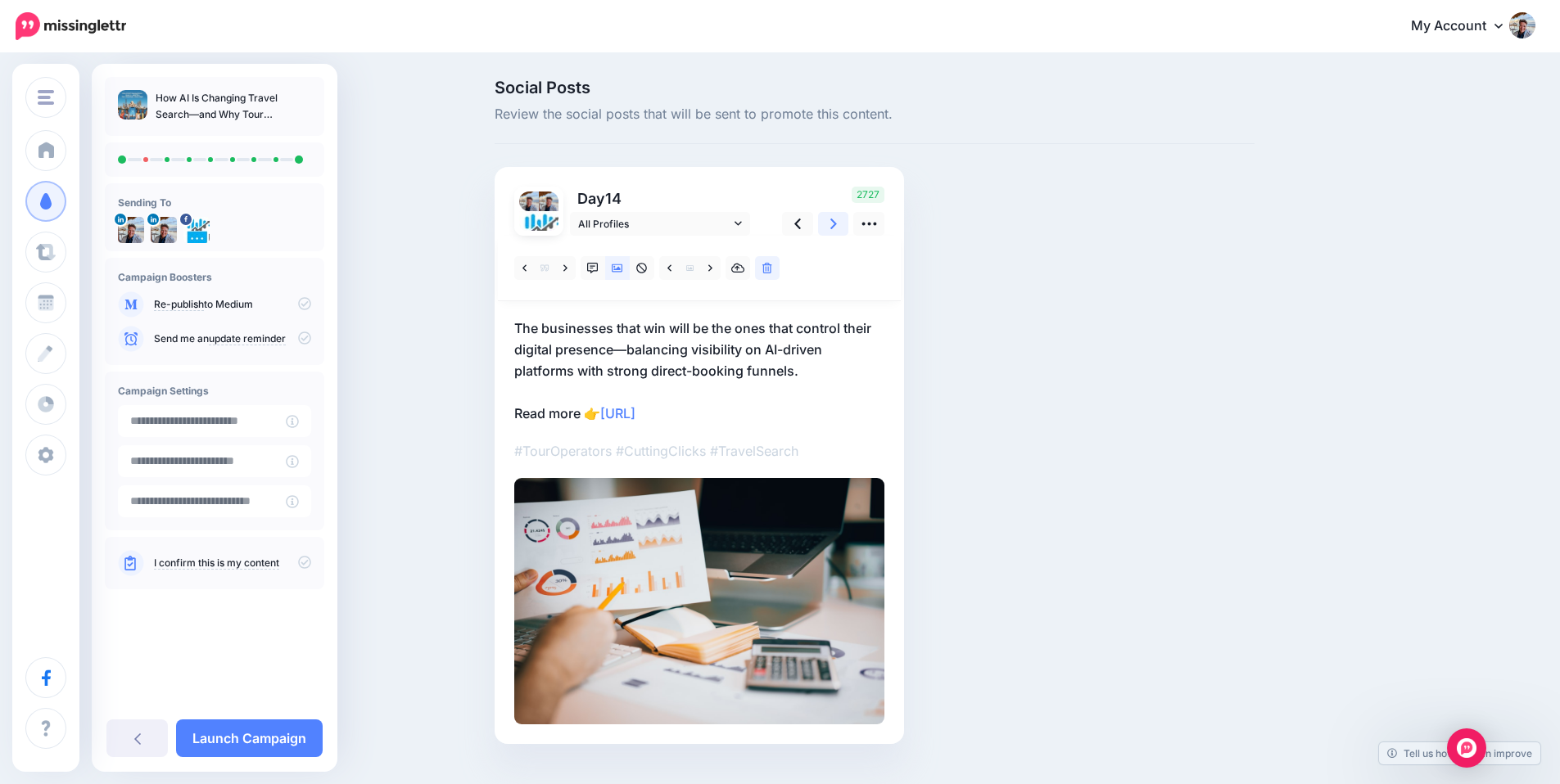
click at [837, 223] on icon at bounding box center [833, 224] width 7 height 17
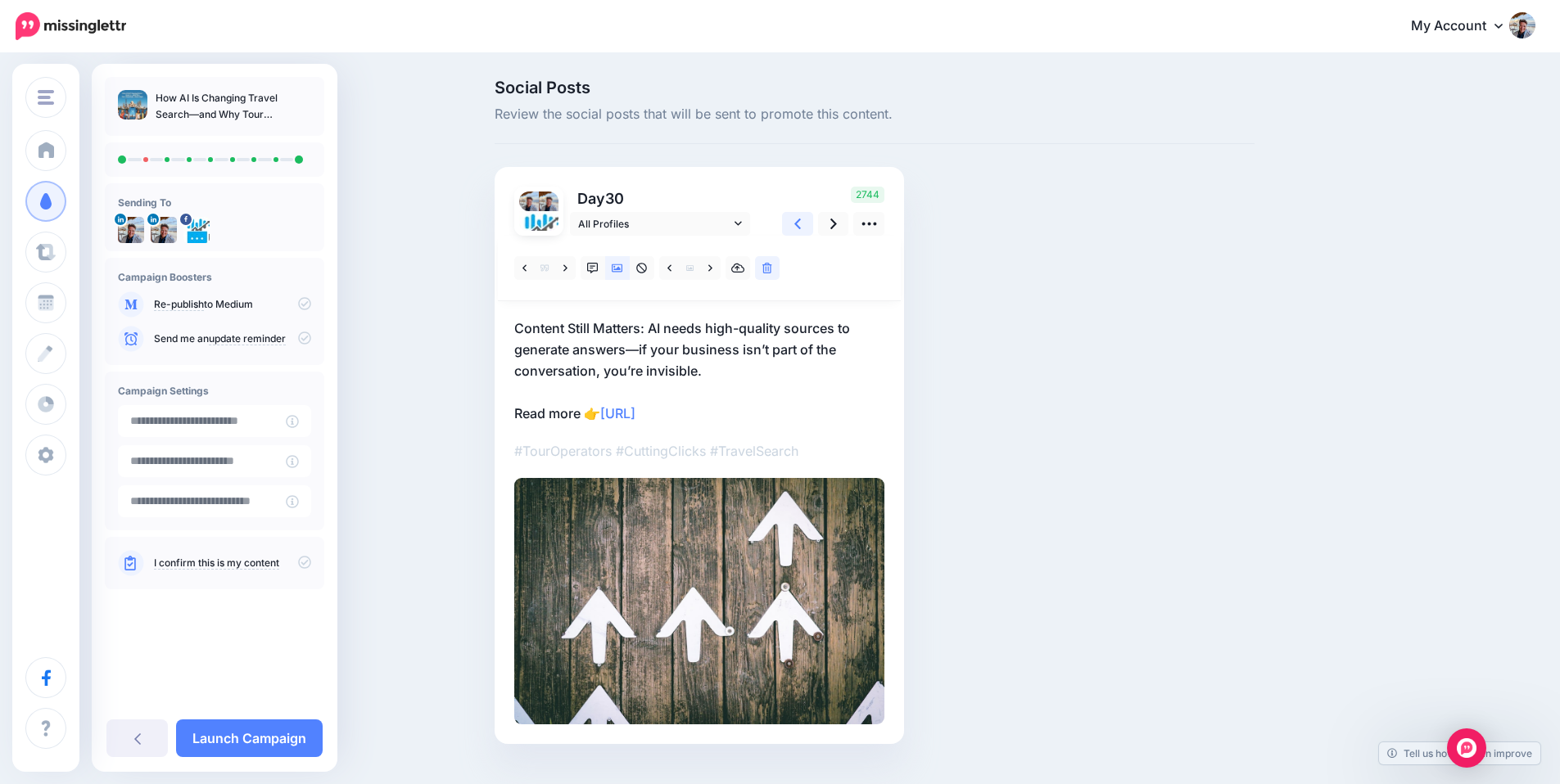
click at [808, 223] on link at bounding box center [797, 223] width 31 height 24
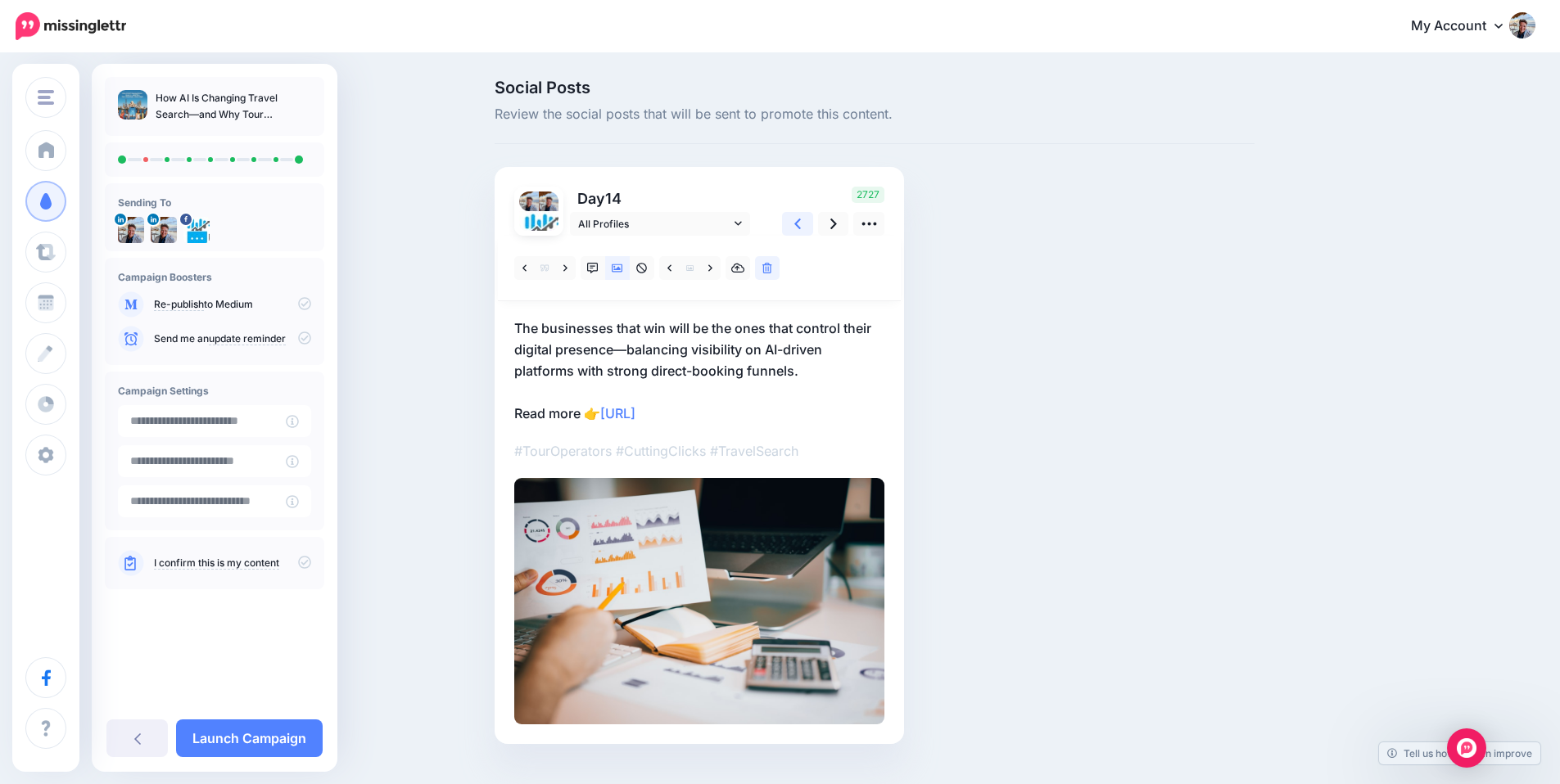
click at [808, 223] on link at bounding box center [797, 223] width 31 height 24
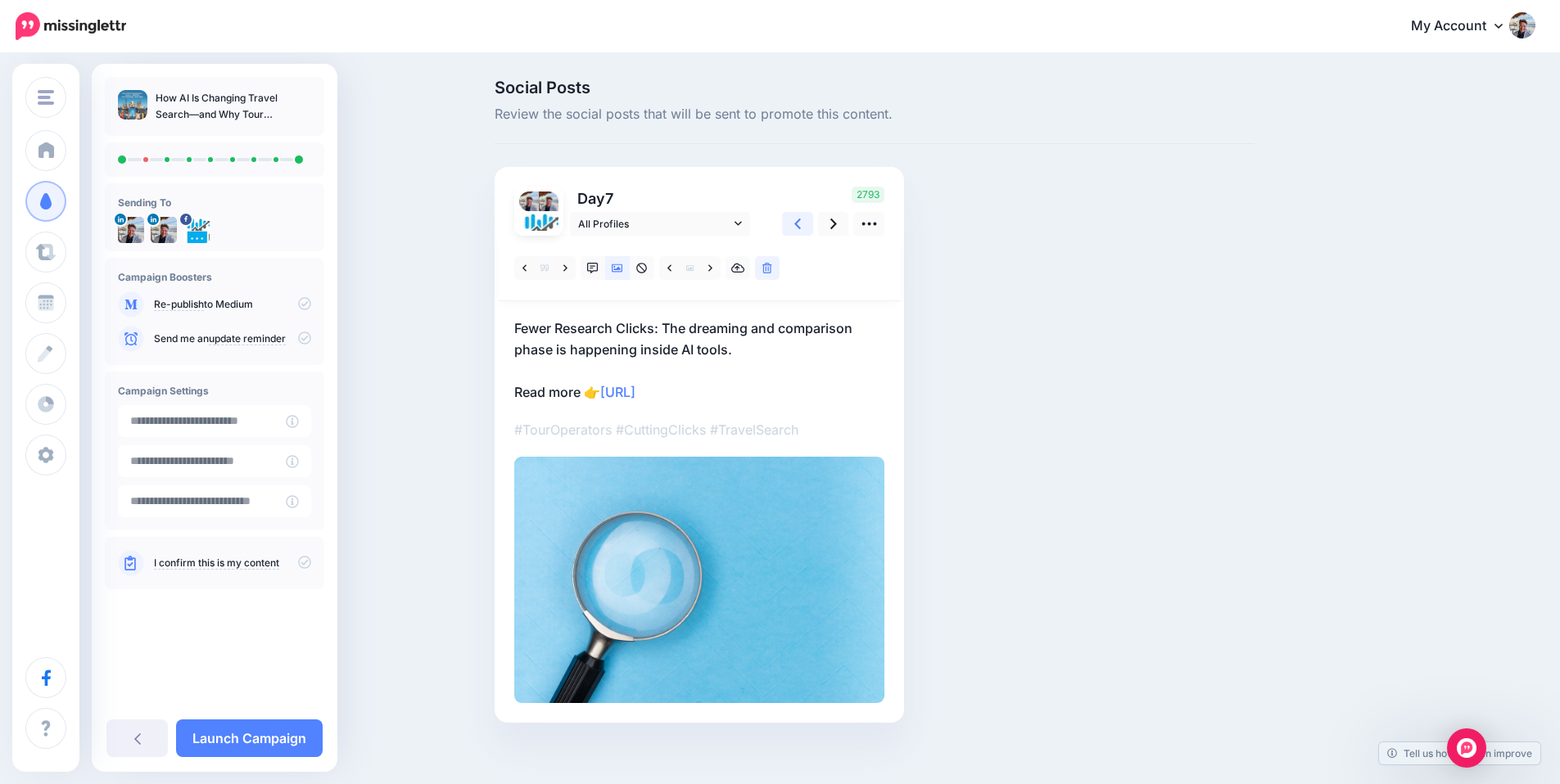
click at [808, 223] on link at bounding box center [797, 223] width 31 height 24
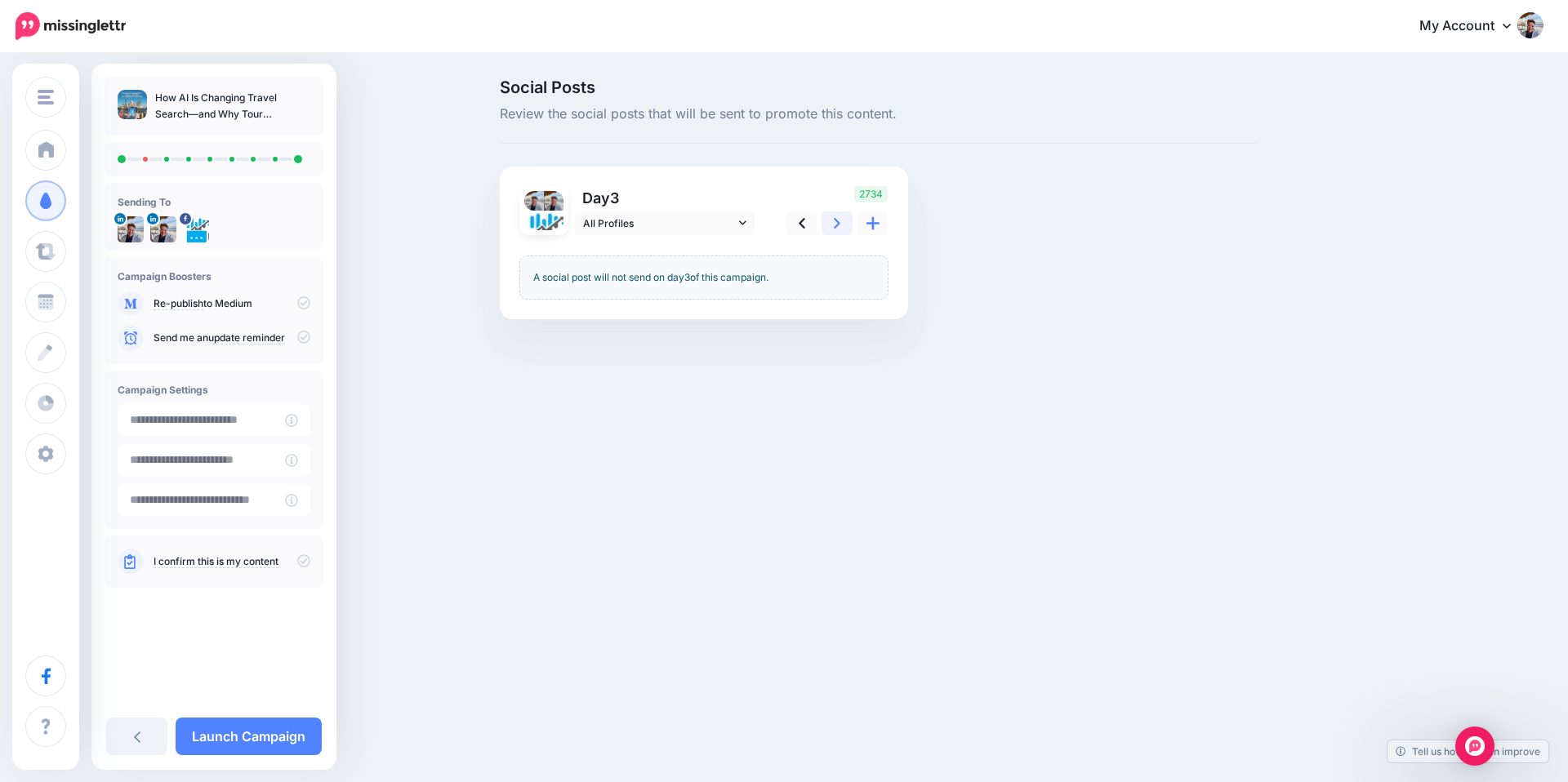
click at [830, 222] on link at bounding box center [837, 222] width 31 height 23
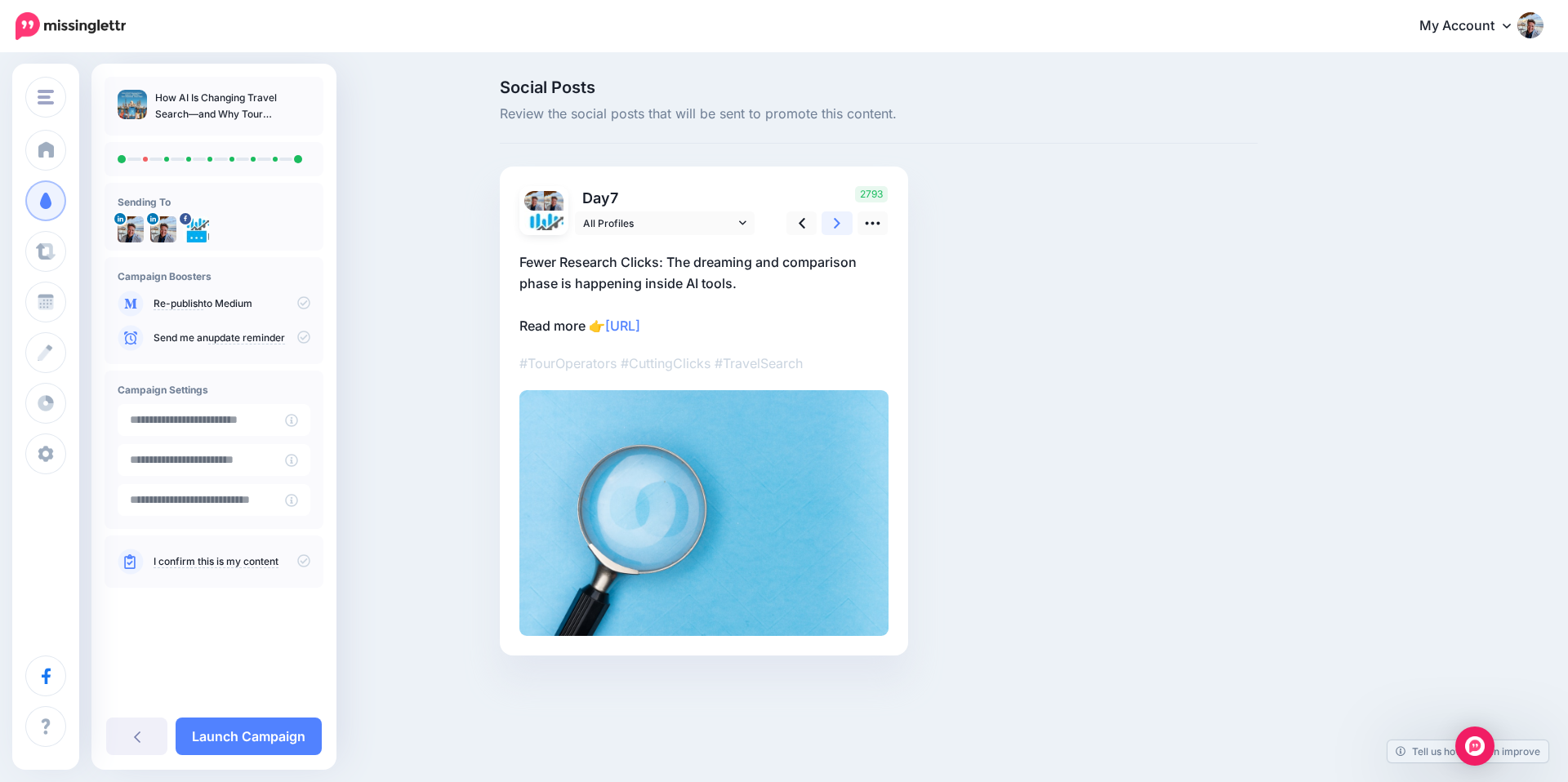
click at [830, 222] on link at bounding box center [837, 222] width 31 height 23
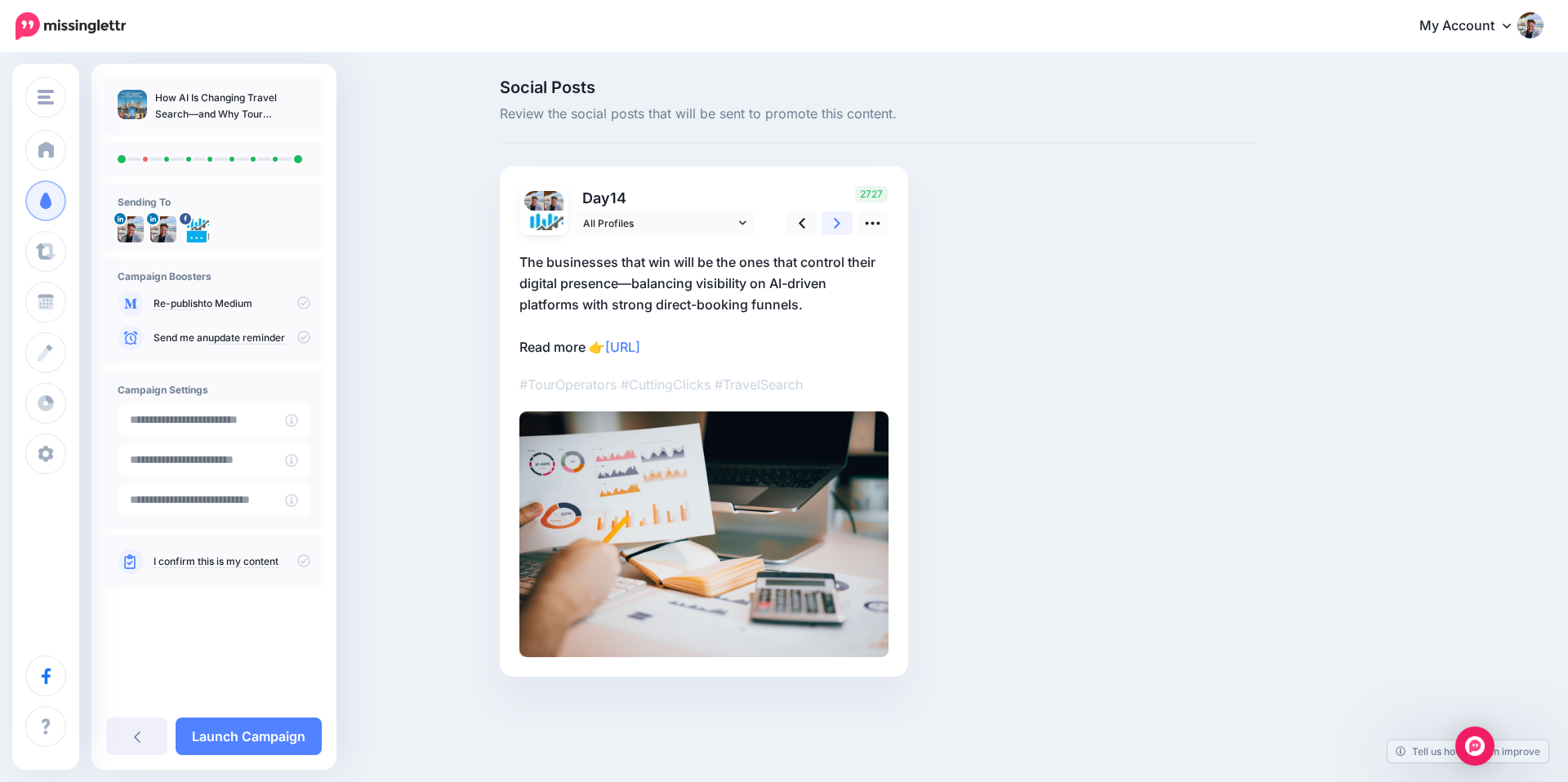
click at [830, 222] on link at bounding box center [837, 222] width 31 height 23
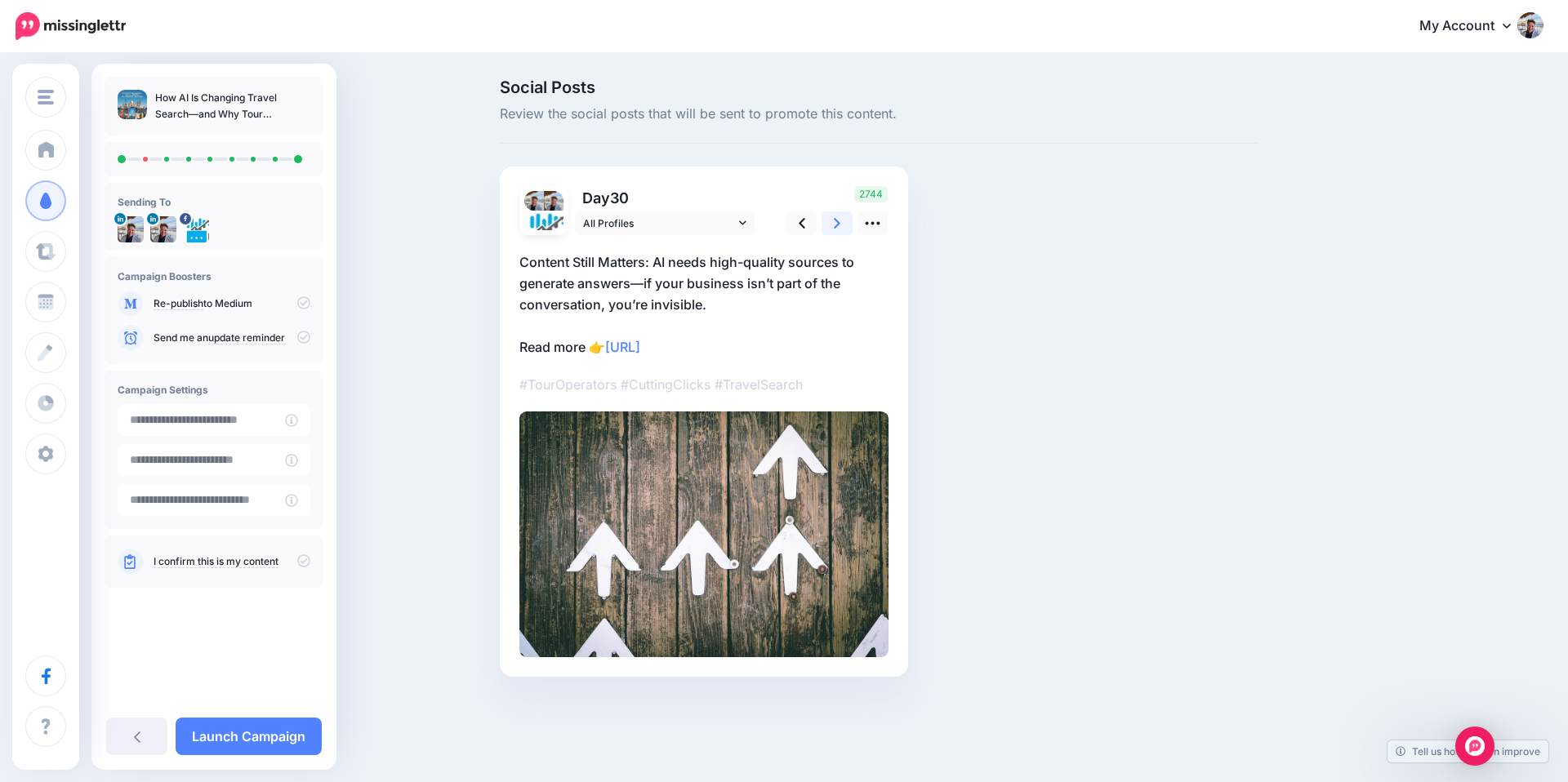
click at [830, 222] on link at bounding box center [837, 222] width 31 height 23
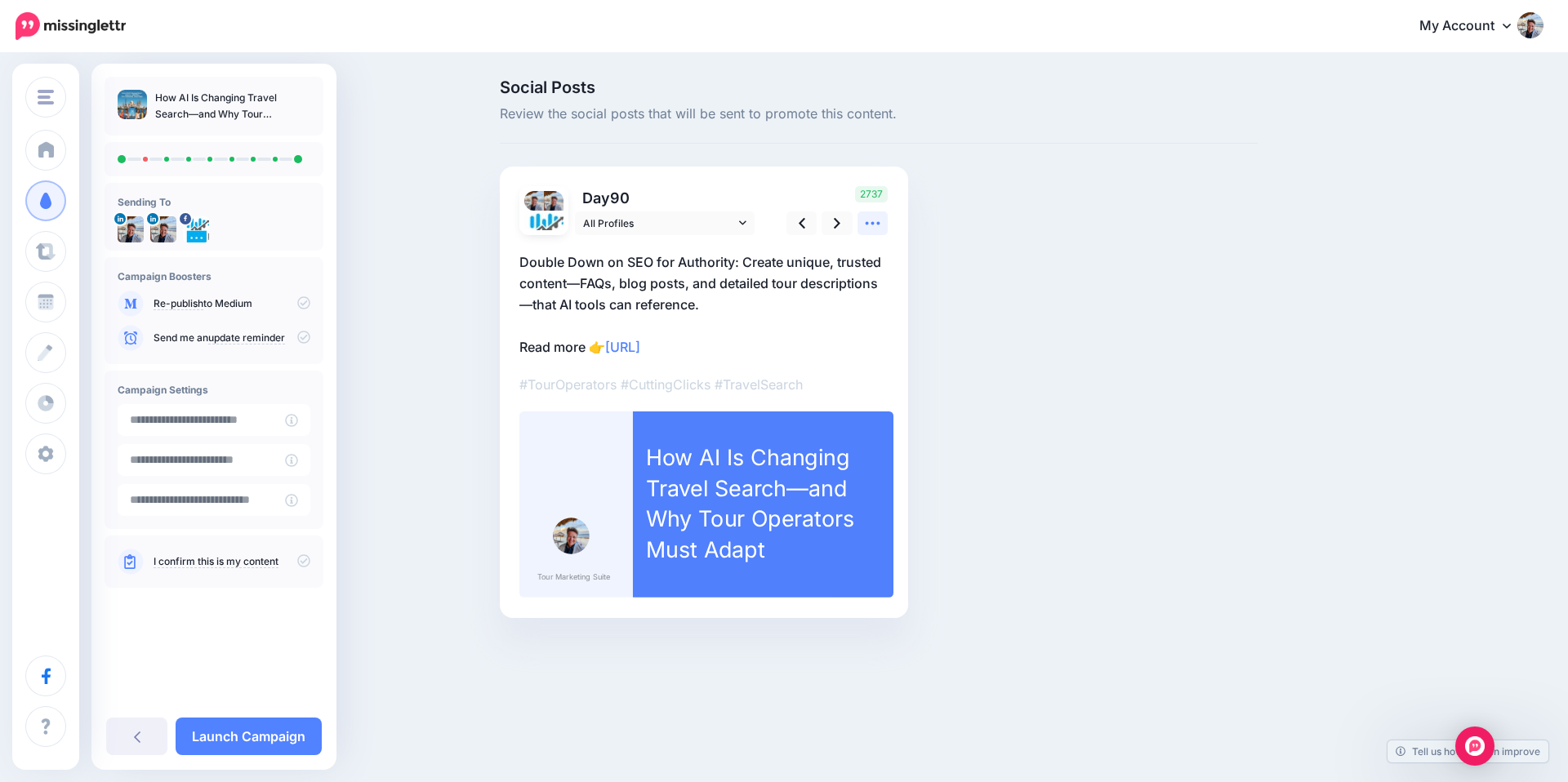
click at [874, 219] on icon at bounding box center [872, 223] width 17 height 17
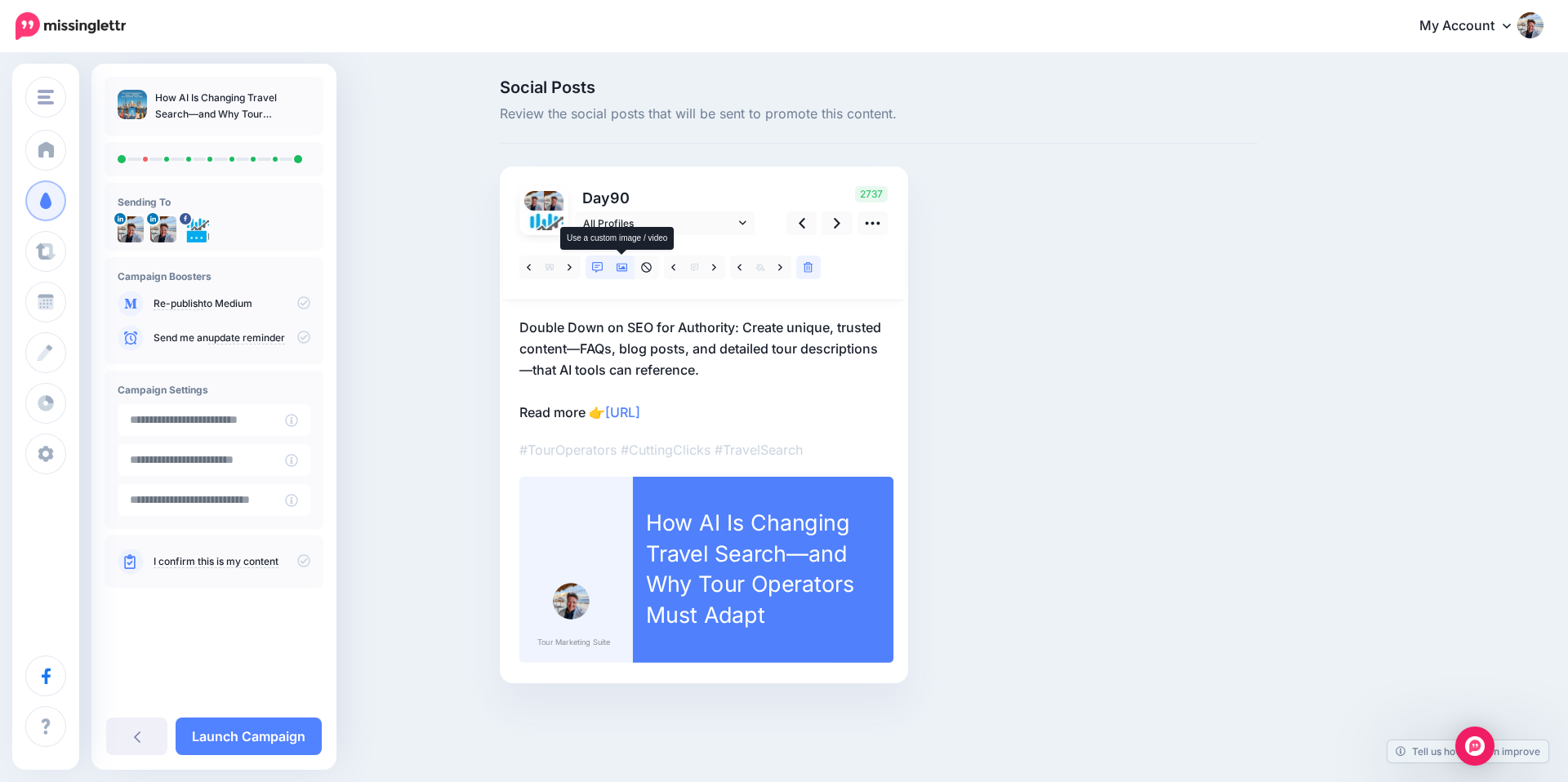
click at [623, 268] on icon at bounding box center [623, 268] width 11 height 8
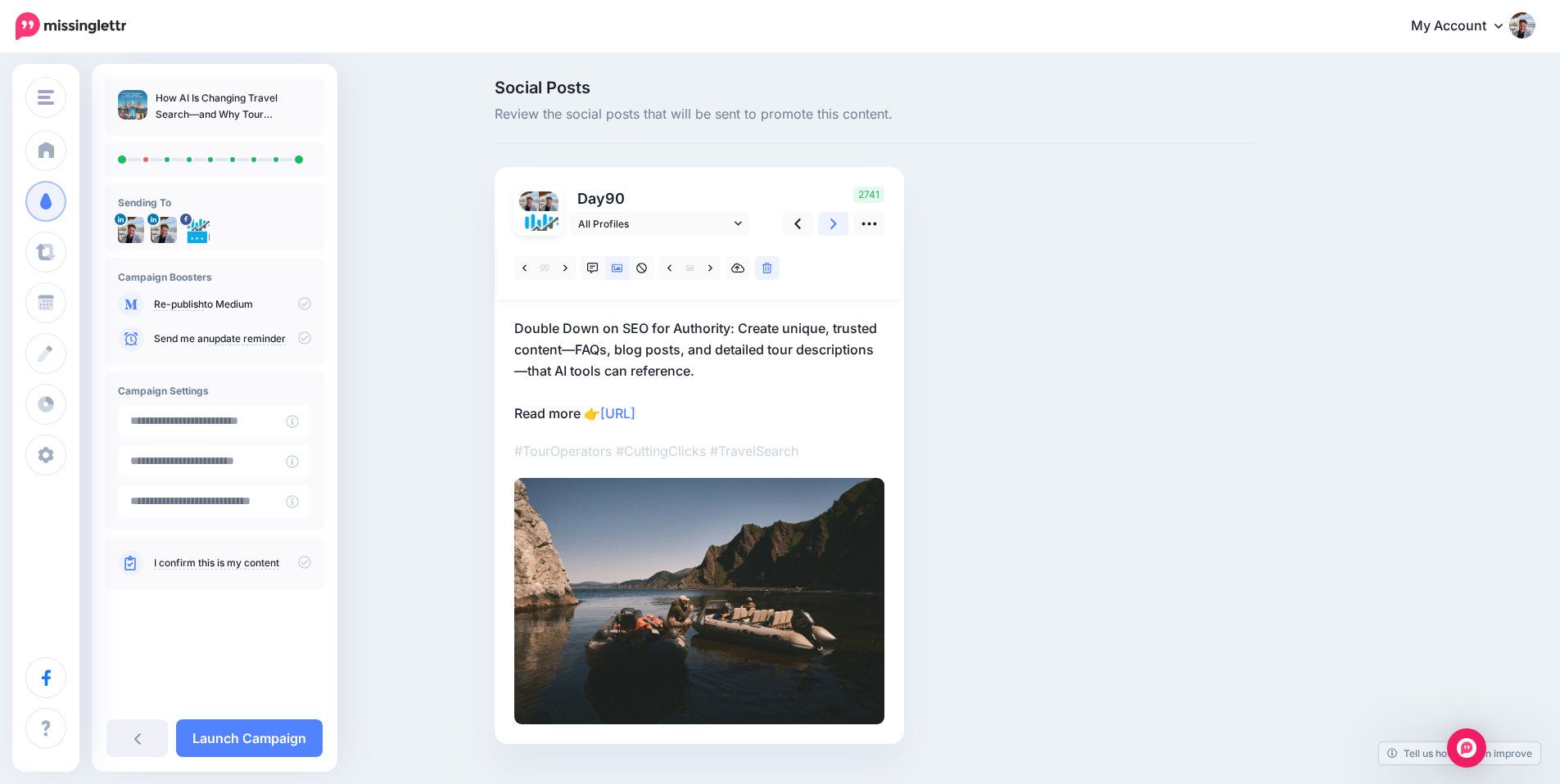
click at [837, 225] on icon at bounding box center [833, 224] width 7 height 17
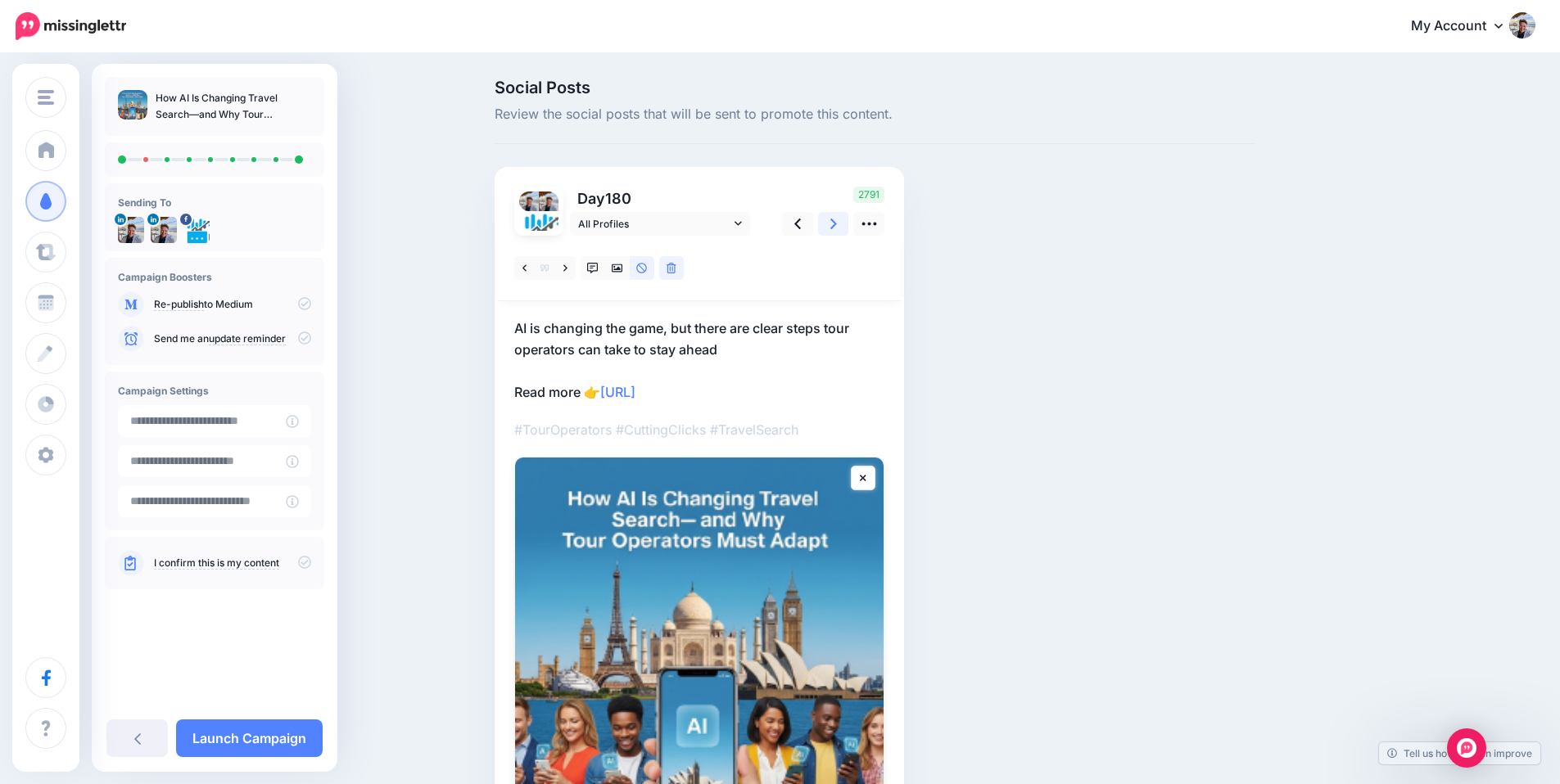
click at [837, 225] on icon at bounding box center [833, 224] width 7 height 17
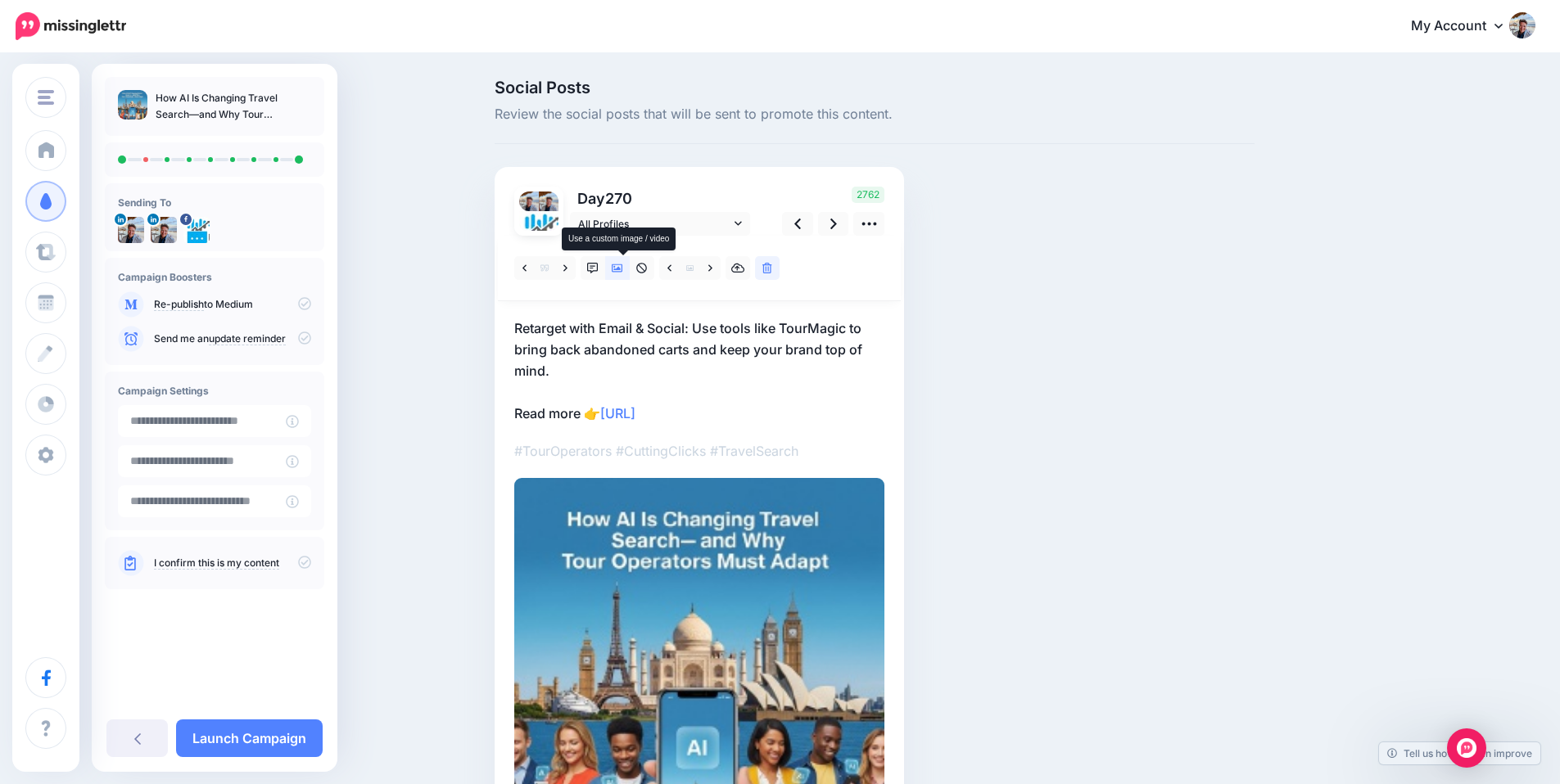
click at [622, 268] on icon at bounding box center [618, 268] width 11 height 8
click at [623, 269] on icon at bounding box center [618, 268] width 11 height 8
click at [837, 228] on icon at bounding box center [833, 224] width 7 height 17
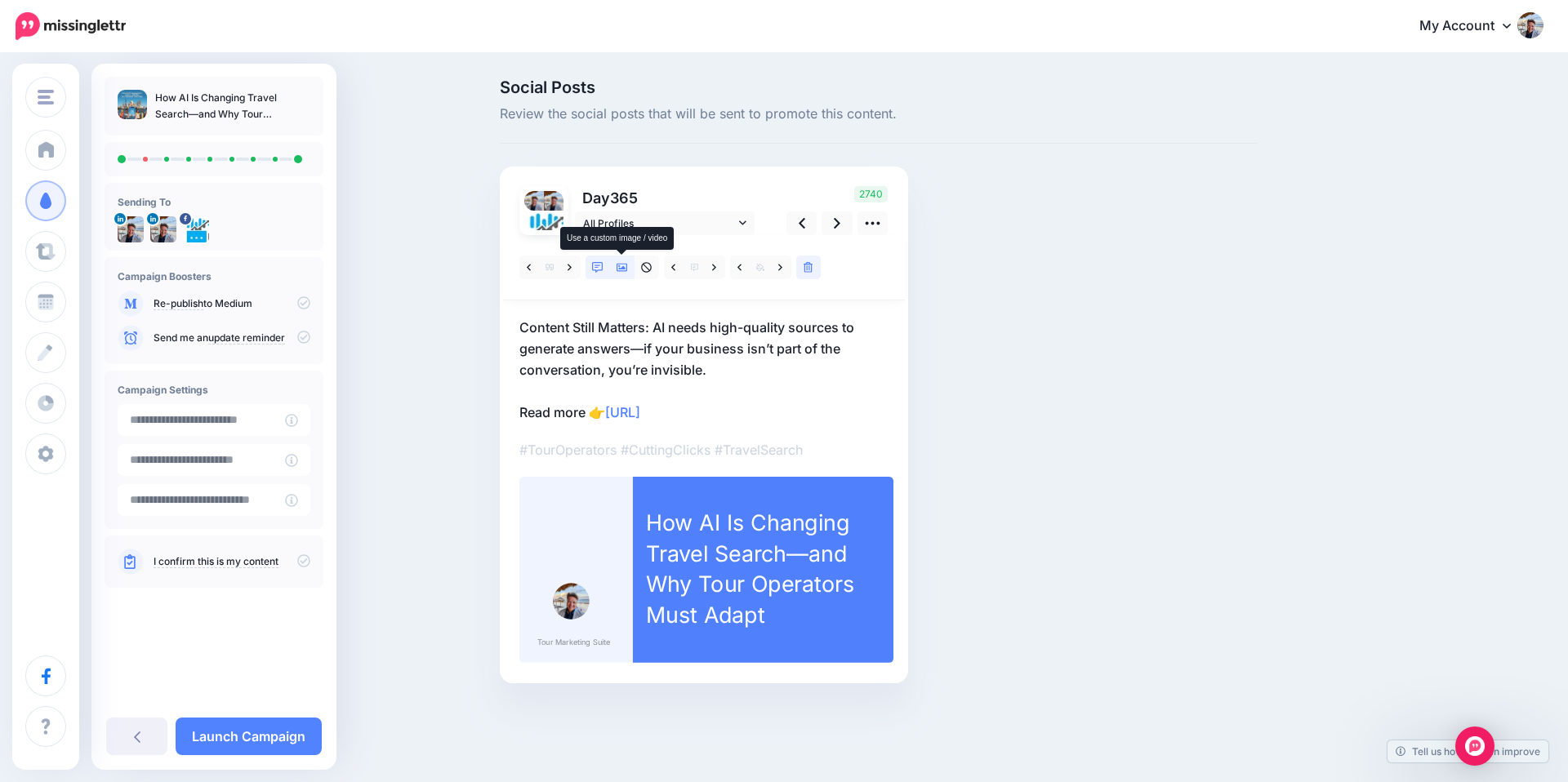
click at [621, 266] on icon at bounding box center [623, 268] width 11 height 11
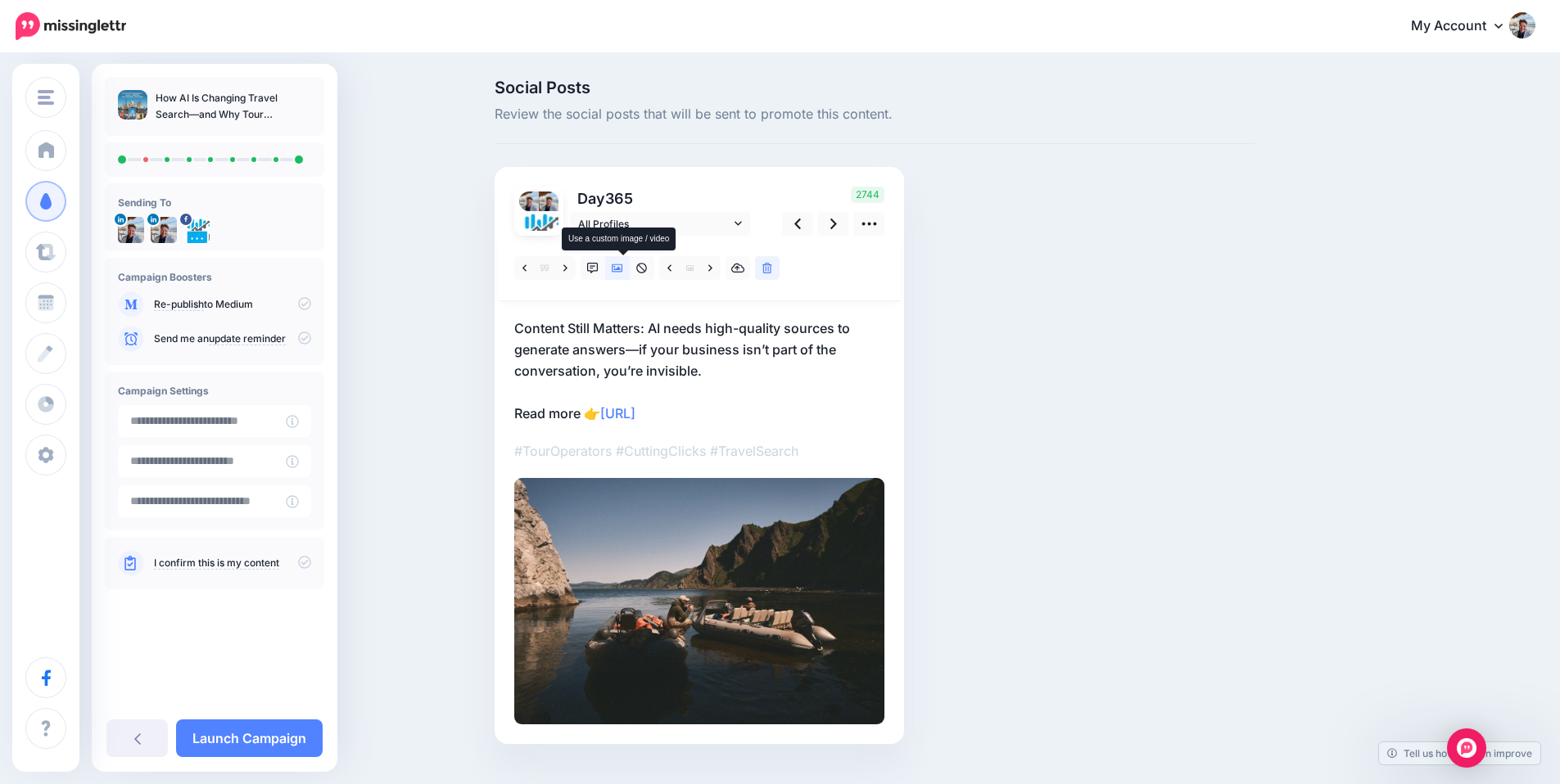
click at [622, 267] on icon at bounding box center [618, 268] width 11 height 11
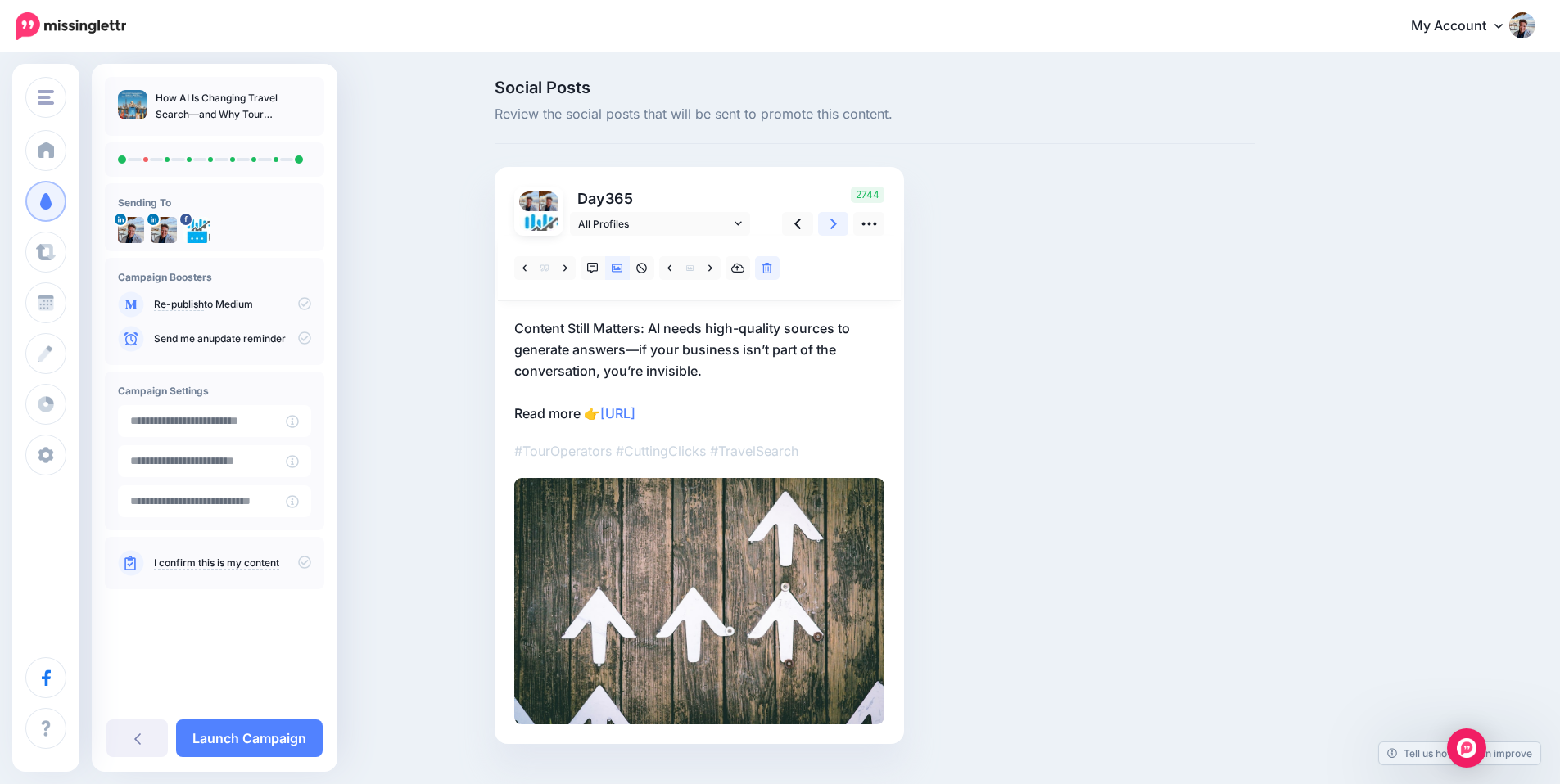
click at [837, 221] on icon at bounding box center [833, 224] width 7 height 17
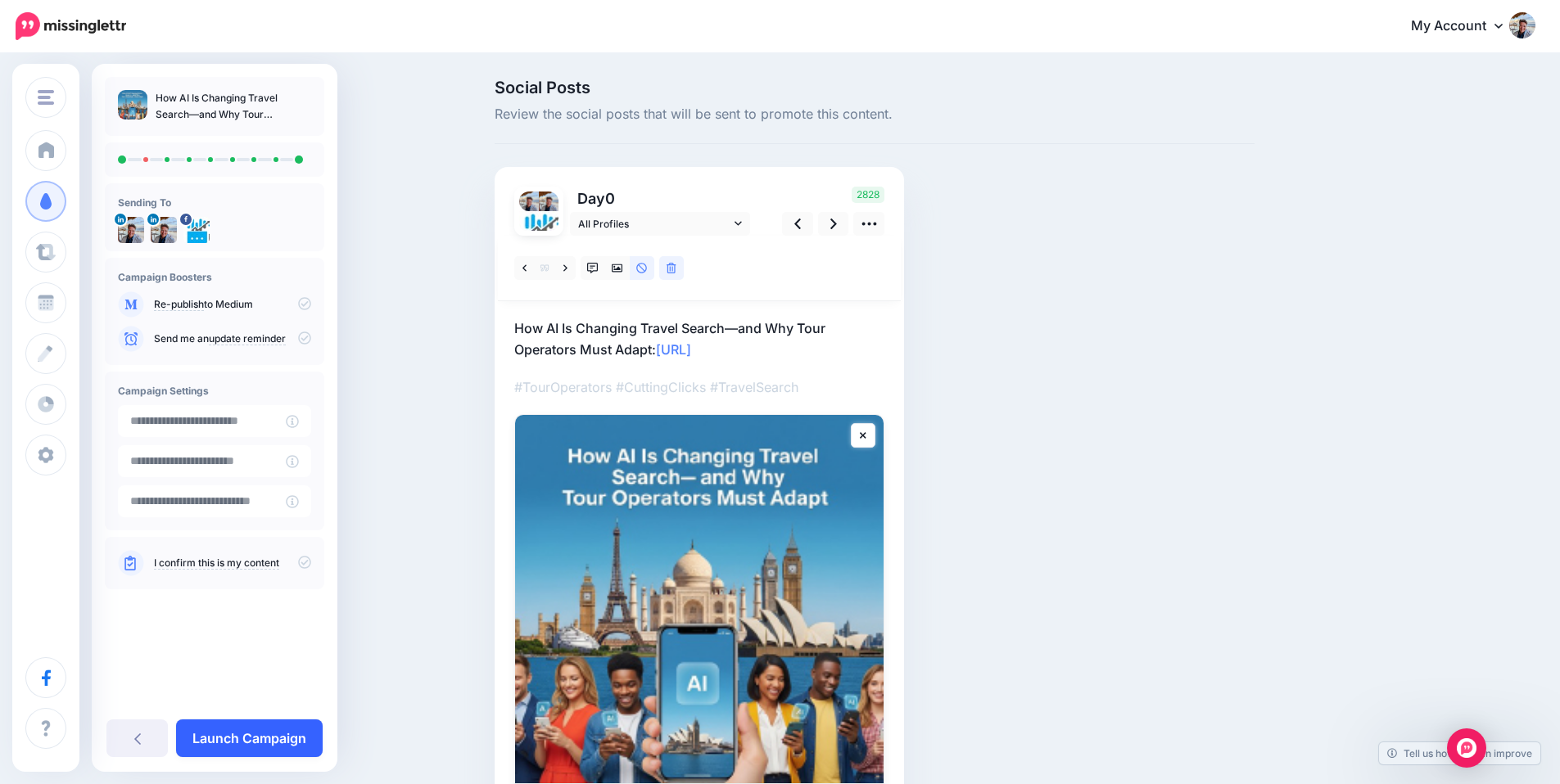
click at [286, 731] on link "Launch Campaign" at bounding box center [249, 738] width 147 height 38
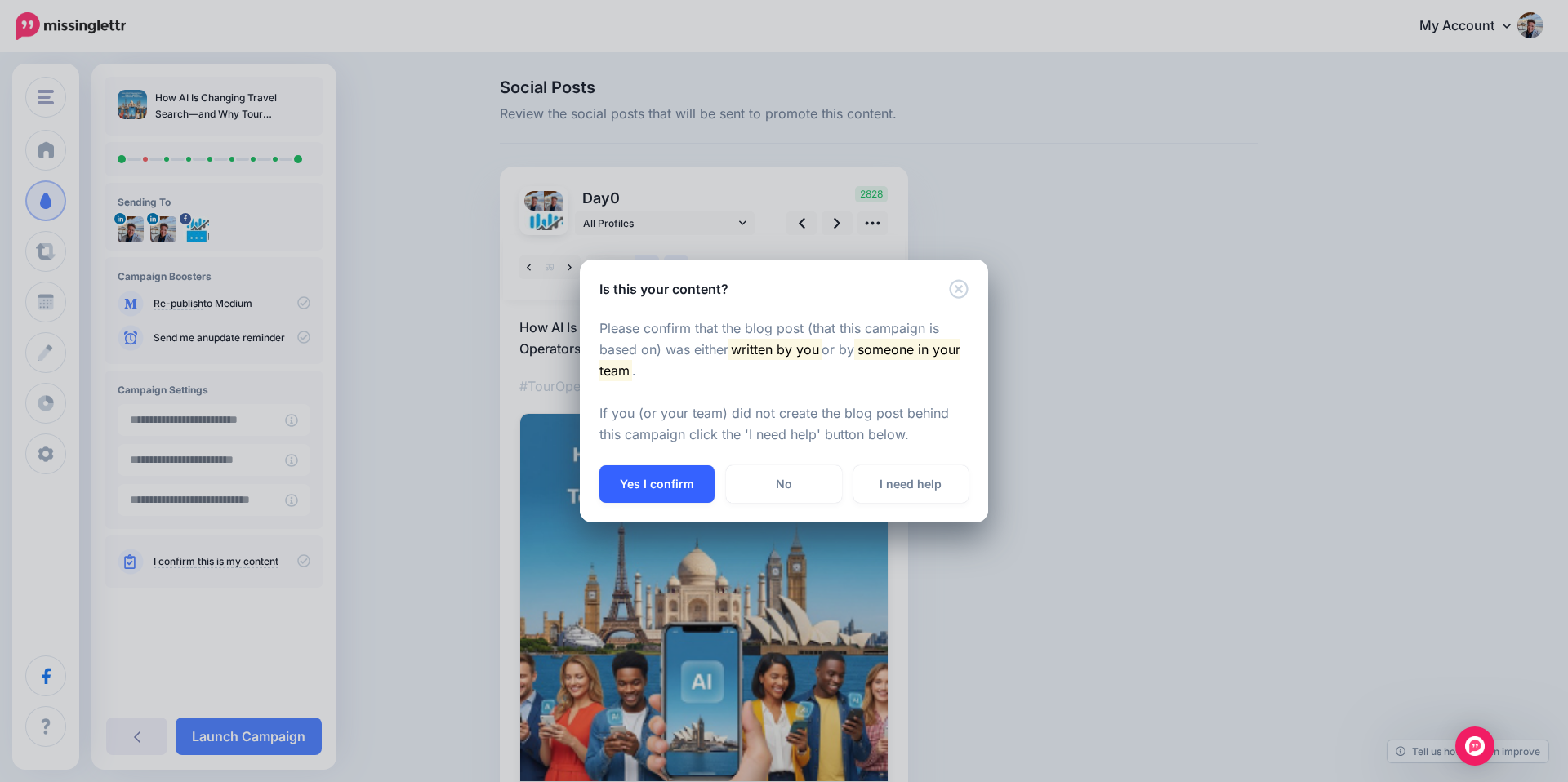
click at [676, 485] on button "Yes I confirm" at bounding box center [656, 484] width 115 height 38
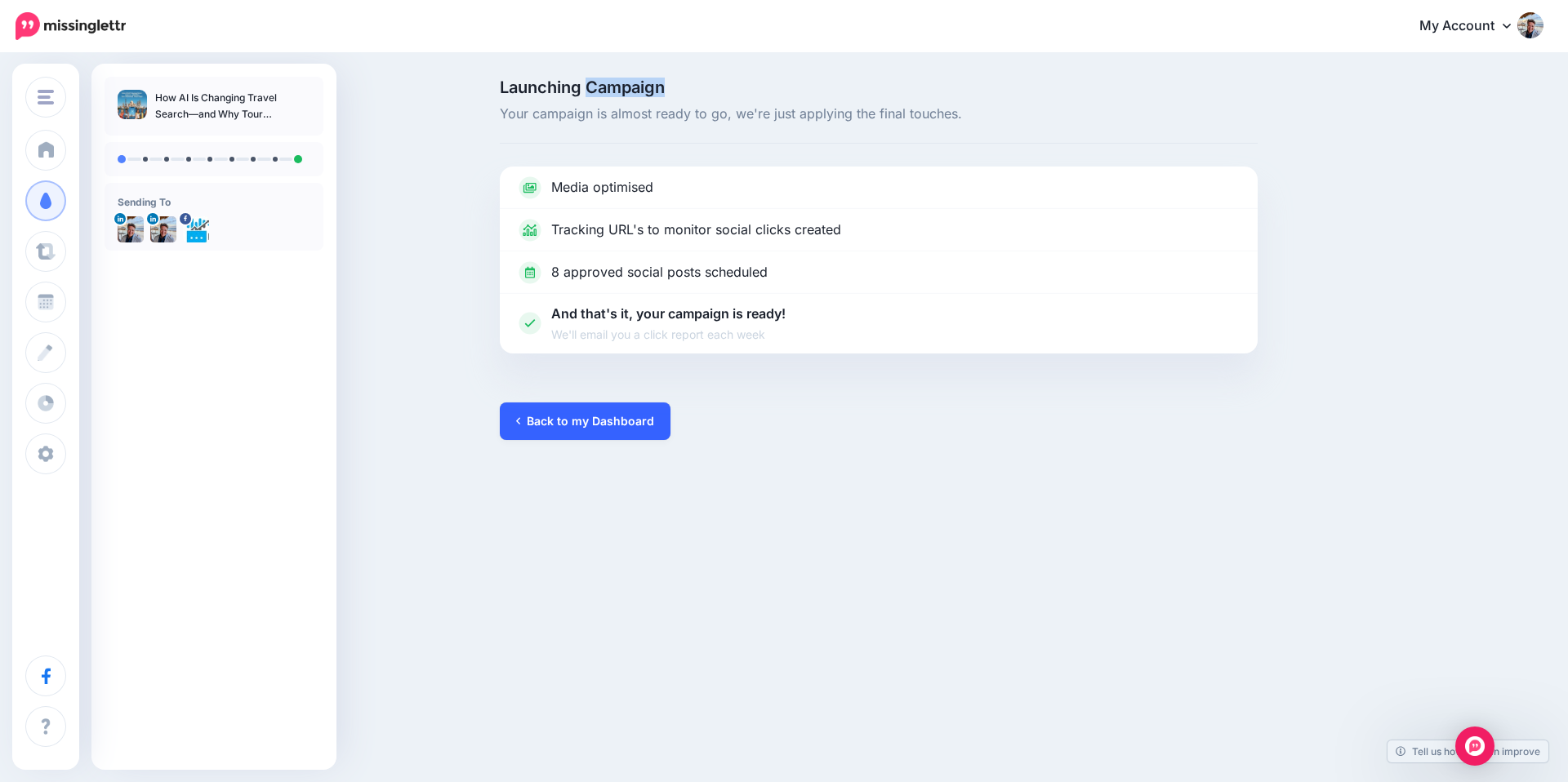
click at [617, 423] on link "Back to my Dashboard" at bounding box center [585, 422] width 171 height 38
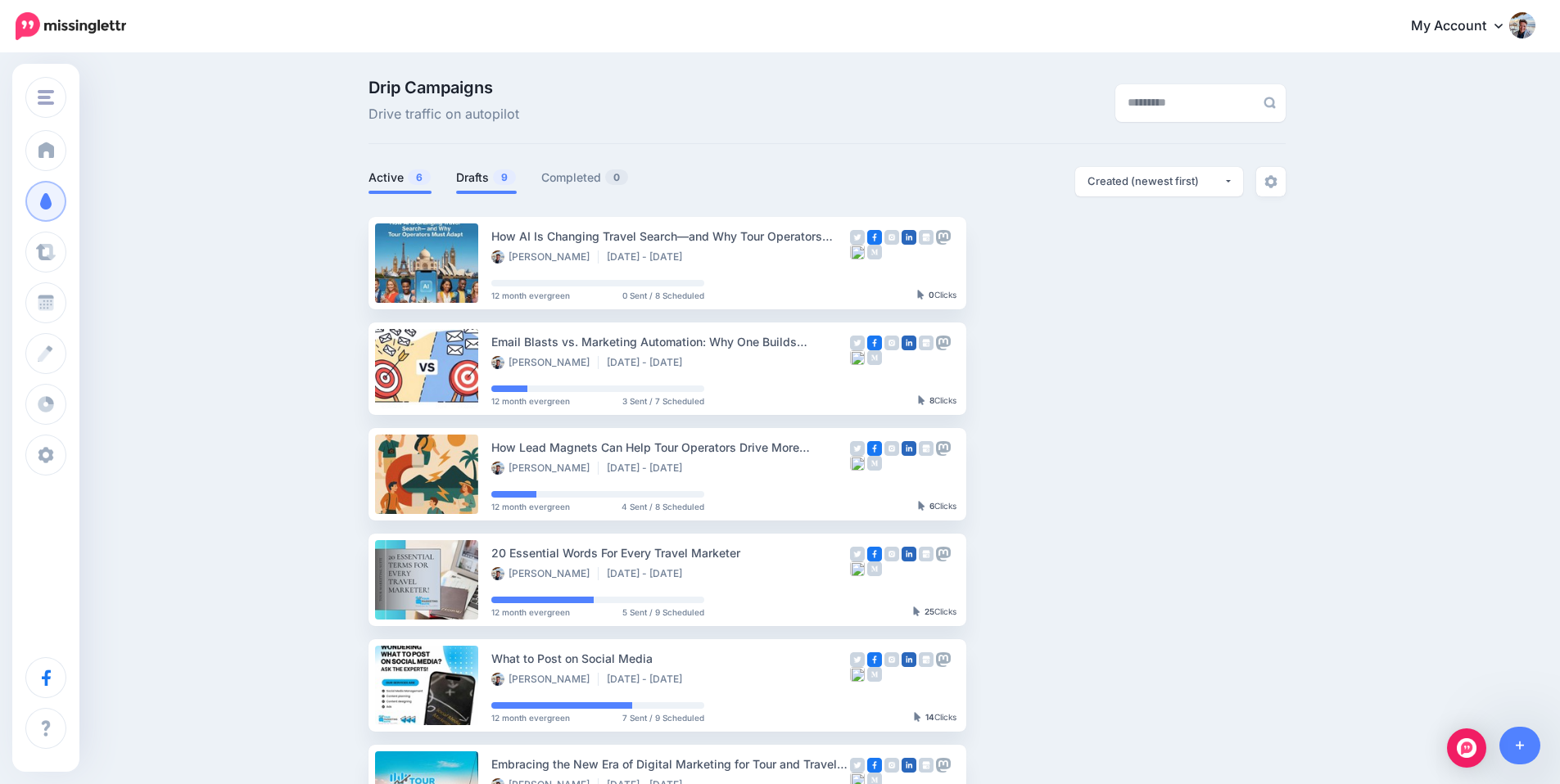
click at [469, 179] on link "Drafts 9" at bounding box center [486, 177] width 60 height 20
